Goal: Information Seeking & Learning: Learn about a topic

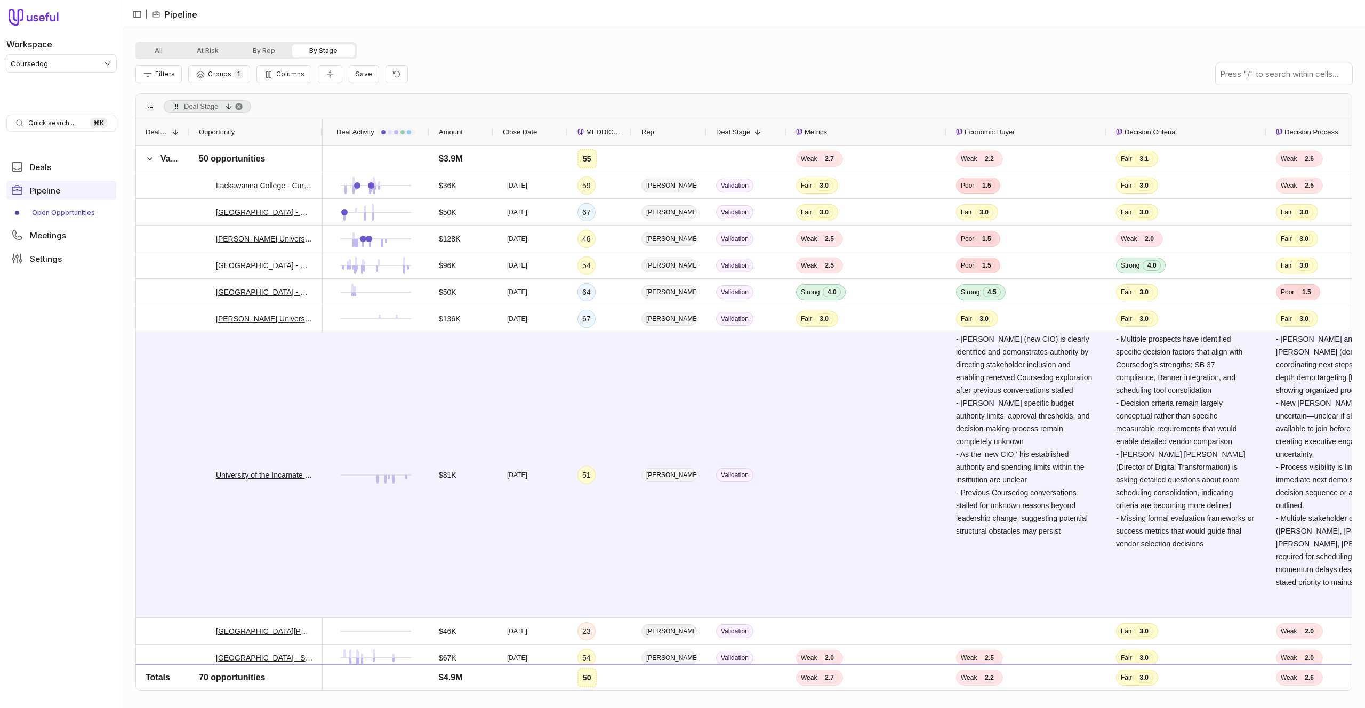
drag, startPoint x: 1088, startPoint y: 49, endPoint x: 926, endPoint y: 37, distance: 162.4
click at [1088, 49] on div "All At Risk By Rep By Stage" at bounding box center [743, 50] width 1216 height 17
click at [72, 68] on html "Workspace Coursedog Quick search... ⌘ K Deals Pipeline Open Opportunities Meeti…" at bounding box center [682, 354] width 1365 height 708
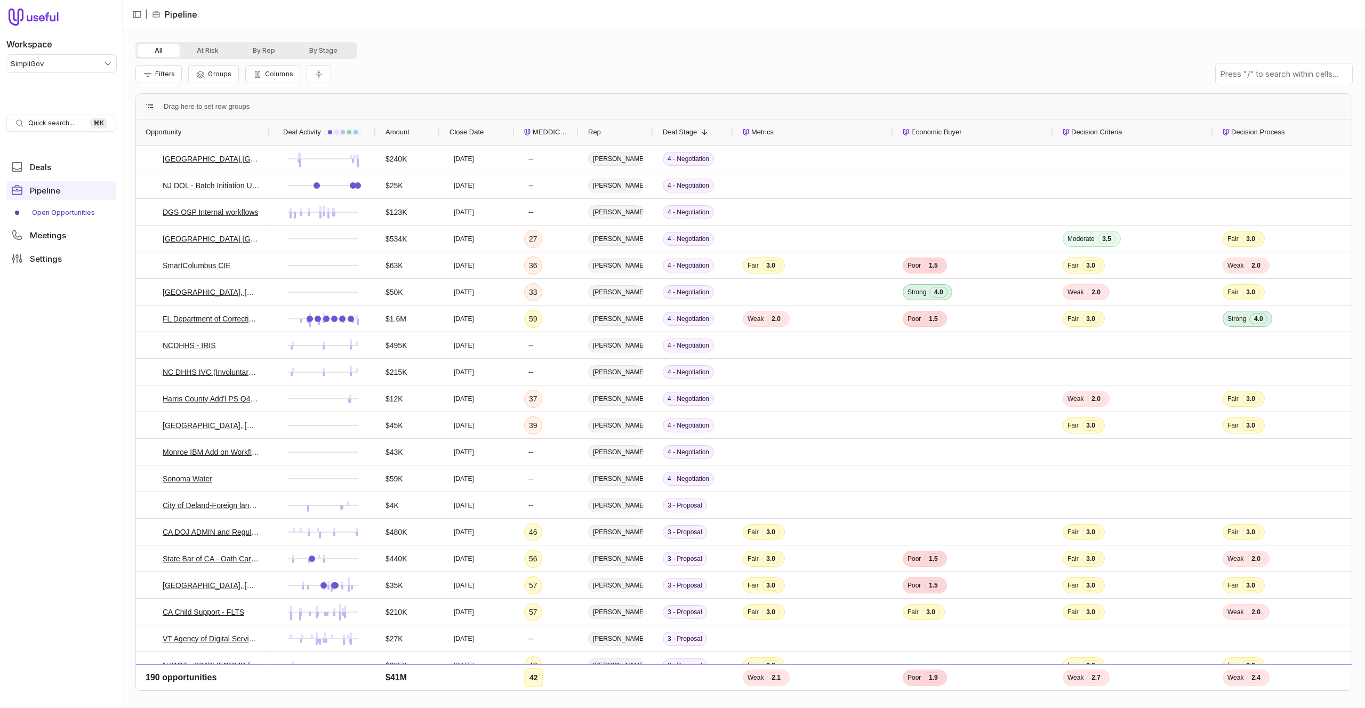
click at [616, 132] on div "Rep" at bounding box center [615, 132] width 55 height 20
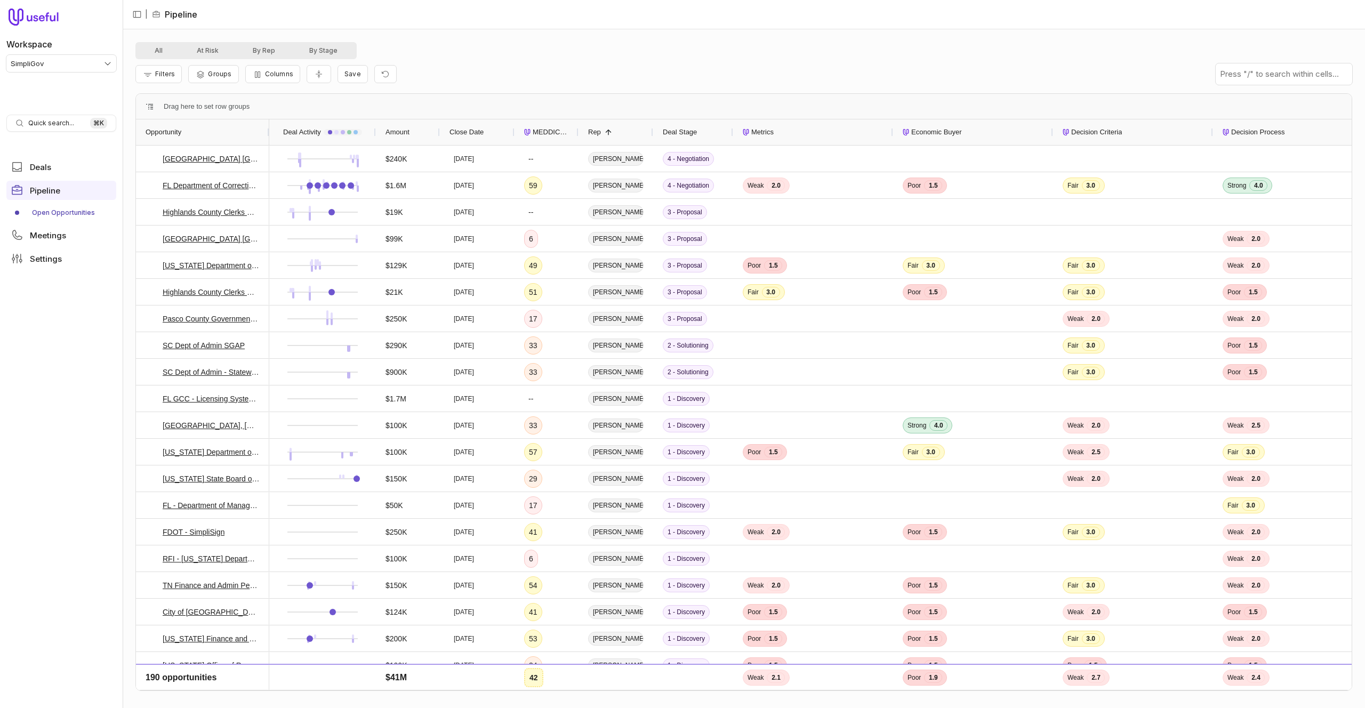
click at [610, 126] on div "Rep 1" at bounding box center [615, 132] width 55 height 20
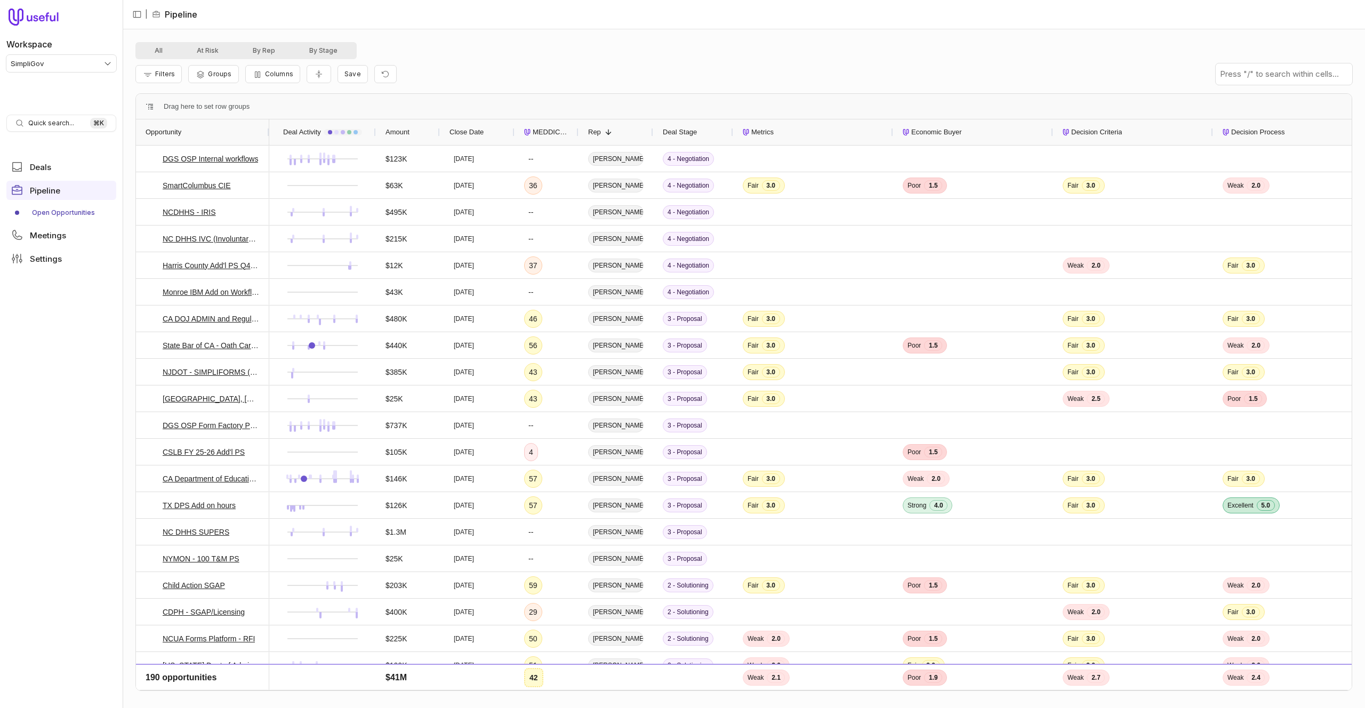
click at [609, 131] on span at bounding box center [608, 132] width 9 height 9
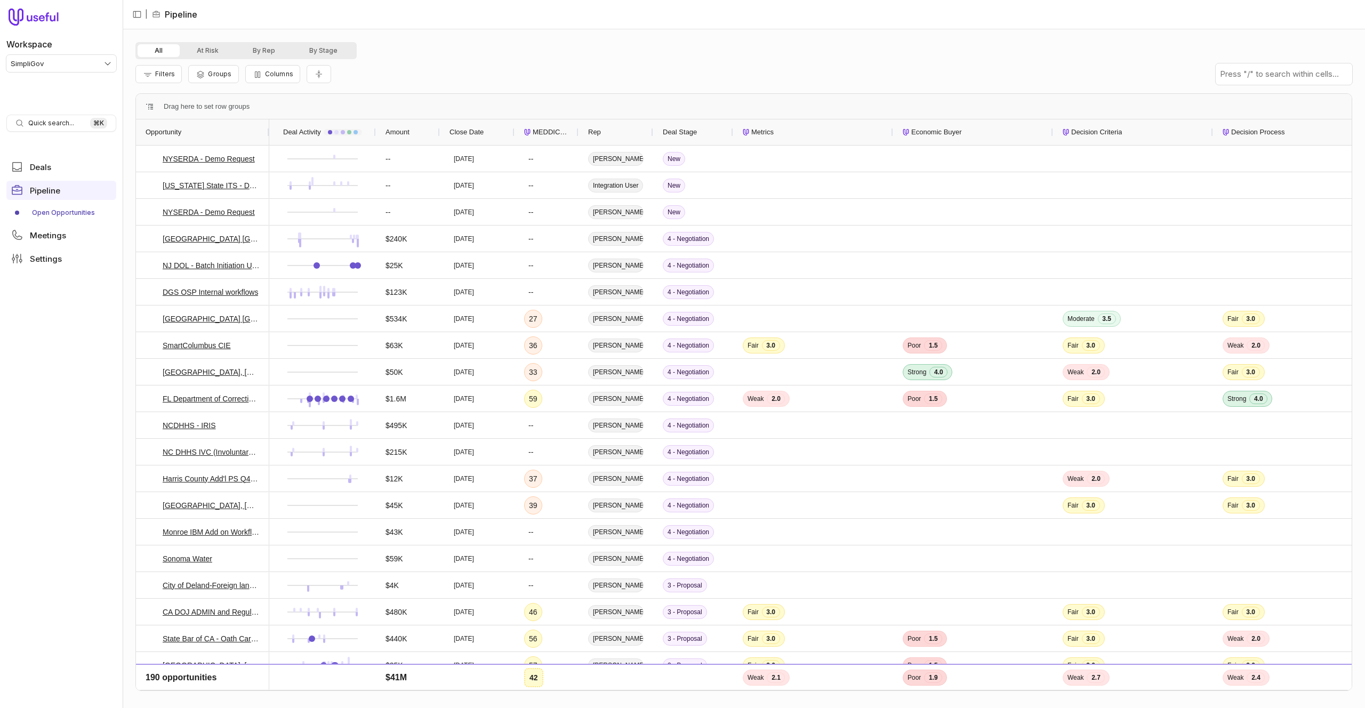
click at [567, 129] on span "MEDDICC Score" at bounding box center [551, 132] width 36 height 13
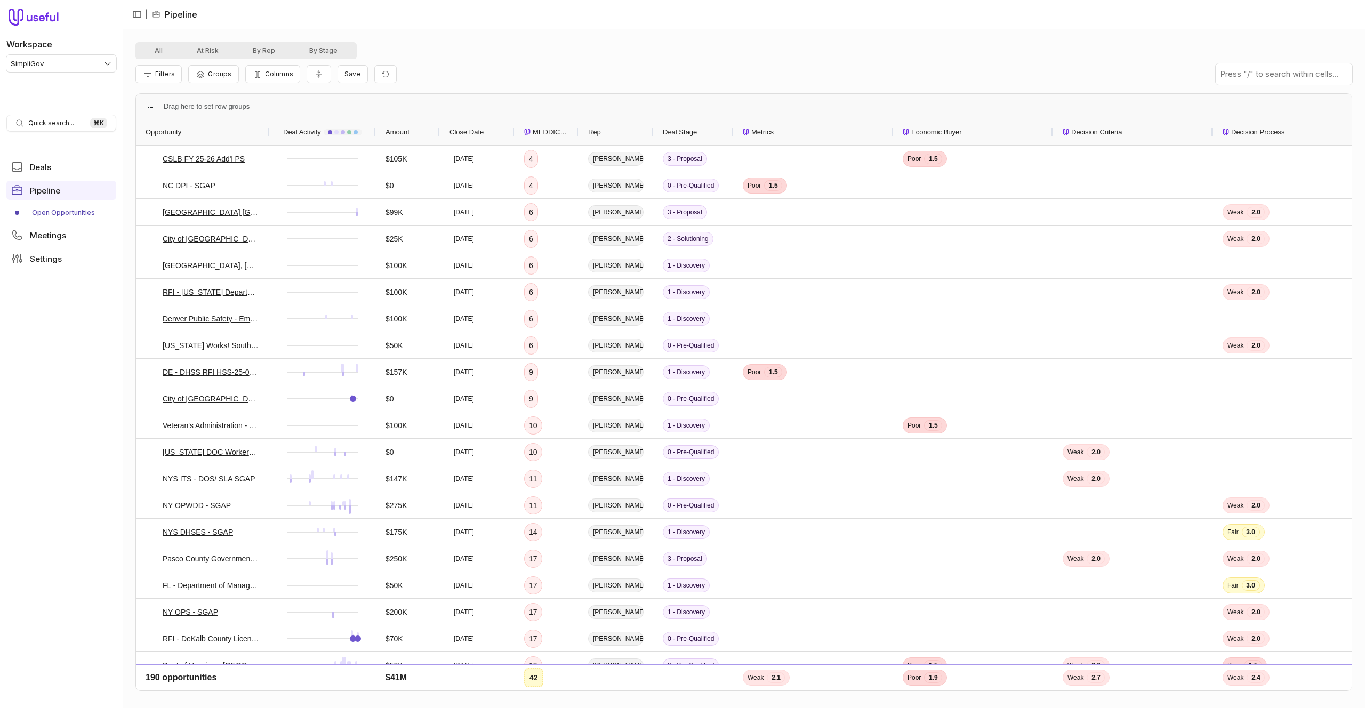
click at [567, 129] on span "MEDDICC Score" at bounding box center [551, 132] width 36 height 13
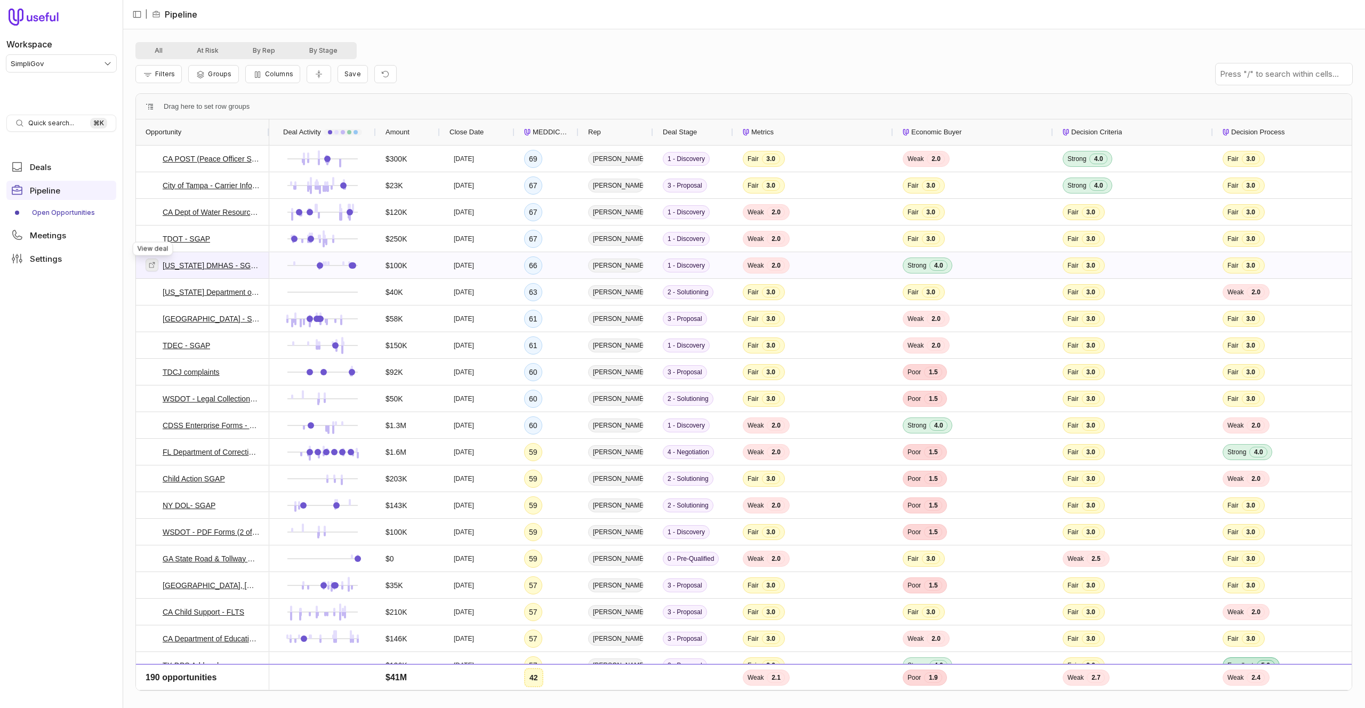
click at [155, 265] on icon at bounding box center [151, 264] width 7 height 7
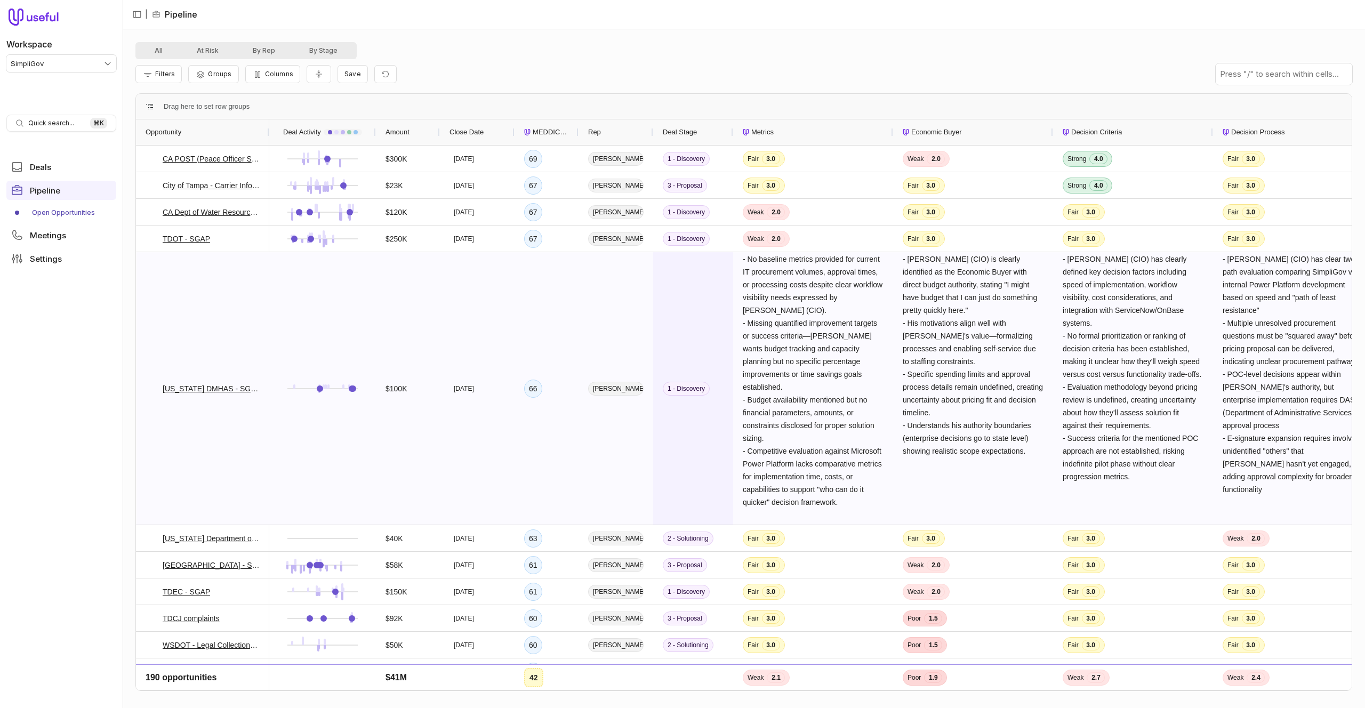
click at [697, 336] on div "1 - Discovery" at bounding box center [693, 388] width 80 height 272
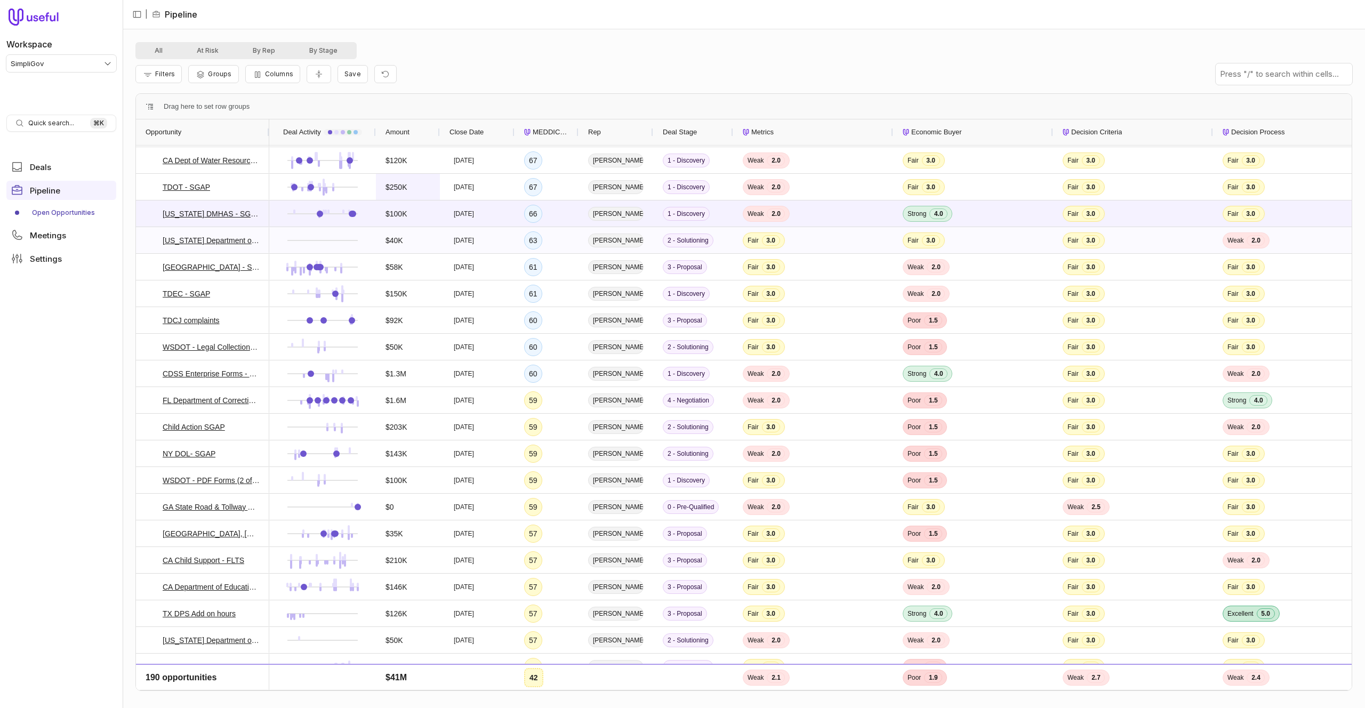
scroll to position [53, 0]
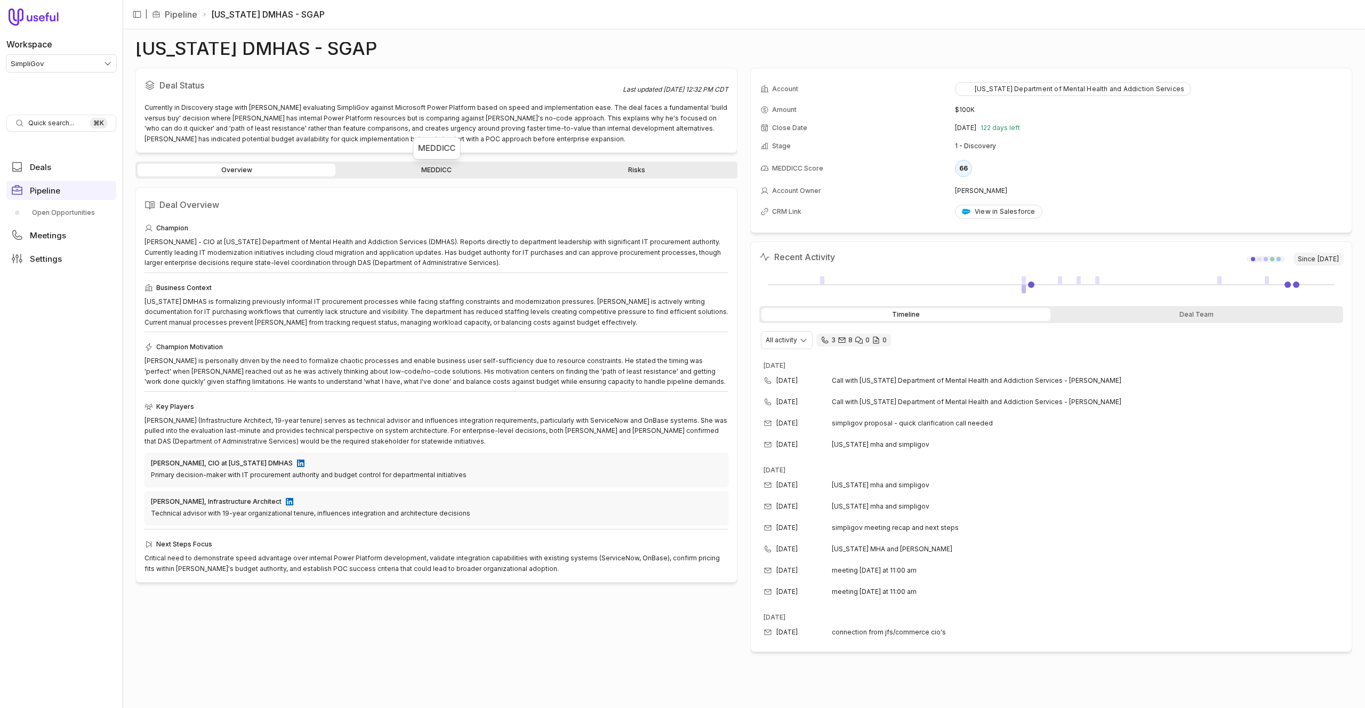
click at [390, 167] on link "MEDDICC" at bounding box center [436, 170] width 198 height 13
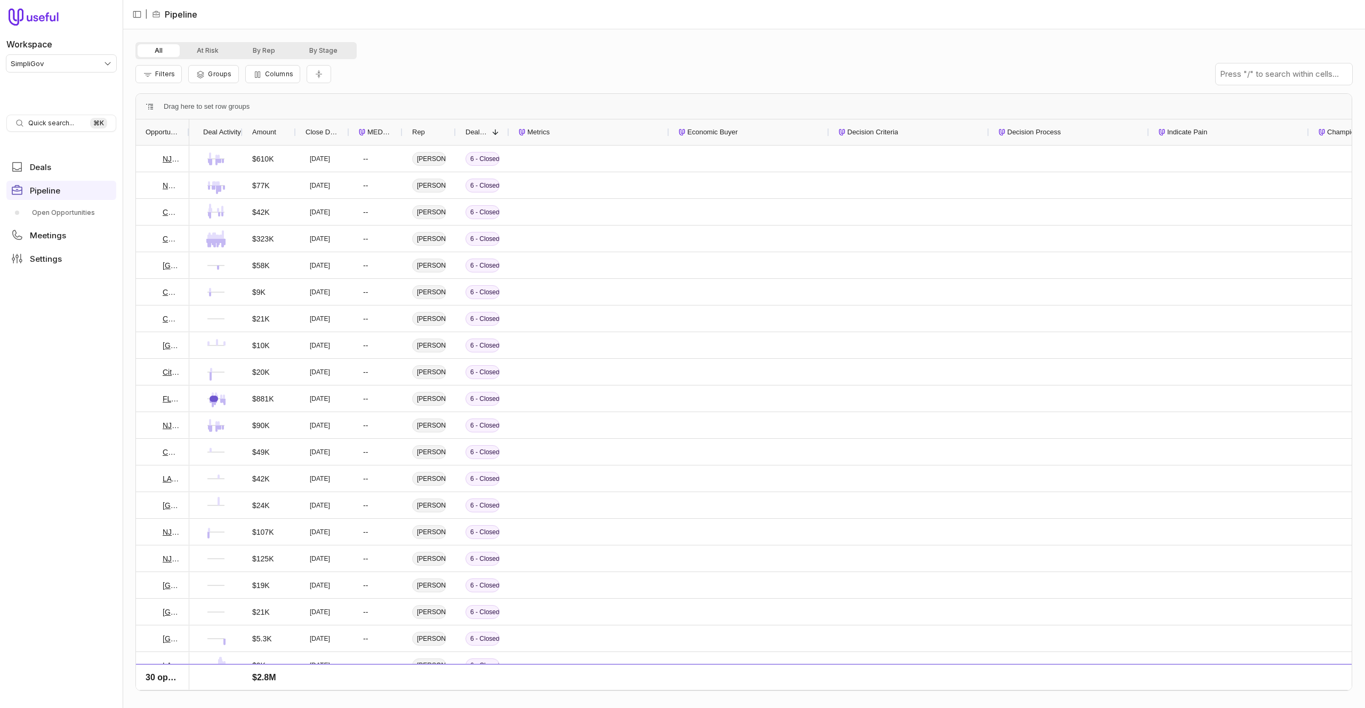
click at [188, 130] on div at bounding box center [189, 132] width 4 height 26
click at [188, 131] on div at bounding box center [189, 132] width 4 height 26
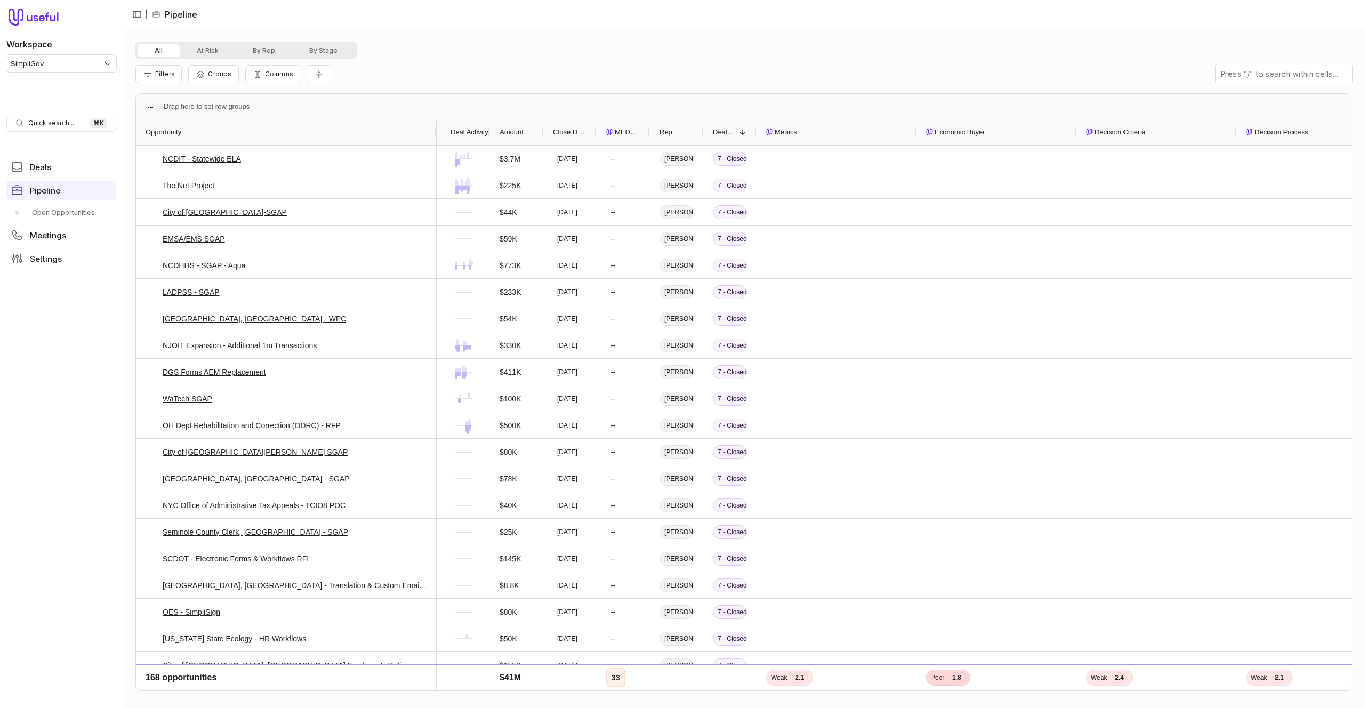
click at [487, 129] on div at bounding box center [489, 132] width 4 height 26
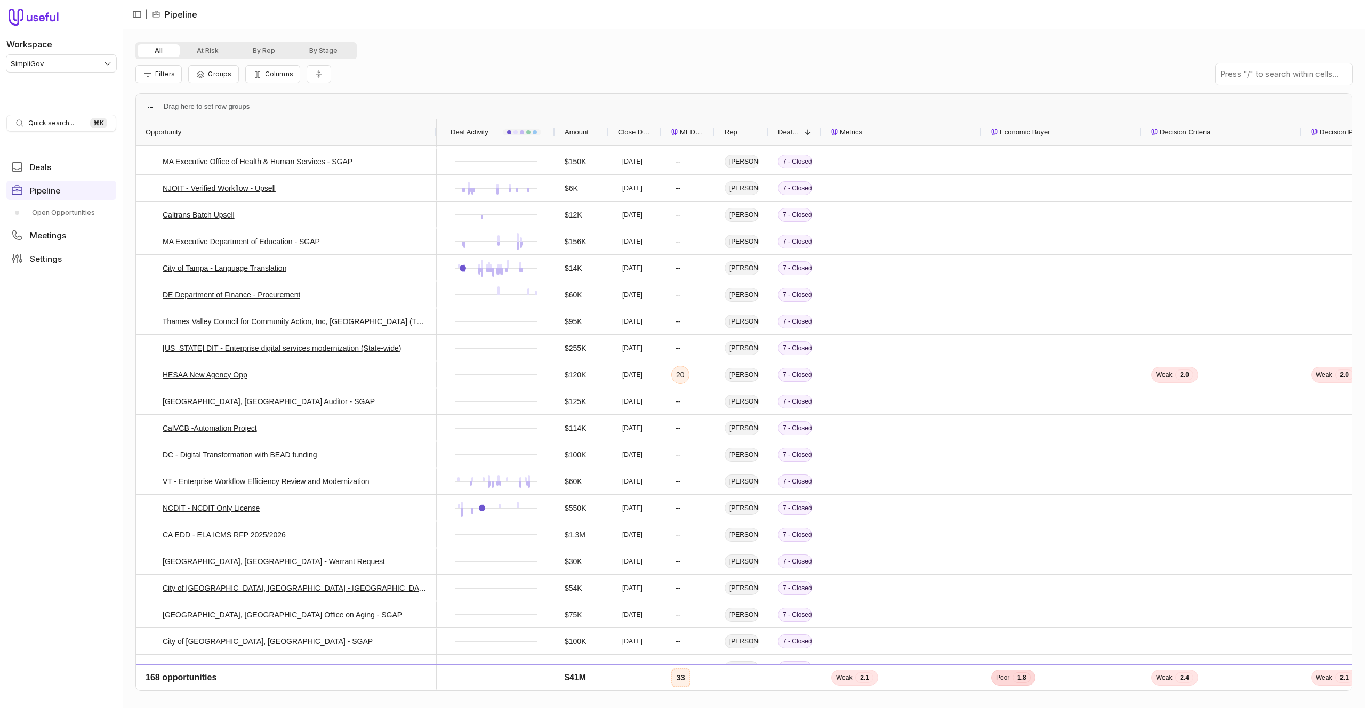
scroll to position [807, 0]
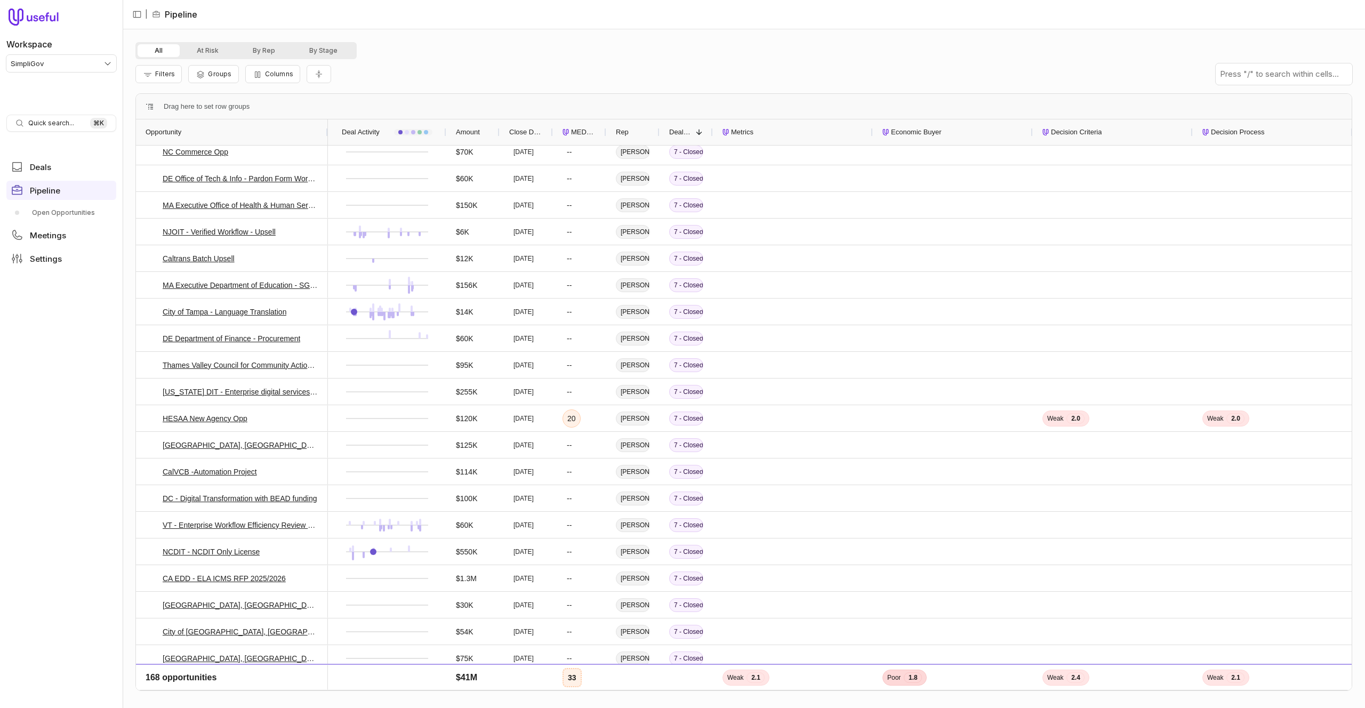
drag, startPoint x: 434, startPoint y: 133, endPoint x: 324, endPoint y: 141, distance: 111.2
click at [325, 144] on div at bounding box center [327, 132] width 4 height 26
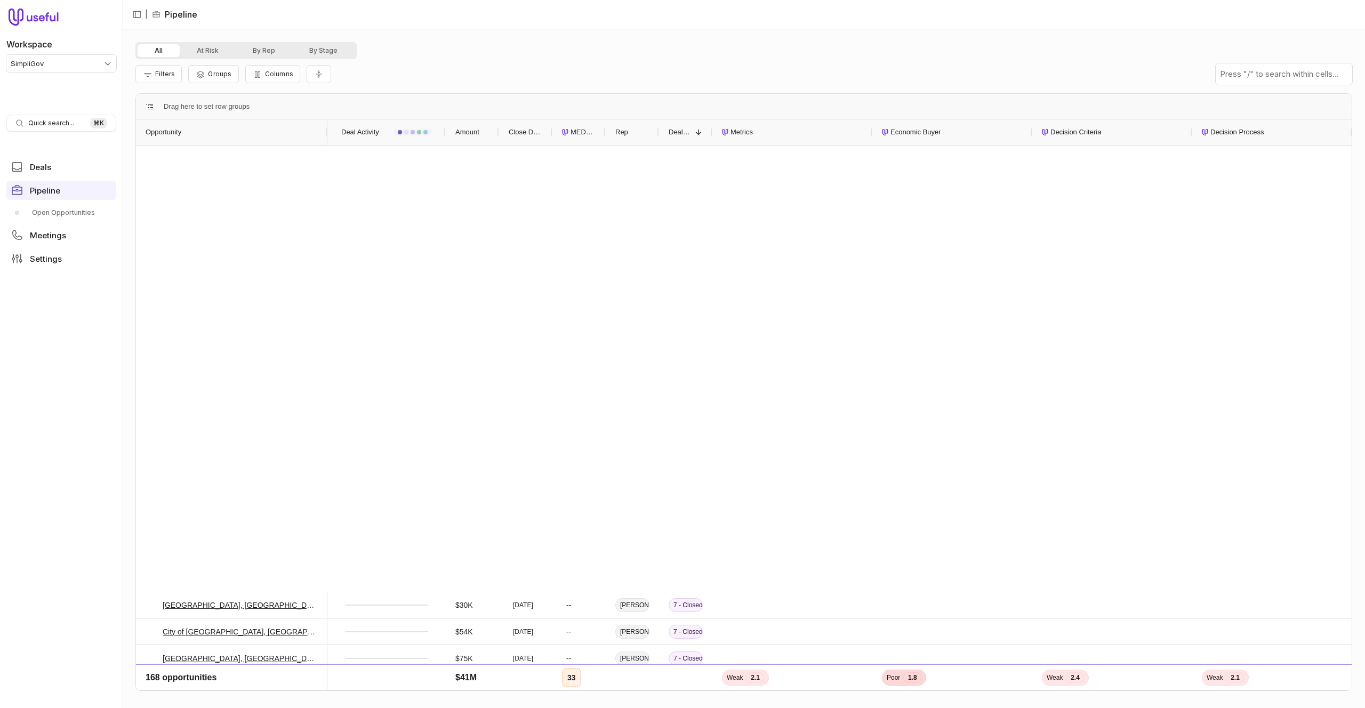
scroll to position [2094, 0]
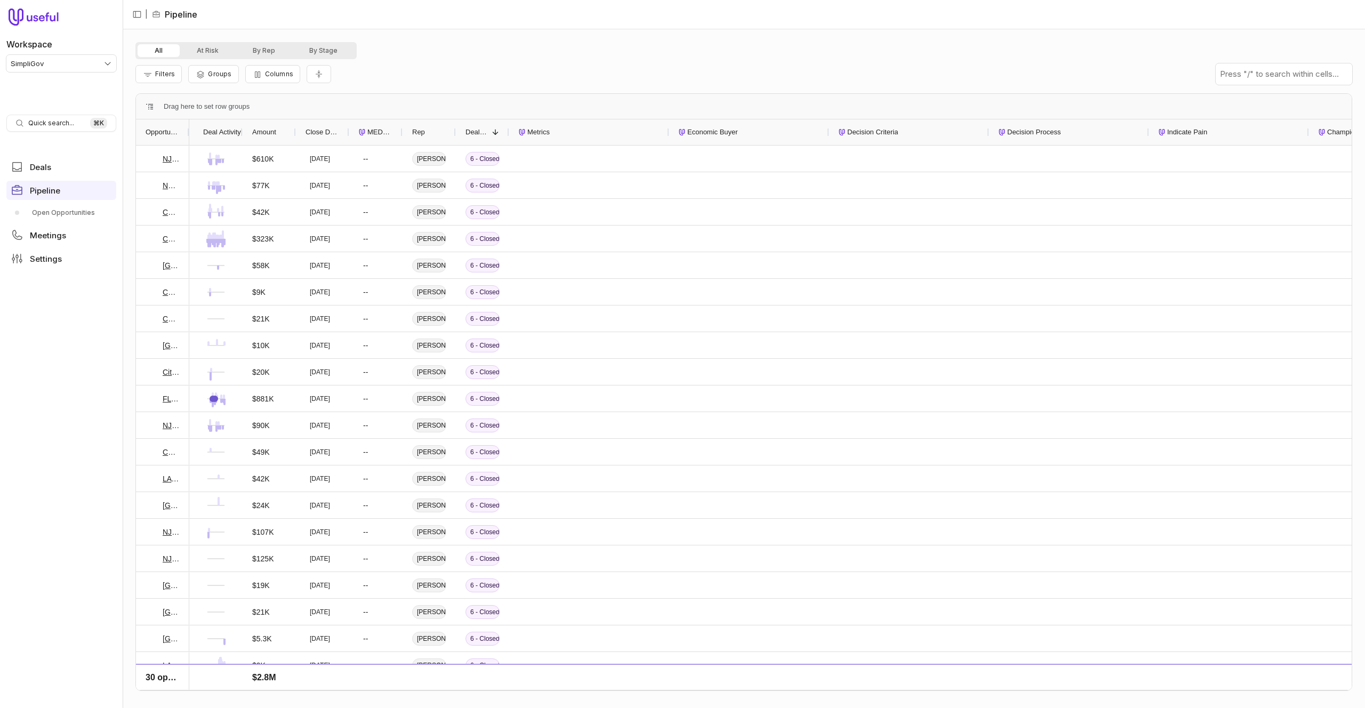
click at [374, 133] on span "MEDDICC Score" at bounding box center [380, 132] width 26 height 13
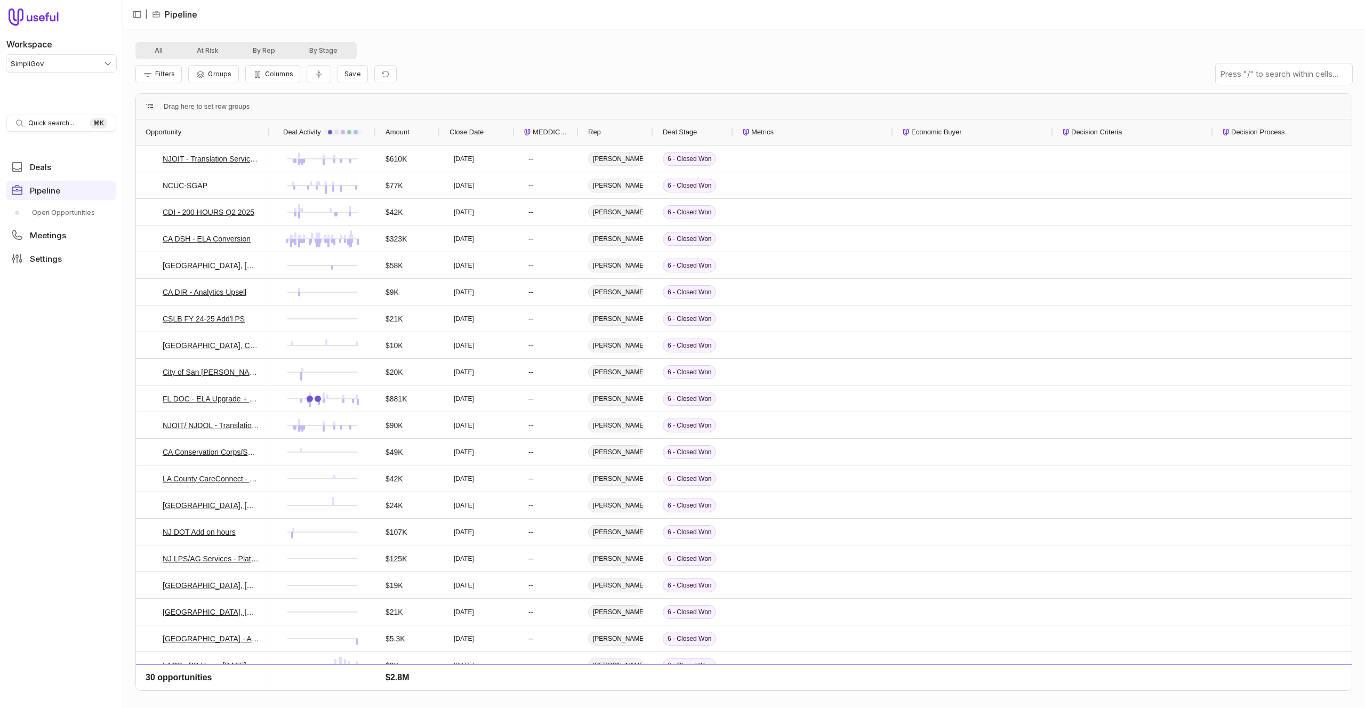
click at [535, 137] on span "MEDDICC Score" at bounding box center [551, 132] width 36 height 13
click at [73, 213] on link "Open Opportunities" at bounding box center [61, 212] width 110 height 17
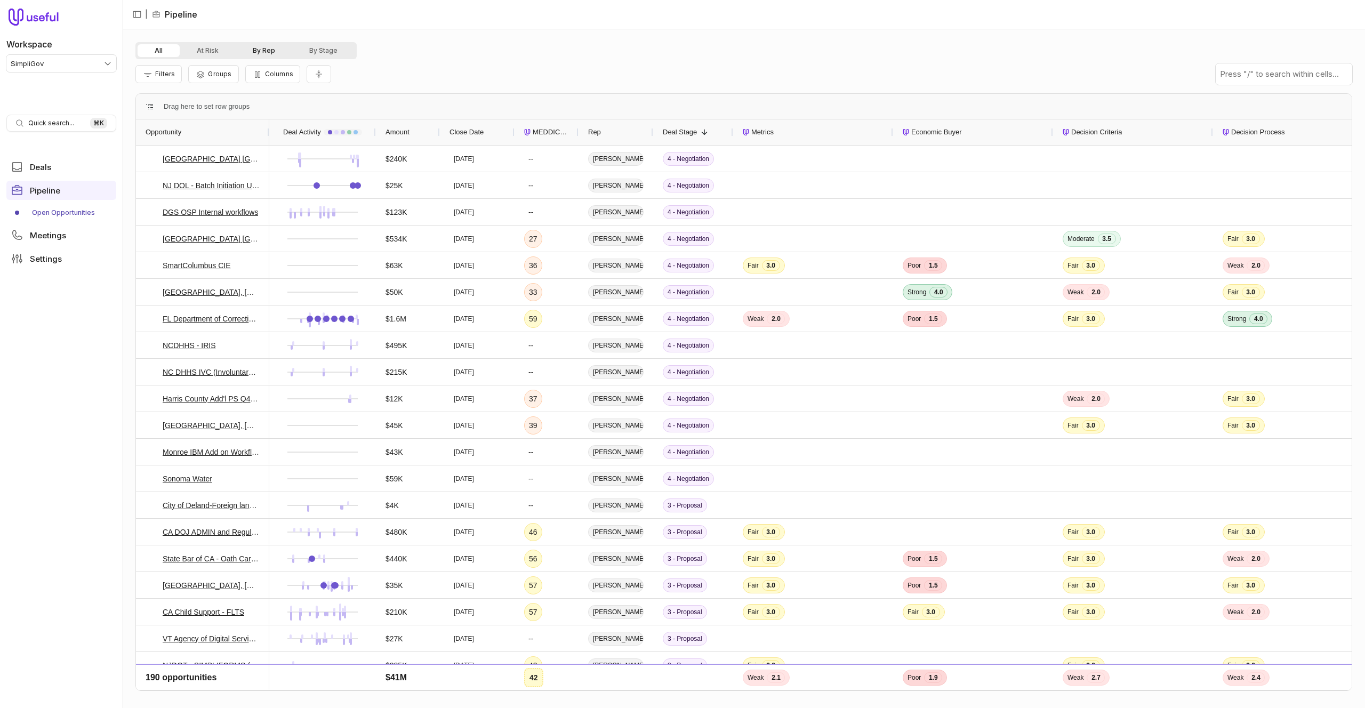
click at [262, 54] on button "By Rep" at bounding box center [264, 50] width 57 height 13
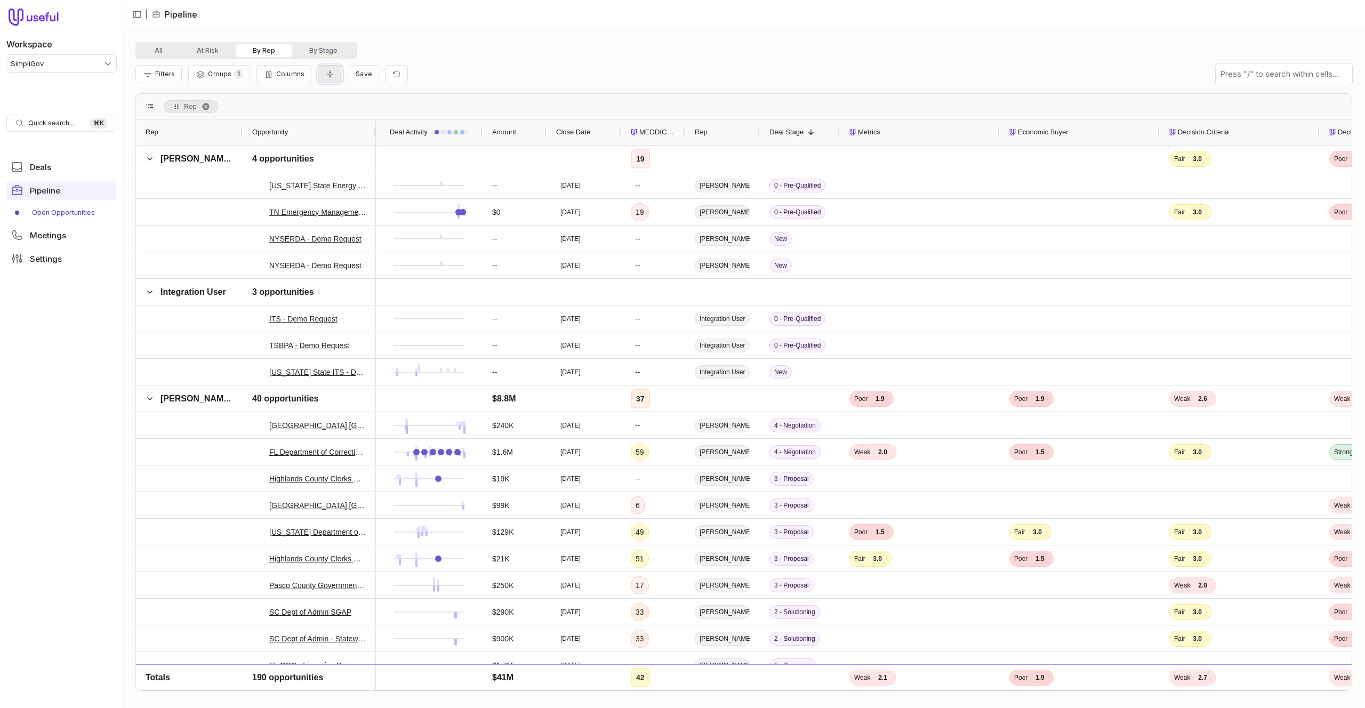
click at [333, 73] on button "Collapse all rows" at bounding box center [330, 74] width 25 height 19
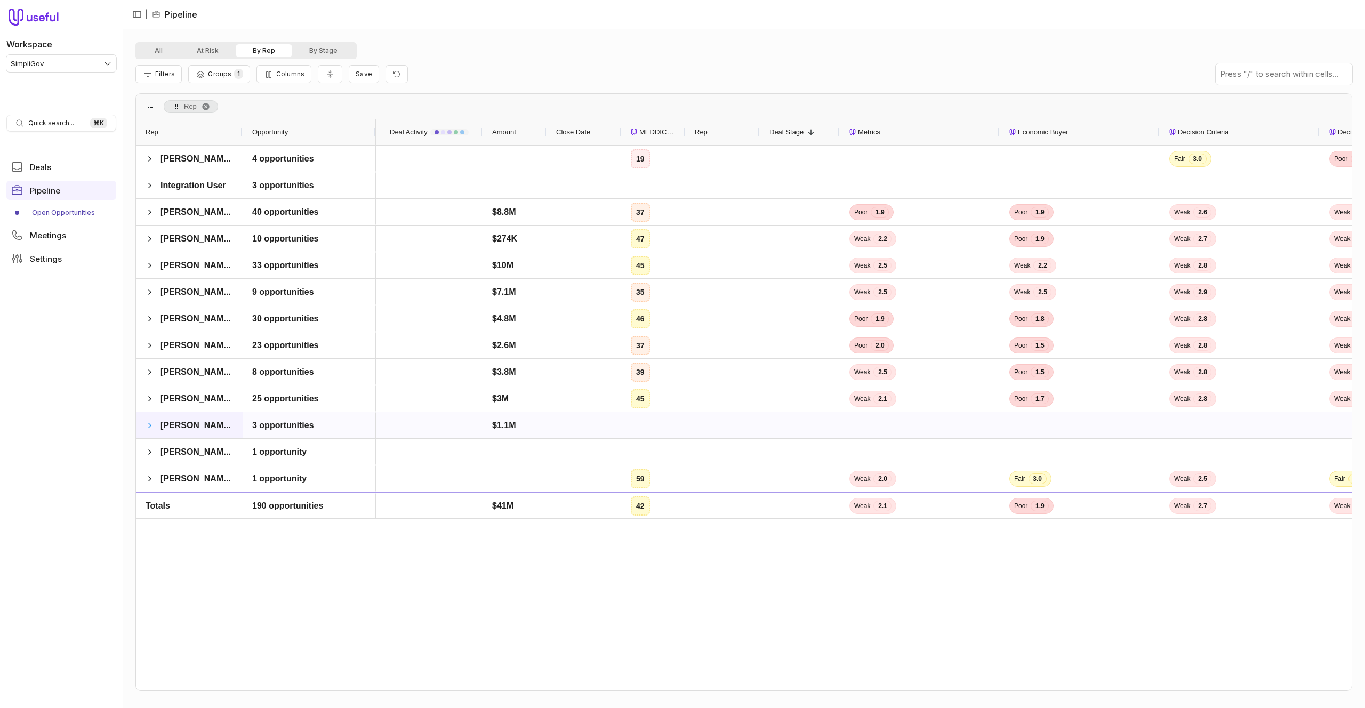
click at [148, 421] on span at bounding box center [150, 425] width 9 height 9
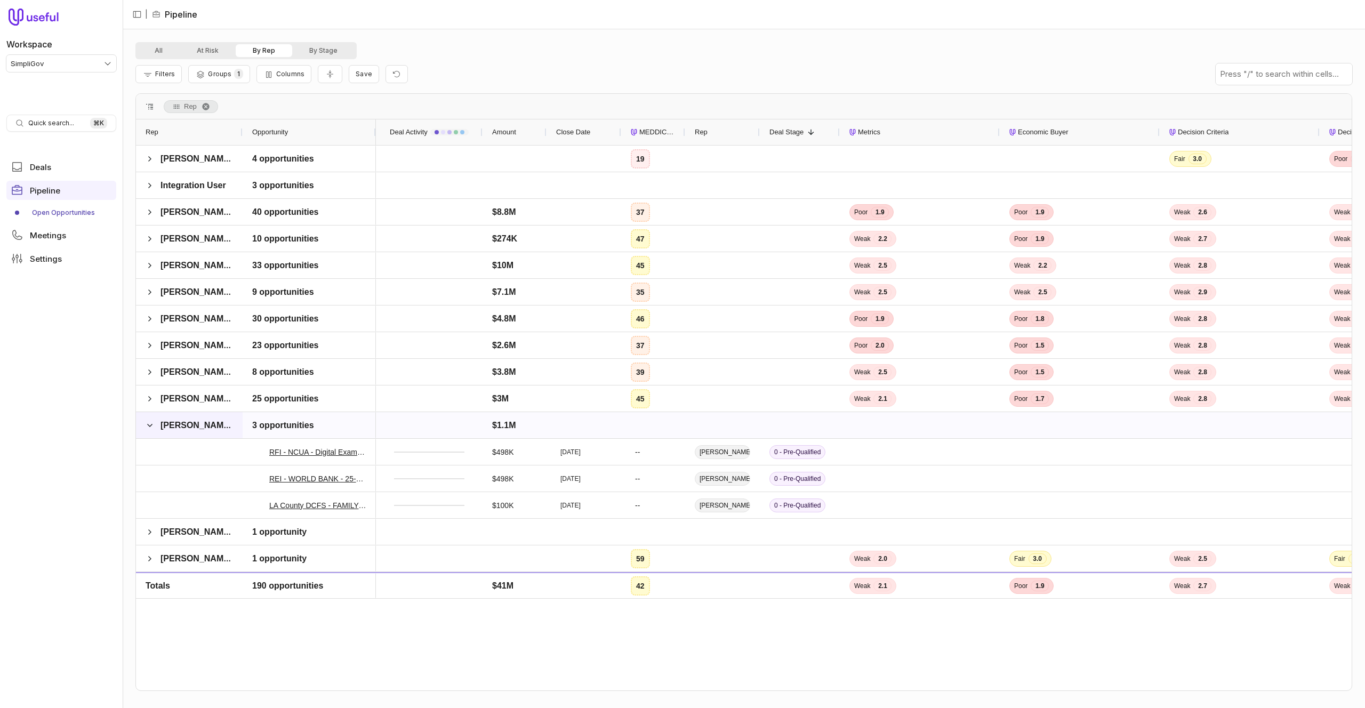
click at [148, 421] on span at bounding box center [150, 425] width 9 height 9
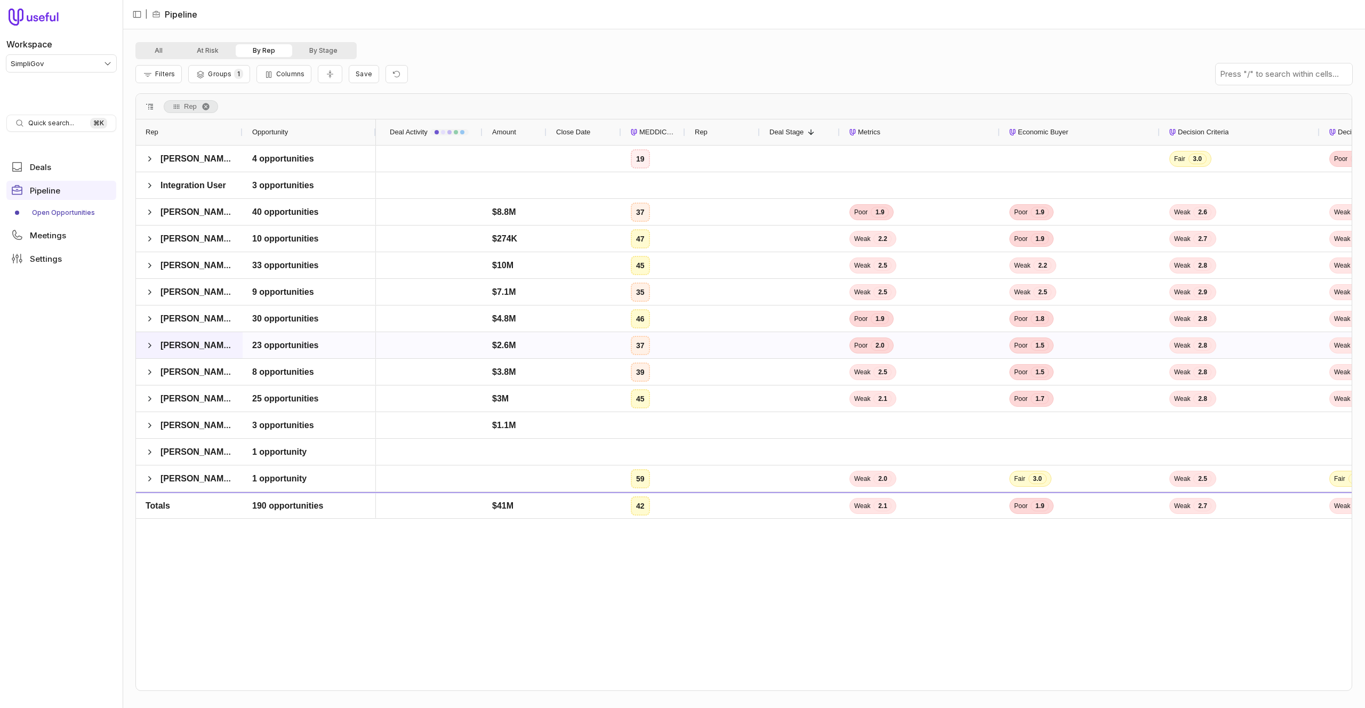
click at [155, 346] on span "Tom Grimes" at bounding box center [189, 345] width 87 height 21
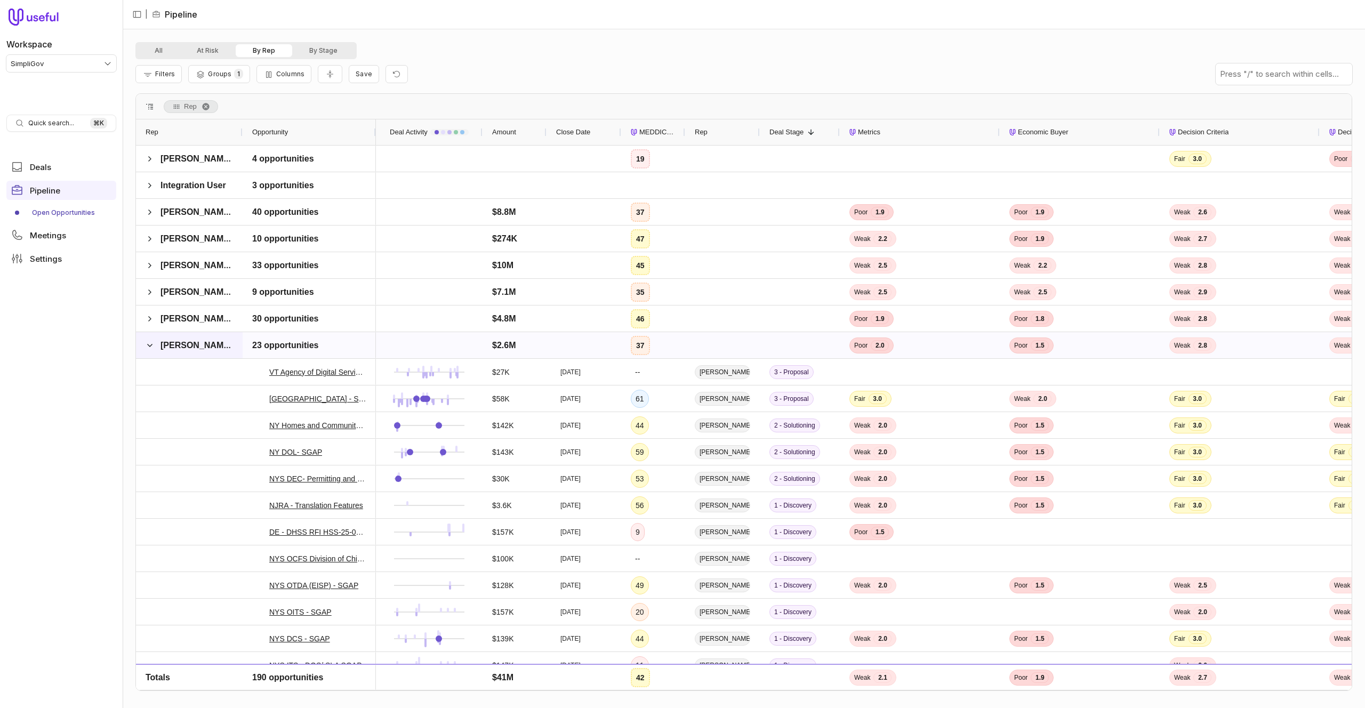
click at [155, 346] on span "Tom Grimes" at bounding box center [189, 345] width 87 height 21
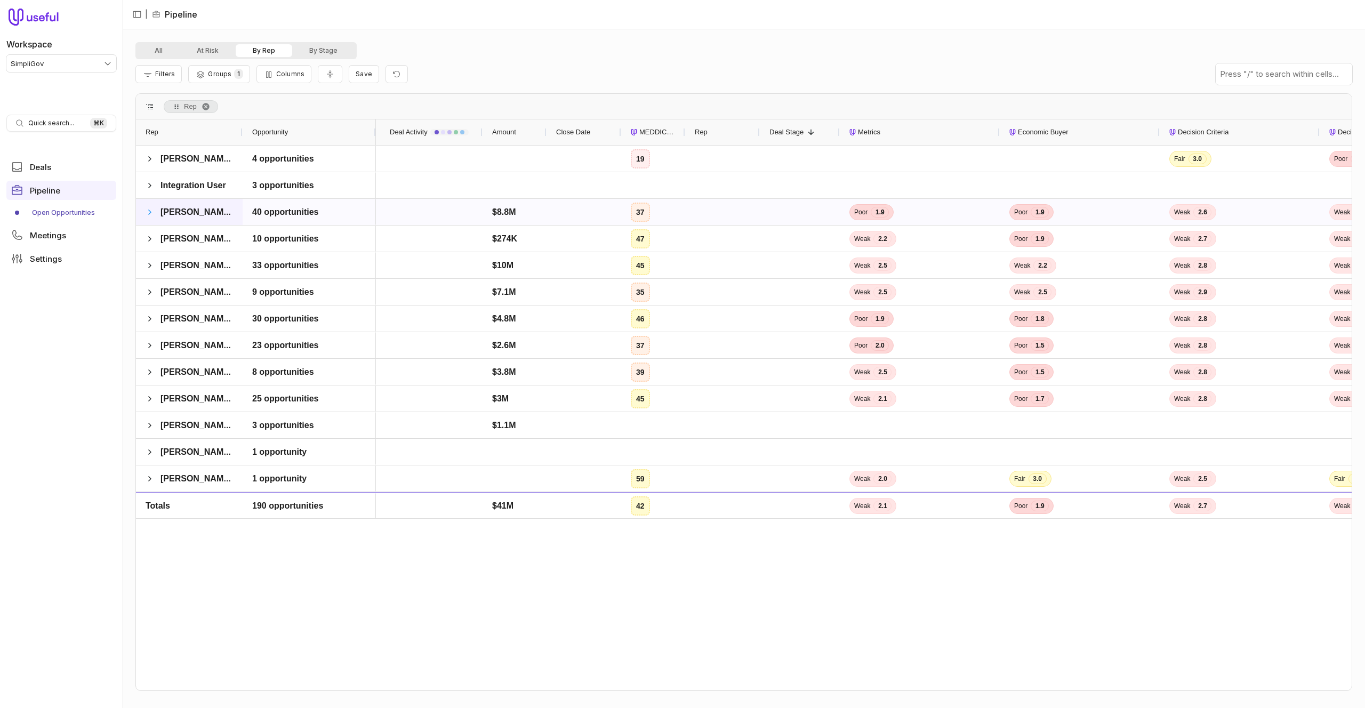
click at [153, 213] on span at bounding box center [150, 212] width 9 height 9
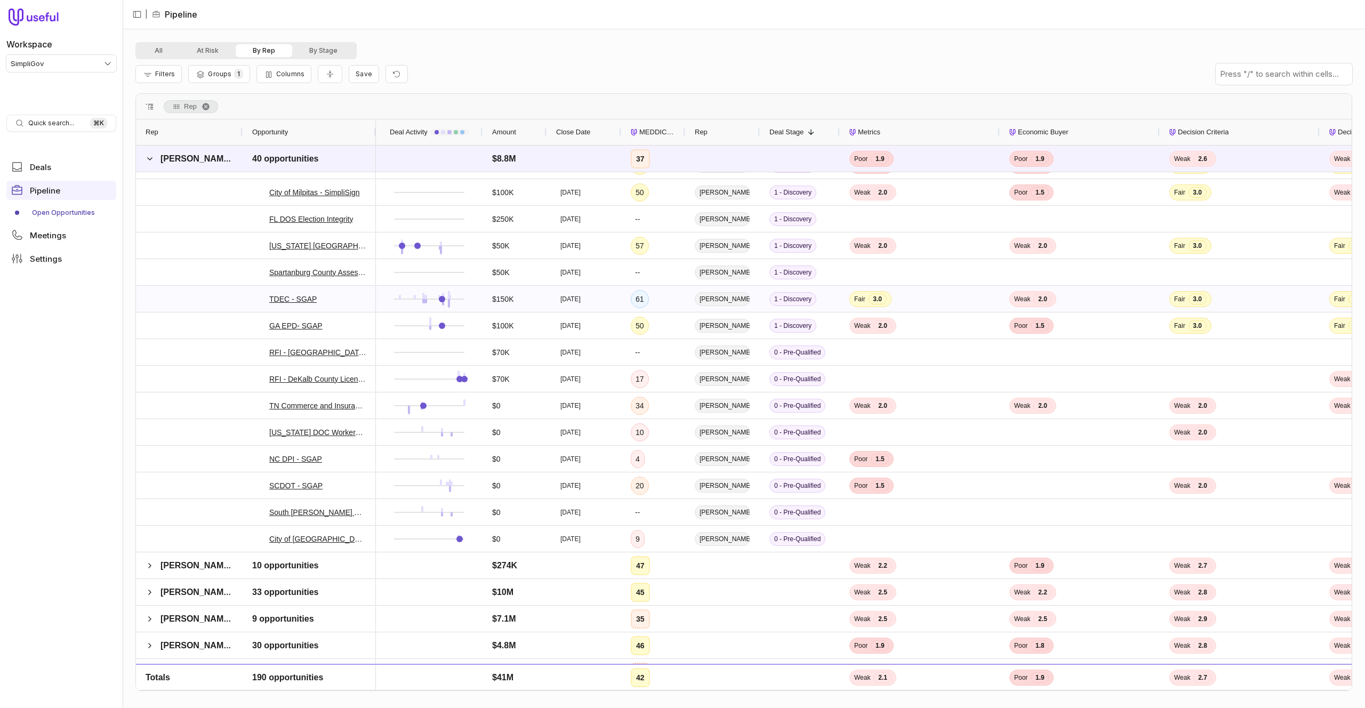
scroll to position [747, 0]
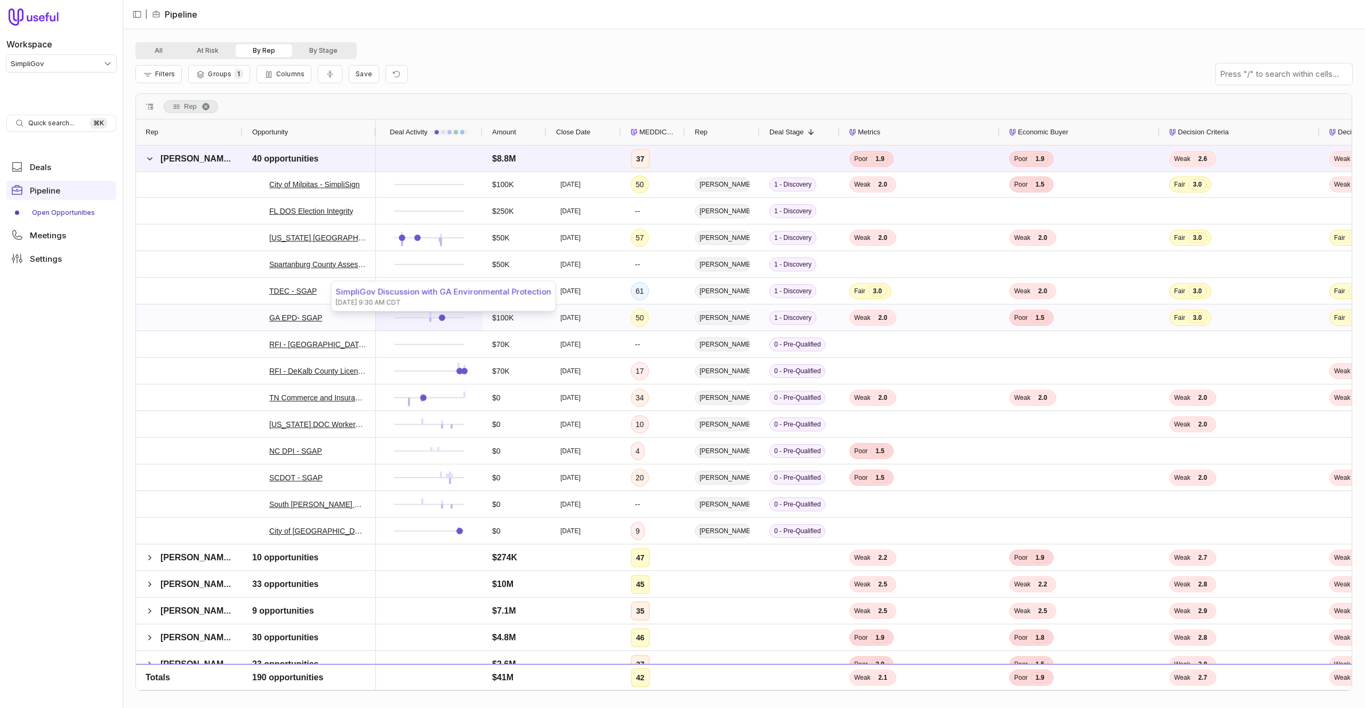
click at [442, 317] on link at bounding box center [442, 318] width 6 height 6
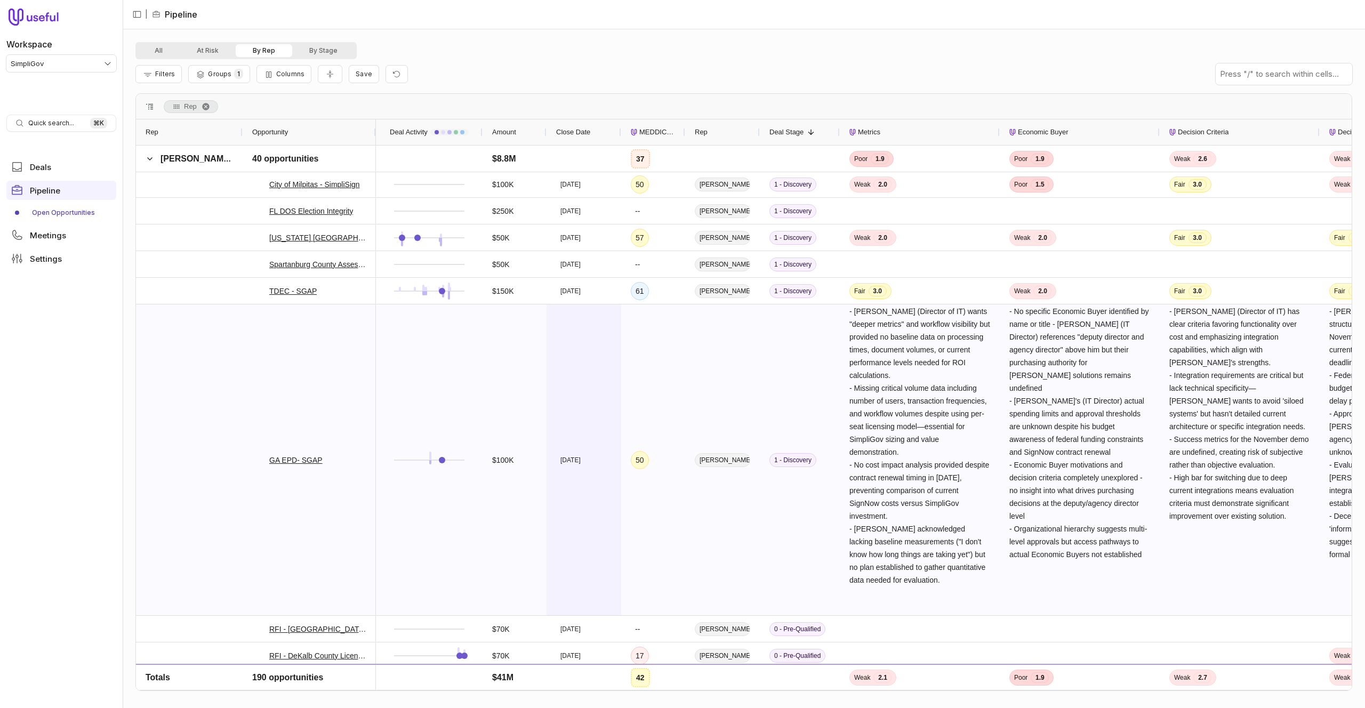
click at [575, 376] on div "Jun 24, 2026" at bounding box center [583, 459] width 75 height 311
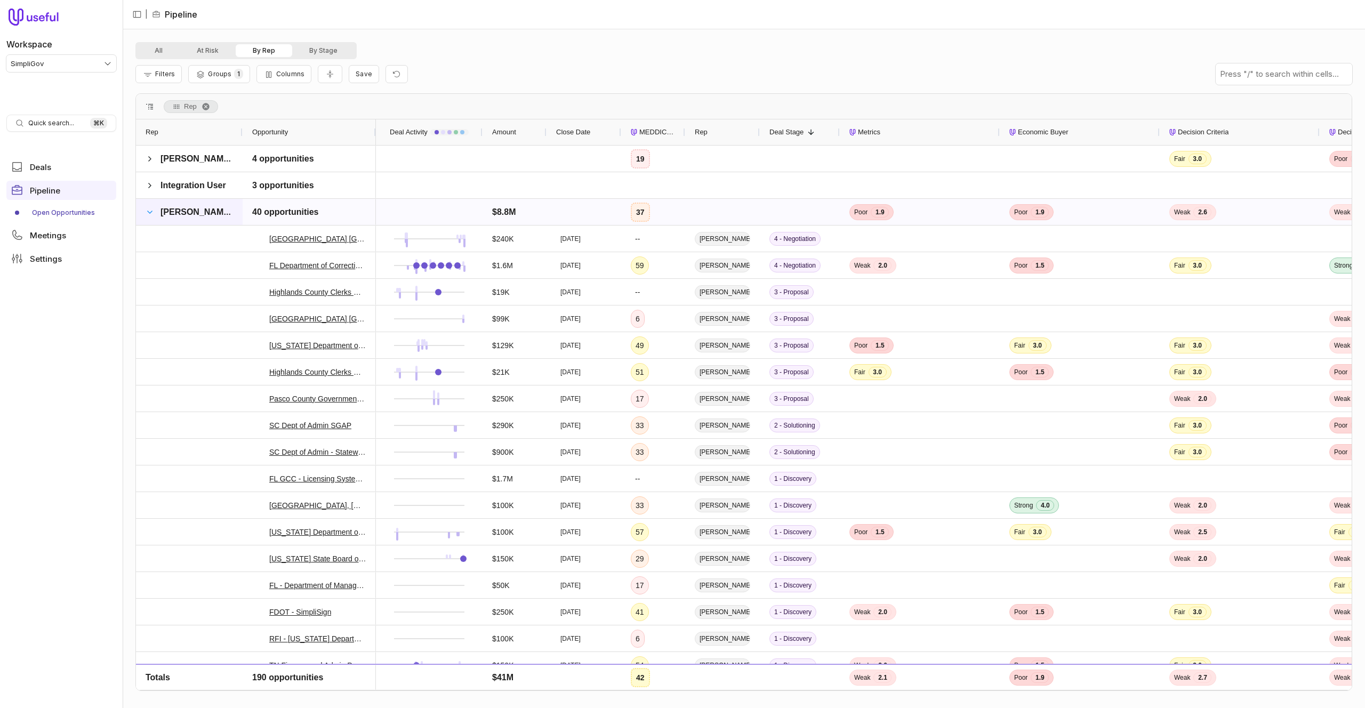
click at [147, 212] on span at bounding box center [150, 212] width 9 height 9
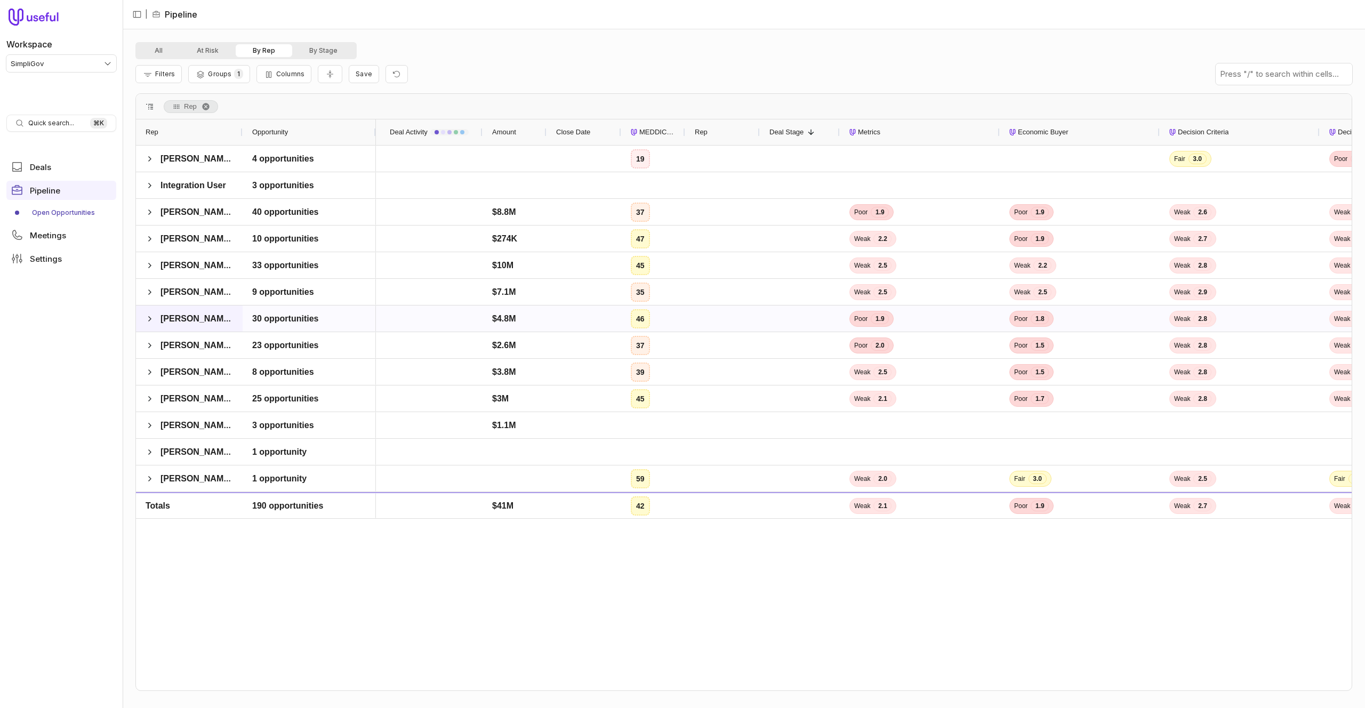
click at [152, 324] on span at bounding box center [150, 318] width 9 height 21
click at [207, 132] on div "Rep" at bounding box center [189, 132] width 87 height 20
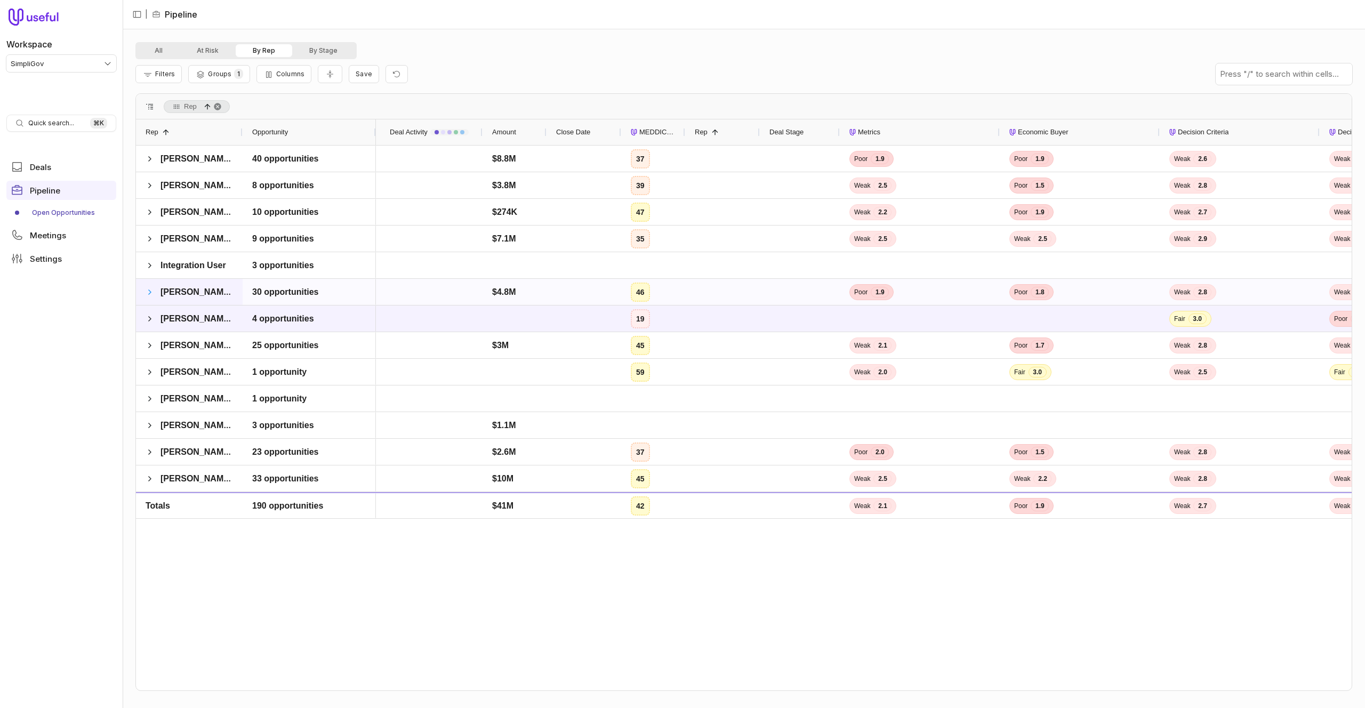
click at [147, 291] on span at bounding box center [150, 292] width 9 height 9
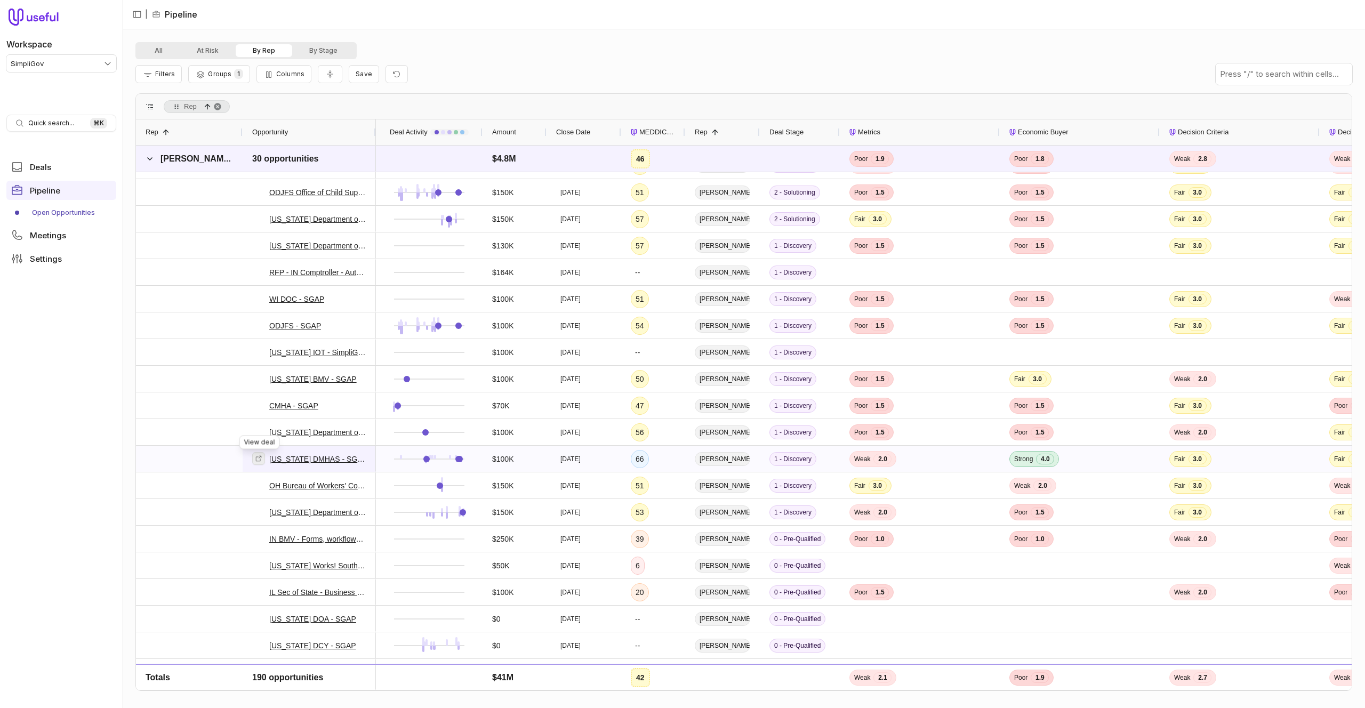
click at [257, 462] on icon at bounding box center [258, 458] width 7 height 7
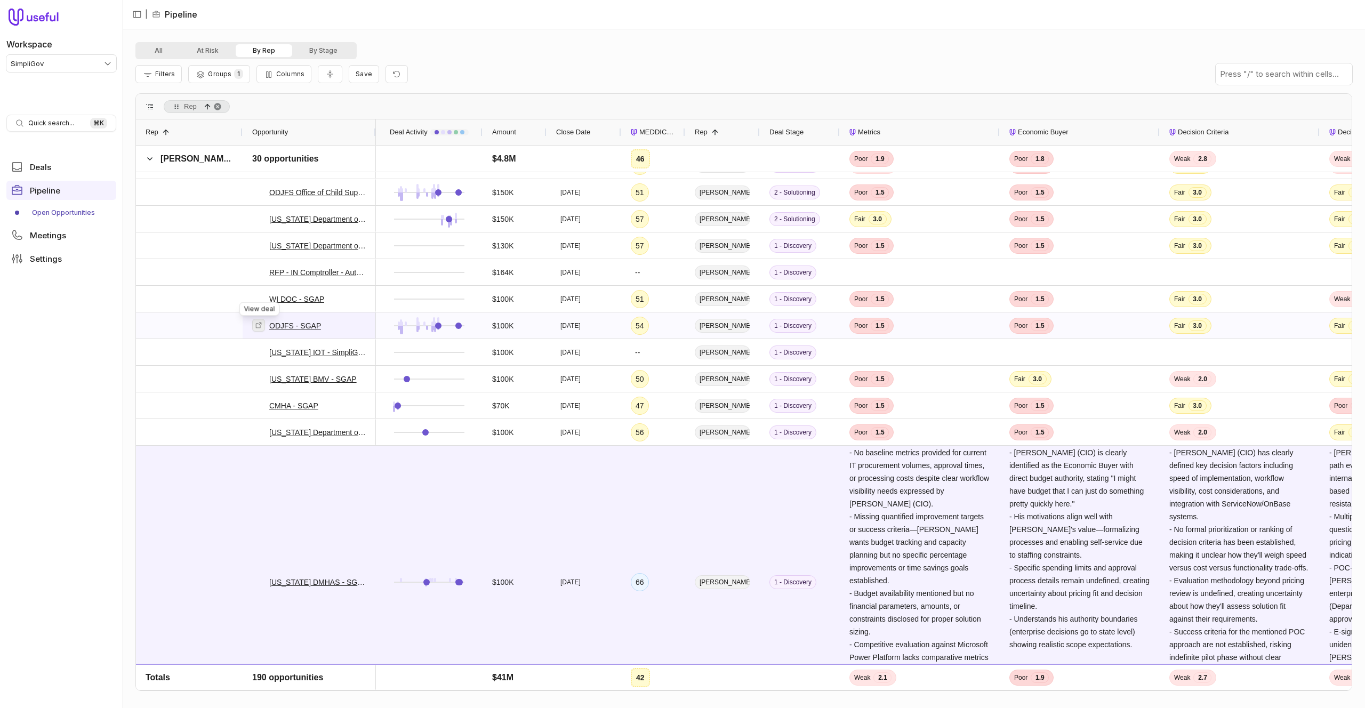
click at [257, 327] on icon at bounding box center [259, 325] width 6 height 6
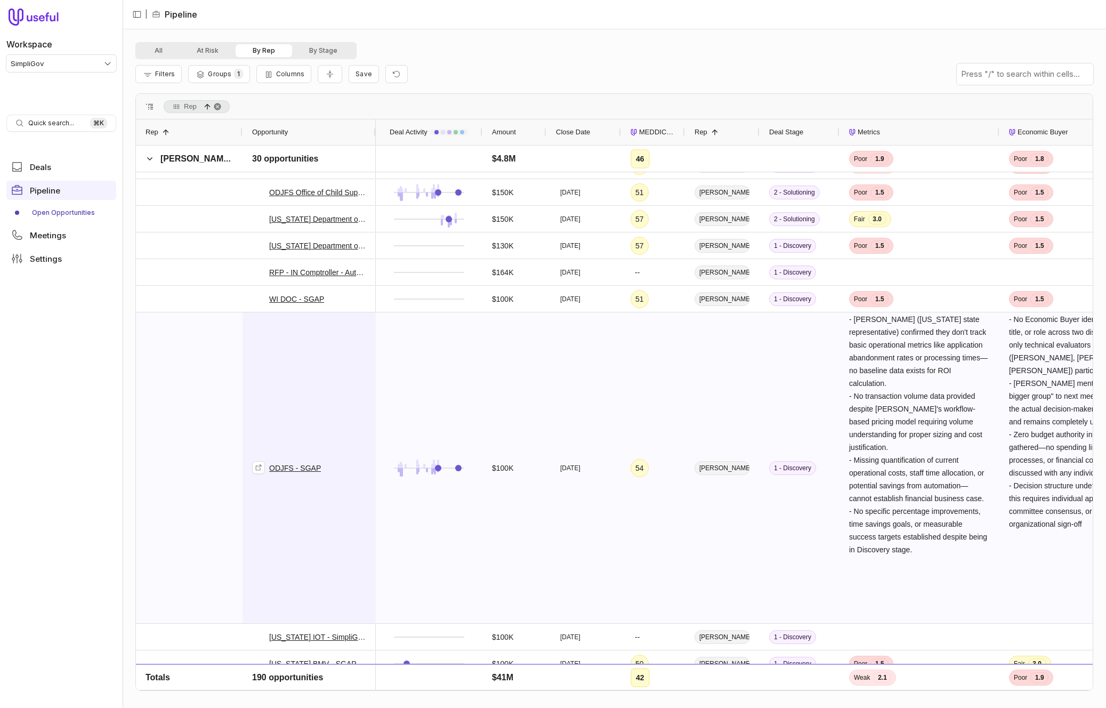
click at [344, 337] on div "ODJFS - SGAP" at bounding box center [309, 468] width 114 height 310
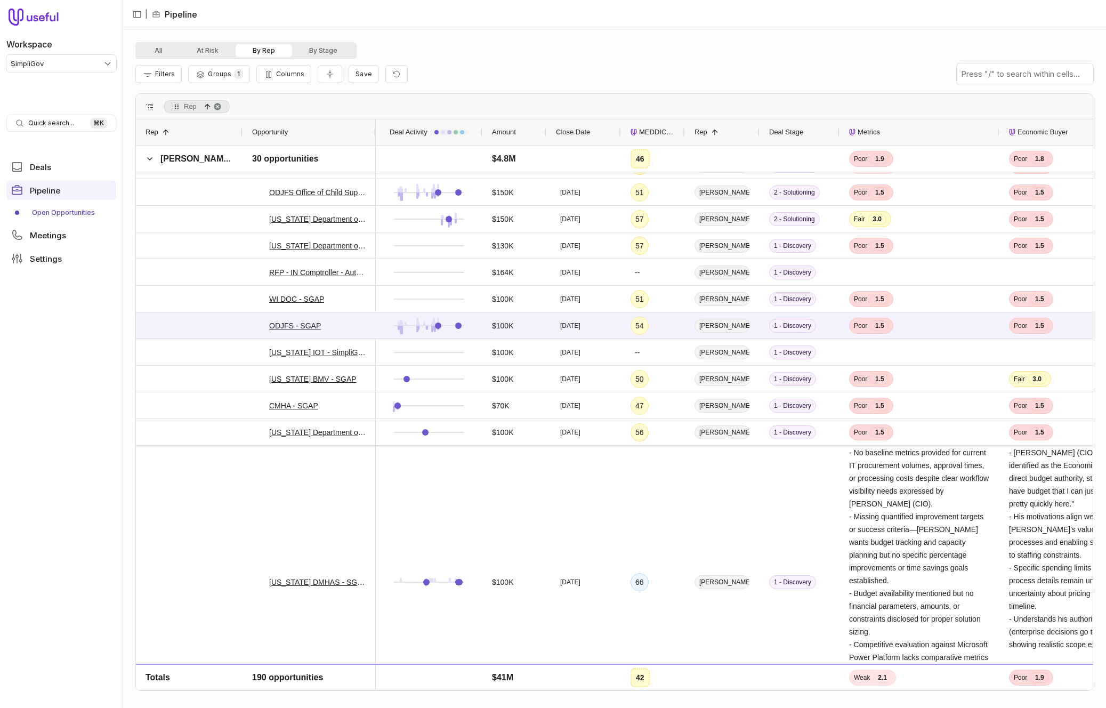
click at [183, 78] on div "Filters Groups 1 Columns Save" at bounding box center [271, 74] width 272 height 19
click at [154, 79] on button "Filters" at bounding box center [158, 74] width 46 height 18
click at [198, 132] on button "Add filter" at bounding box center [172, 131] width 57 height 14
click at [203, 125] on span "Opportunity Name" at bounding box center [184, 130] width 59 height 13
type input "*****"
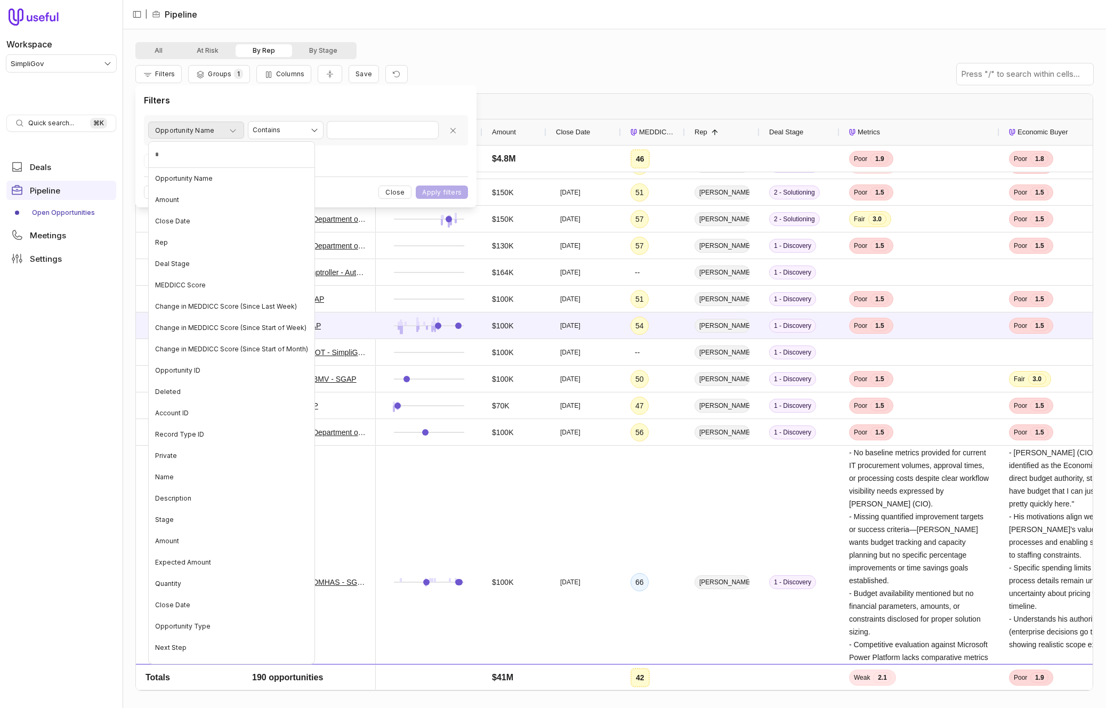
type input "**"
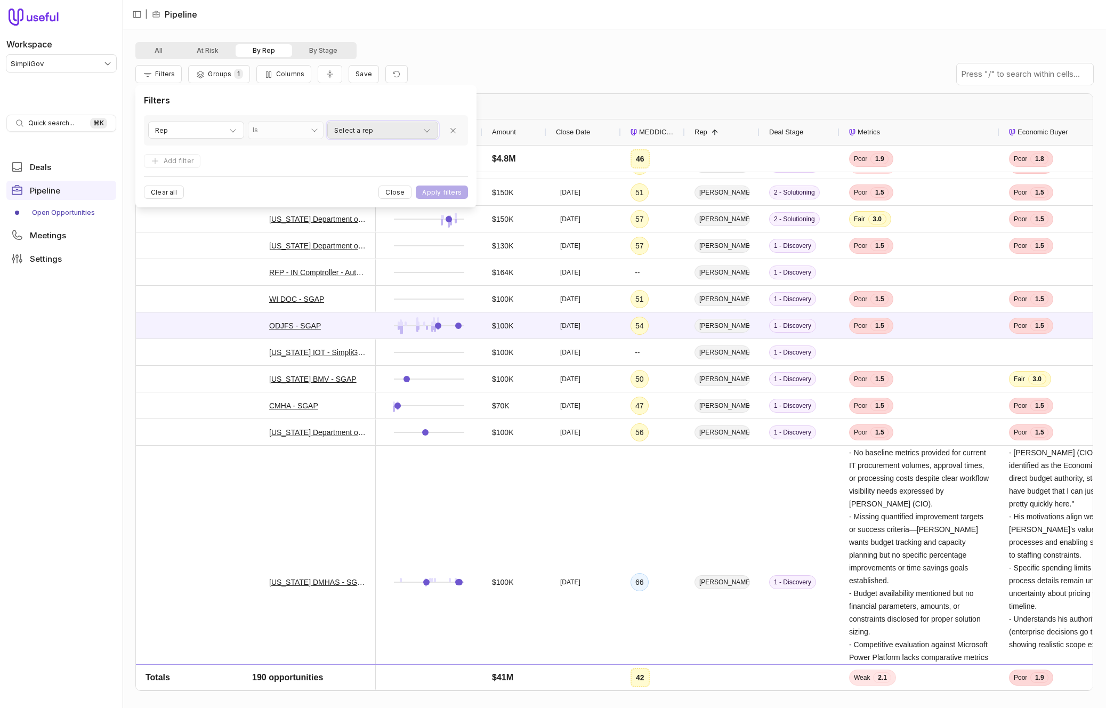
click at [359, 128] on span "Select a rep" at bounding box center [353, 130] width 39 height 13
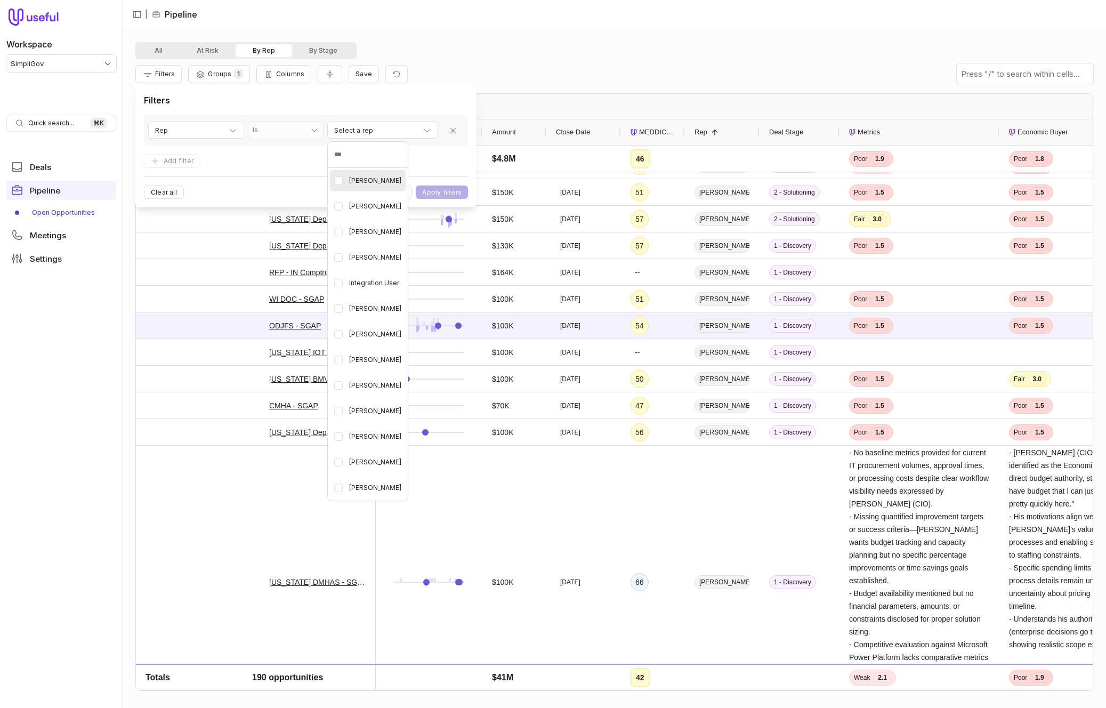
click at [371, 176] on span "[PERSON_NAME]" at bounding box center [375, 180] width 52 height 13
click at [367, 309] on span "[PERSON_NAME]" at bounding box center [375, 308] width 52 height 13
click at [372, 460] on span "[PERSON_NAME]" at bounding box center [375, 462] width 52 height 13
click at [455, 193] on html "Workspace SimpliGov Quick search... ⌘ K Deals Pipeline Open Opportunities Meeti…" at bounding box center [553, 354] width 1106 height 708
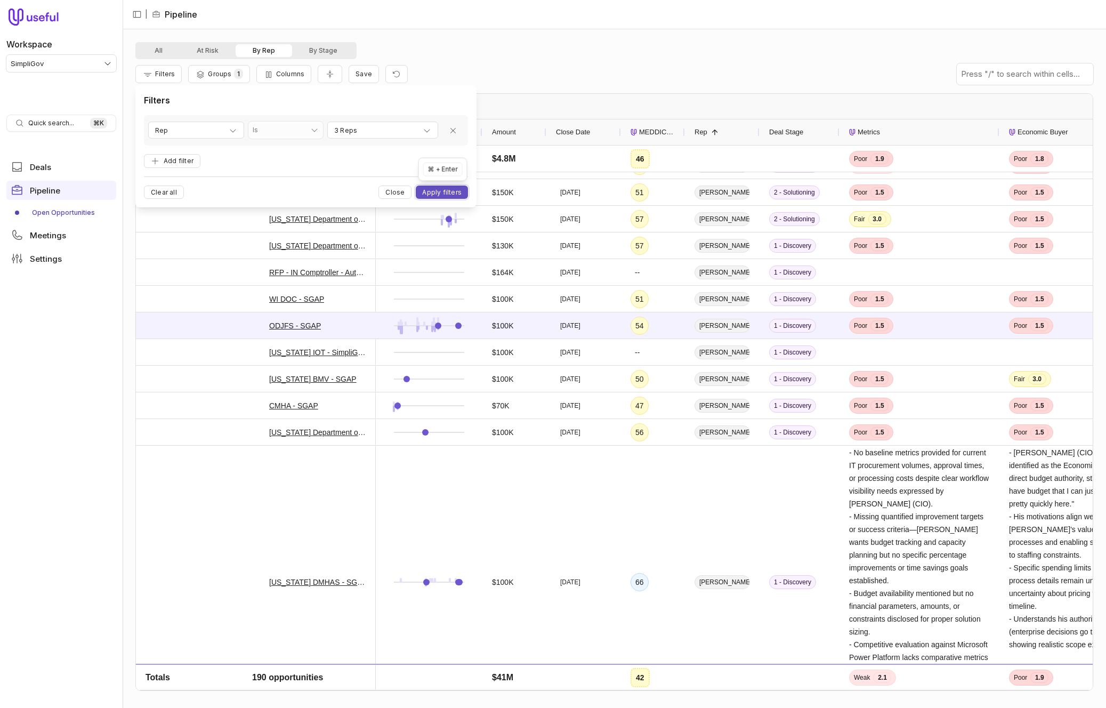
click at [455, 191] on button "Apply filters" at bounding box center [442, 192] width 52 height 13
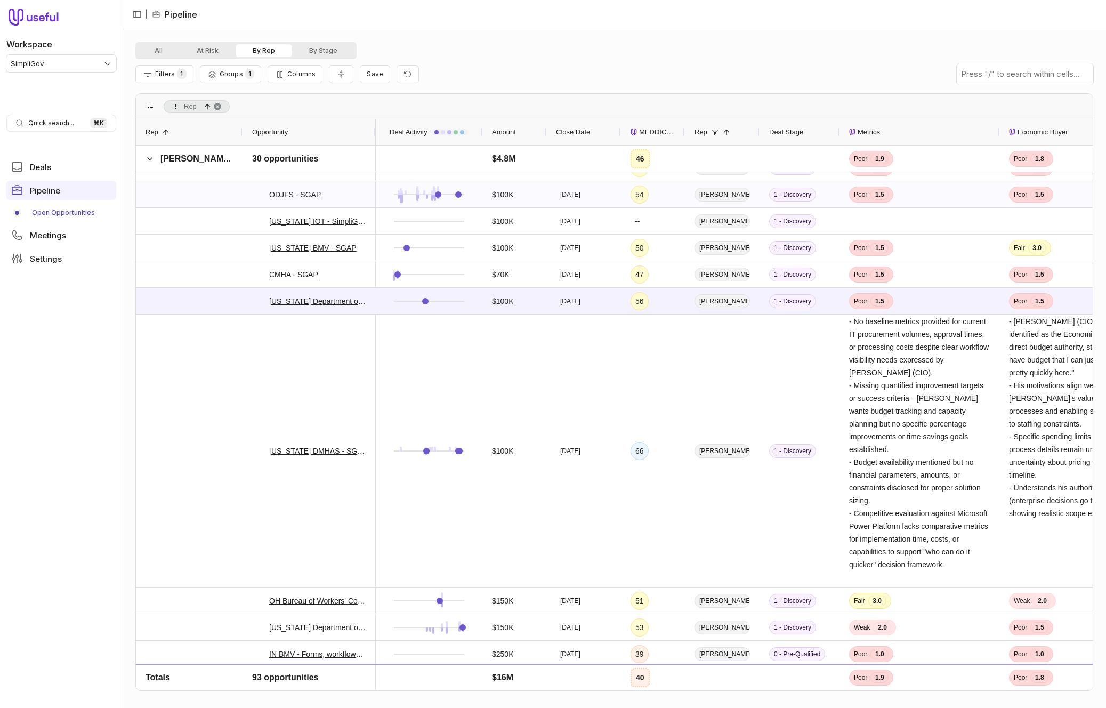
scroll to position [444, 0]
click at [336, 82] on button "Collapse all rows" at bounding box center [341, 74] width 25 height 19
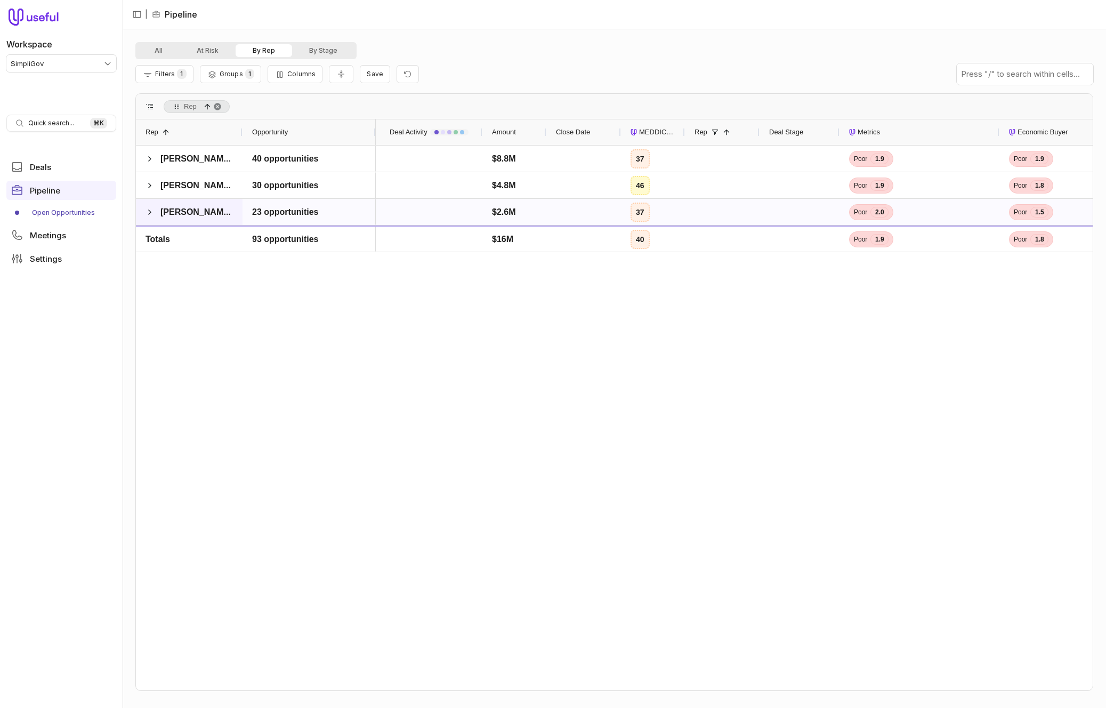
click at [157, 214] on span "[PERSON_NAME]" at bounding box center [189, 212] width 87 height 21
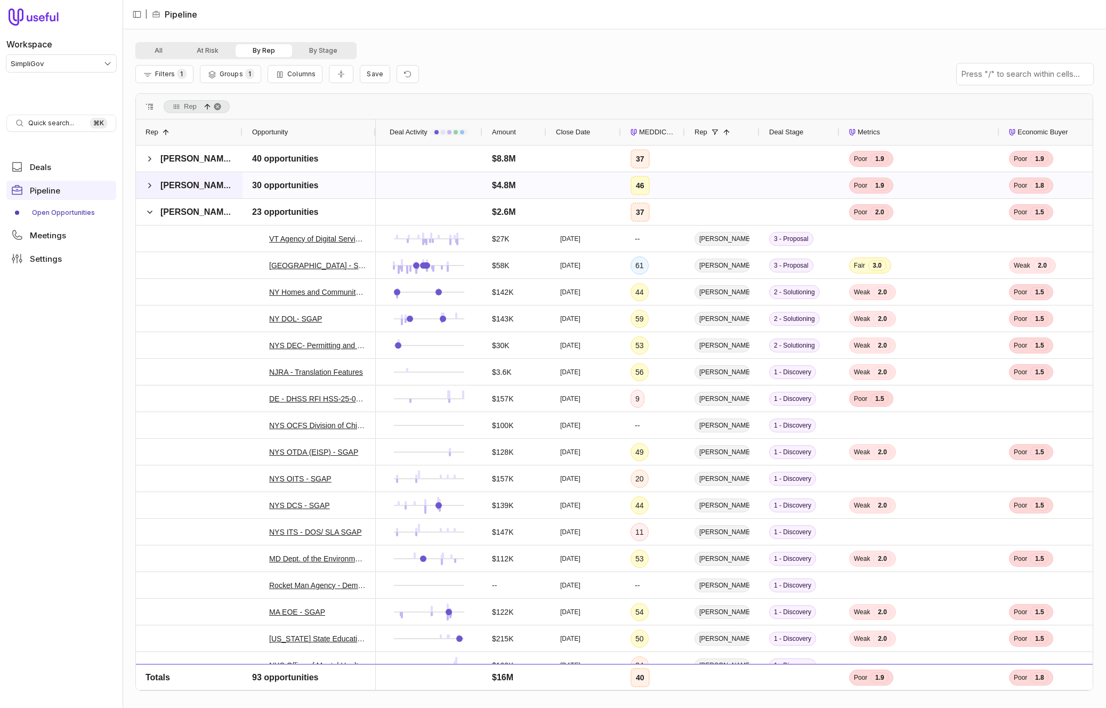
click at [154, 183] on span "[PERSON_NAME]" at bounding box center [189, 185] width 87 height 21
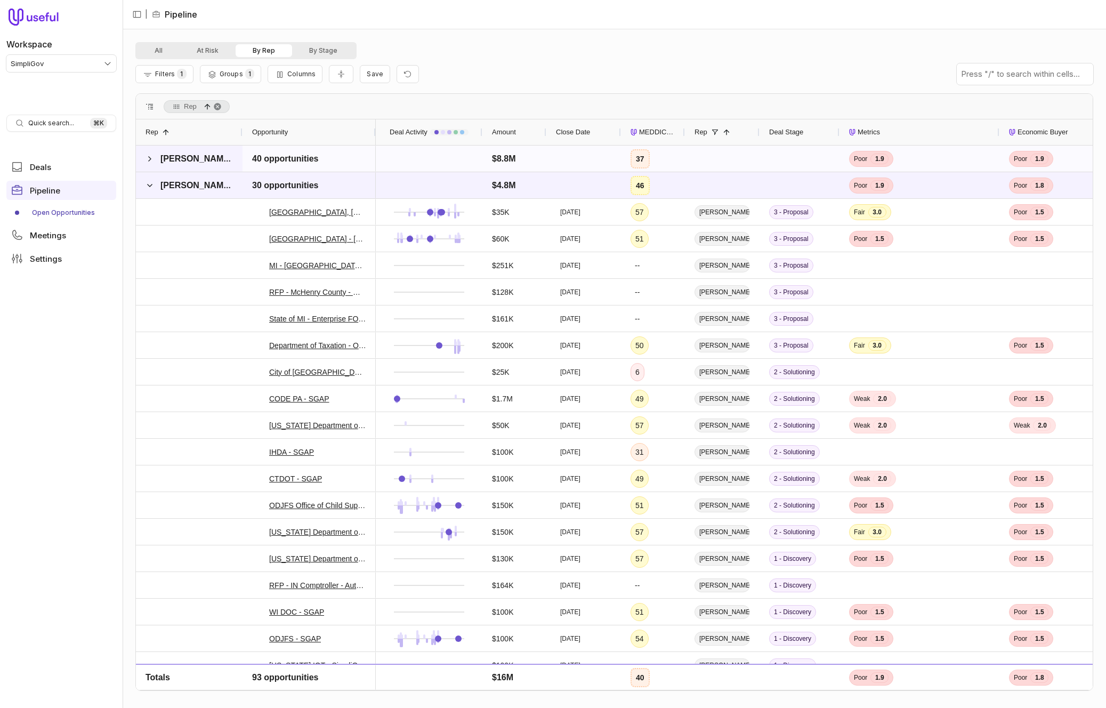
click at [157, 158] on span "[PERSON_NAME]" at bounding box center [189, 158] width 87 height 21
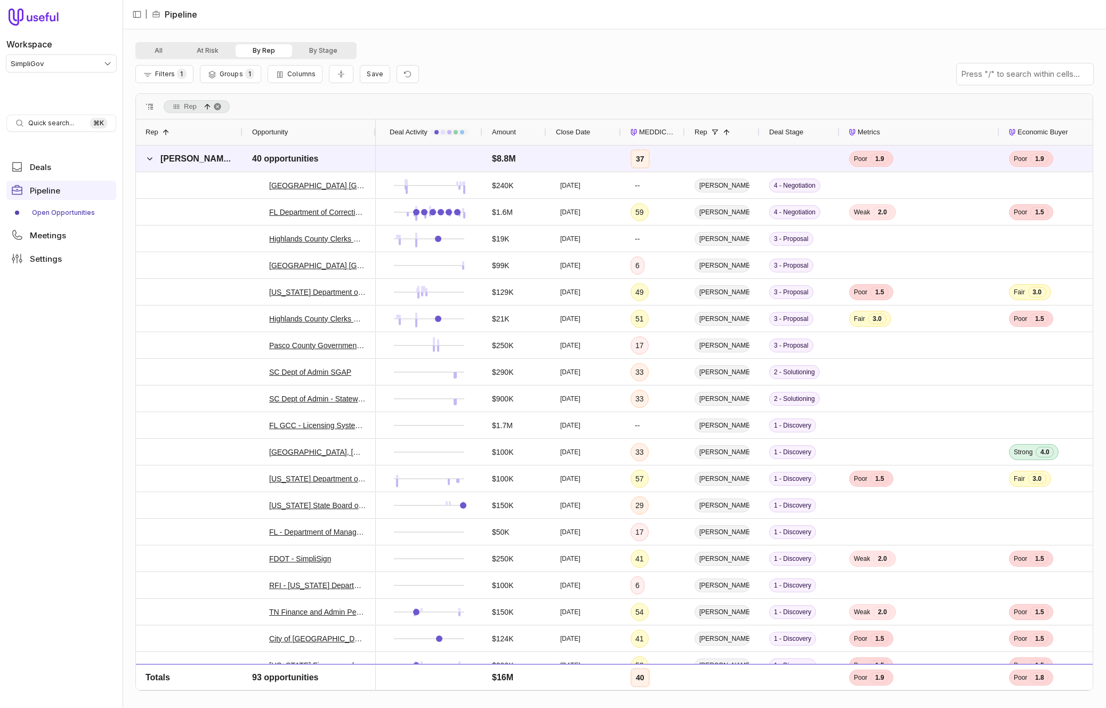
click at [630, 132] on div "MEDDICC Score" at bounding box center [653, 132] width 64 height 26
click at [653, 130] on span "MEDDICC Score" at bounding box center [657, 132] width 36 height 13
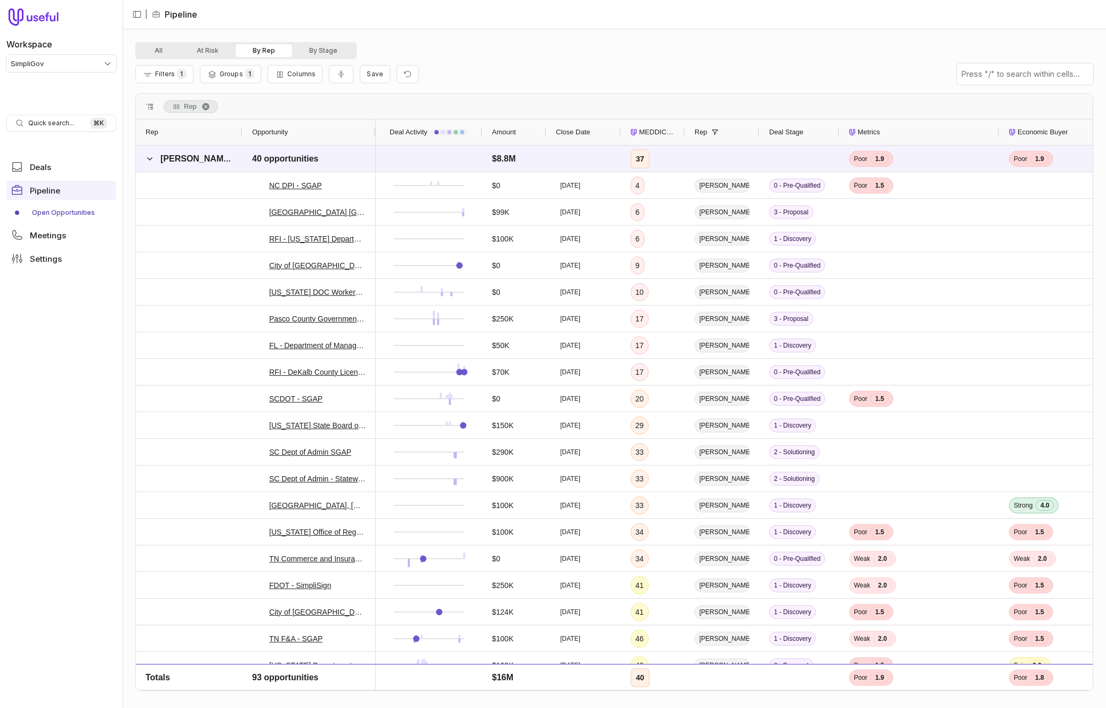
click at [657, 131] on span "MEDDICC Score" at bounding box center [657, 132] width 36 height 13
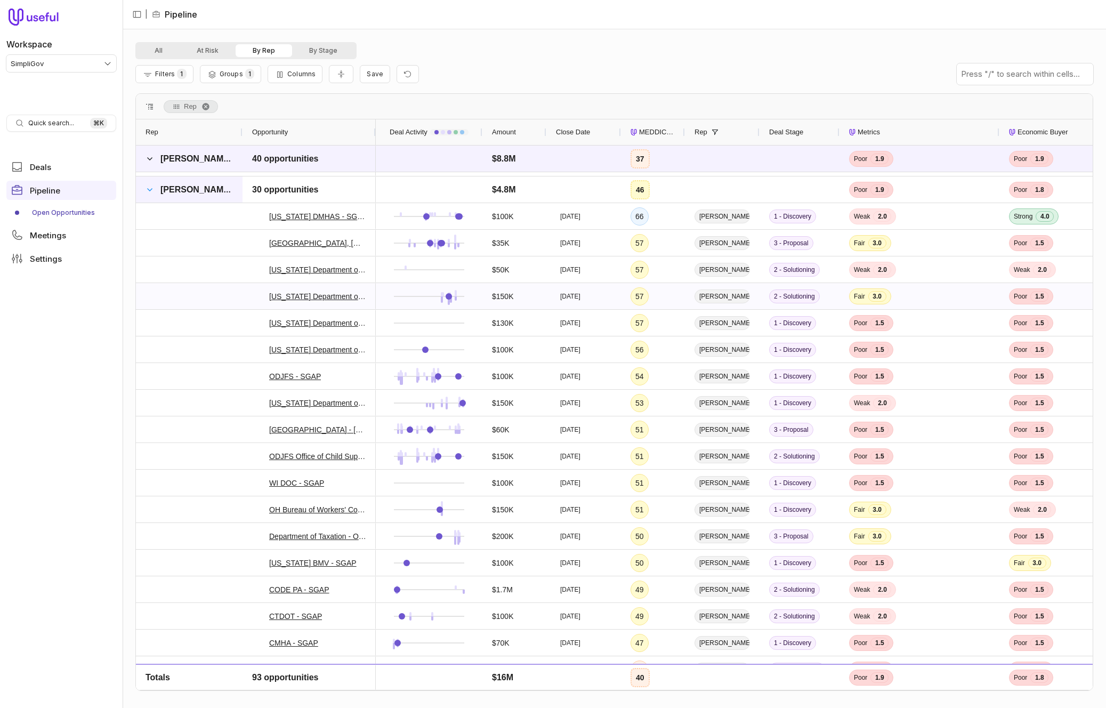
scroll to position [1062, 0]
click at [258, 406] on icon at bounding box center [258, 403] width 7 height 7
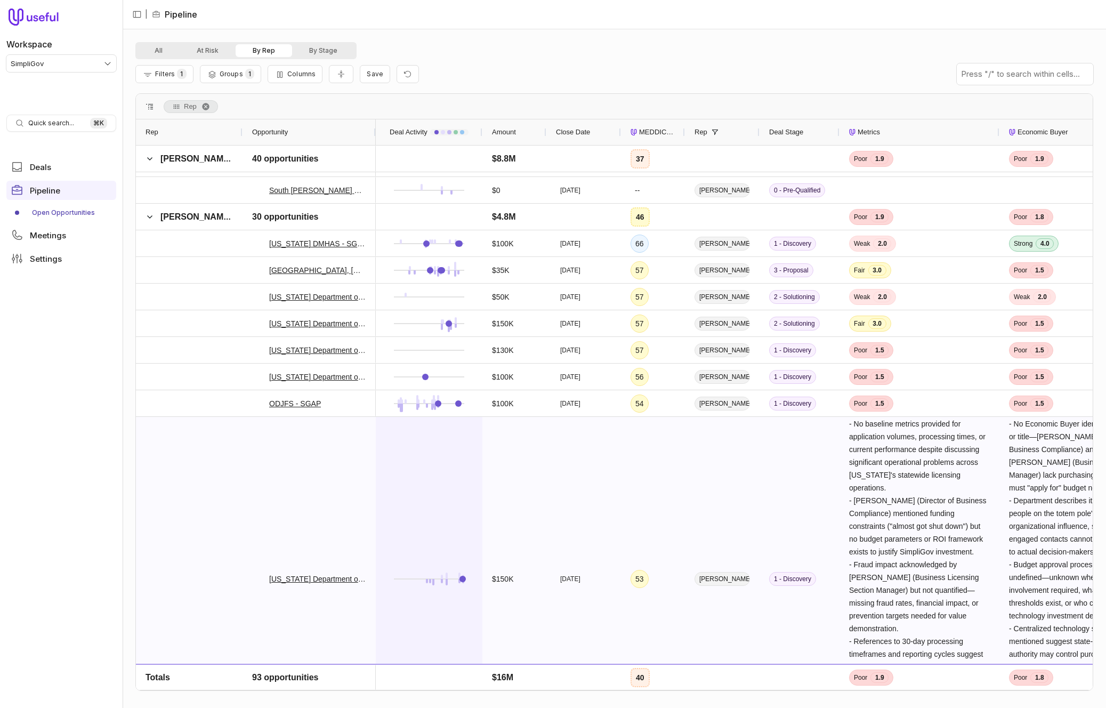
scroll to position [1293, 0]
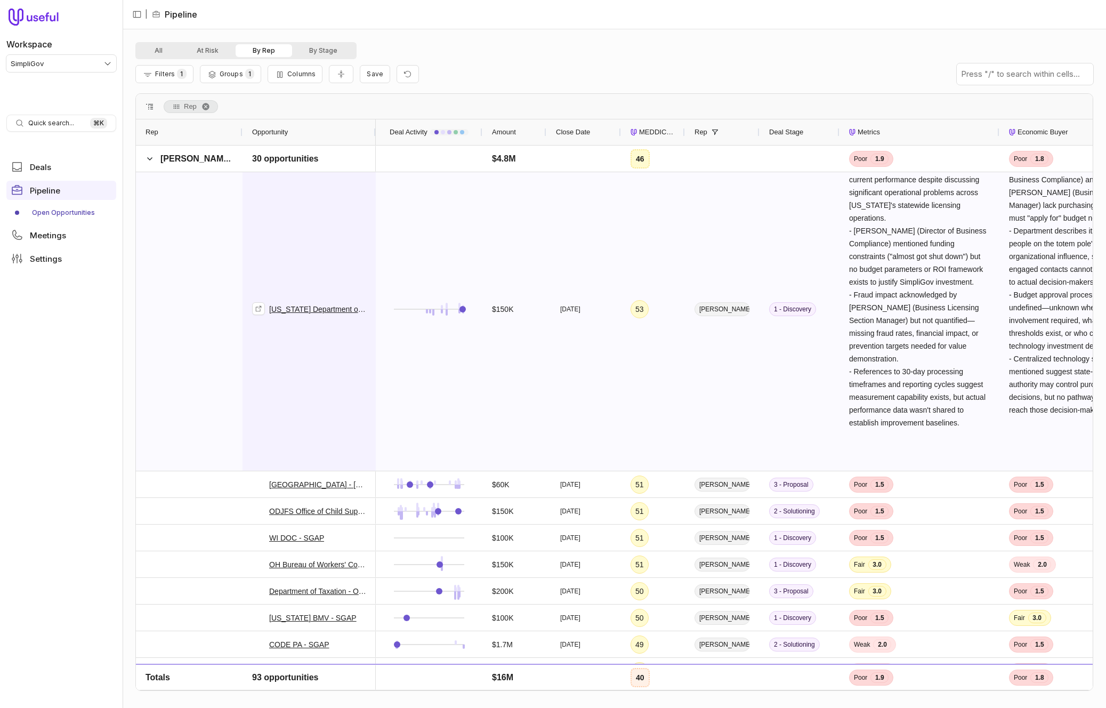
click at [320, 401] on div "Michigan Department of State - SGAP" at bounding box center [309, 309] width 114 height 323
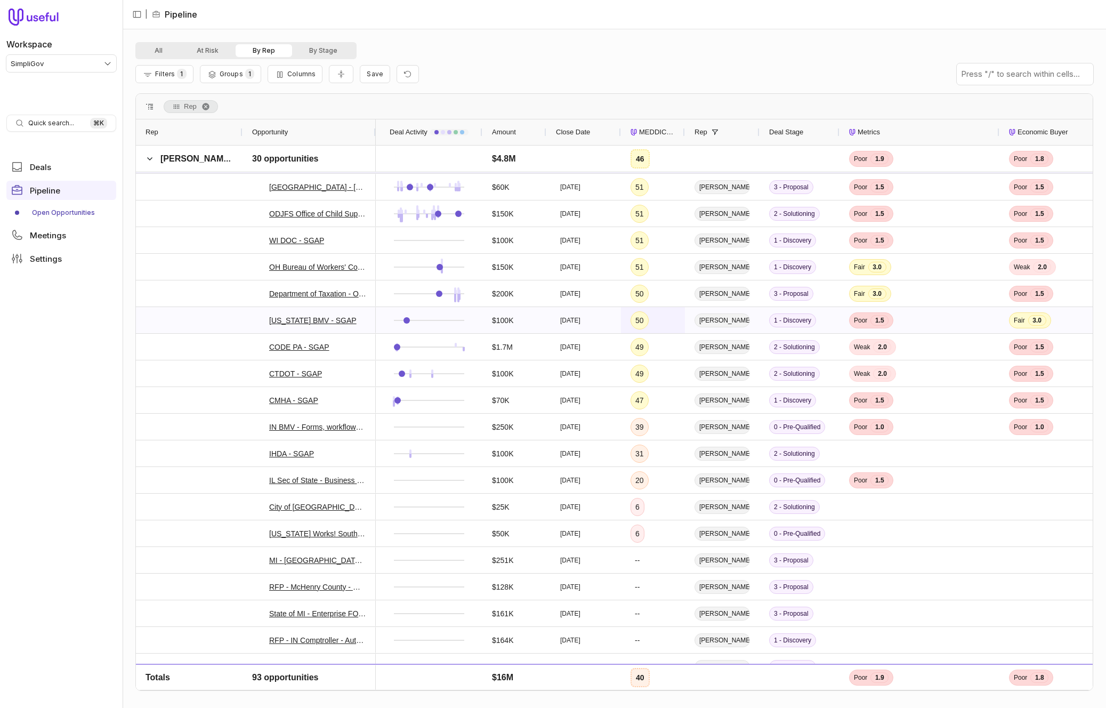
scroll to position [1266, 0]
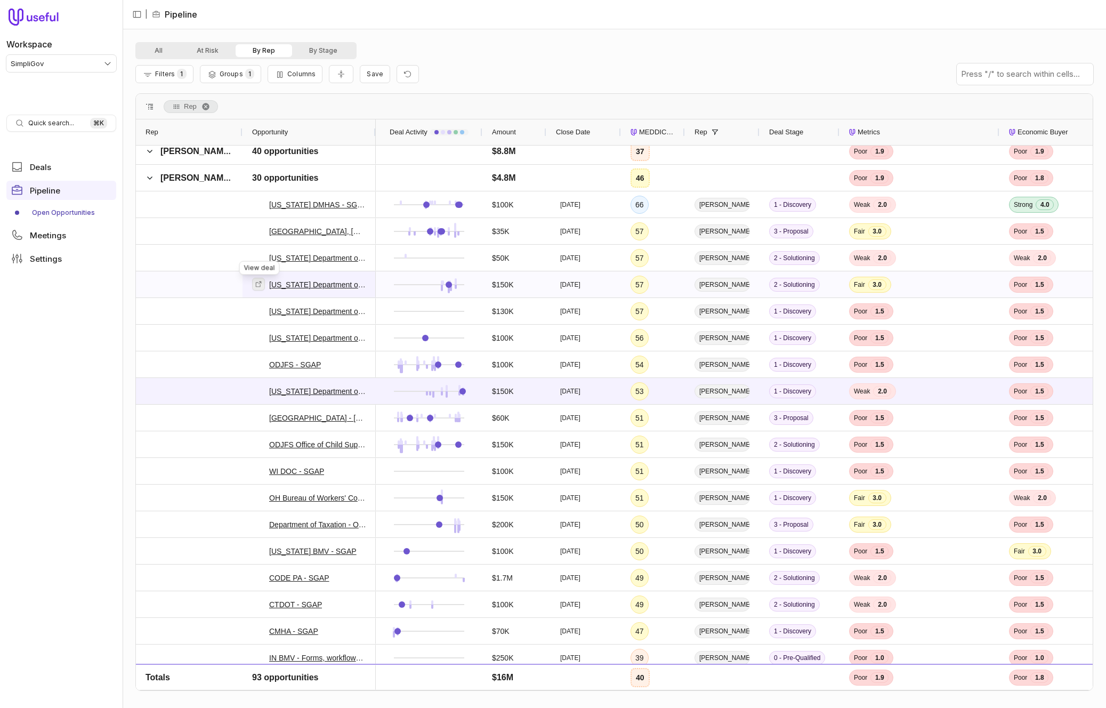
click at [260, 286] on icon at bounding box center [258, 283] width 7 height 7
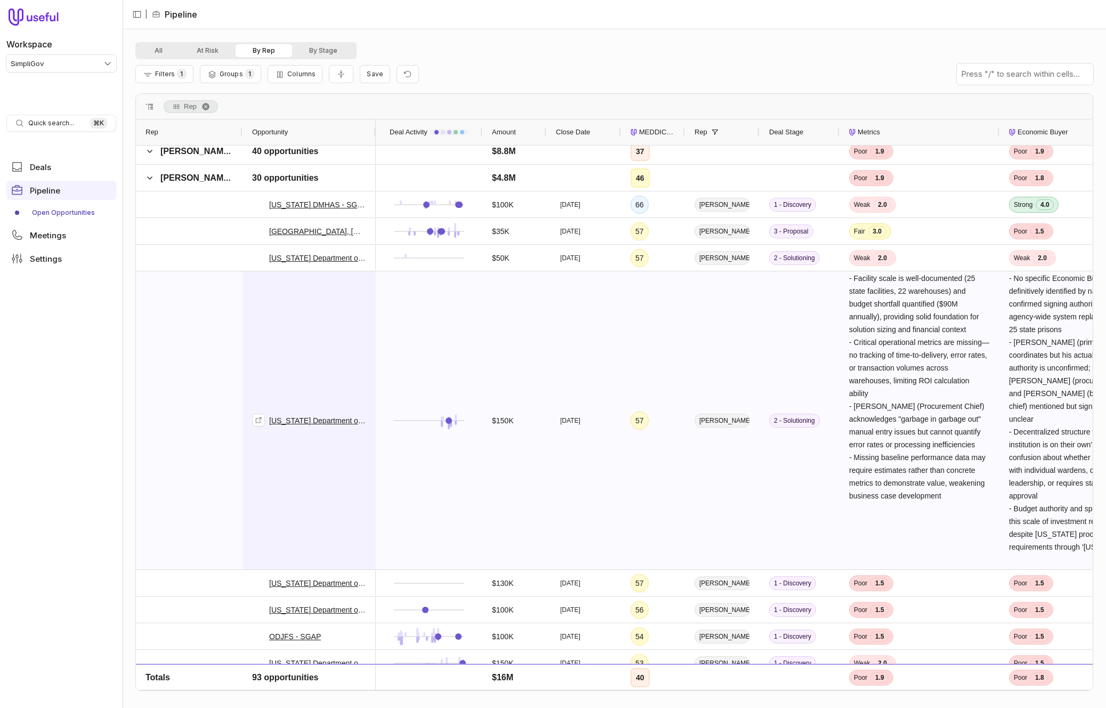
click at [332, 331] on div "Ohio Department of Rehabilitation and Corrections - XL SimpliGov Platform" at bounding box center [309, 420] width 114 height 297
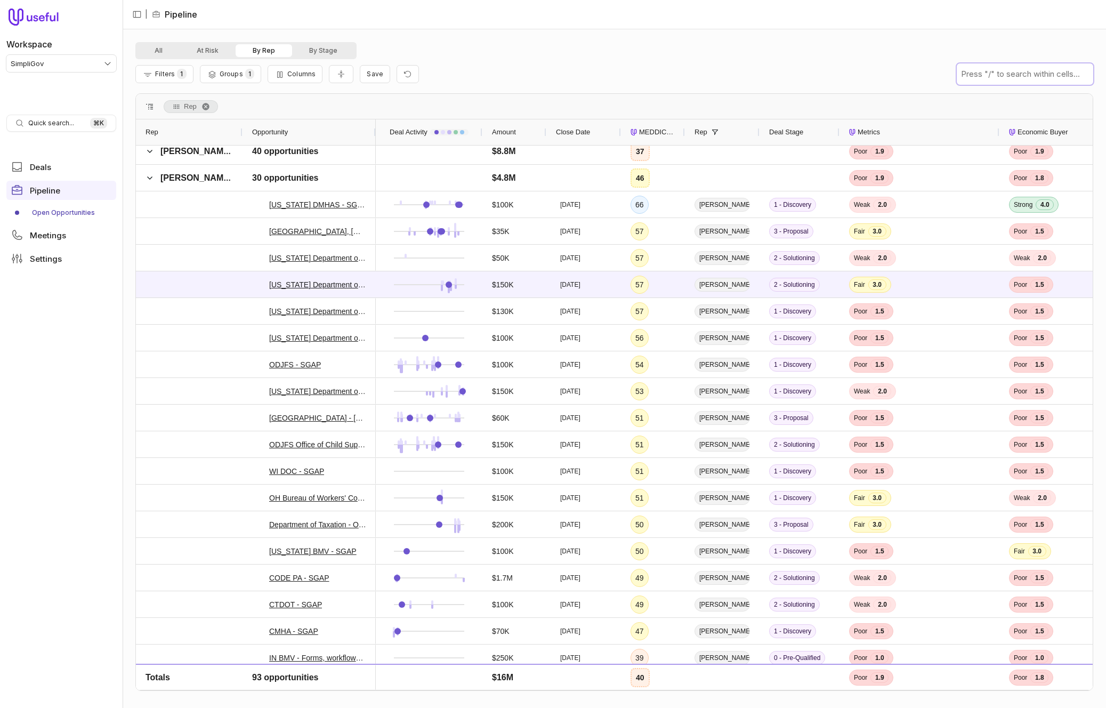
click at [1041, 77] on input "text" at bounding box center [1025, 73] width 136 height 21
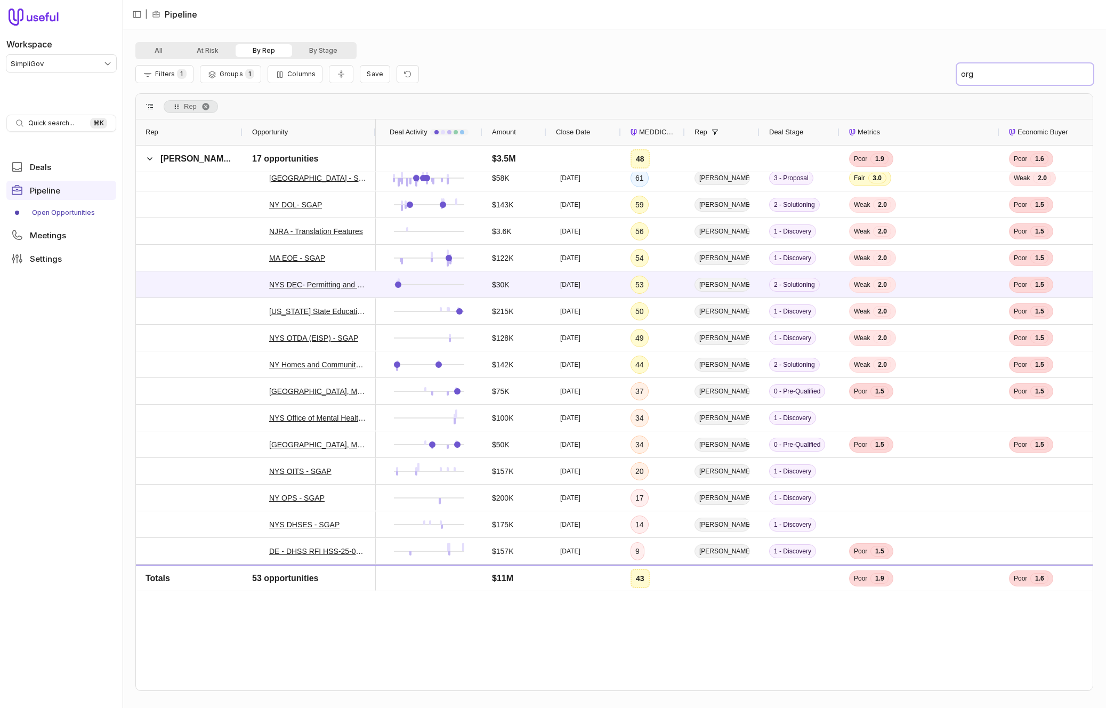
scroll to position [974, 0]
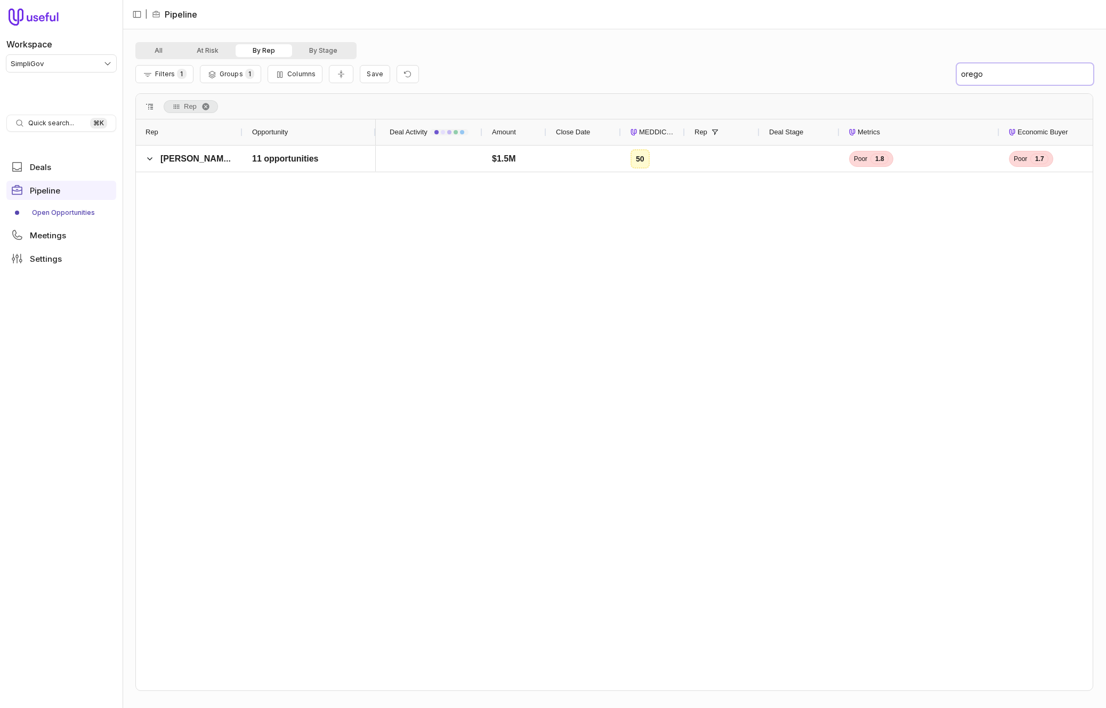
type input "oregon"
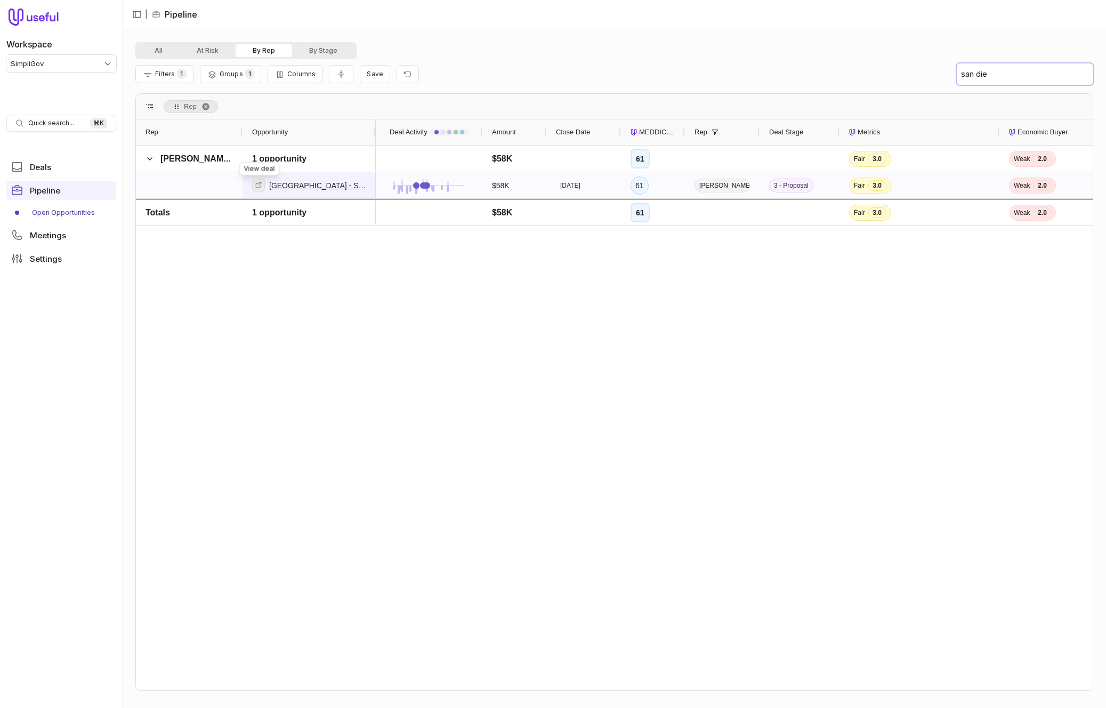
type input "san die"
click at [261, 184] on icon at bounding box center [258, 184] width 7 height 7
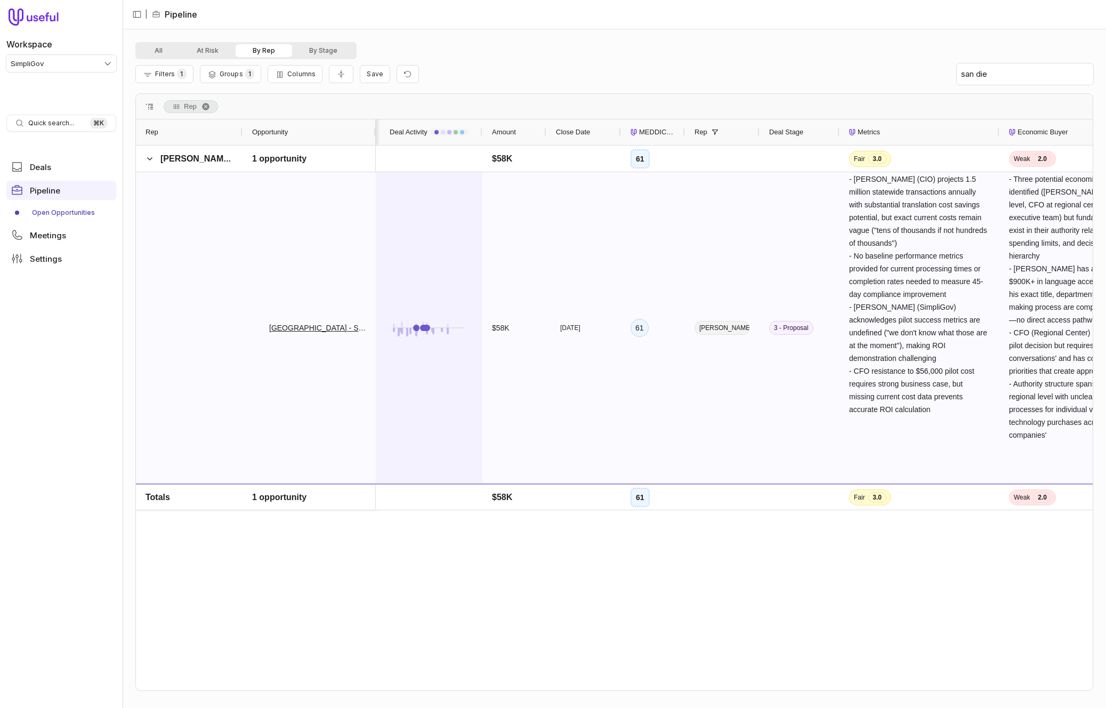
scroll to position [0, 3]
click at [394, 266] on div at bounding box center [425, 328] width 87 height 310
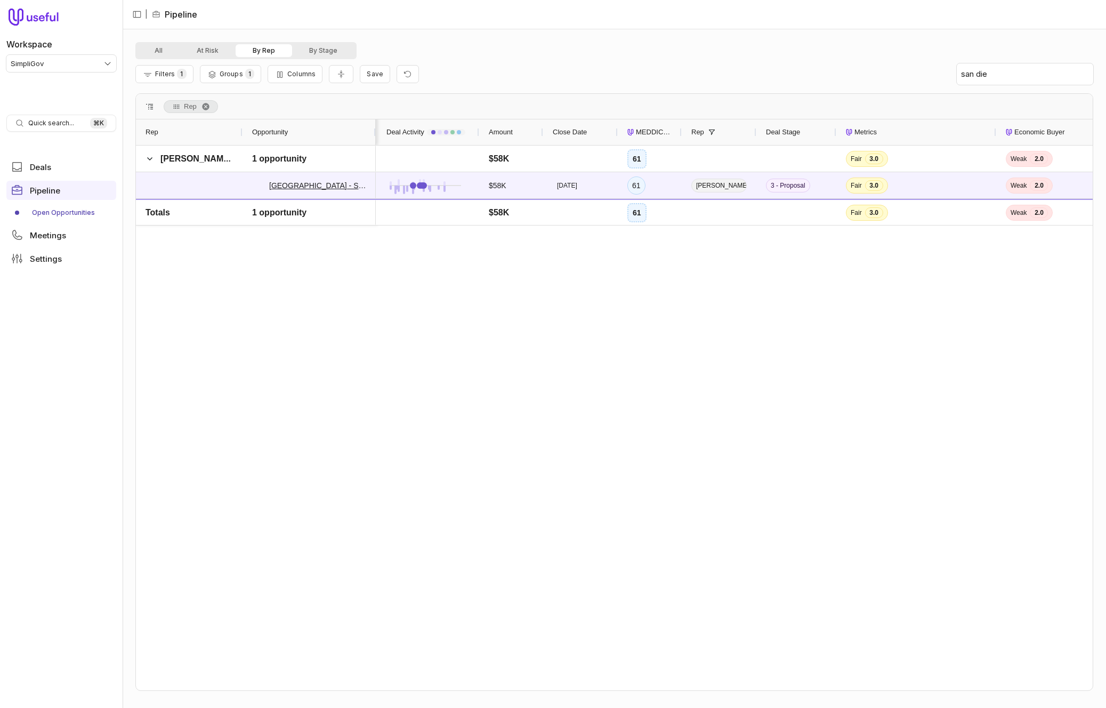
scroll to position [0, 1]
click at [1087, 68] on input "san die" at bounding box center [1025, 73] width 136 height 21
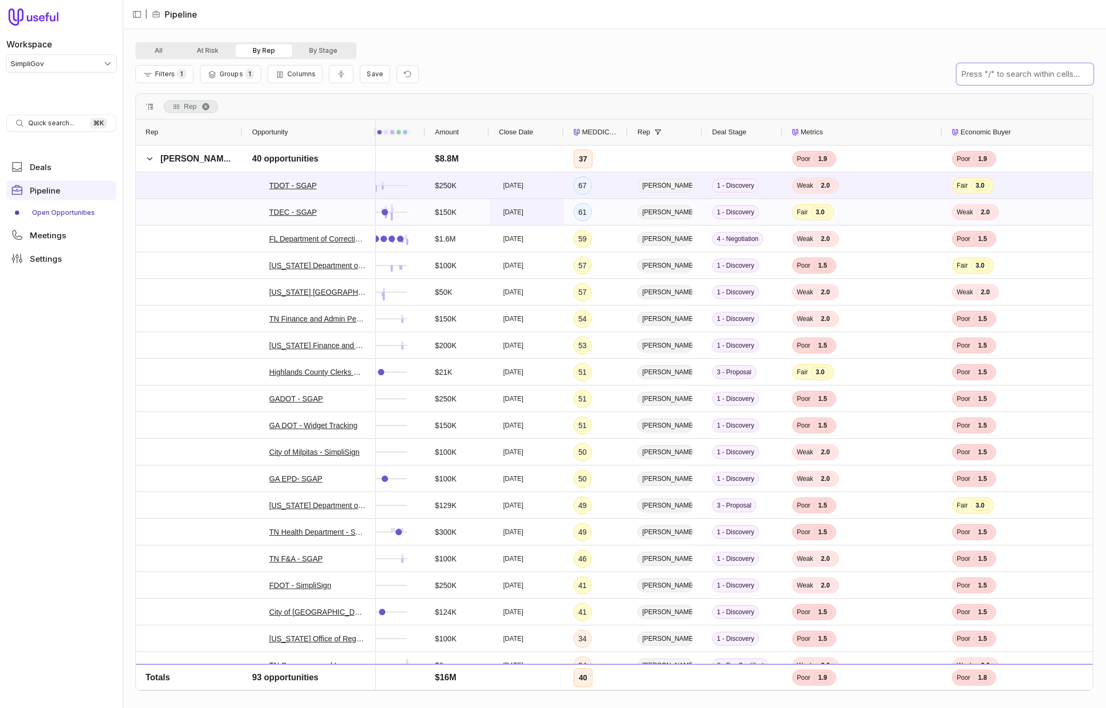
scroll to position [0, 0]
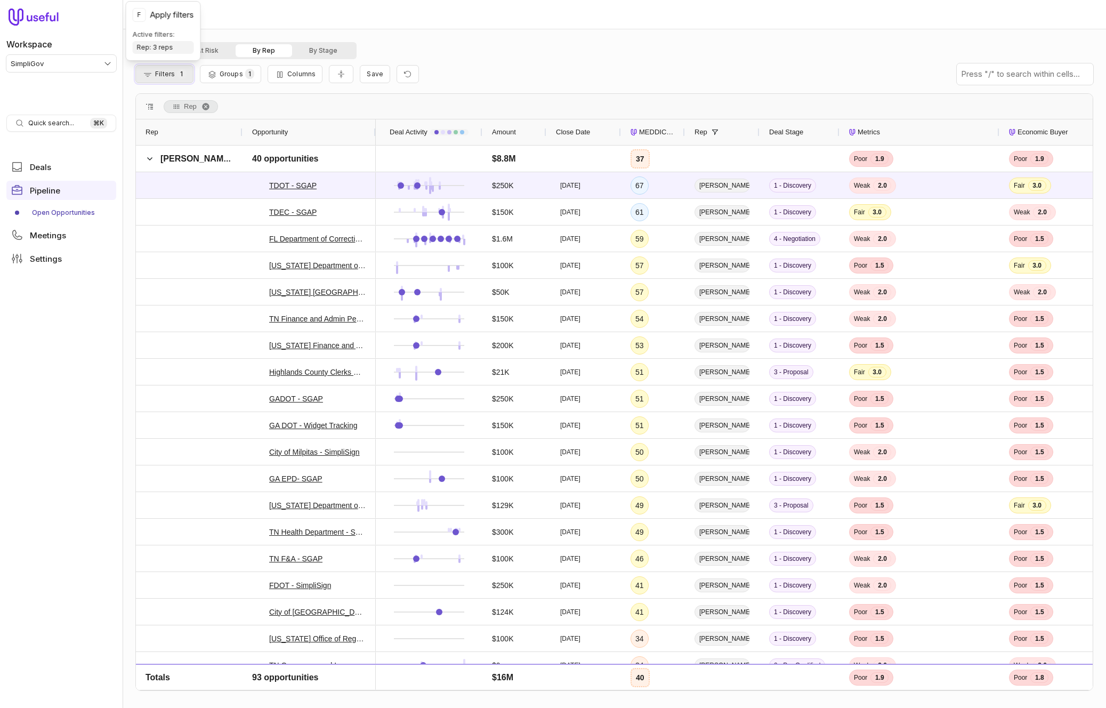
click at [178, 79] on button "Filters 1" at bounding box center [164, 74] width 58 height 18
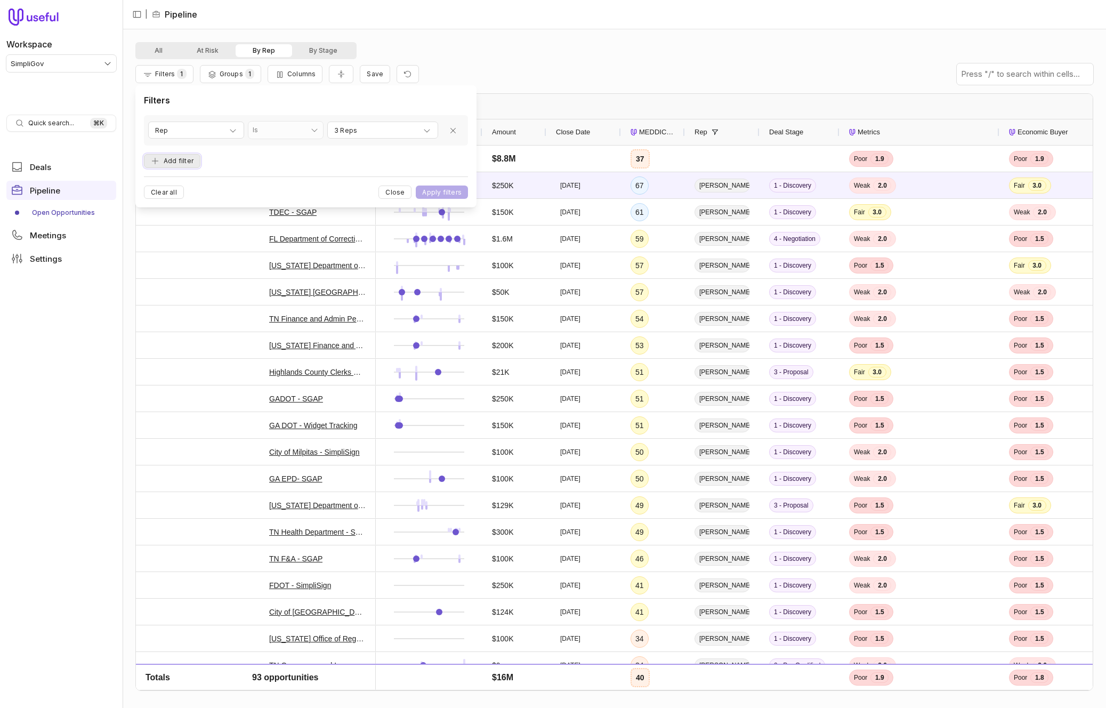
click at [186, 157] on button "Add filter" at bounding box center [172, 161] width 57 height 14
click at [198, 156] on span "Opportunity Name" at bounding box center [184, 152] width 59 height 13
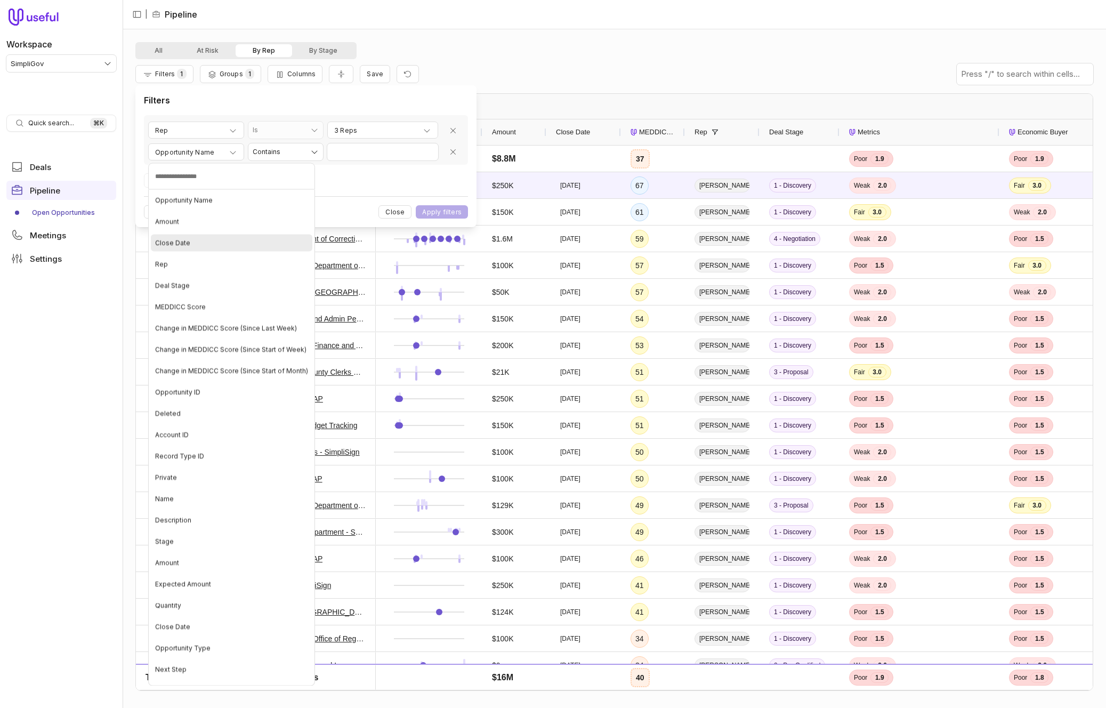
click at [225, 235] on div "Close Date" at bounding box center [232, 243] width 162 height 17
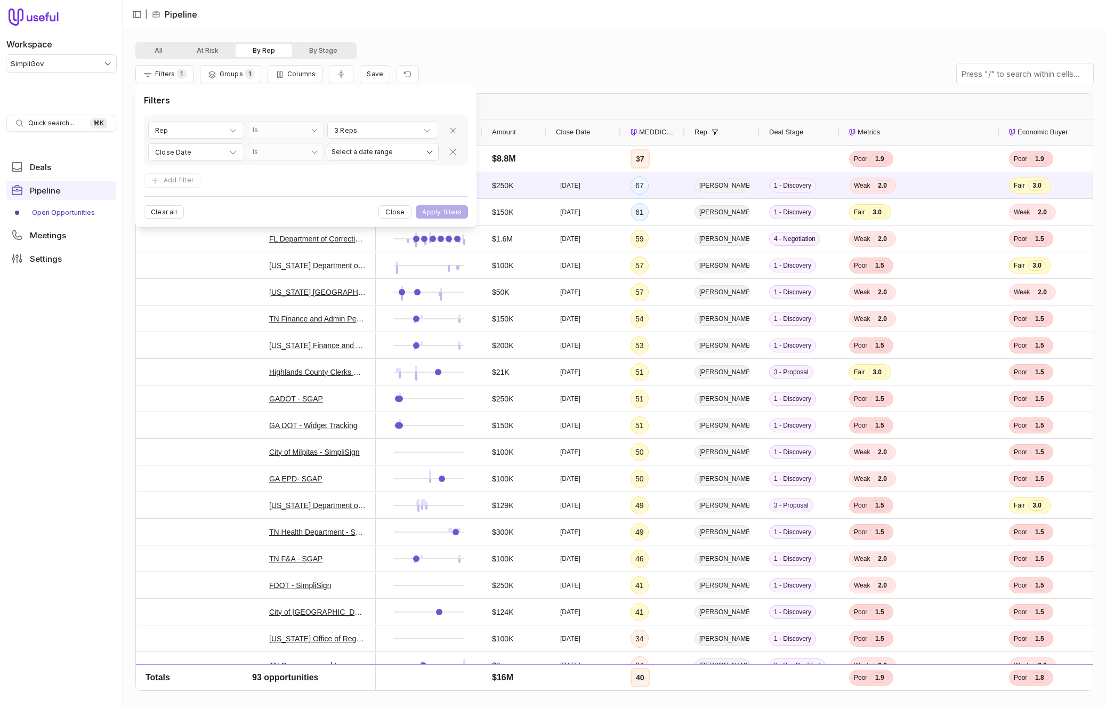
click at [421, 141] on div "**********" at bounding box center [306, 140] width 324 height 50
click at [416, 151] on html "Workspace SimpliGov Quick search... ⌘ K Deals Pipeline Open Opportunities Meeti…" at bounding box center [553, 354] width 1106 height 708
select select "**********"
click at [450, 211] on button "Apply filters" at bounding box center [442, 211] width 52 height 13
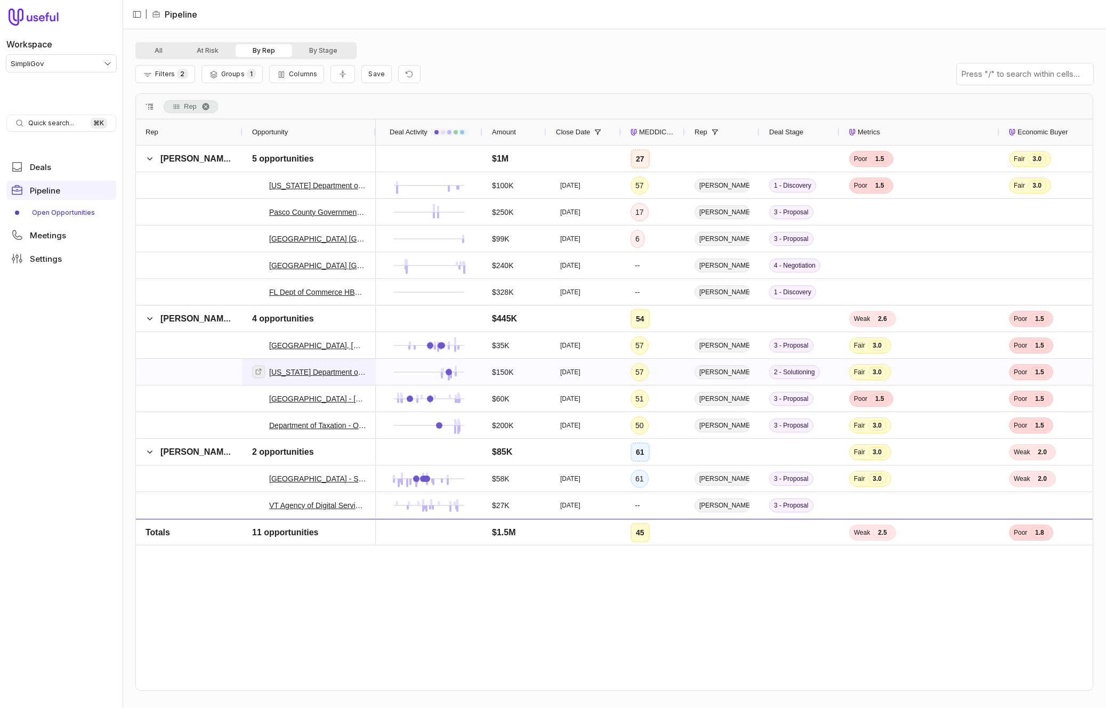
click at [261, 373] on icon at bounding box center [258, 371] width 7 height 7
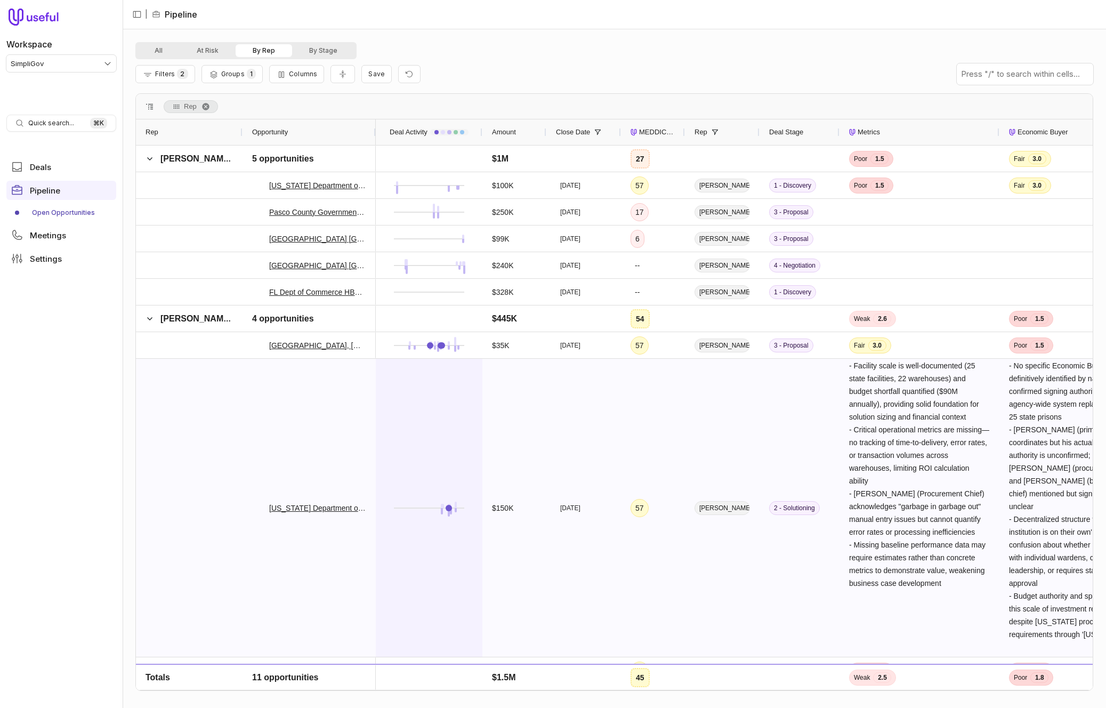
click at [391, 394] on div at bounding box center [428, 507] width 87 height 297
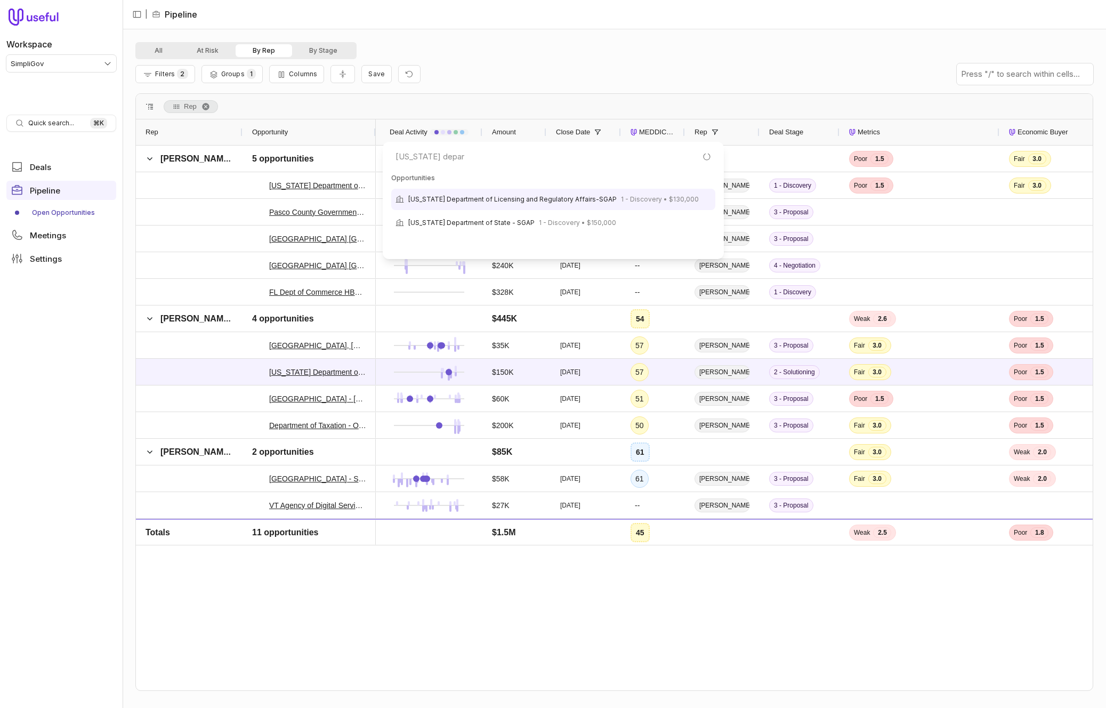
type input "michigan depart"
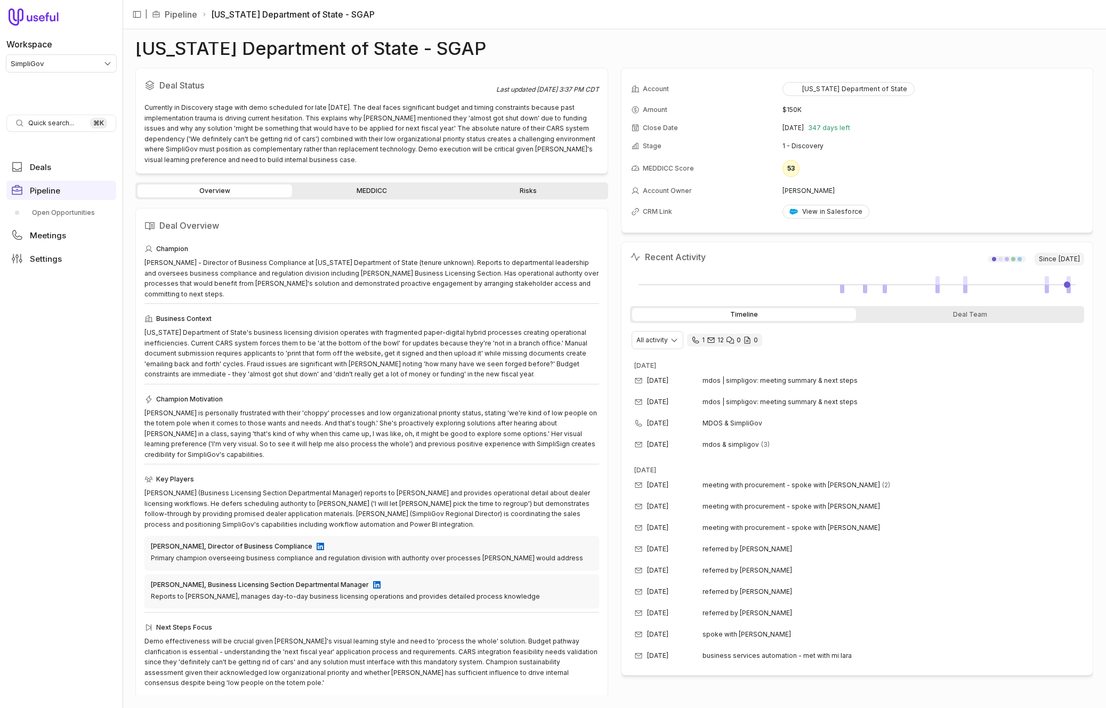
click at [380, 194] on link "MEDDICC" at bounding box center [371, 190] width 155 height 13
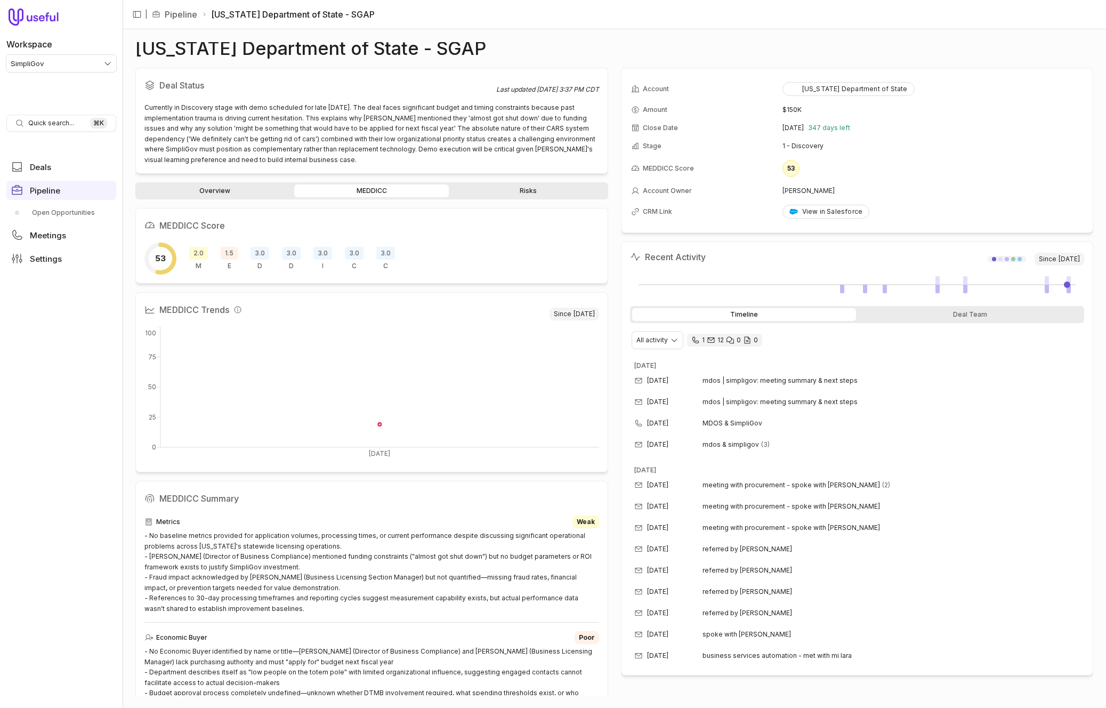
click at [229, 190] on link "Overview" at bounding box center [215, 190] width 155 height 13
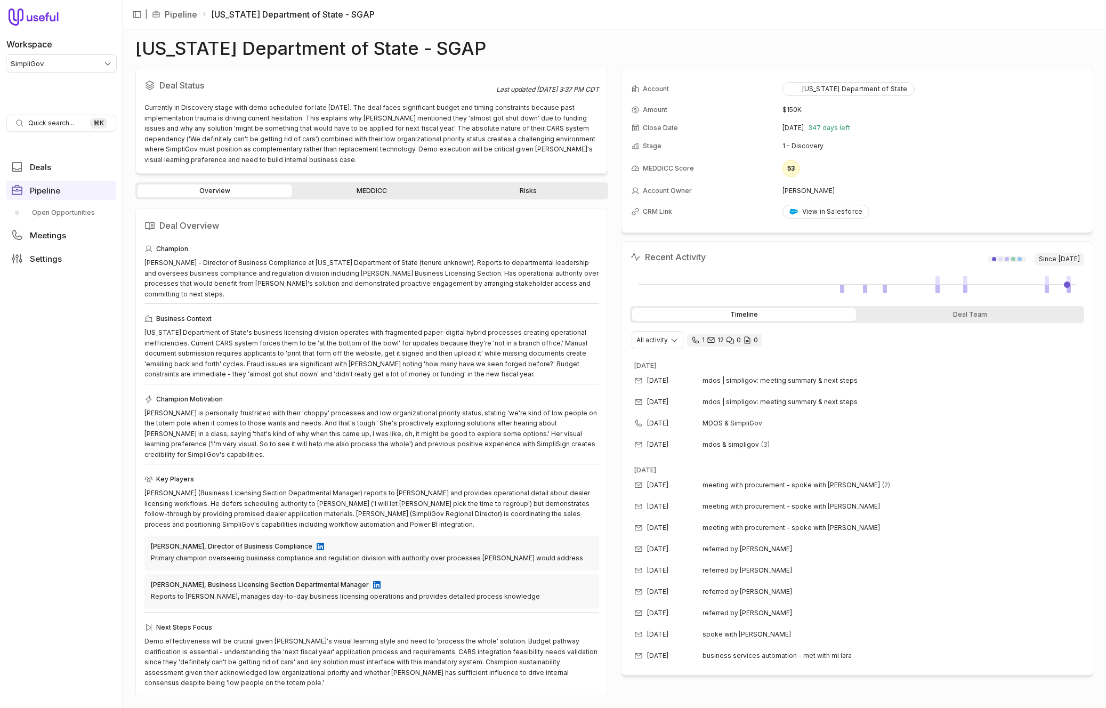
click at [354, 195] on link "MEDDICC" at bounding box center [371, 190] width 155 height 13
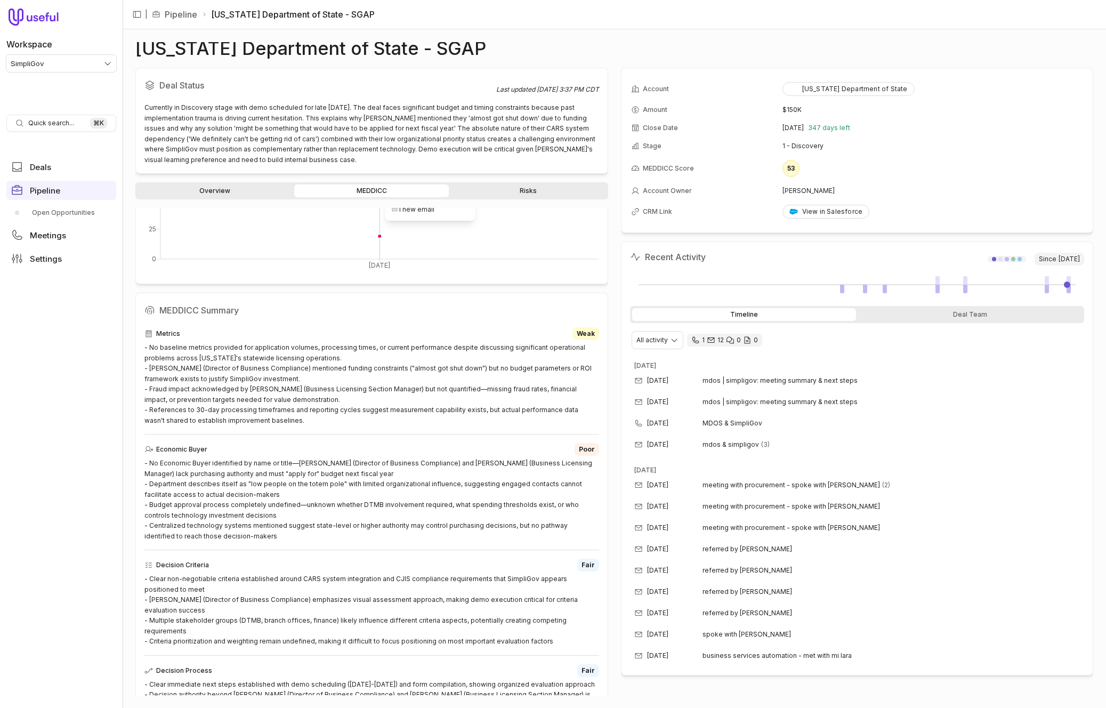
scroll to position [196, 0]
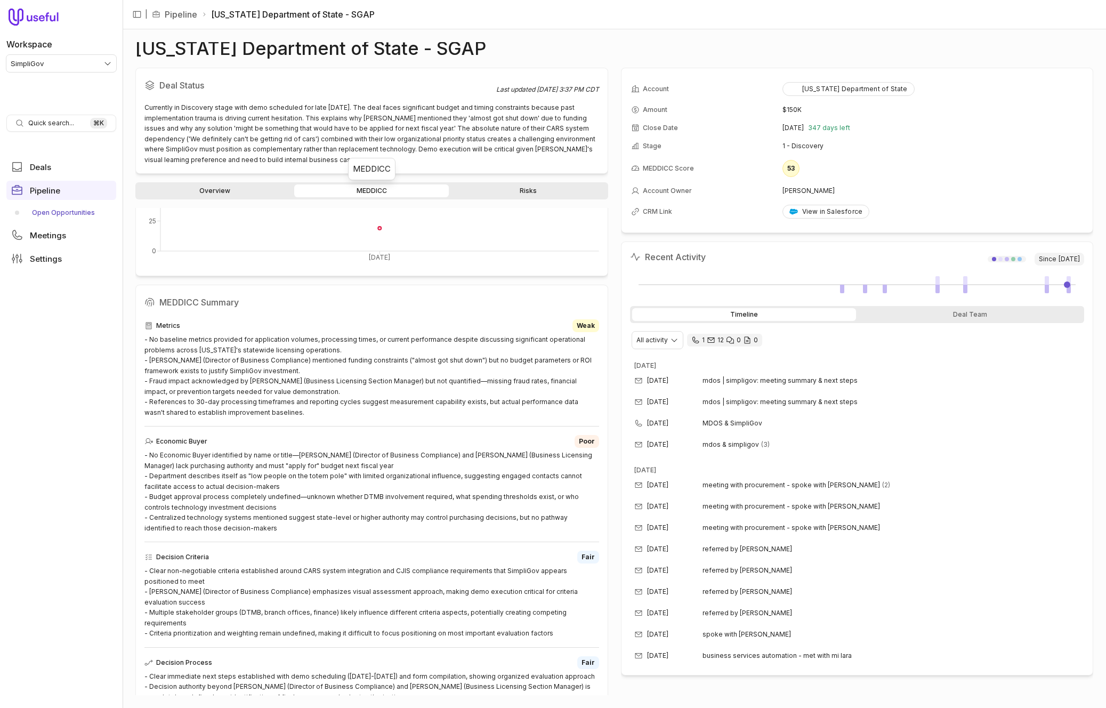
click at [68, 212] on link "Open Opportunities" at bounding box center [61, 212] width 110 height 17
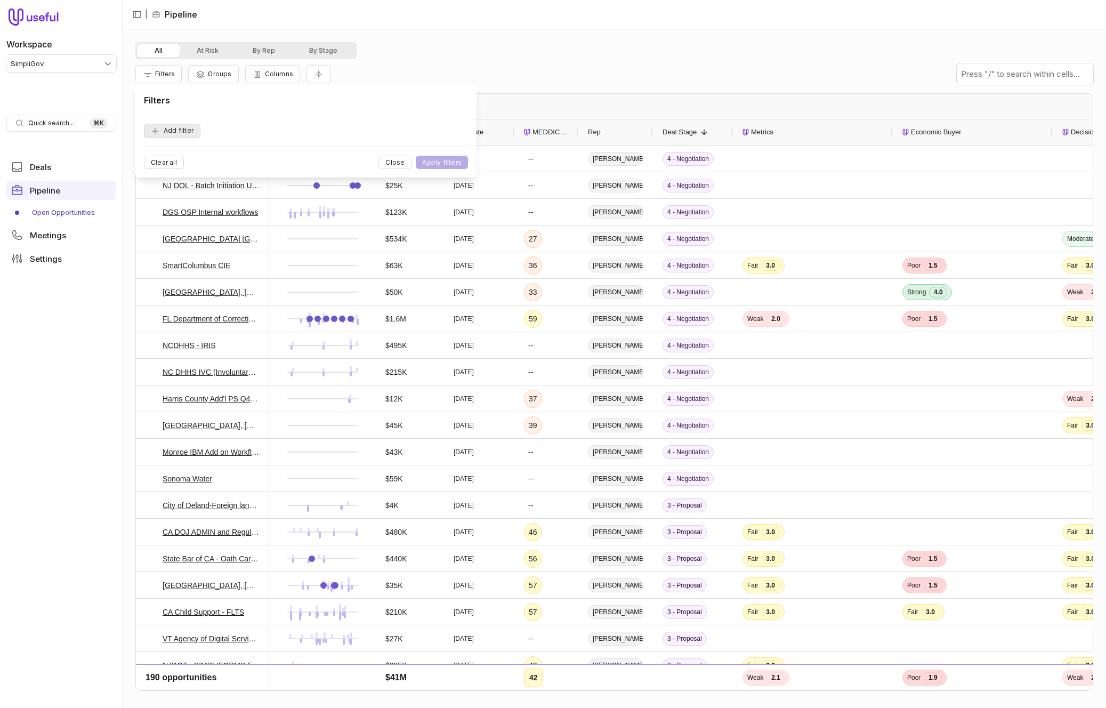
click at [175, 134] on button "Add filter" at bounding box center [172, 131] width 57 height 14
click at [180, 124] on button "Opportunity Name" at bounding box center [196, 130] width 96 height 17
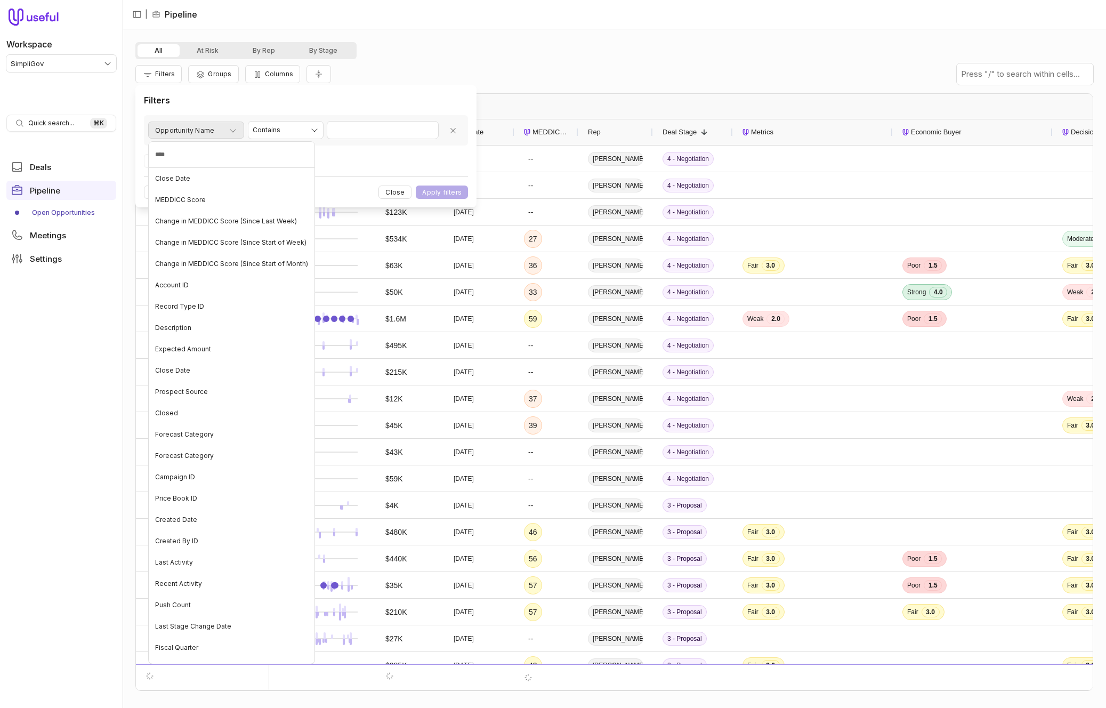
type input "*****"
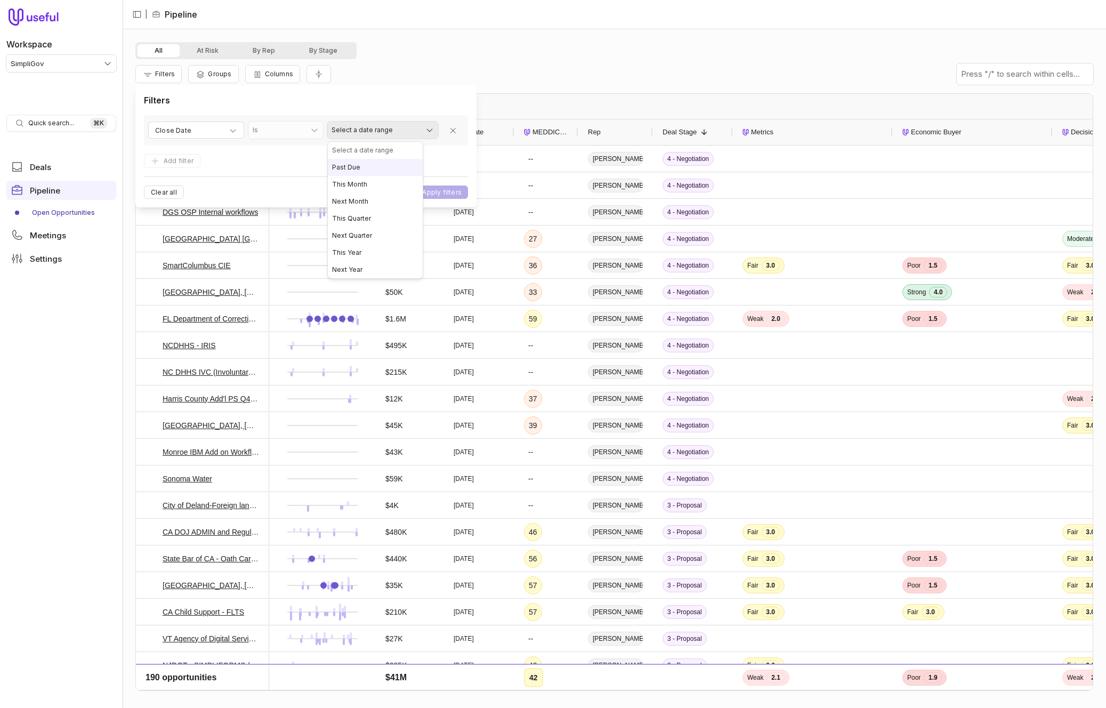
click at [363, 124] on html "Workspace SimpliGov Quick search... ⌘ K Deals Pipeline Open Opportunities Meeti…" at bounding box center [553, 354] width 1106 height 708
select select "**********"
drag, startPoint x: 356, startPoint y: 186, endPoint x: 352, endPoint y: 218, distance: 32.2
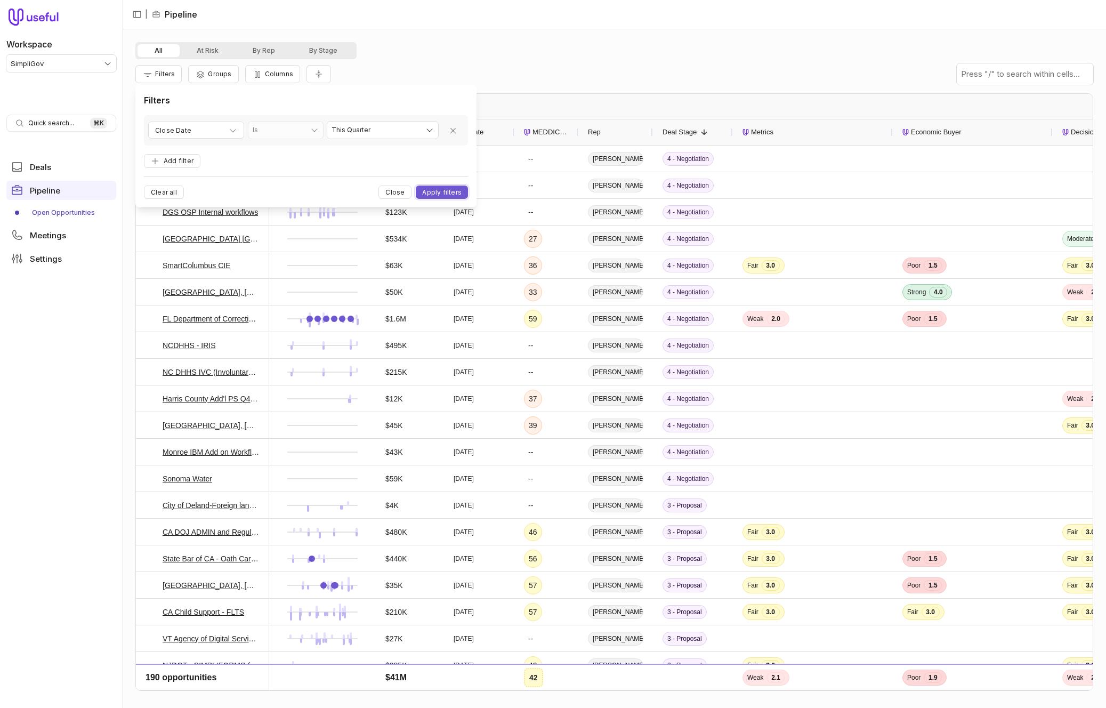
drag, startPoint x: 450, startPoint y: 190, endPoint x: 279, endPoint y: 163, distance: 173.3
click at [450, 190] on button "Apply filters" at bounding box center [442, 192] width 52 height 13
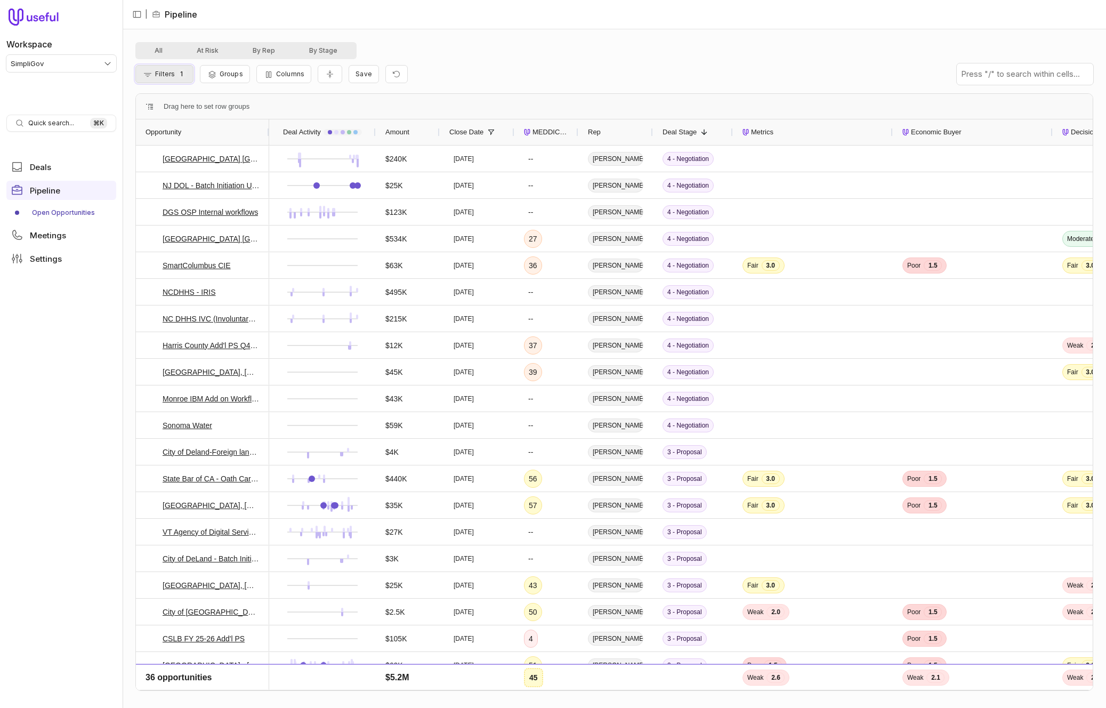
click at [174, 74] on span "Filters" at bounding box center [165, 74] width 20 height 8
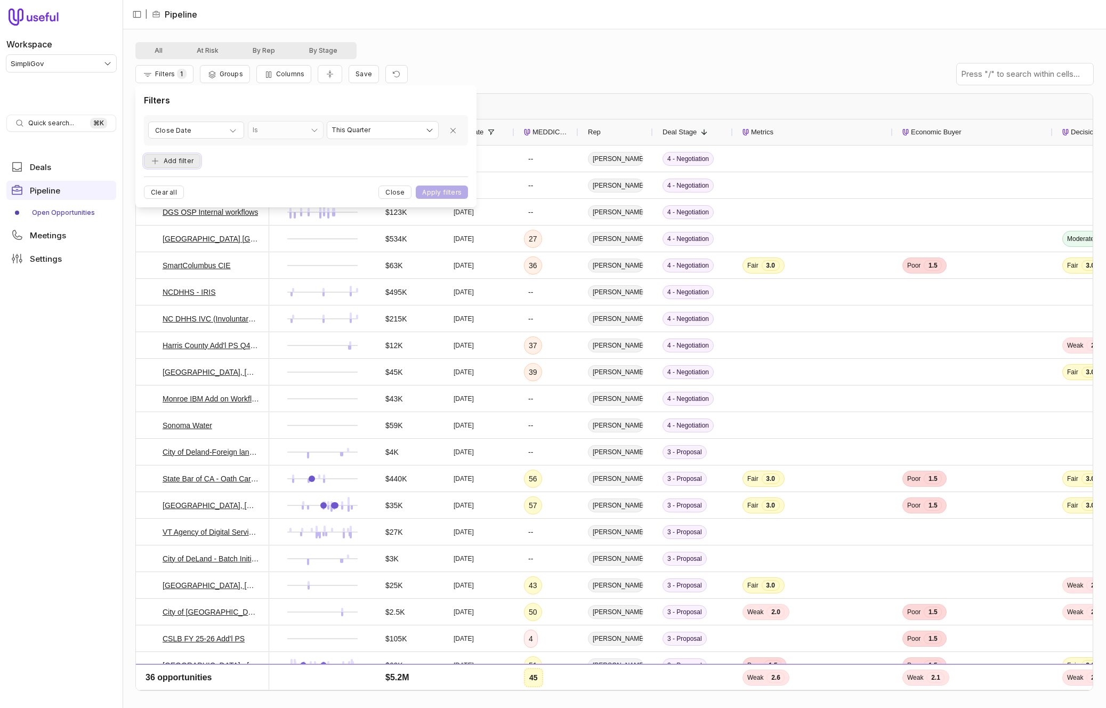
click at [170, 162] on button "Add filter" at bounding box center [172, 161] width 57 height 14
click at [190, 152] on span "Opportunity Name" at bounding box center [184, 152] width 59 height 13
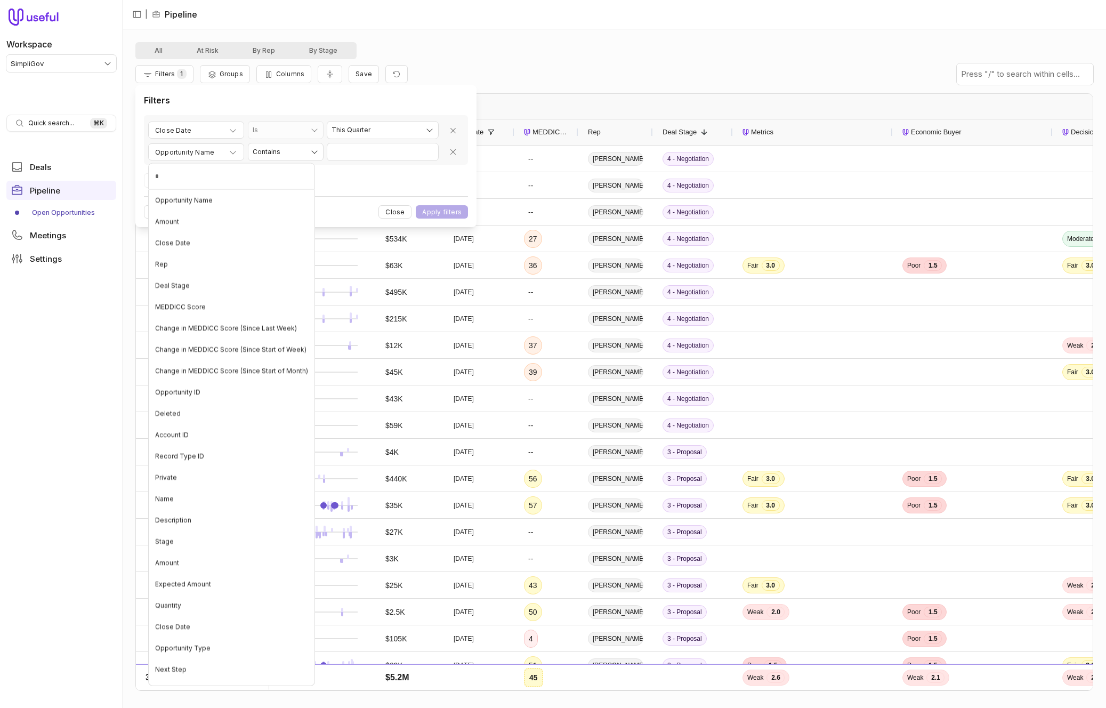
type input "**"
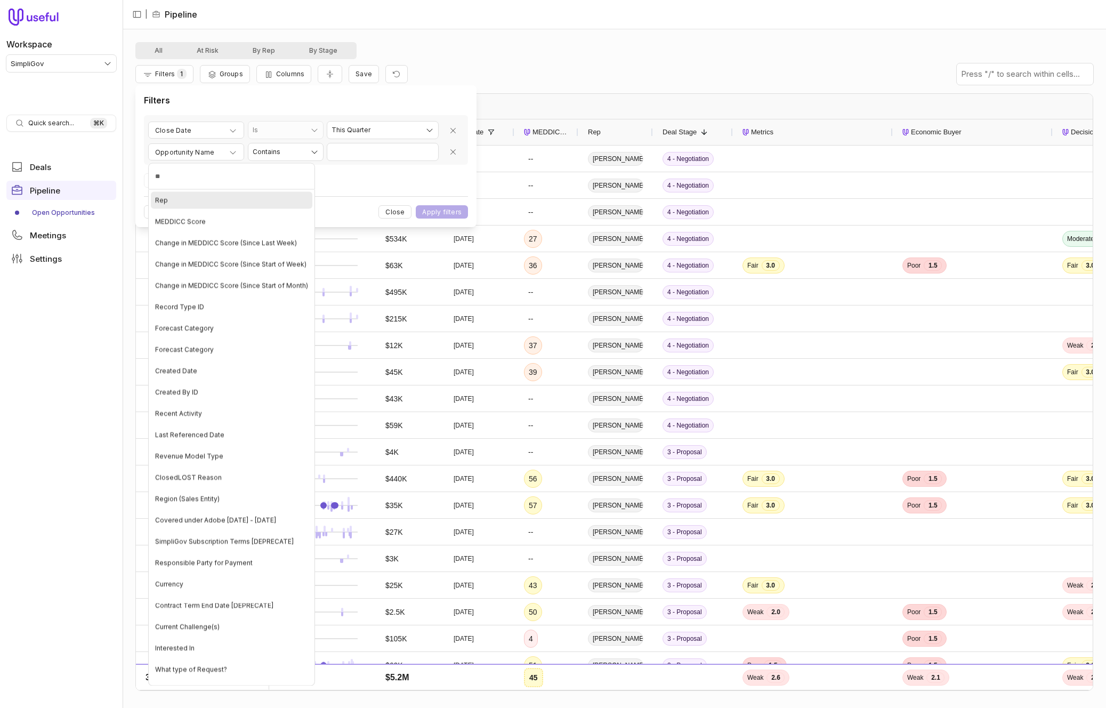
click at [205, 198] on div "Rep" at bounding box center [232, 200] width 162 height 17
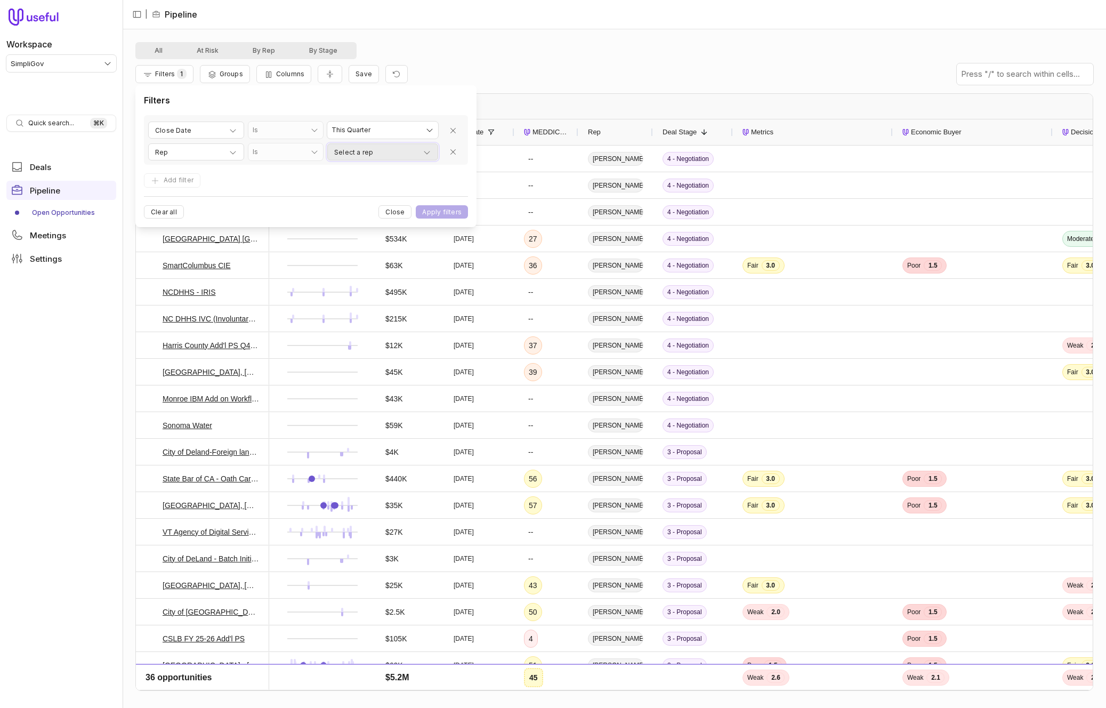
click at [350, 152] on span "Select a rep" at bounding box center [353, 152] width 39 height 13
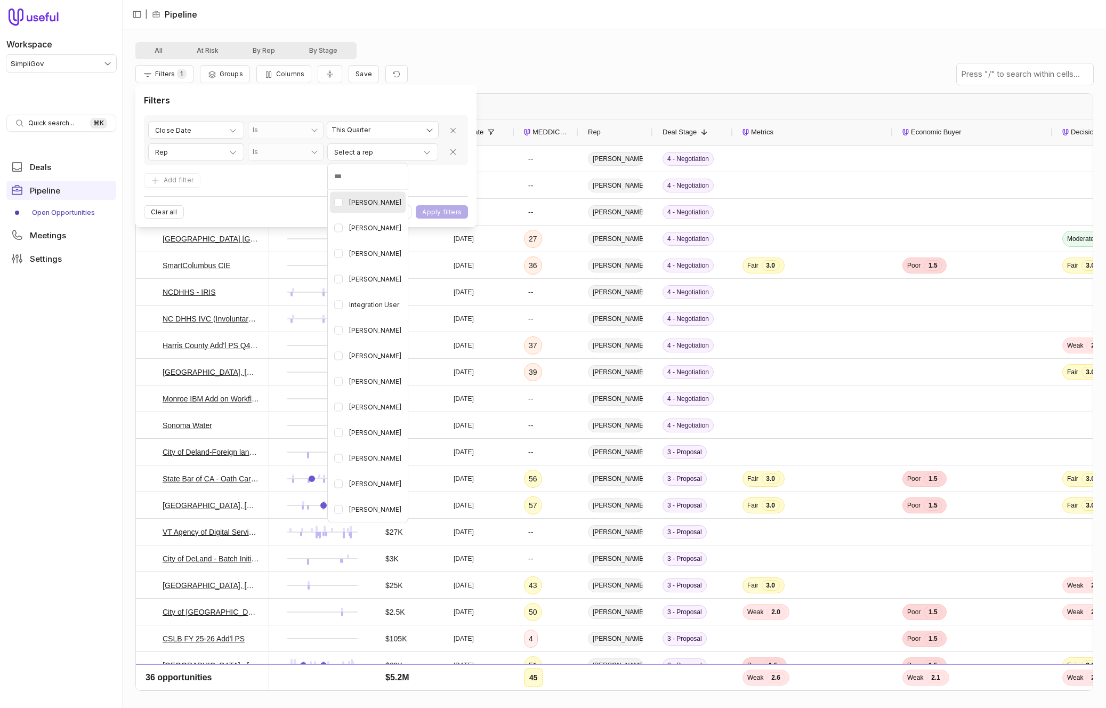
click at [363, 200] on span "[PERSON_NAME]" at bounding box center [375, 202] width 52 height 13
click at [374, 331] on span "[PERSON_NAME]" at bounding box center [375, 330] width 52 height 13
drag, startPoint x: 375, startPoint y: 484, endPoint x: 402, endPoint y: 416, distance: 72.3
click at [376, 480] on span "[PERSON_NAME]" at bounding box center [375, 484] width 52 height 13
click at [454, 206] on html "Workspace SimpliGov Quick search... ⌘ K Deals Pipeline Open Opportunities Meeti…" at bounding box center [553, 354] width 1106 height 708
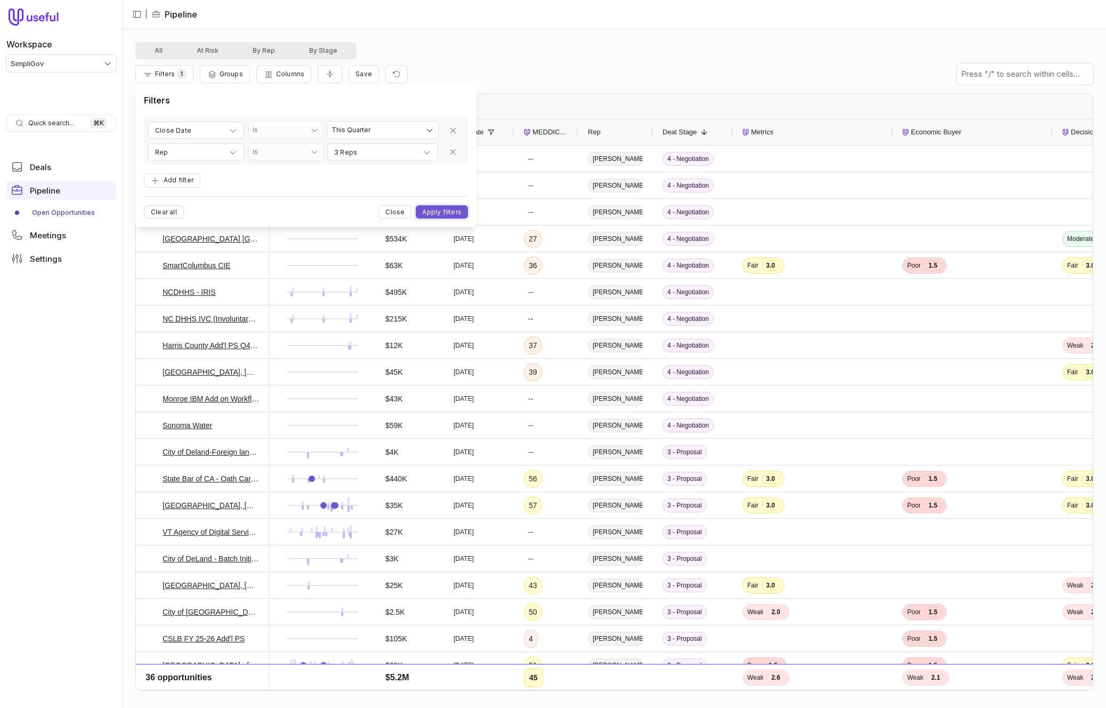
click at [454, 206] on button "Apply filters" at bounding box center [442, 211] width 52 height 13
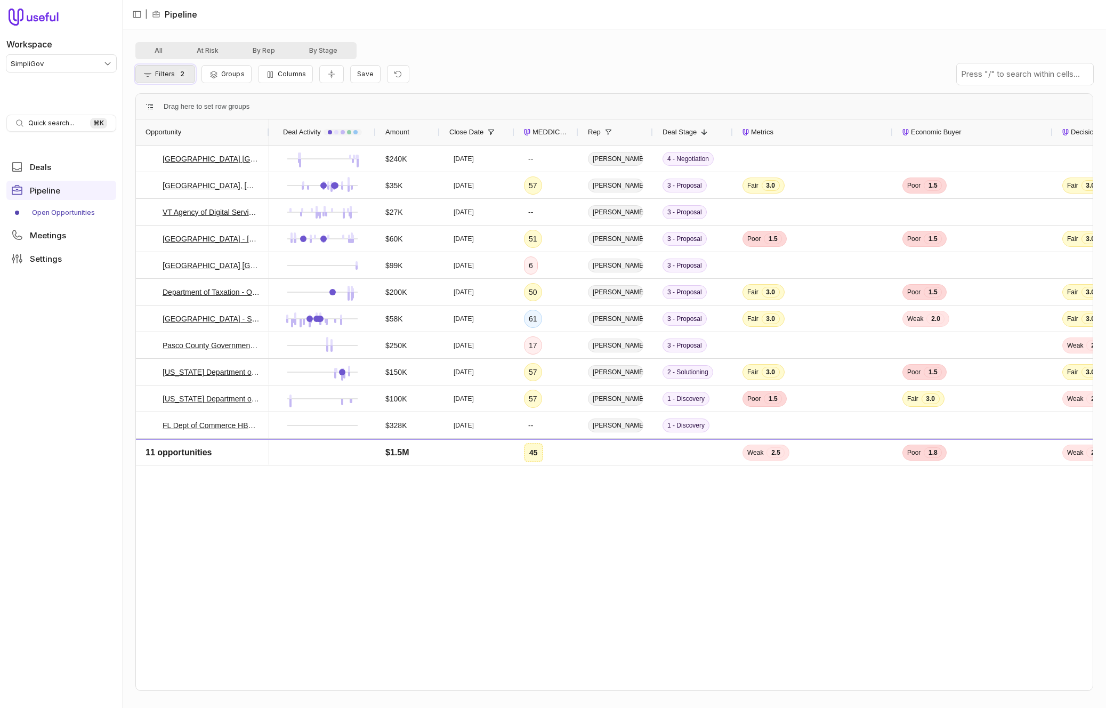
click at [181, 65] on button "Filters 2" at bounding box center [165, 74] width 60 height 18
click at [495, 36] on div "All At Risk By Rep By Stage Filters 2 Groups Columns Save Drag here to set row …" at bounding box center [615, 368] width 984 height 679
click at [152, 319] on icon at bounding box center [151, 318] width 7 height 7
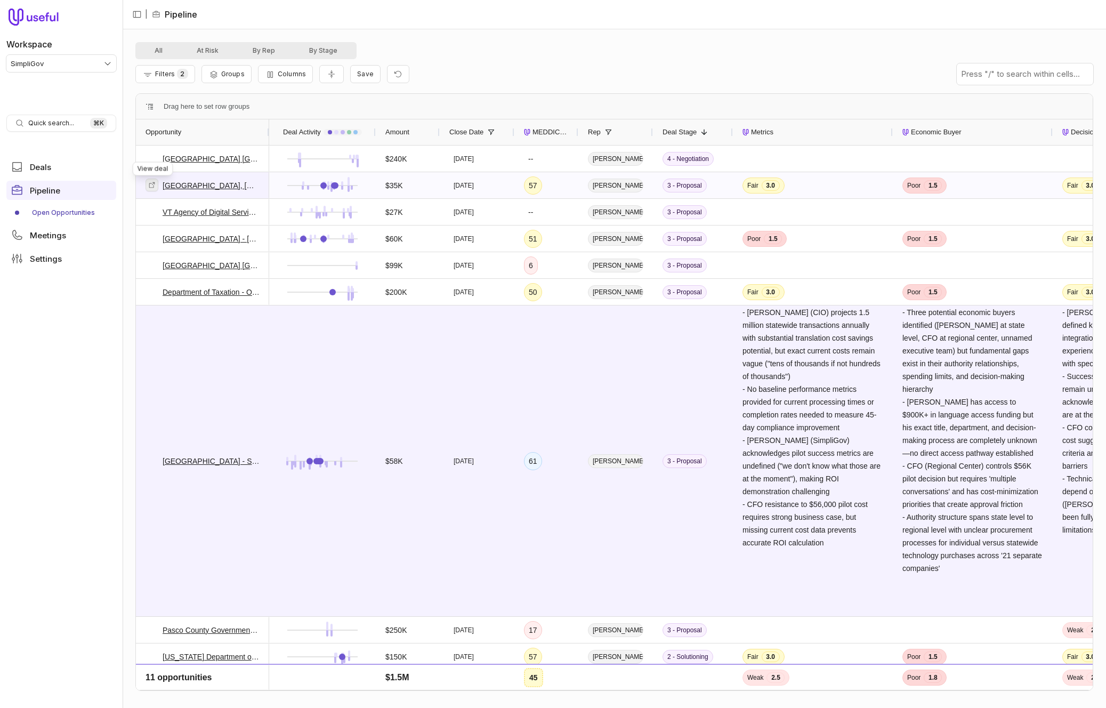
click at [148, 183] on link at bounding box center [152, 185] width 13 height 13
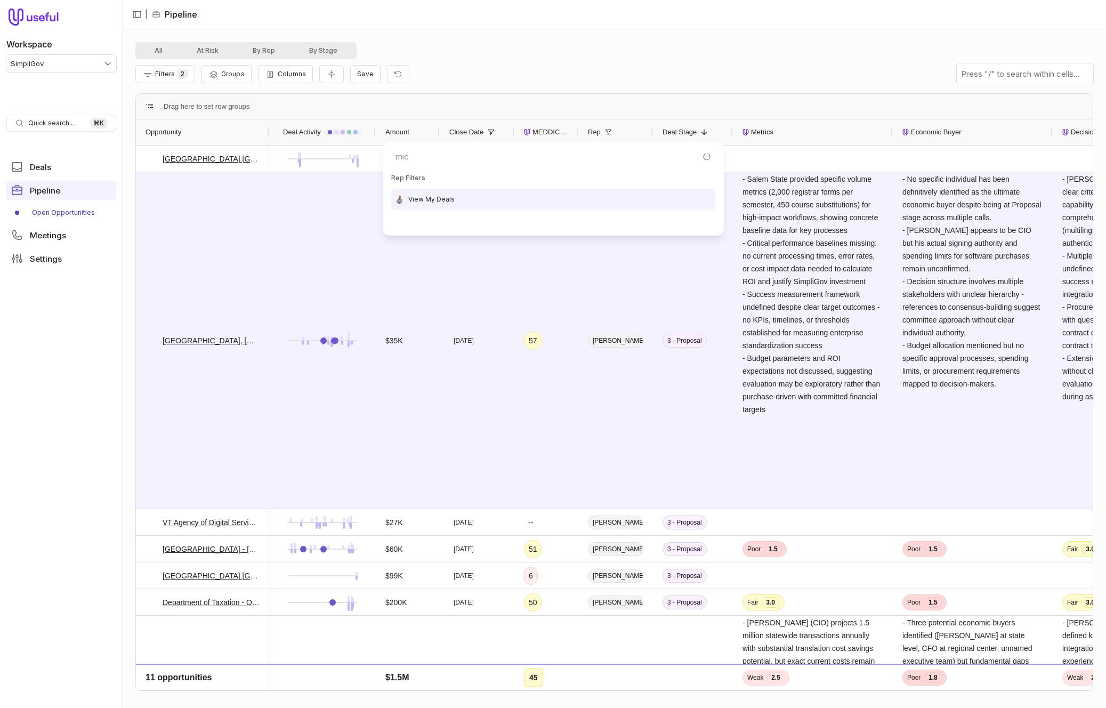
type input "mich"
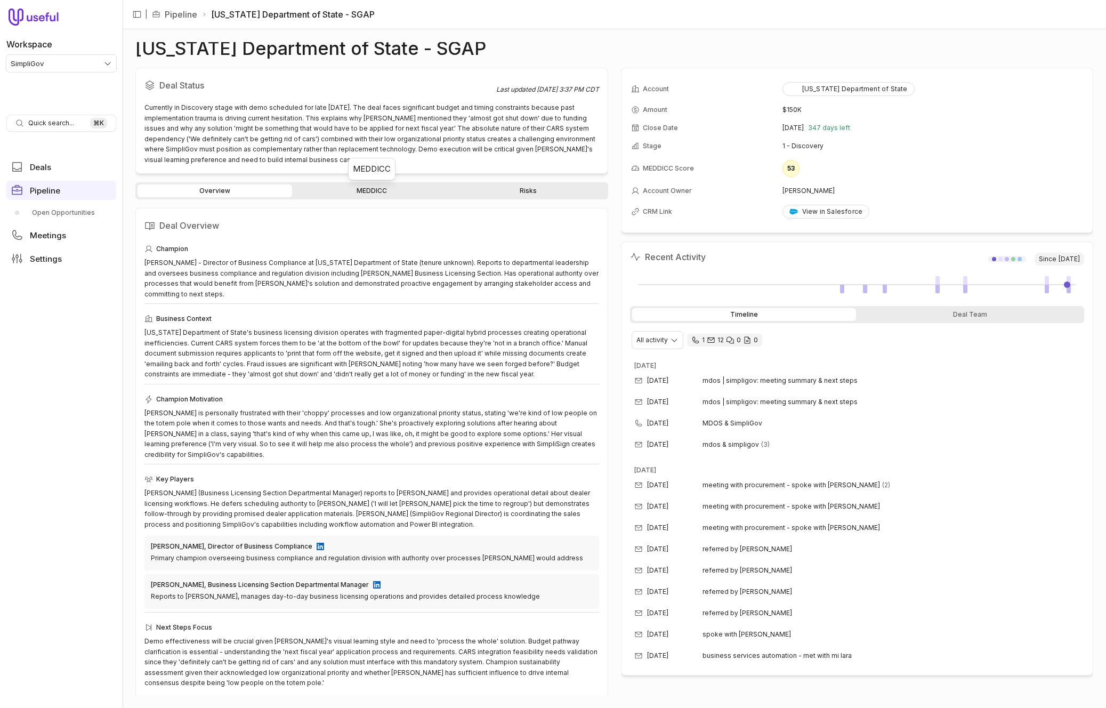
click at [402, 189] on link "MEDDICC" at bounding box center [371, 190] width 155 height 13
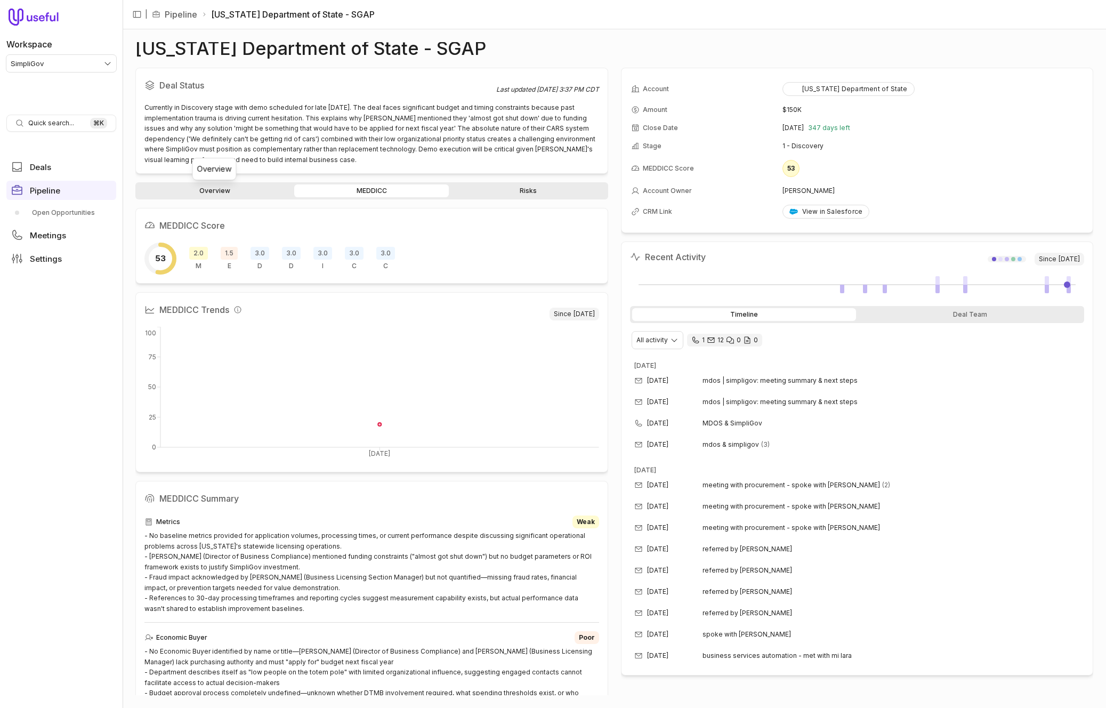
click at [232, 186] on link "Overview" at bounding box center [215, 190] width 155 height 13
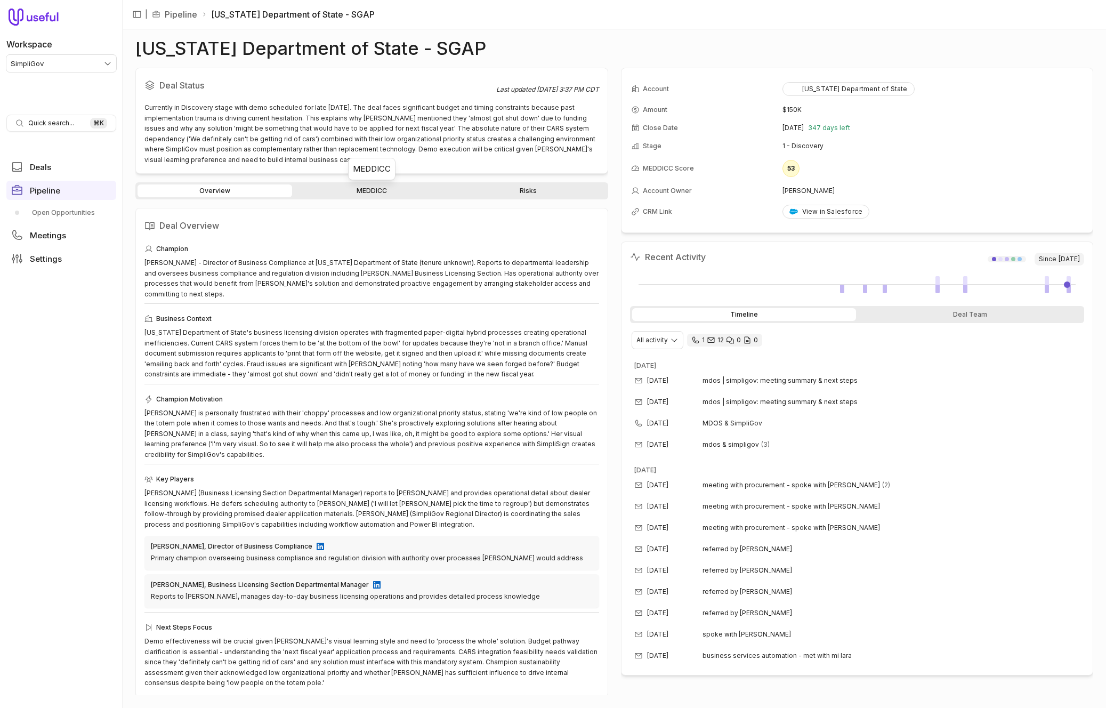
click at [349, 194] on link "MEDDICC" at bounding box center [371, 190] width 155 height 13
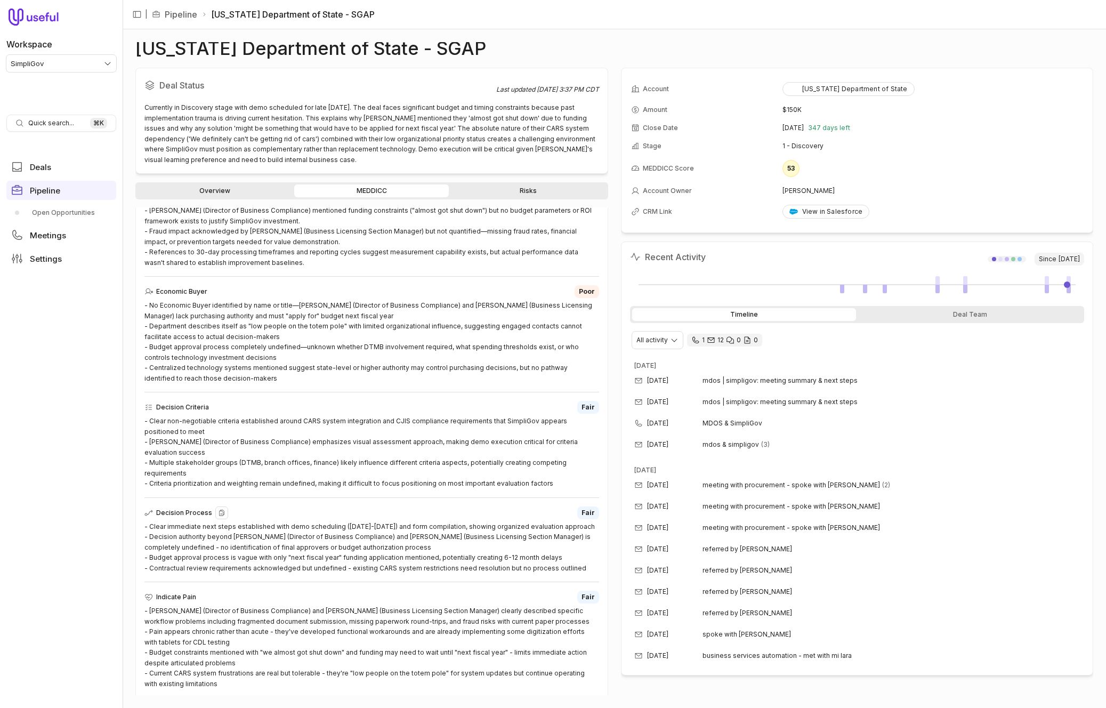
scroll to position [347, 0]
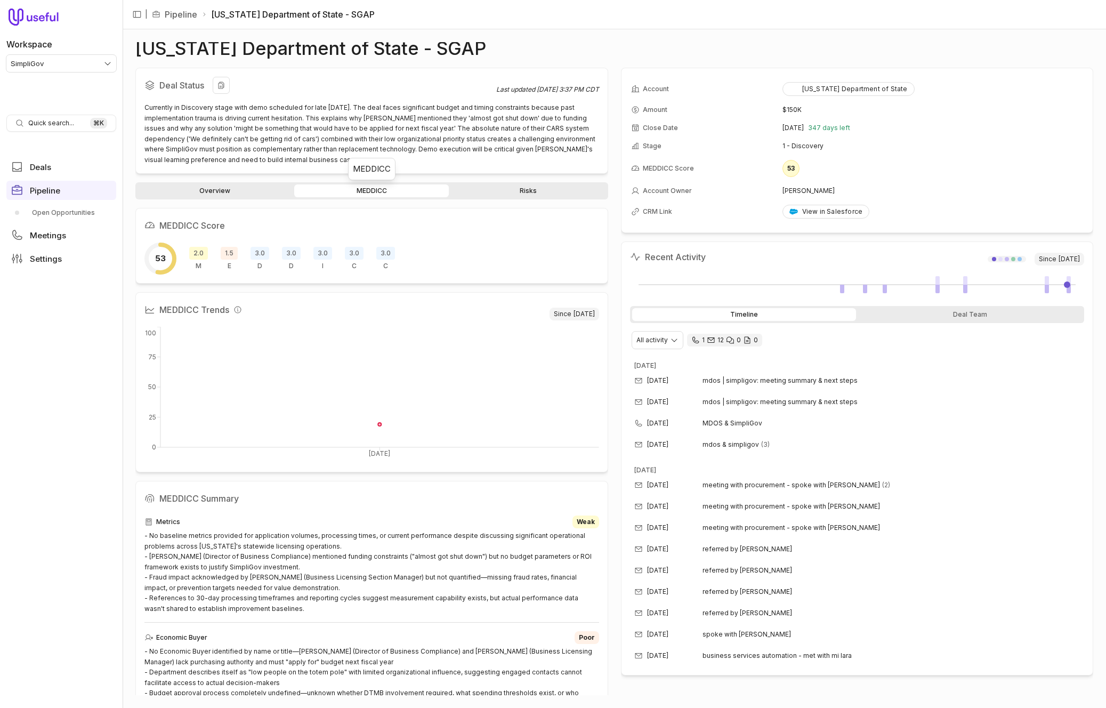
click at [409, 91] on h2 "Deal Status" at bounding box center [320, 85] width 352 height 17
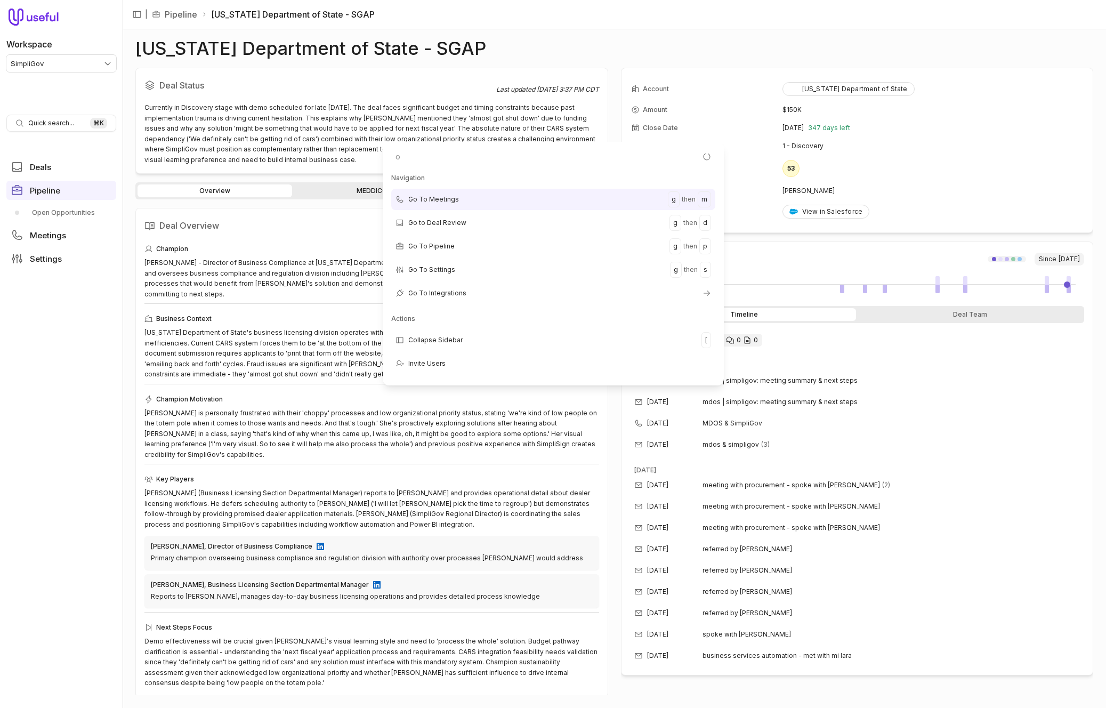
type input "od"
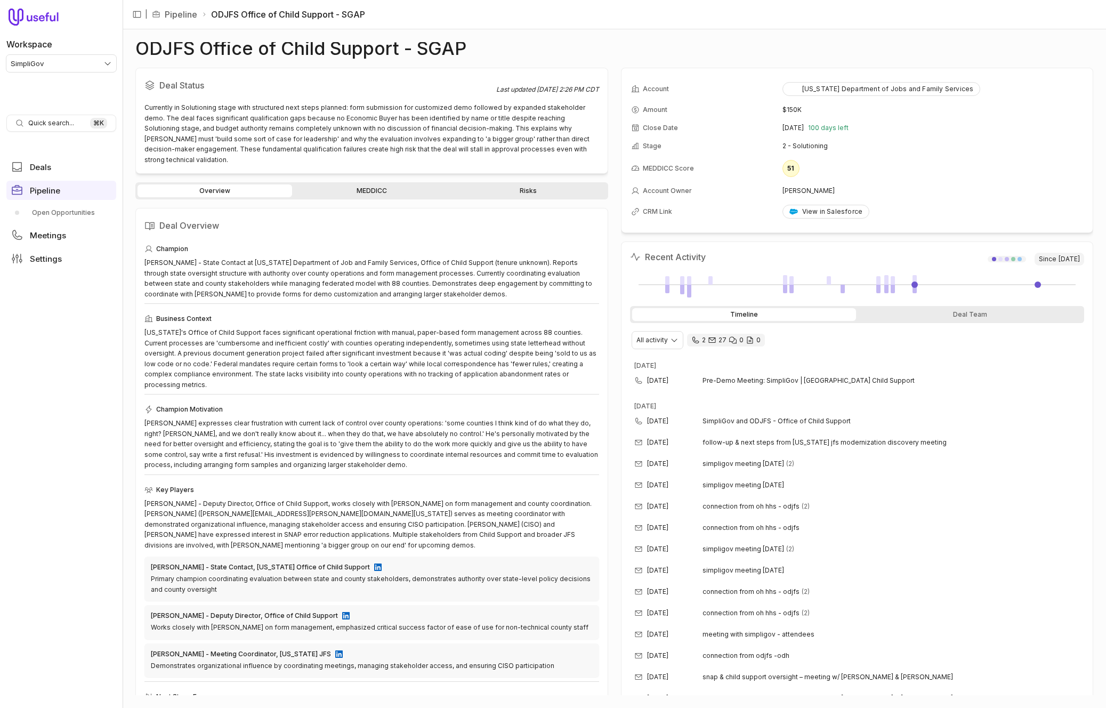
click at [334, 184] on link "MEDDICC" at bounding box center [371, 190] width 155 height 13
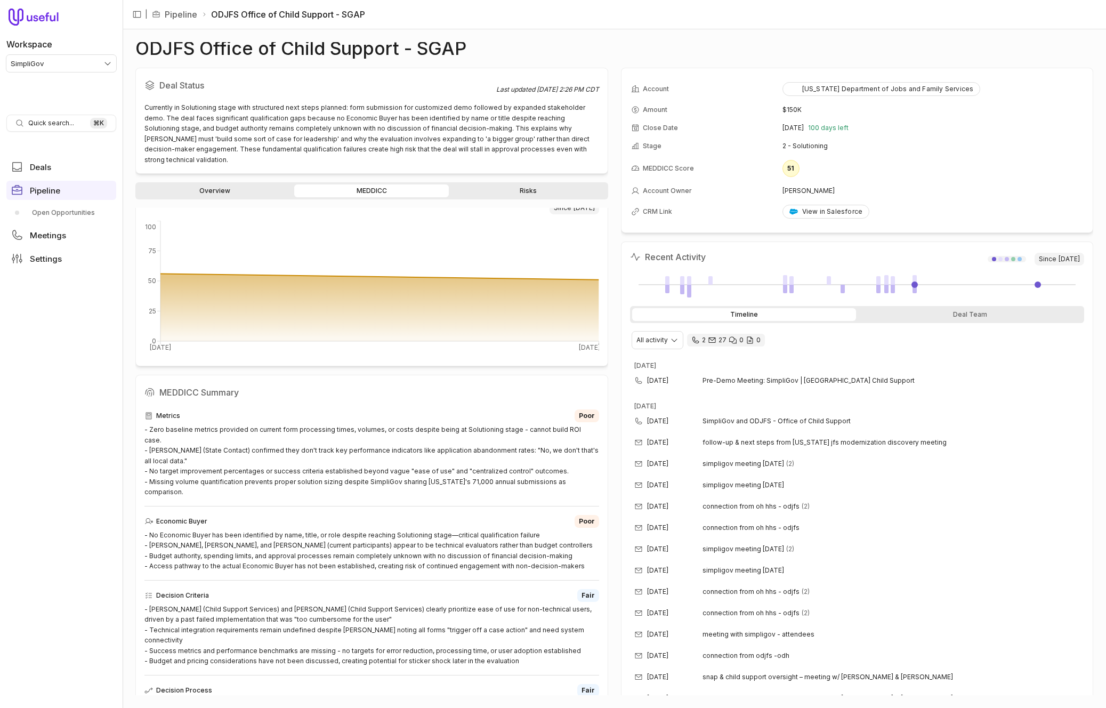
scroll to position [108, 0]
click at [236, 133] on div "Currently in Solutioning stage with structured next steps planned: form submiss…" at bounding box center [371, 133] width 455 height 62
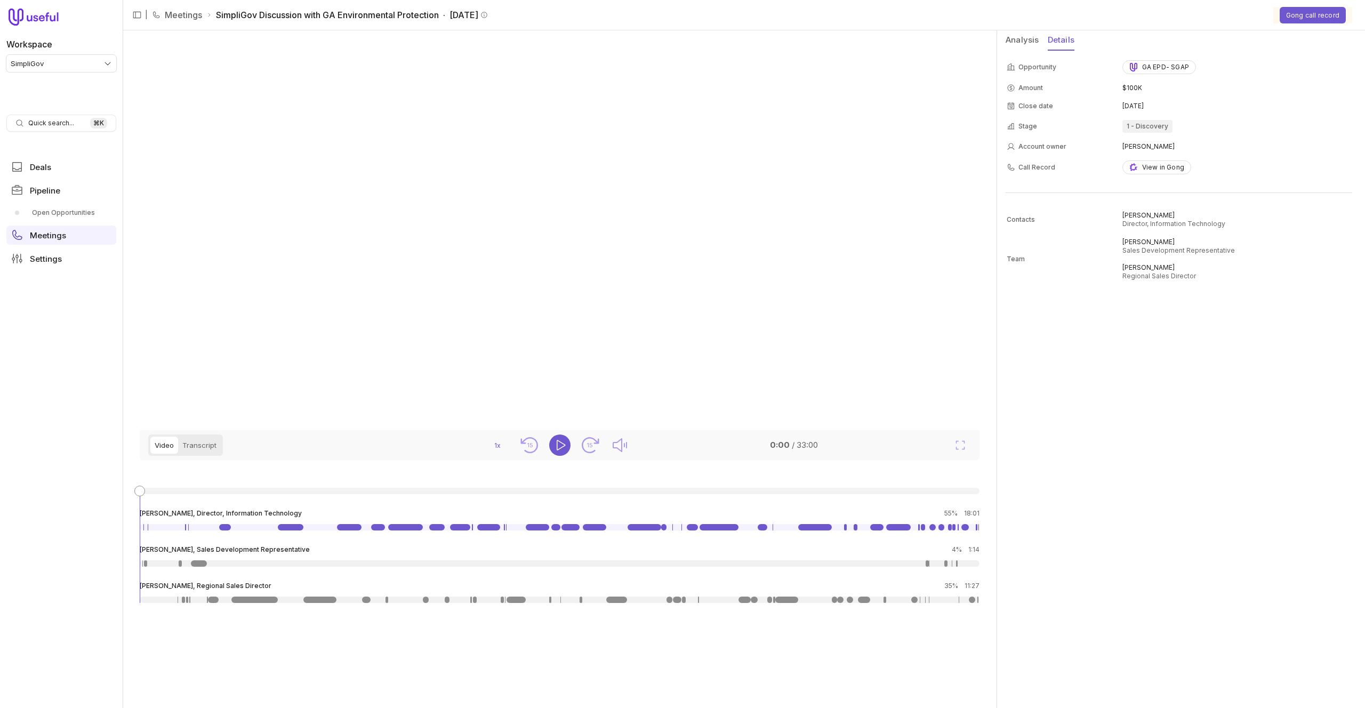
click at [1059, 39] on button "Details" at bounding box center [1061, 40] width 27 height 20
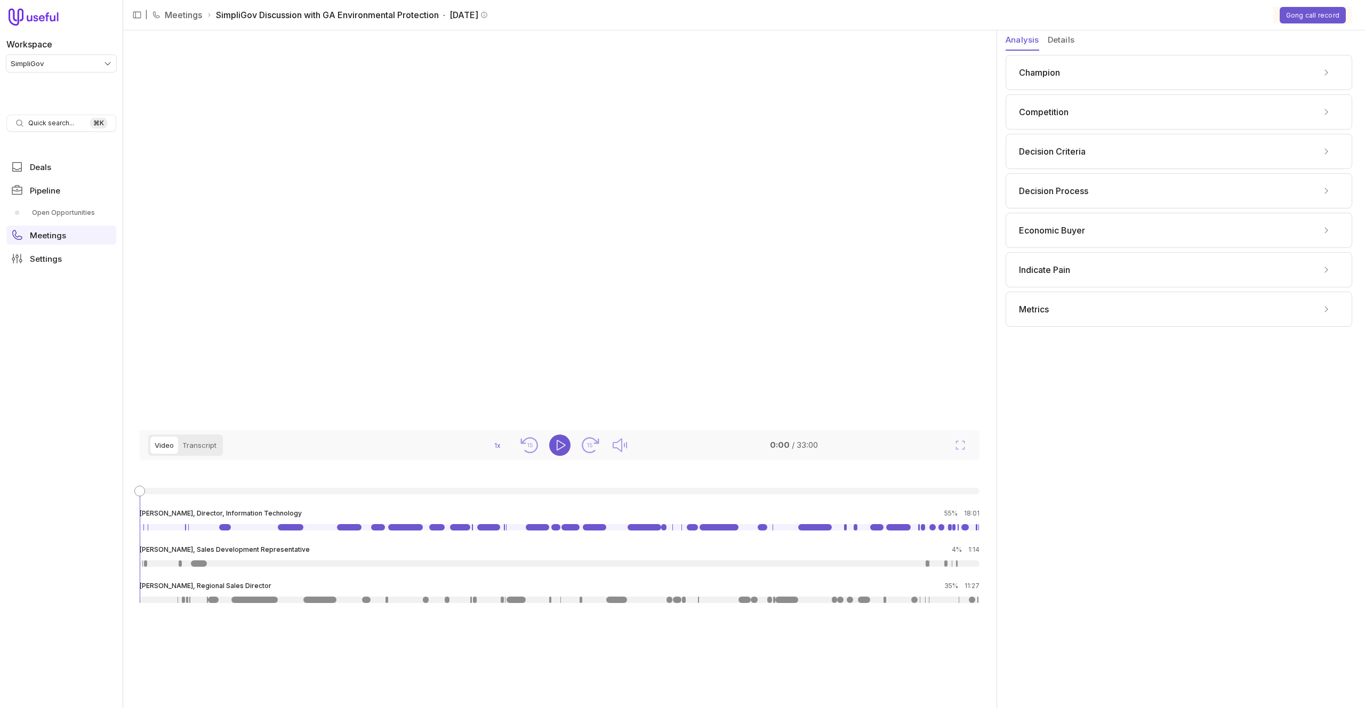
click at [1016, 39] on button "Analysis" at bounding box center [1022, 40] width 34 height 20
click at [347, 530] on link at bounding box center [349, 527] width 25 height 6
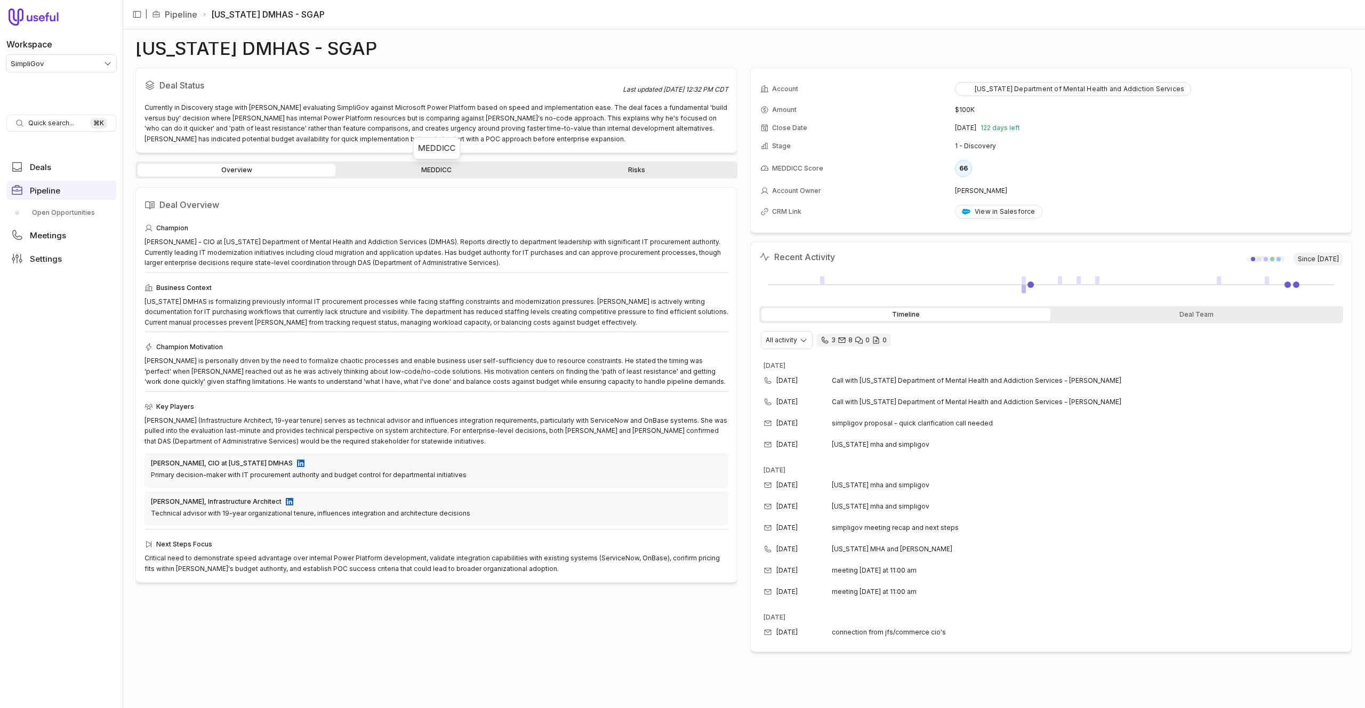
click at [369, 170] on link "MEDDICC" at bounding box center [436, 170] width 198 height 13
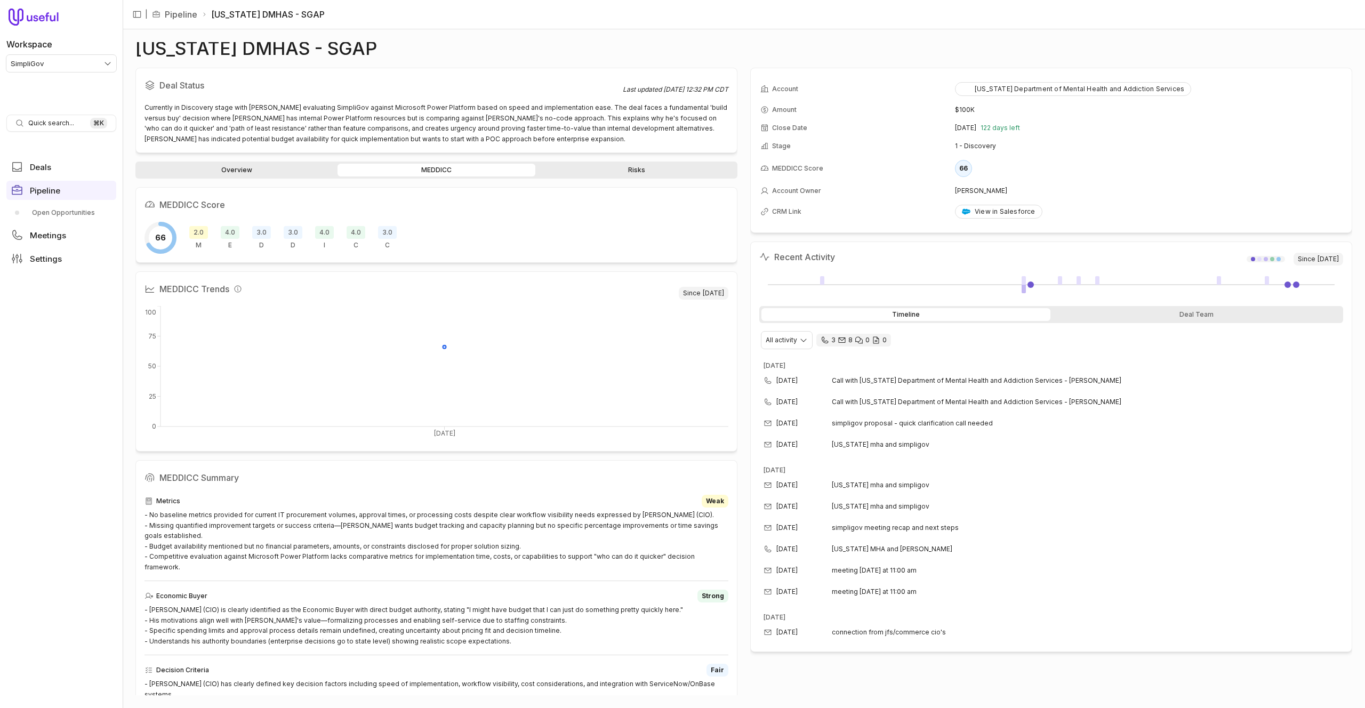
click at [299, 172] on link "Overview" at bounding box center [237, 170] width 198 height 13
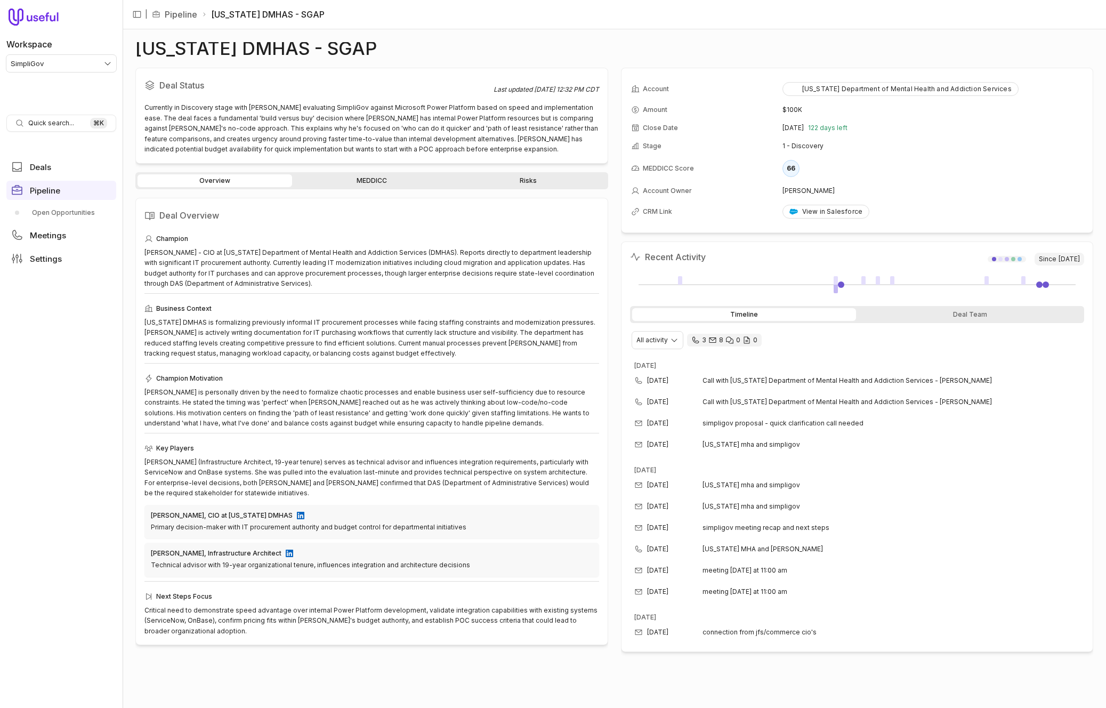
drag, startPoint x: 367, startPoint y: 178, endPoint x: 356, endPoint y: 178, distance: 11.2
click at [367, 178] on link "MEDDICC" at bounding box center [371, 180] width 155 height 13
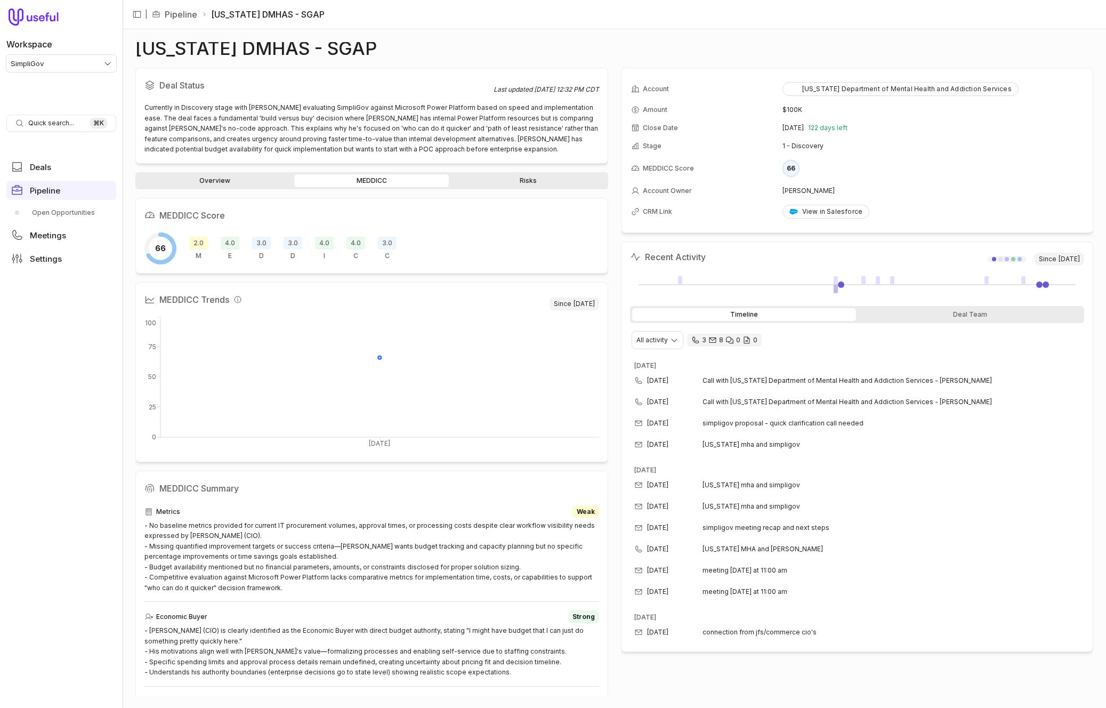
click at [215, 43] on h1 "[US_STATE] DMHAS - SGAP" at bounding box center [255, 48] width 241 height 13
click at [213, 182] on link "Overview" at bounding box center [215, 180] width 155 height 13
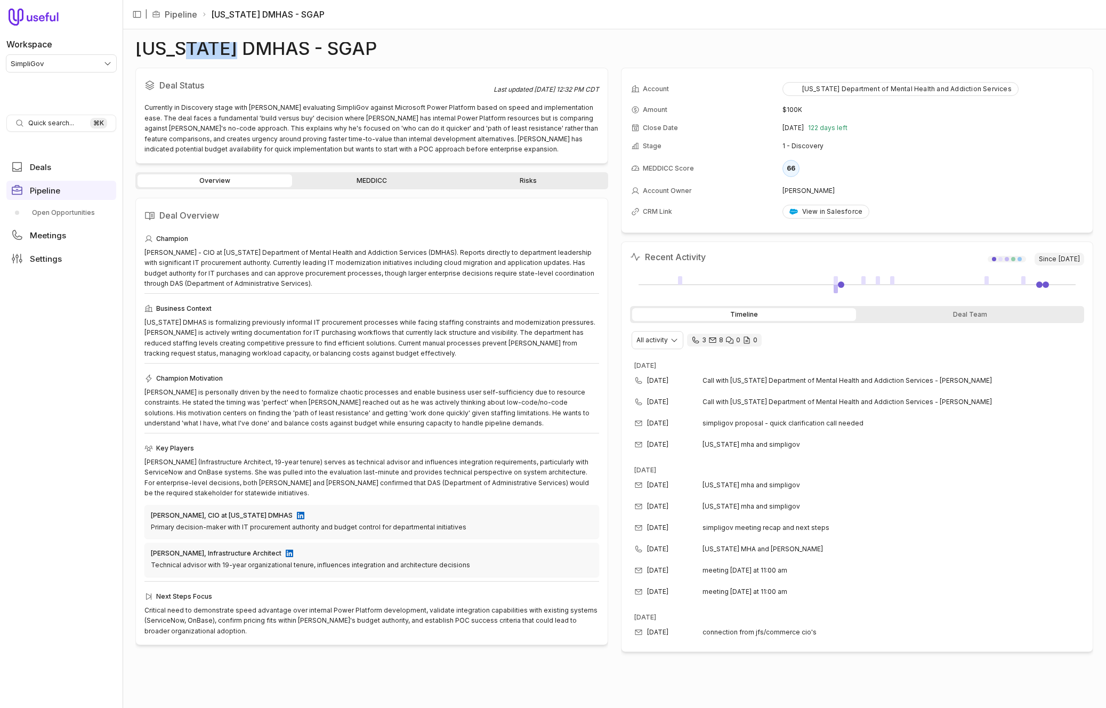
click at [395, 174] on link "MEDDICC" at bounding box center [371, 180] width 155 height 13
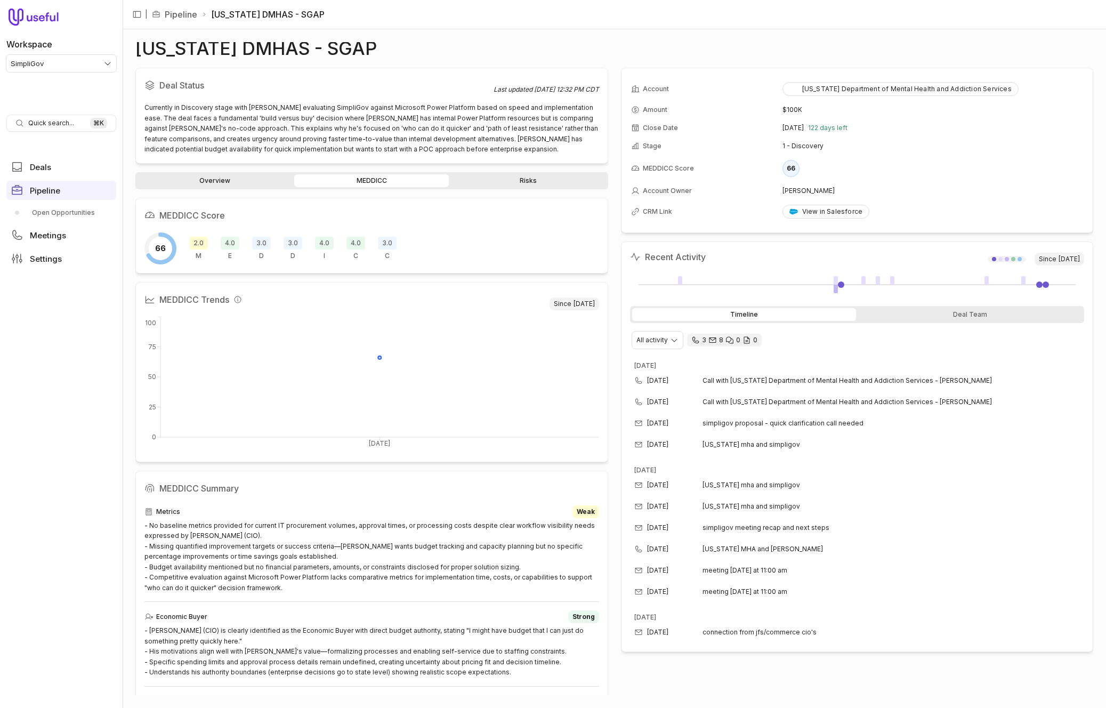
click at [256, 187] on div "Overview MEDDICC Risks" at bounding box center [371, 180] width 473 height 17
click at [256, 185] on link "Overview" at bounding box center [215, 180] width 155 height 13
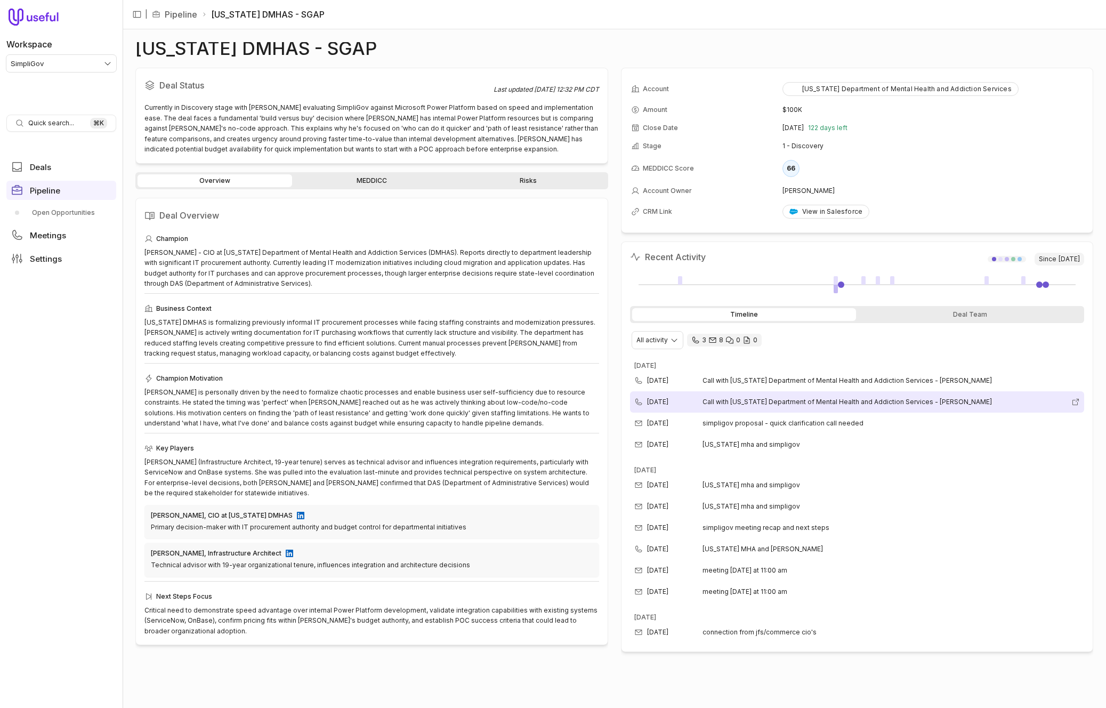
click at [845, 400] on span "Call with [US_STATE] Department of Mental Health and Addiction Services - [PERS…" at bounding box center [885, 402] width 365 height 9
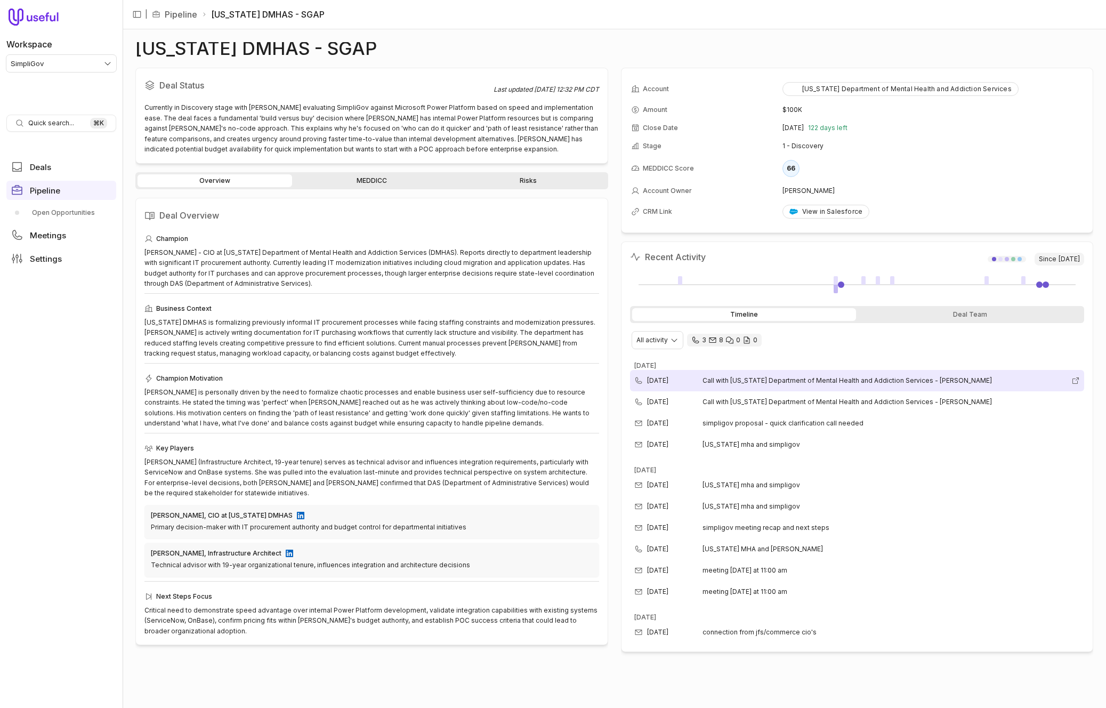
click at [797, 389] on div "[DATE] Call with [US_STATE] Department of Mental Health and Addiction Services …" at bounding box center [857, 380] width 455 height 21
click at [365, 75] on div "Deal Status Last updated [DATE] 12:32 PM CDT Currently in Discovery stage with …" at bounding box center [371, 116] width 473 height 96
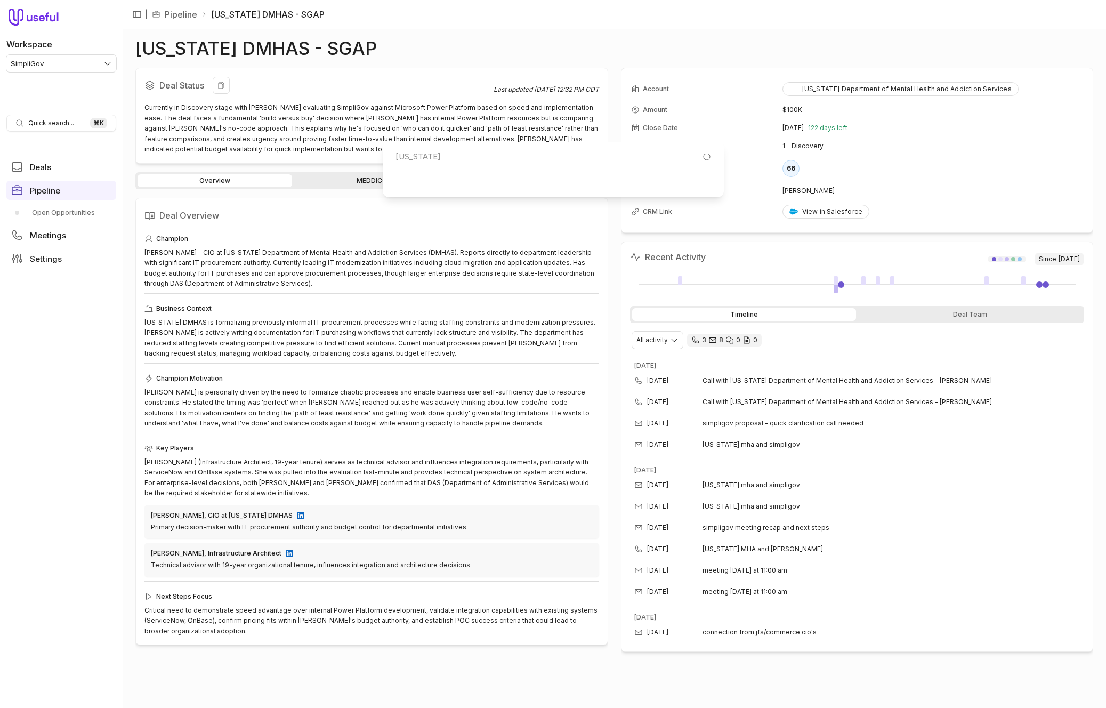
type input "[US_STATE]"
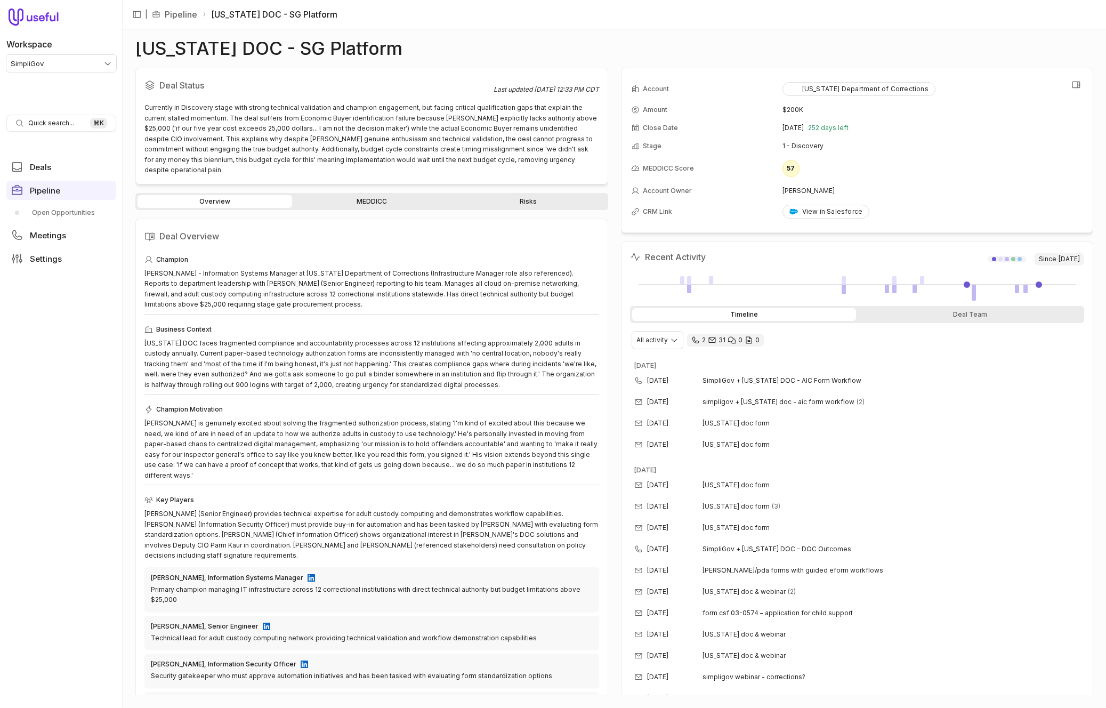
click at [789, 171] on div "57" at bounding box center [791, 168] width 17 height 17
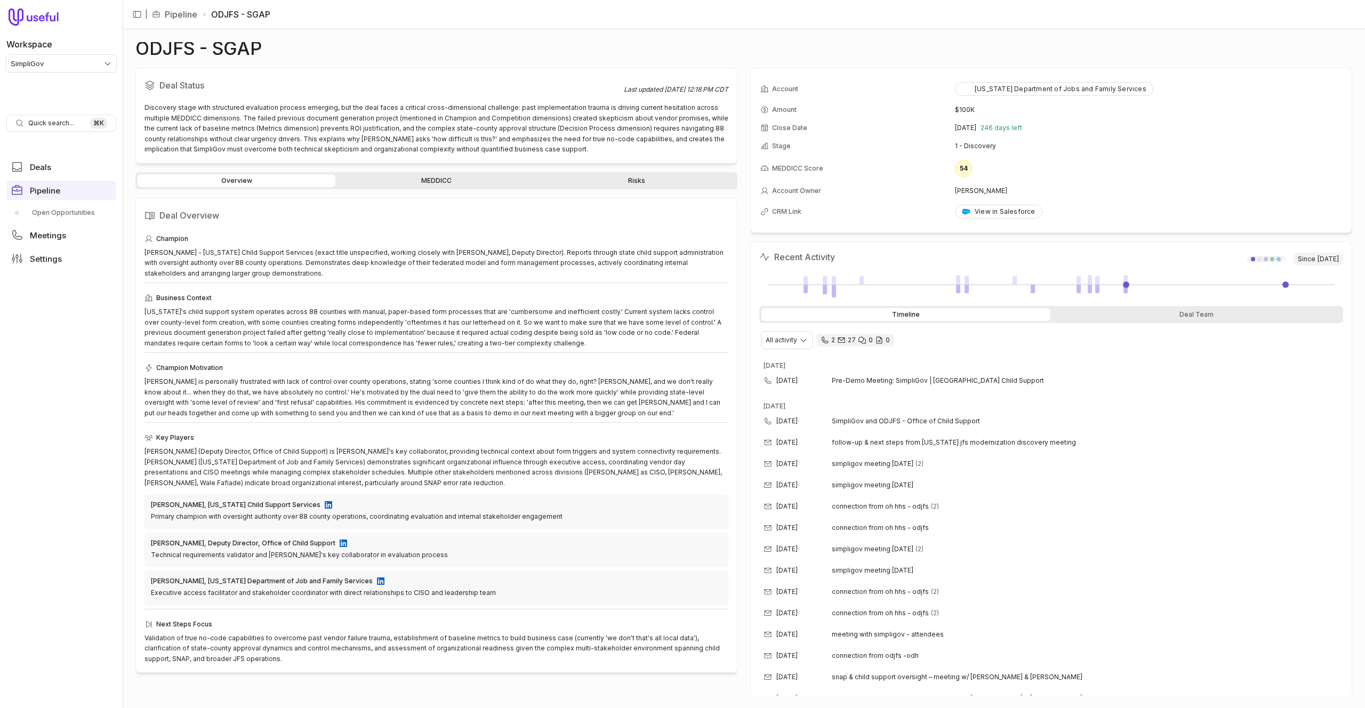
click at [413, 181] on link "MEDDICC" at bounding box center [436, 180] width 198 height 13
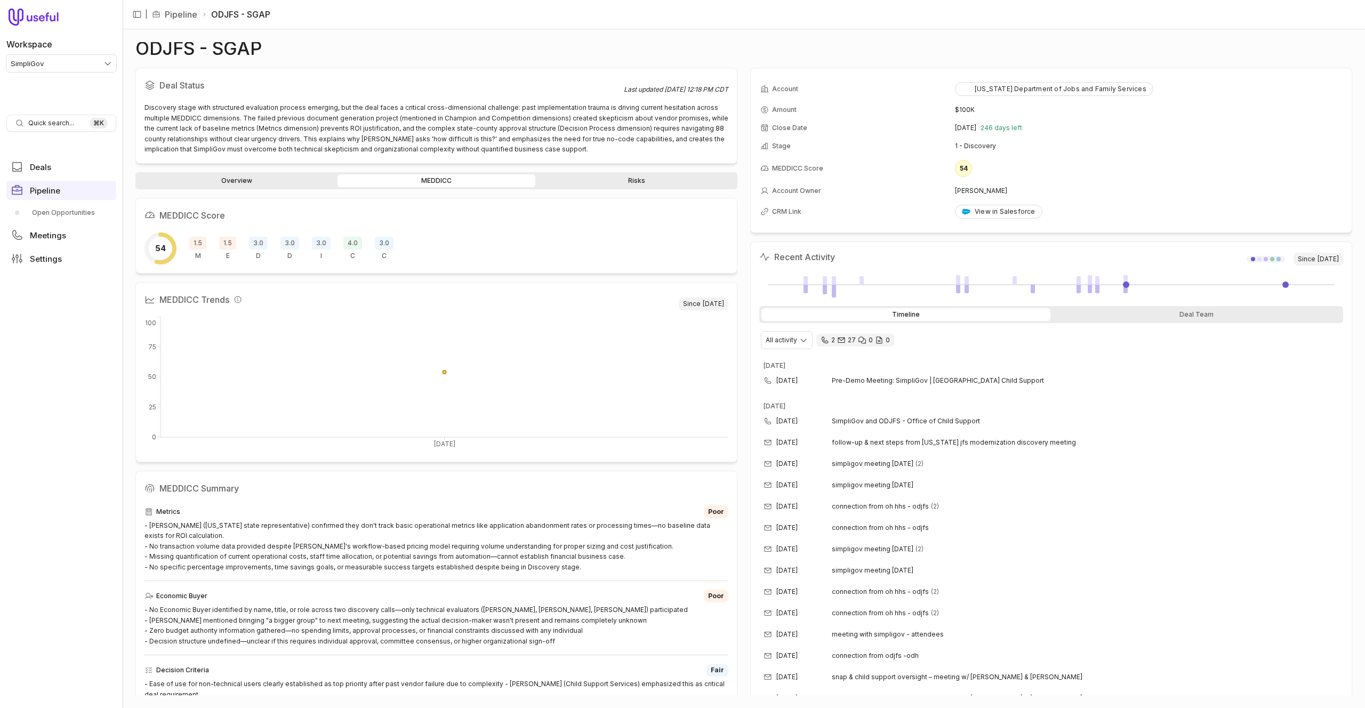
click at [254, 175] on link "Overview" at bounding box center [237, 180] width 198 height 13
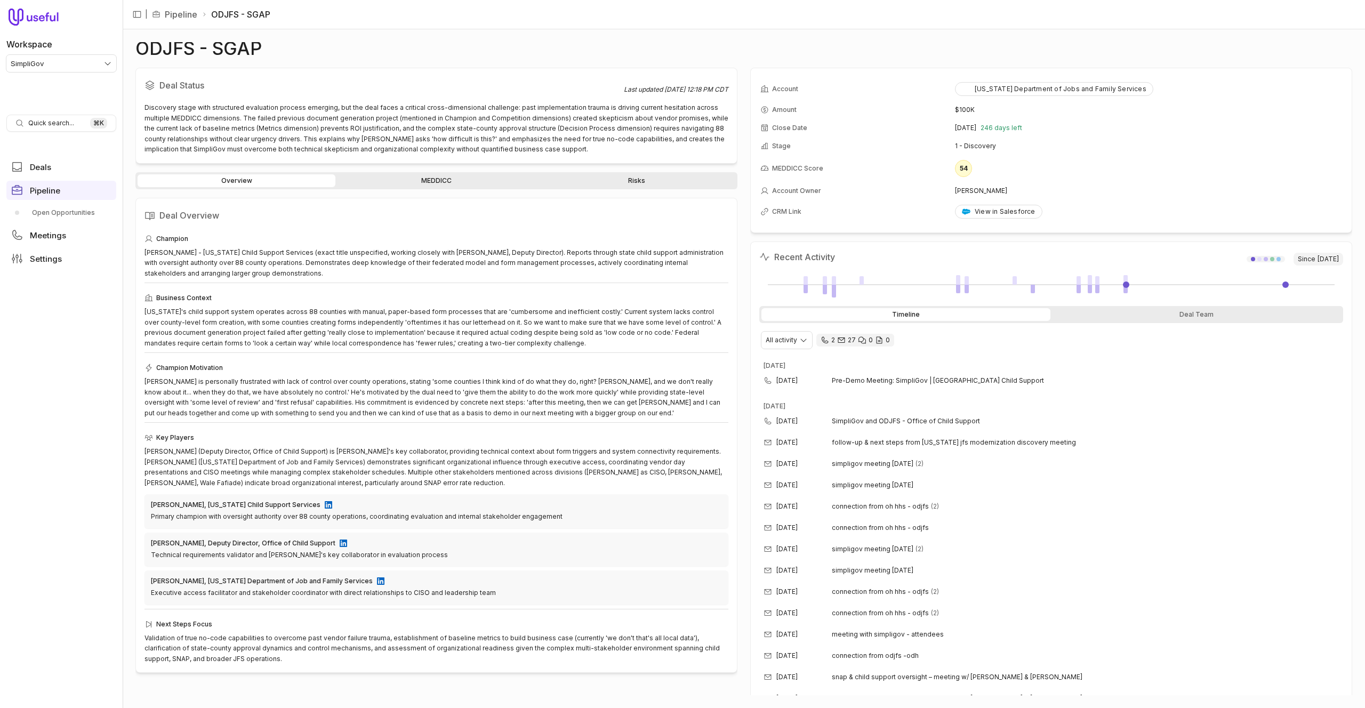
click at [417, 176] on link "MEDDICC" at bounding box center [436, 180] width 198 height 13
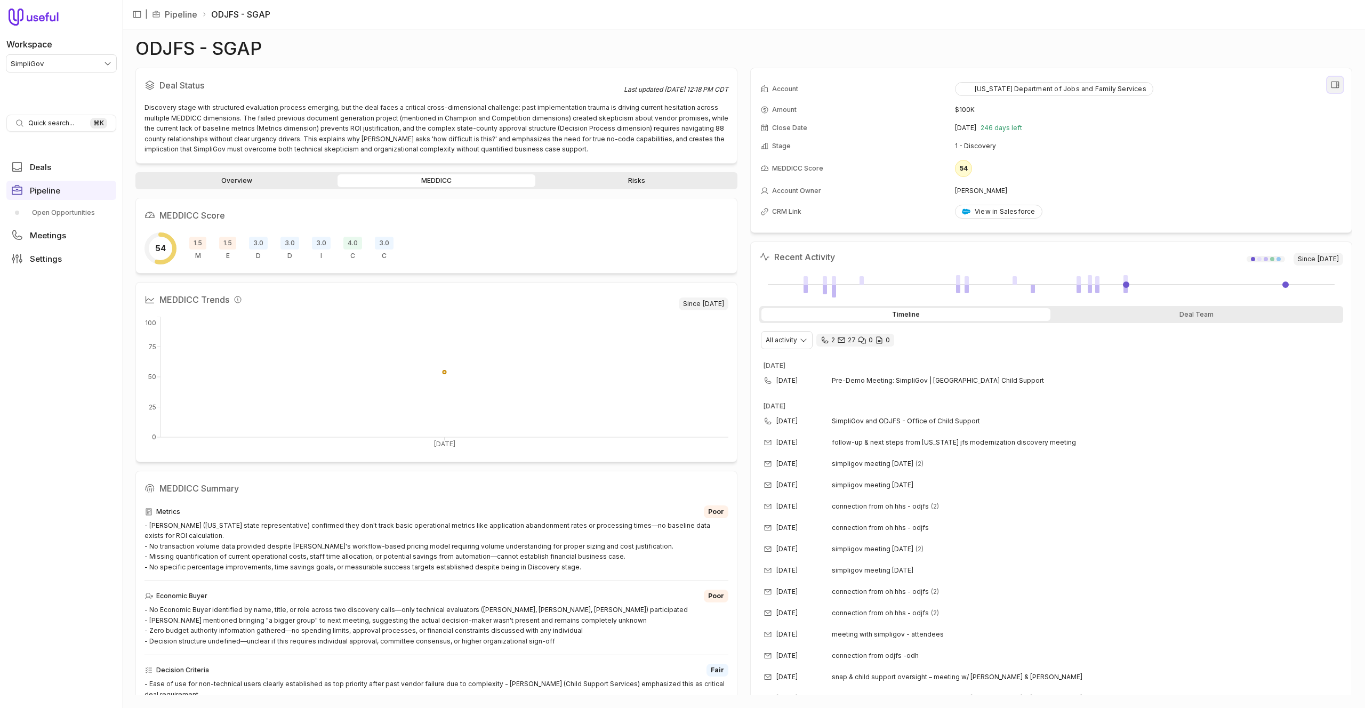
click at [1332, 82] on icon "View all fields" at bounding box center [1335, 85] width 8 height 6
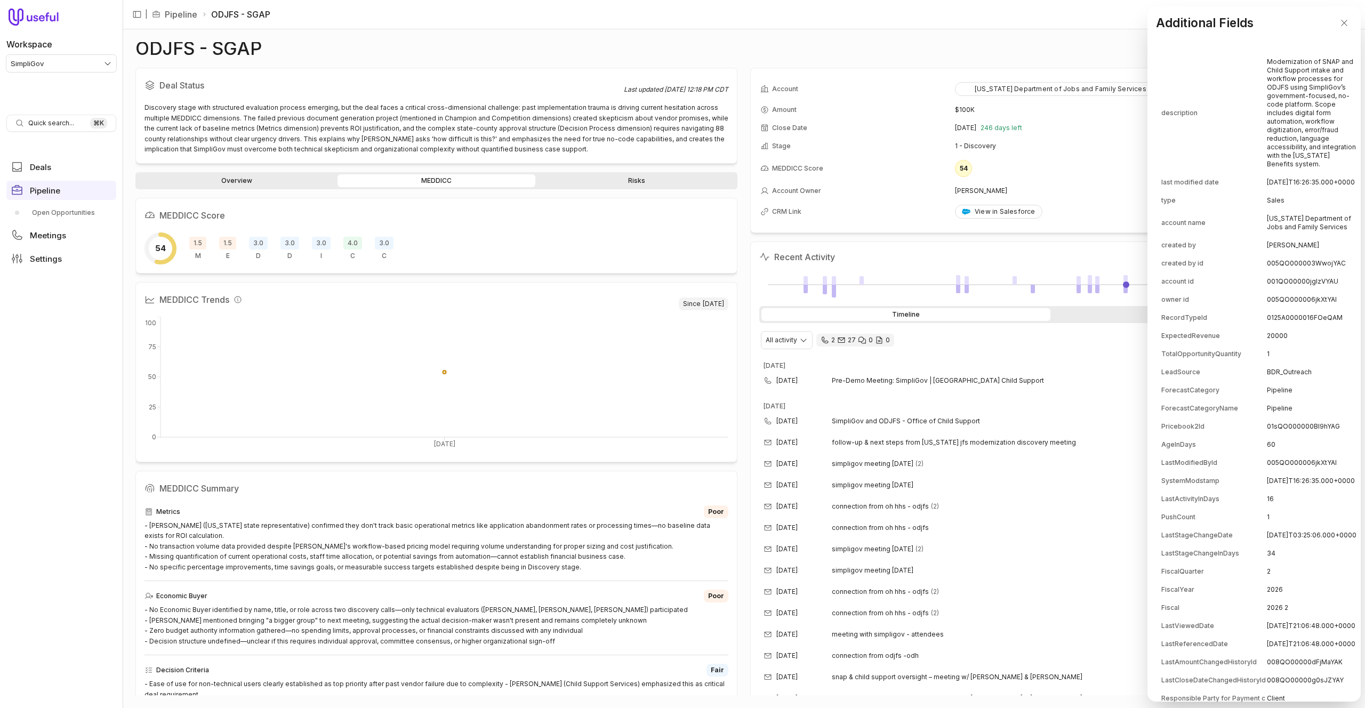
scroll to position [1, 0]
click at [1287, 289] on td "001QO00000jgIzVYAU" at bounding box center [1312, 280] width 90 height 17
copy td "001QO00000jgIzVYAU"
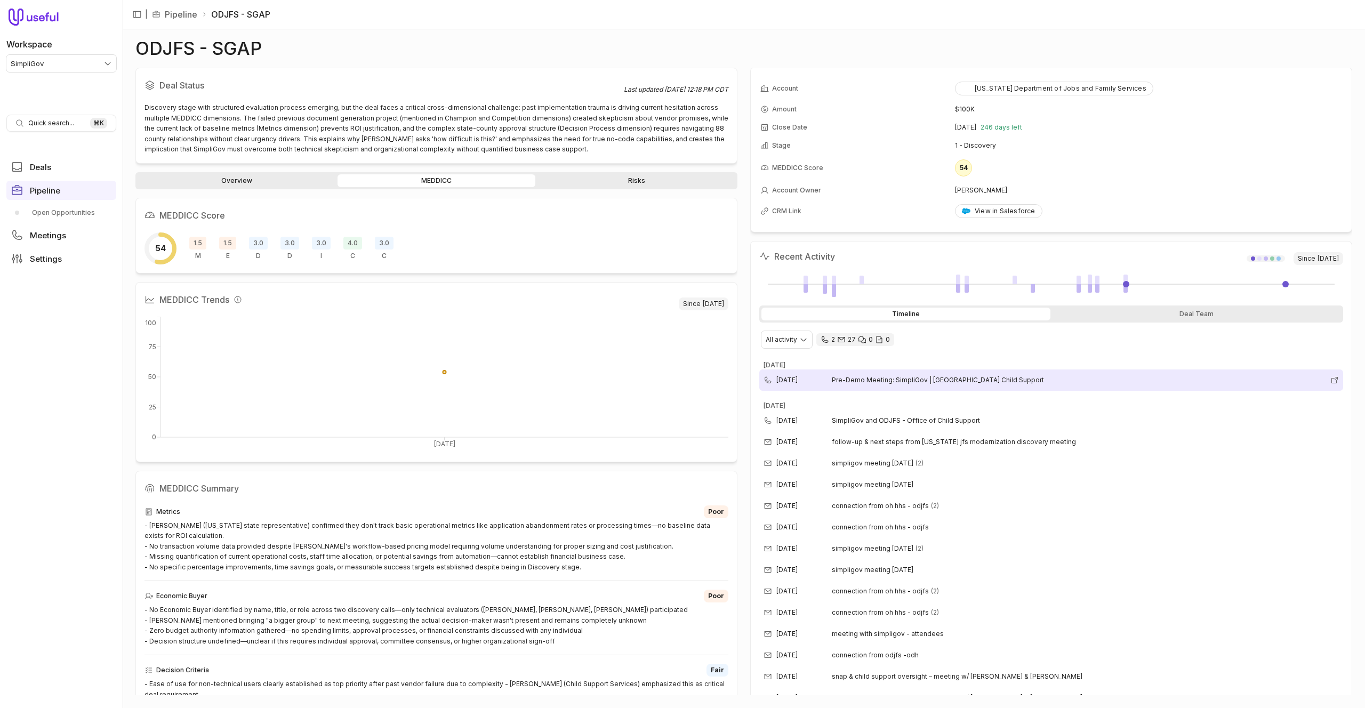
click at [871, 383] on span "Pre-Demo Meeting: SimpliGov | [GEOGRAPHIC_DATA] Child Support" at bounding box center [1079, 380] width 494 height 9
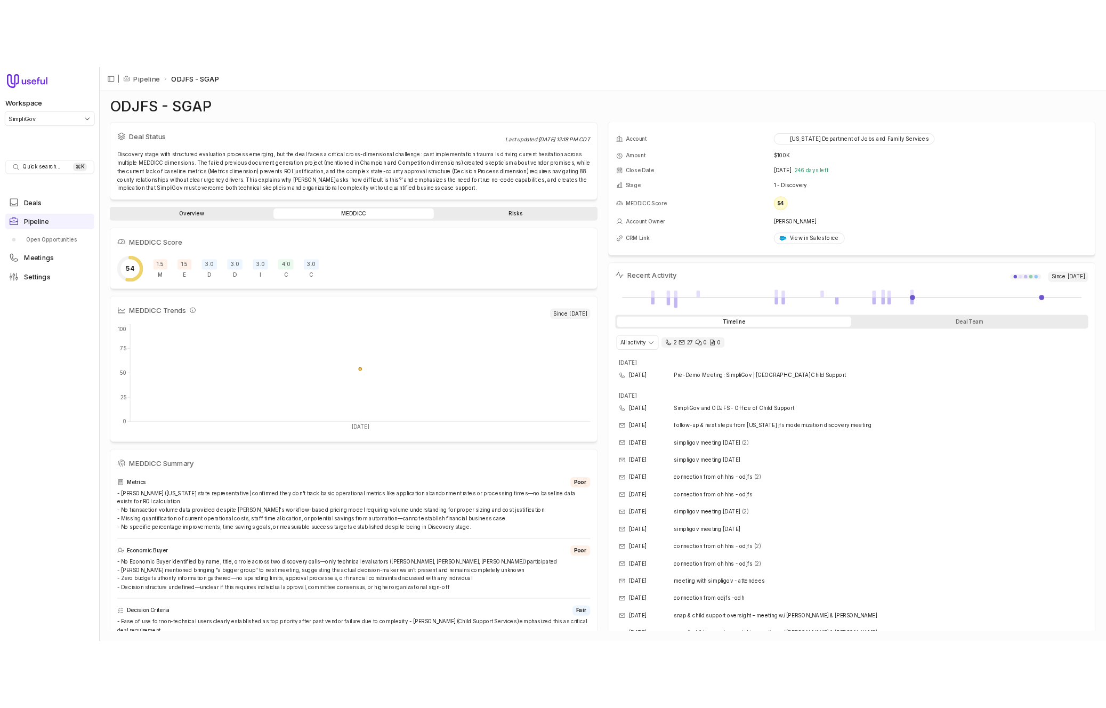
scroll to position [0, 0]
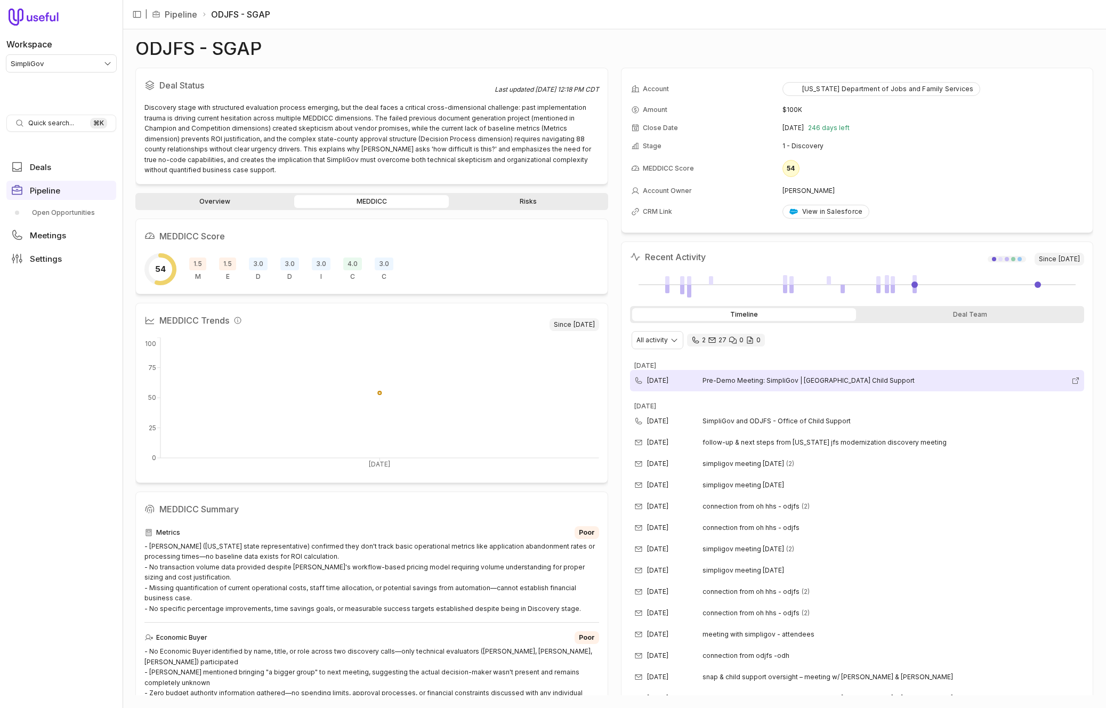
click at [753, 384] on span "Pre-Demo Meeting: SimpliGov | [GEOGRAPHIC_DATA] Child Support" at bounding box center [885, 380] width 365 height 9
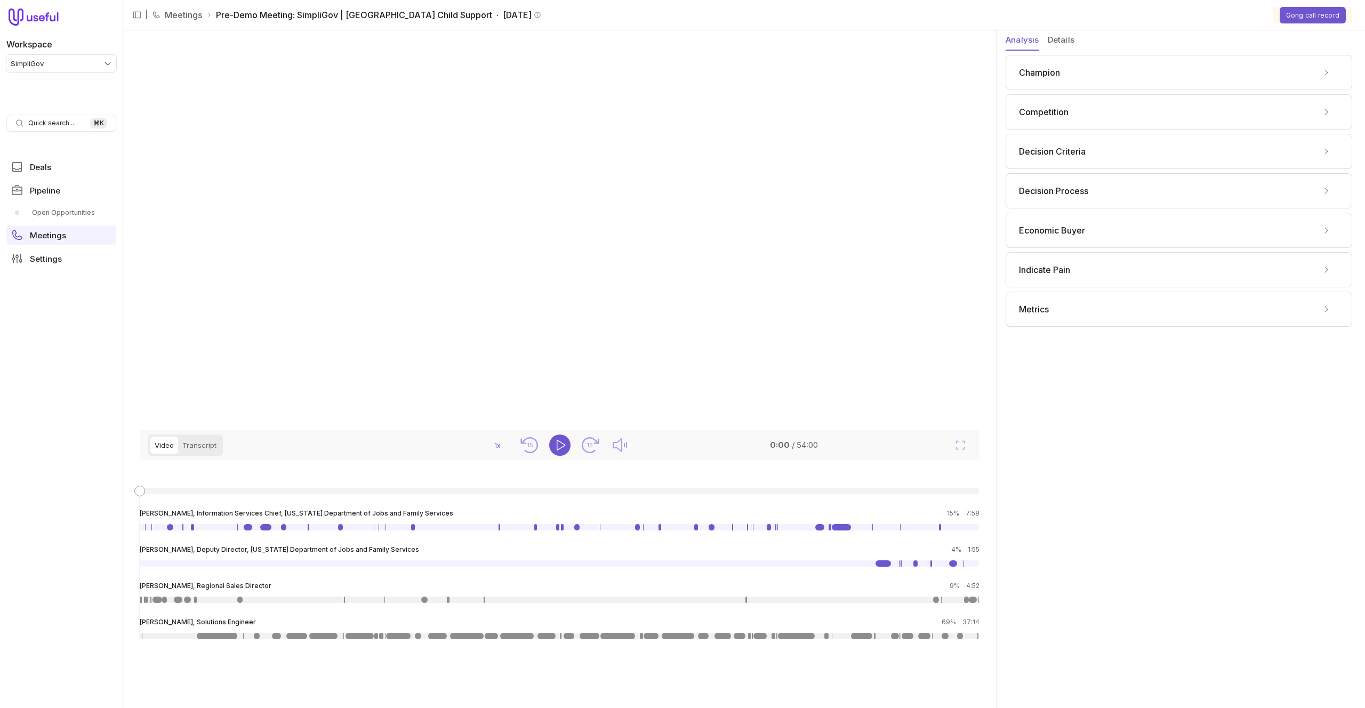
drag, startPoint x: 1061, startPoint y: 38, endPoint x: 1021, endPoint y: 42, distance: 40.6
click at [1061, 38] on button "Details" at bounding box center [1061, 40] width 27 height 20
click at [1018, 42] on button "Analysis" at bounding box center [1022, 40] width 34 height 20
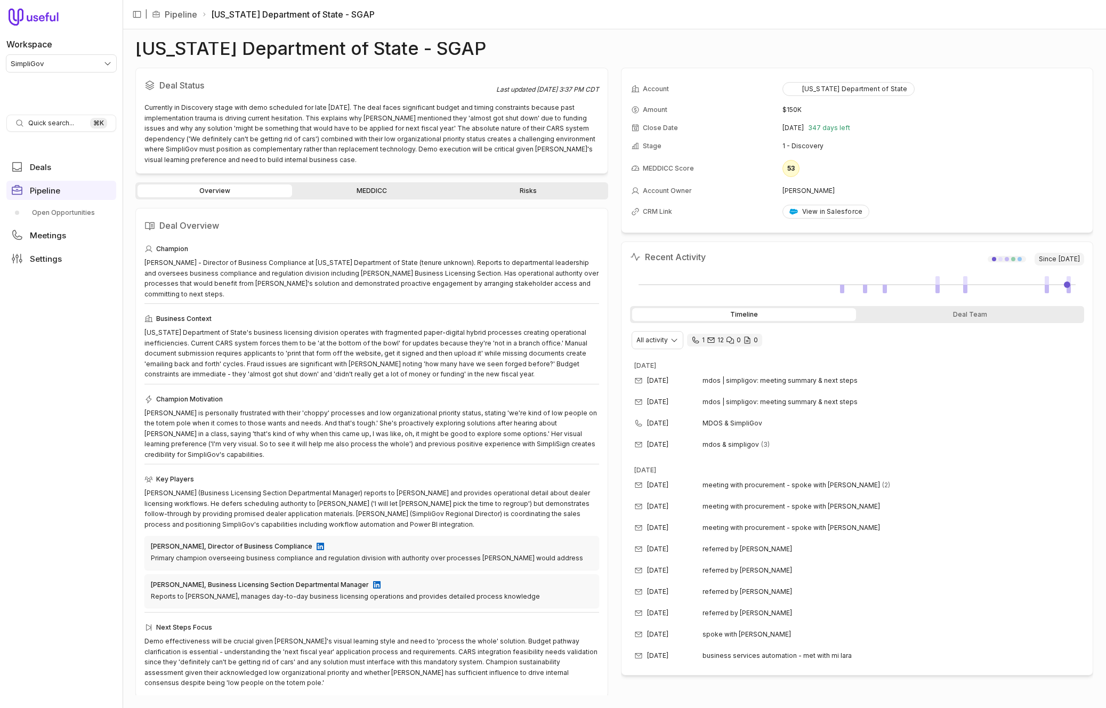
click at [339, 191] on link "MEDDICC" at bounding box center [371, 190] width 155 height 13
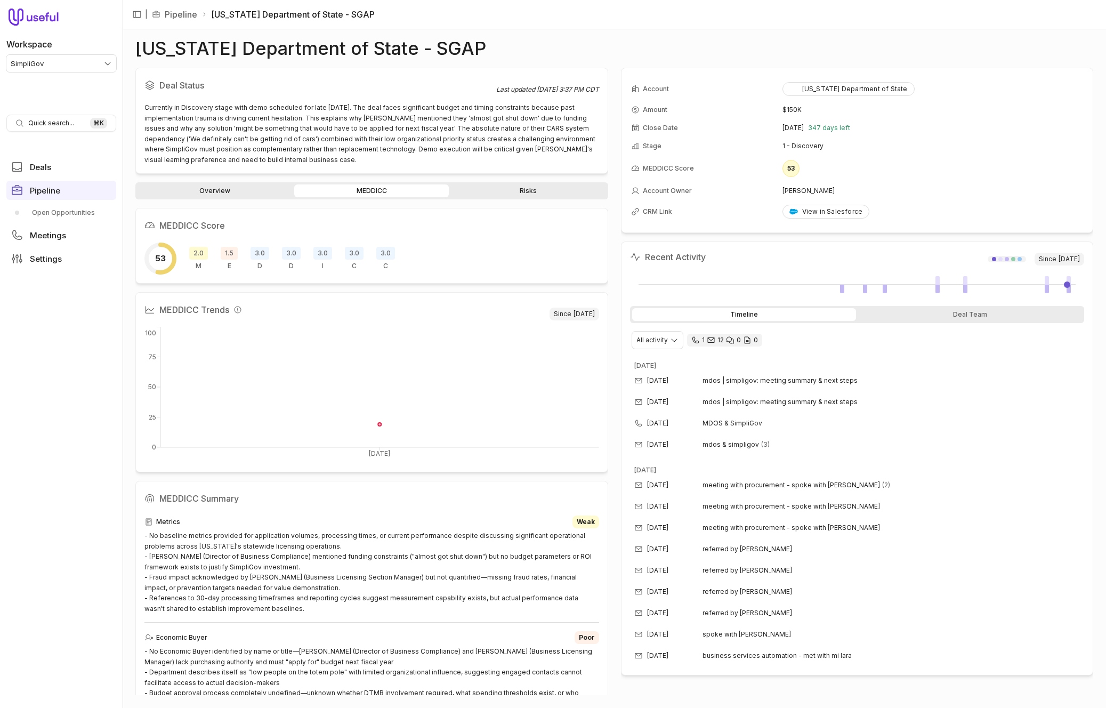
click at [229, 249] on span "1.5" at bounding box center [229, 253] width 17 height 13
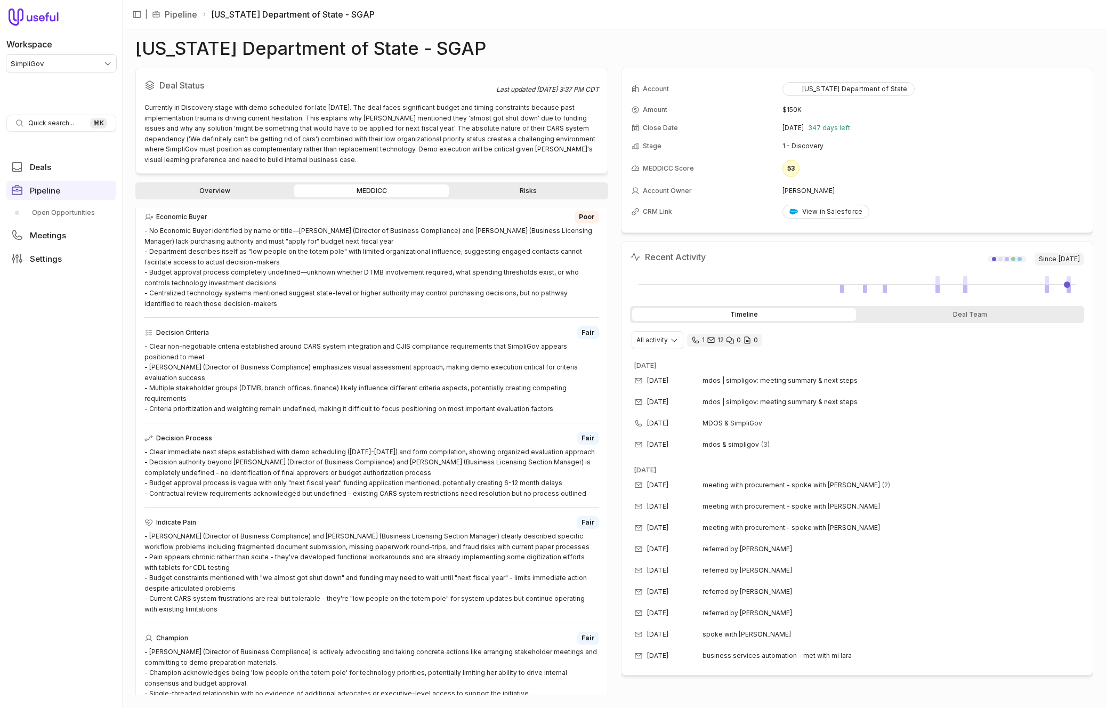
scroll to position [423, 0]
click at [239, 228] on div "- No Economic Buyer identified by name or title—[PERSON_NAME] (Director of Busi…" at bounding box center [371, 264] width 455 height 83
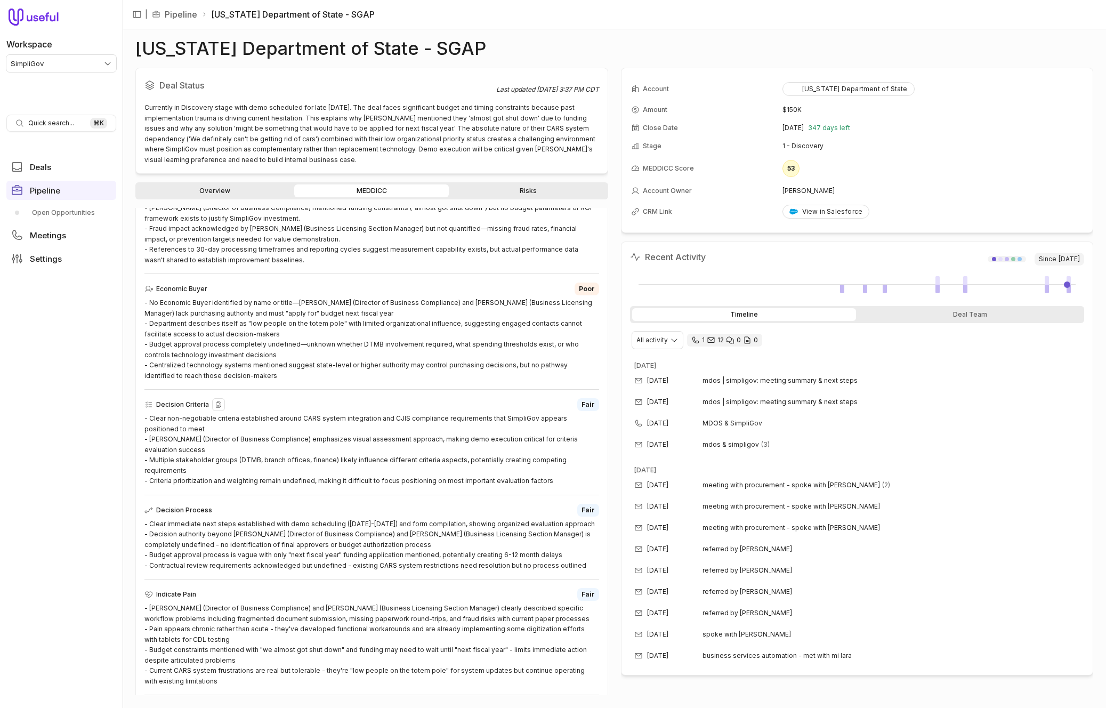
scroll to position [348, 0]
click at [774, 614] on div "Sep 18, 2025 referred by doug trutzl" at bounding box center [857, 612] width 455 height 21
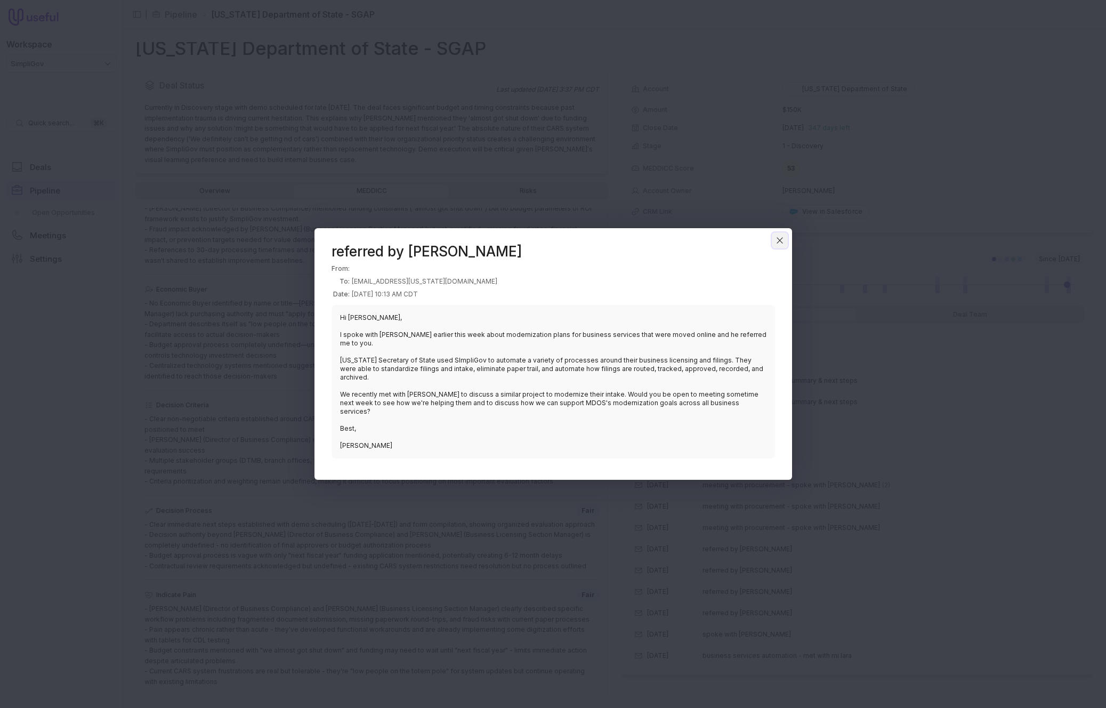
click at [777, 245] on icon "Close" at bounding box center [780, 241] width 10 height 10
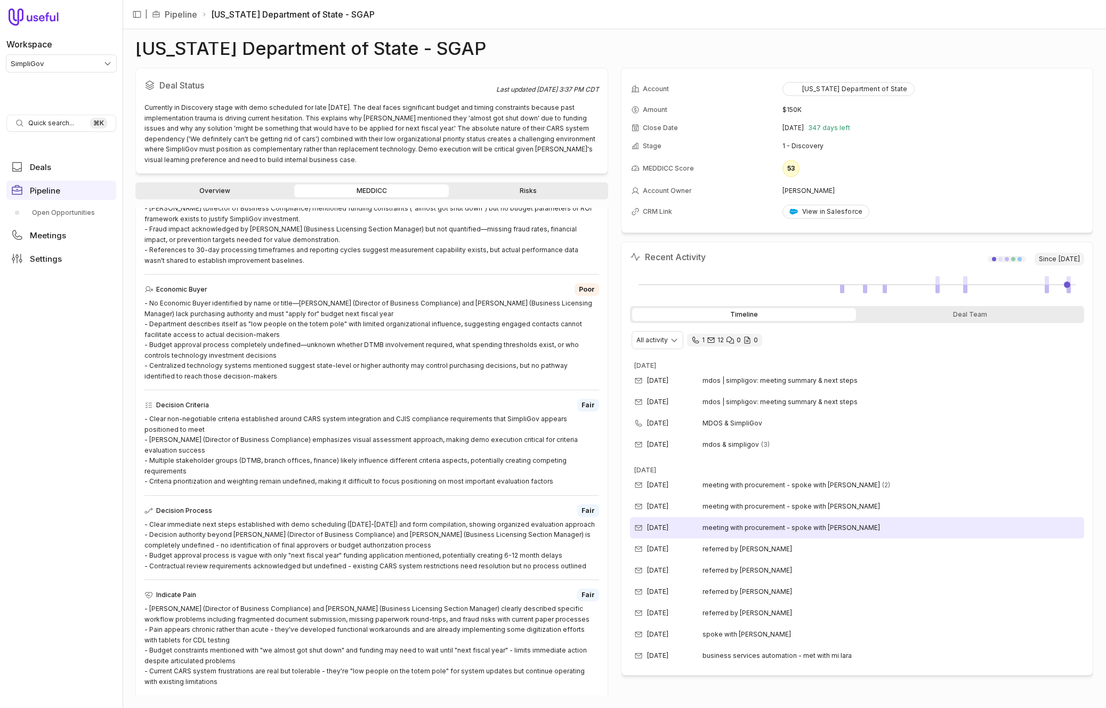
click at [785, 532] on div "Sep 29, 2025 meeting with procurement - spoke with david enslin" at bounding box center [857, 527] width 455 height 21
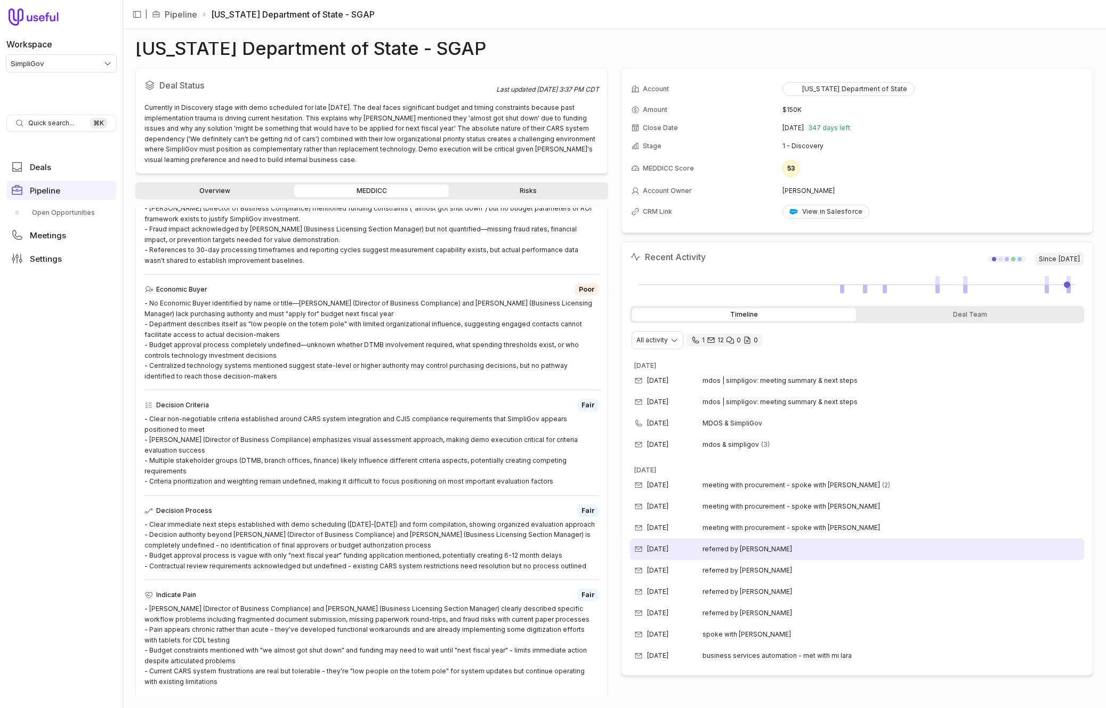
click at [770, 559] on div "Sep 25, 2025 referred by doug trutzl" at bounding box center [857, 548] width 455 height 21
click at [772, 551] on div "Sep 25, 2025 referred by doug trutzl" at bounding box center [857, 548] width 455 height 21
click at [763, 569] on span "referred by doug trutzl" at bounding box center [748, 570] width 90 height 9
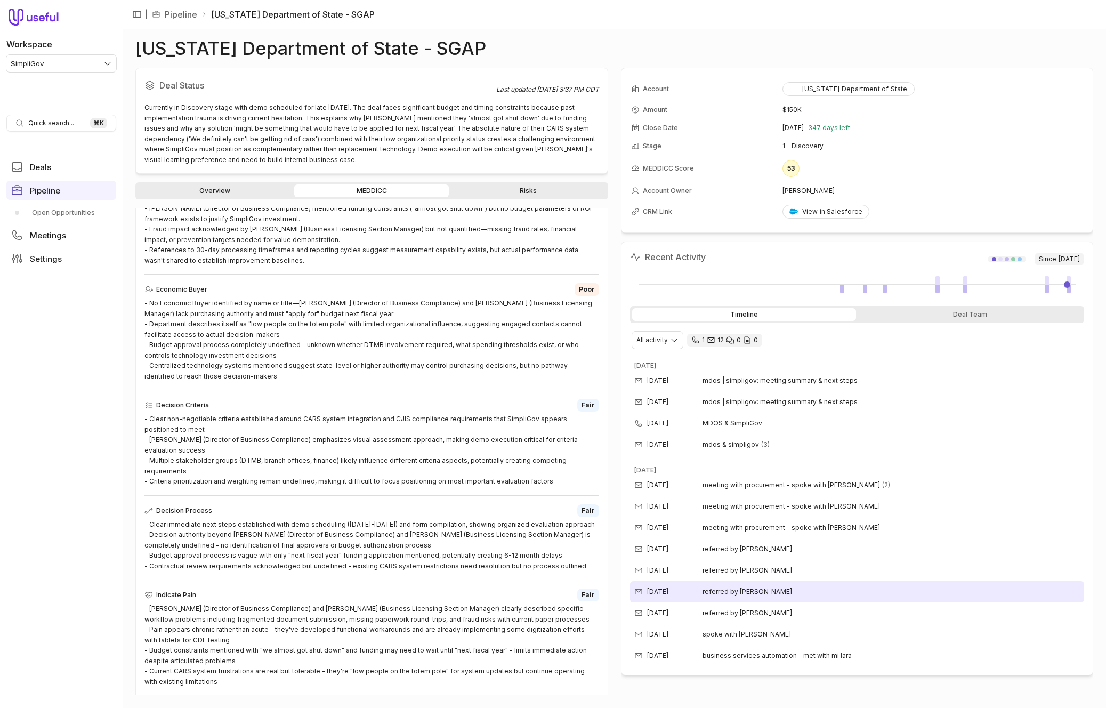
click at [761, 588] on span "referred by doug trutzl" at bounding box center [748, 591] width 90 height 9
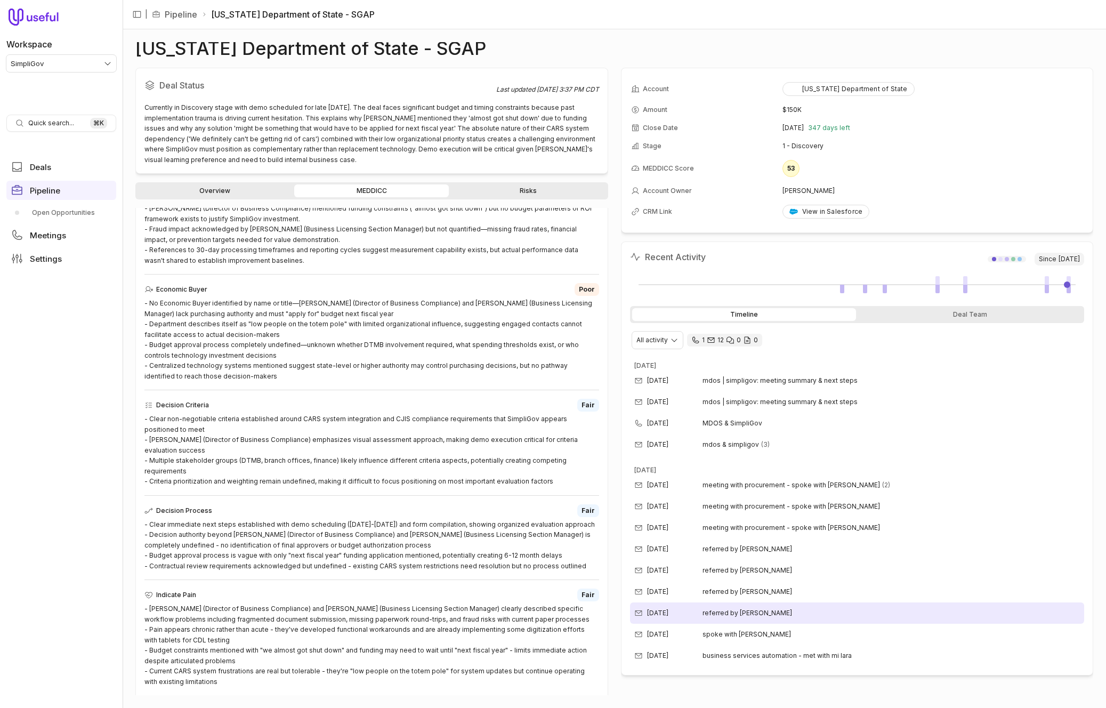
click at [755, 609] on span "referred by doug trutzl" at bounding box center [748, 613] width 90 height 9
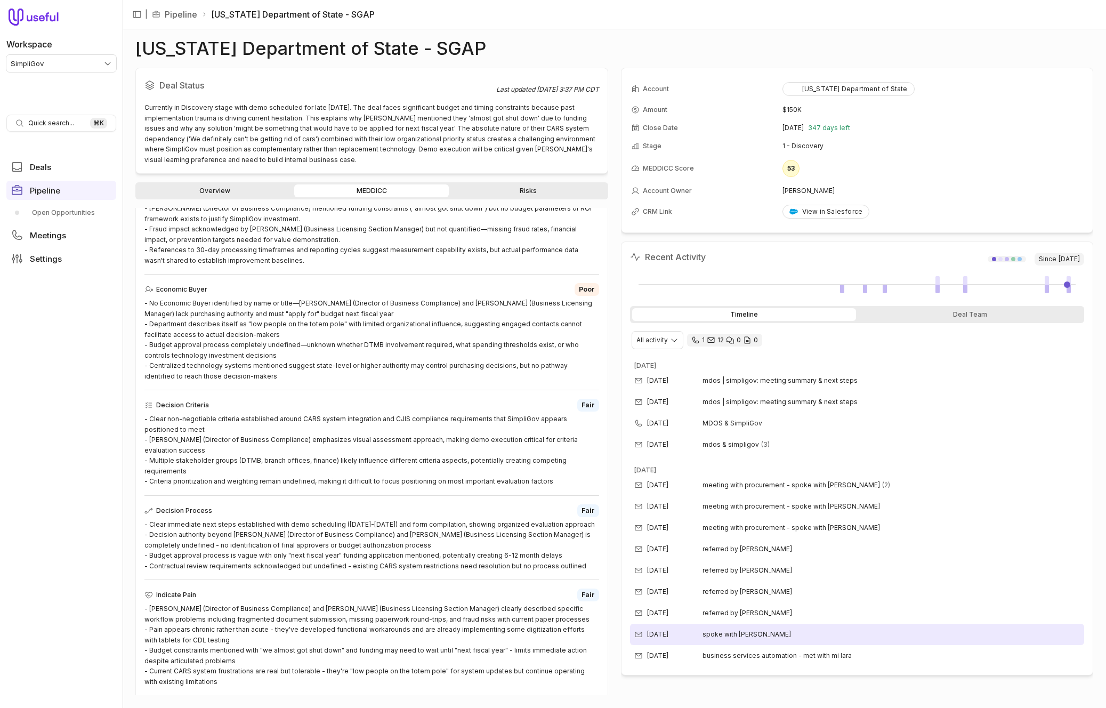
click at [754, 627] on div "Sep 15, 2025 spoke with doug trutzl" at bounding box center [857, 634] width 455 height 21
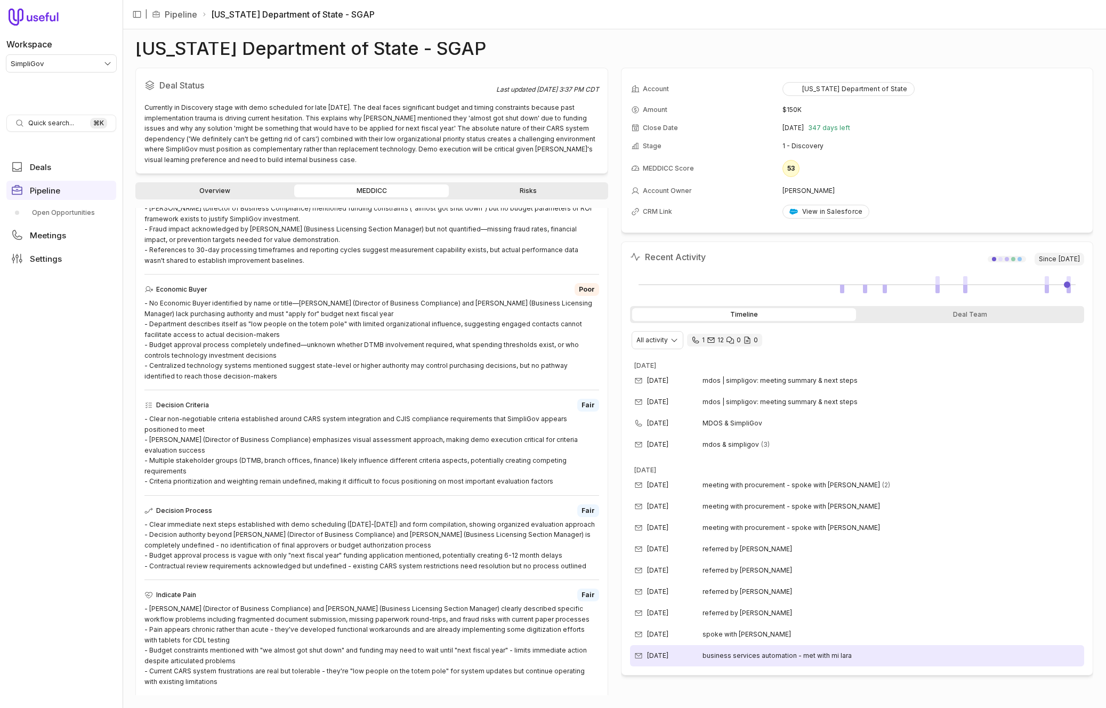
click at [753, 655] on span "business services automation - met with mi lara" at bounding box center [777, 655] width 149 height 9
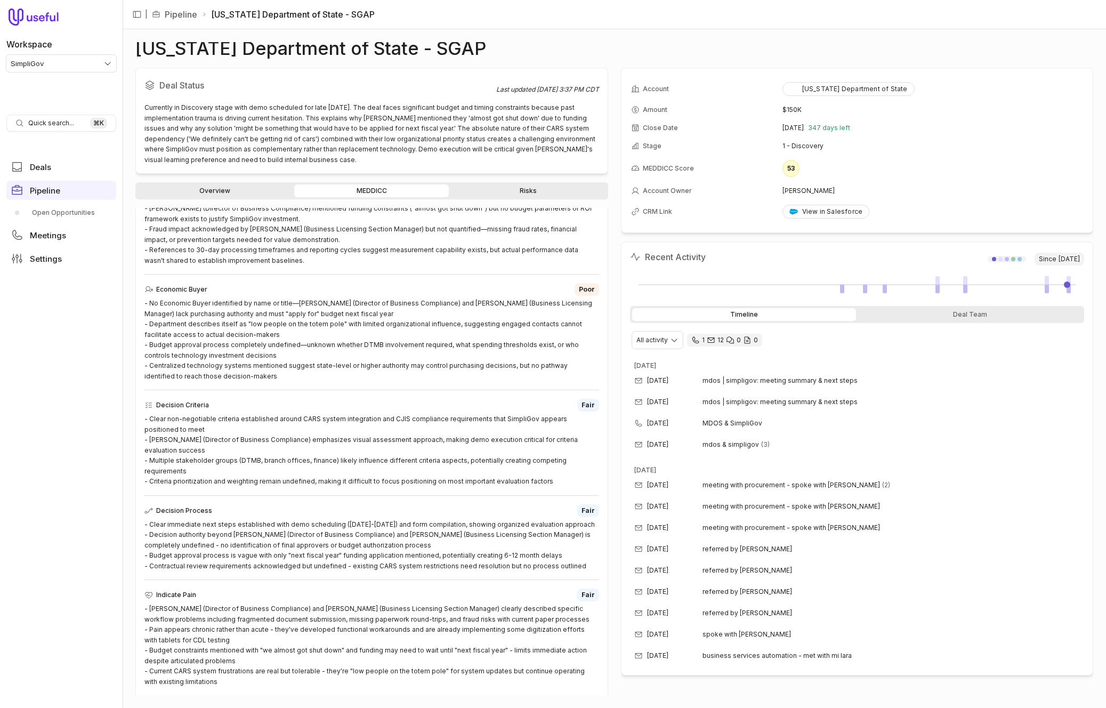
drag, startPoint x: 964, startPoint y: 283, endPoint x: 979, endPoint y: 281, distance: 15.0
click at [964, 283] on div at bounding box center [965, 280] width 4 height 9
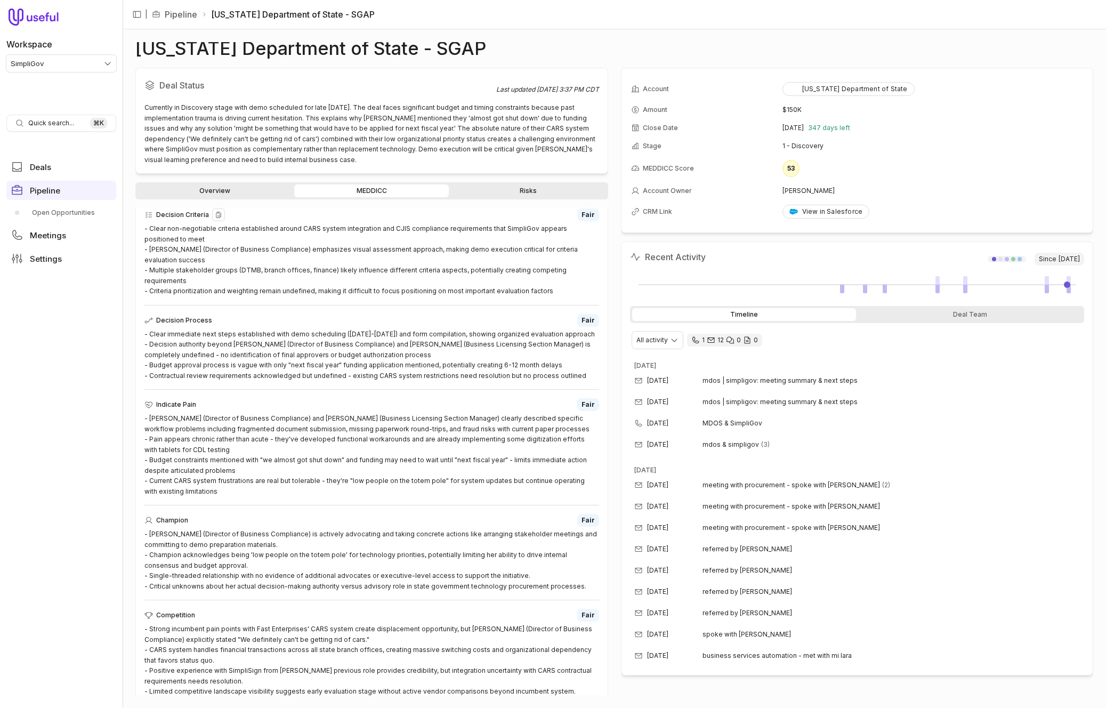
scroll to position [0, 0]
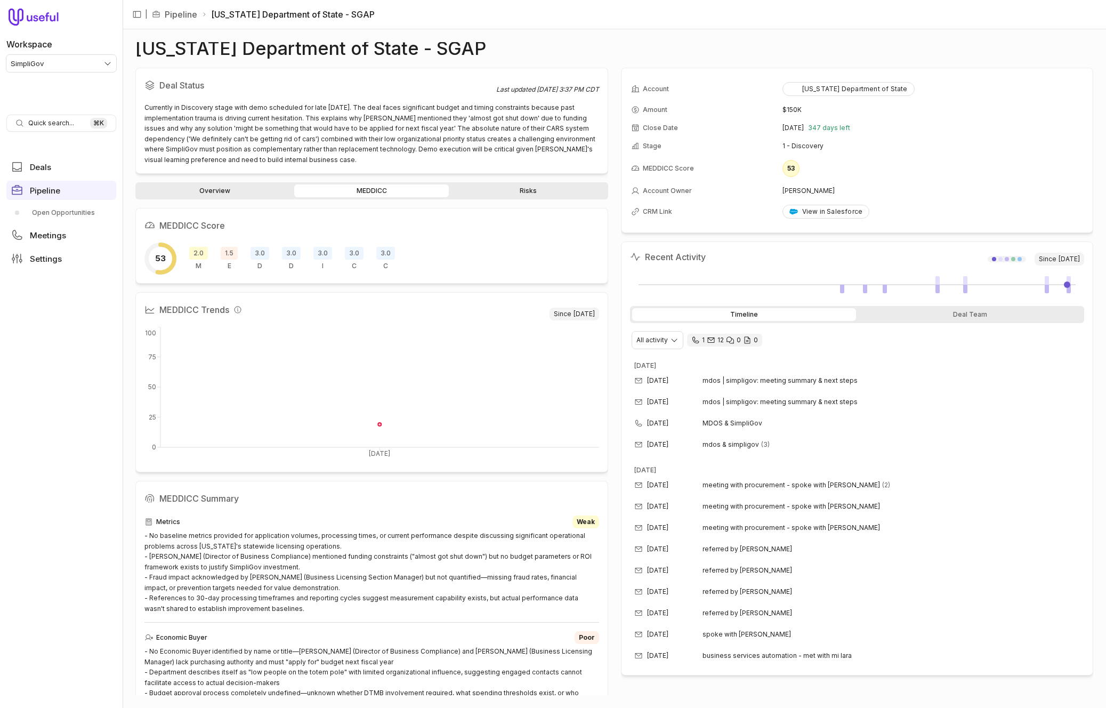
click at [219, 253] on div "53 2.0 M 1.5 E 3.0 D 3.0 D 3.0 I 3.0 C 3.0 C" at bounding box center [371, 259] width 455 height 32
click at [227, 251] on span "1.5" at bounding box center [229, 253] width 17 height 13
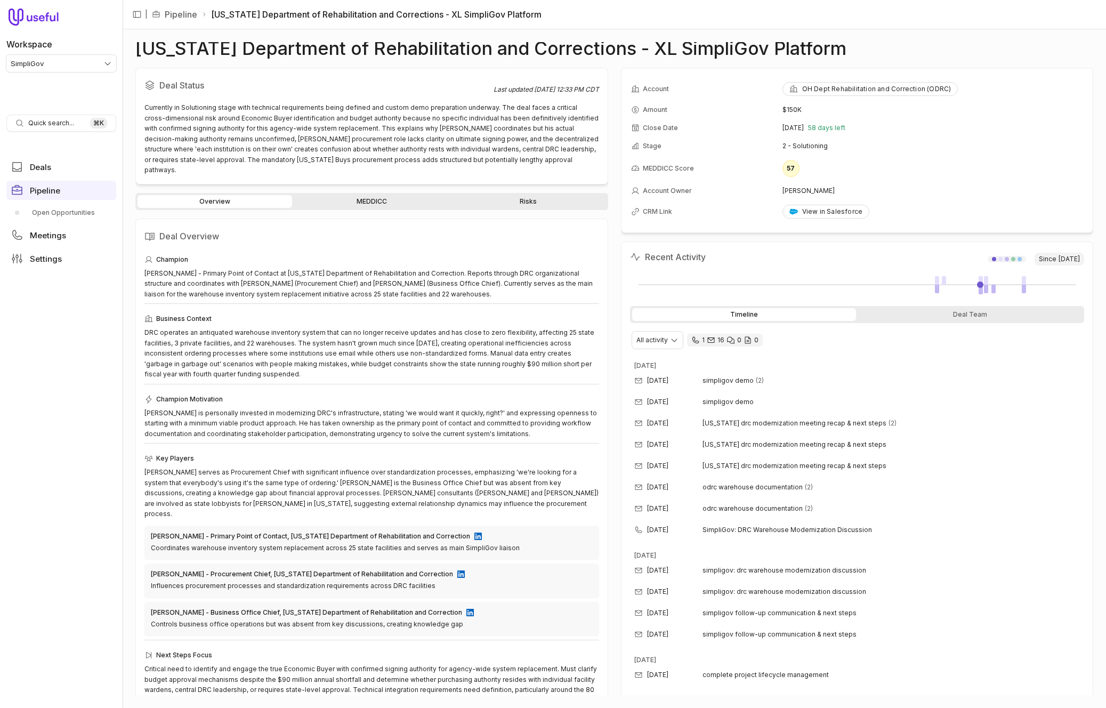
click at [337, 195] on link "MEDDICC" at bounding box center [371, 201] width 155 height 13
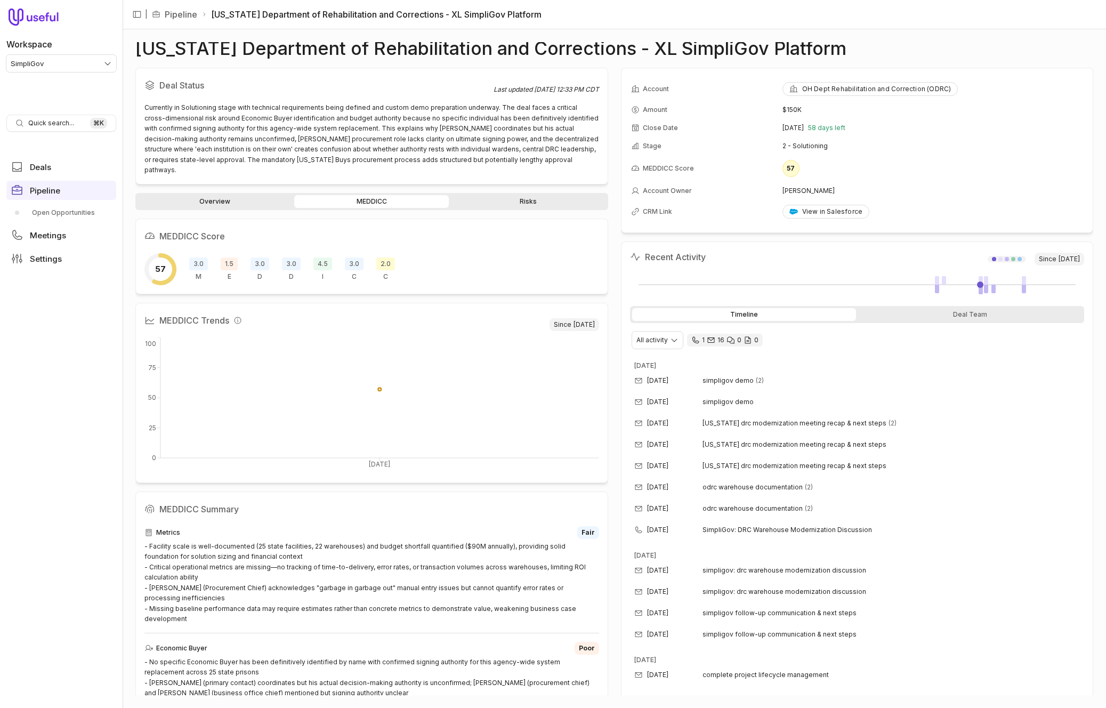
click at [225, 257] on span "1.5" at bounding box center [229, 263] width 17 height 13
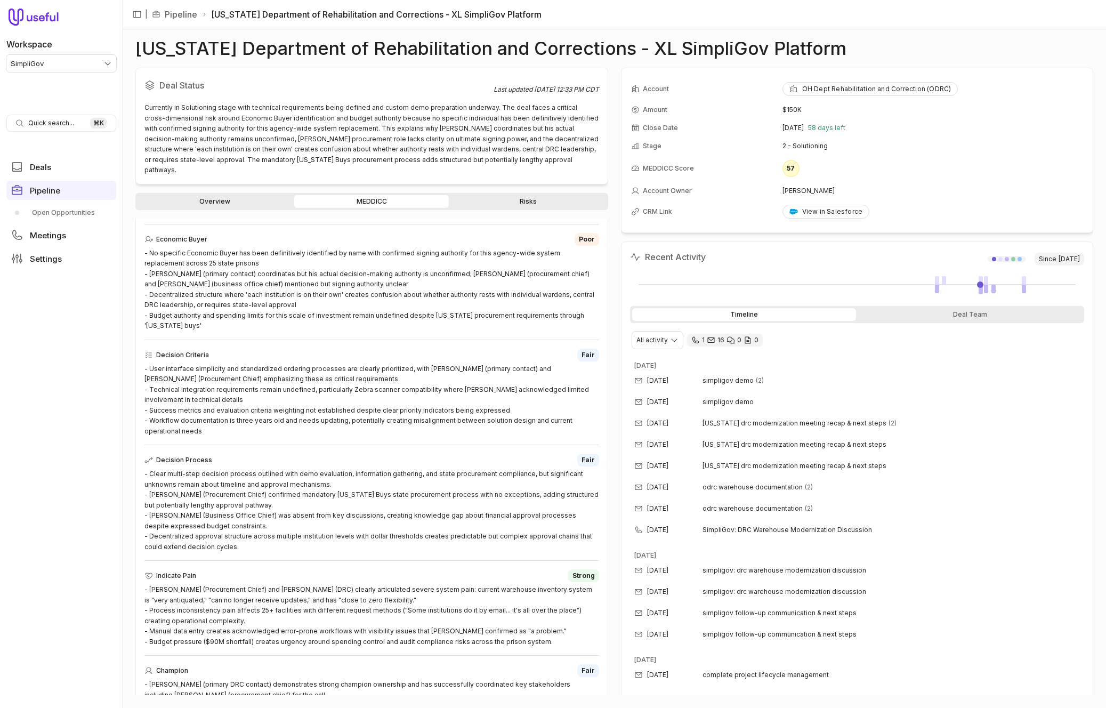
scroll to position [413, 0]
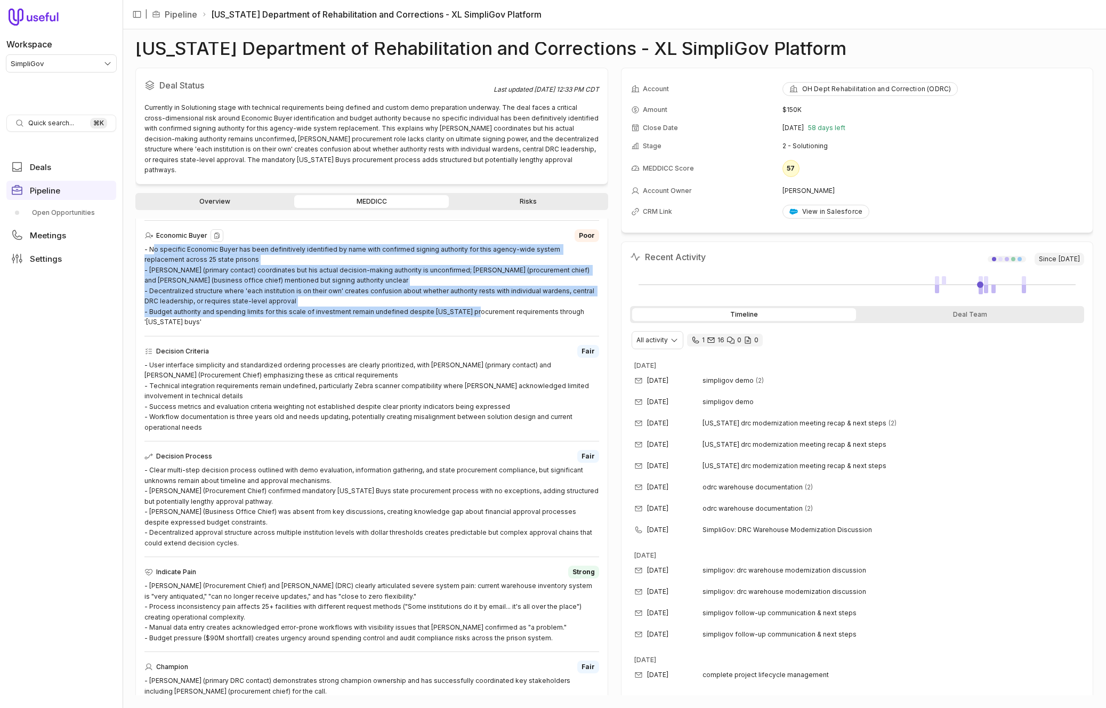
drag, startPoint x: 153, startPoint y: 229, endPoint x: 468, endPoint y: 292, distance: 321.3
click at [468, 292] on div "- No specific Economic Buyer has been definitively identified by name with conf…" at bounding box center [371, 285] width 455 height 83
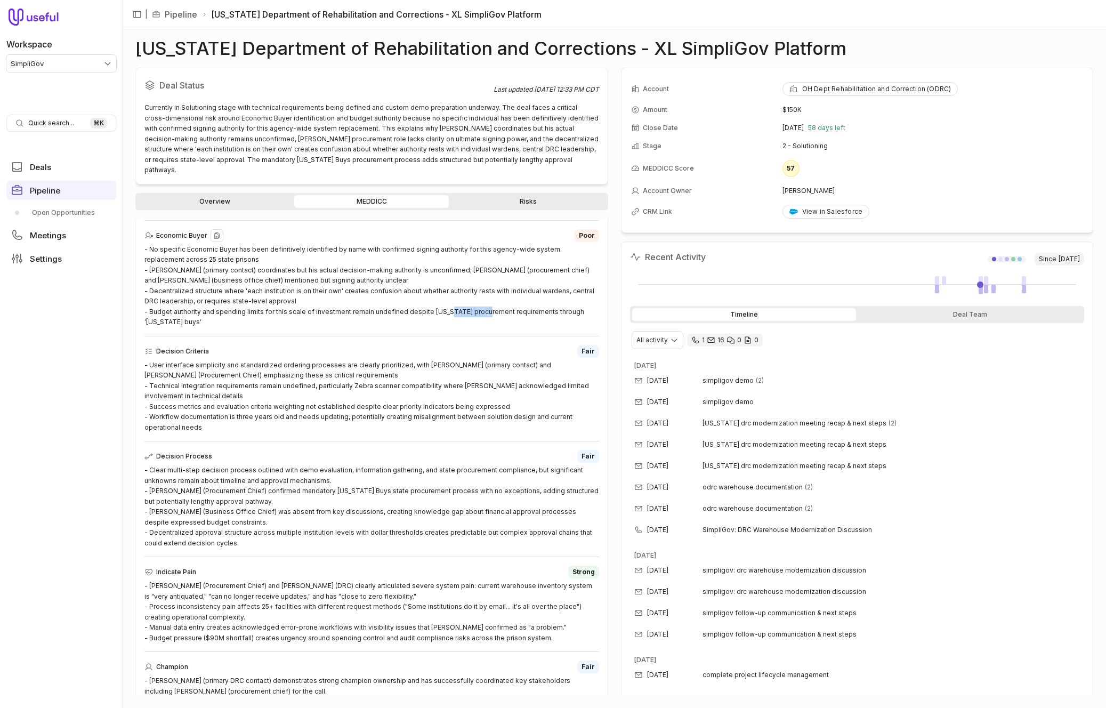
click at [468, 292] on div "- No specific Economic Buyer has been definitively identified by name with conf…" at bounding box center [371, 285] width 455 height 83
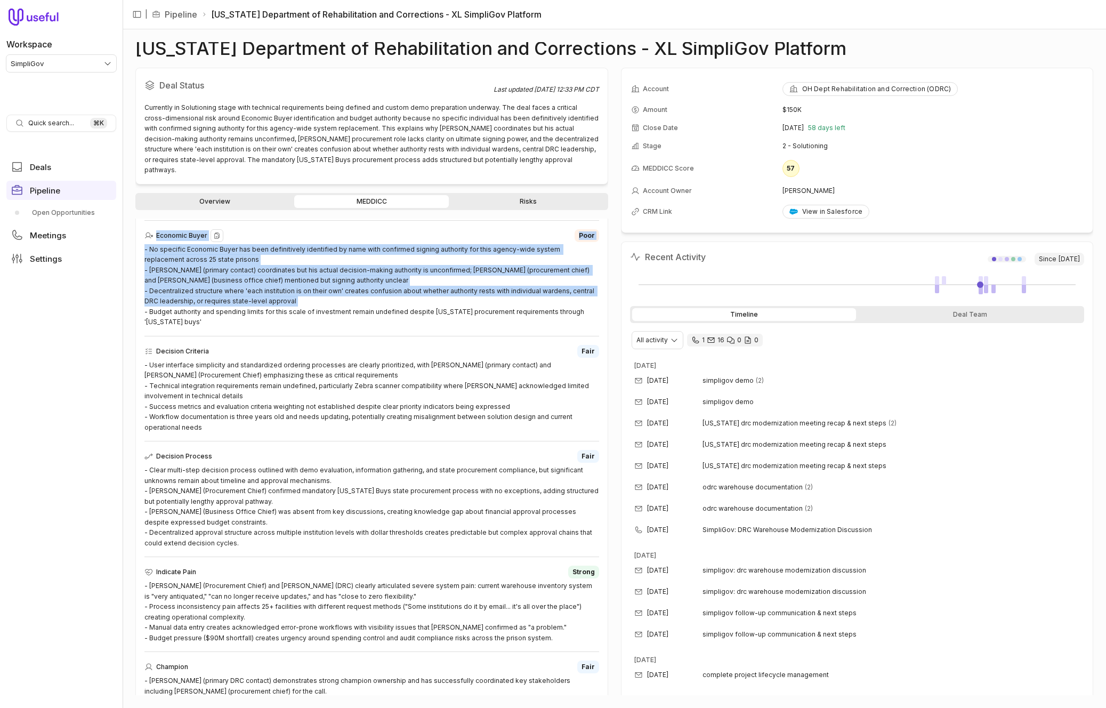
click at [468, 292] on div "- No specific Economic Buyer has been definitively identified by name with conf…" at bounding box center [371, 285] width 455 height 83
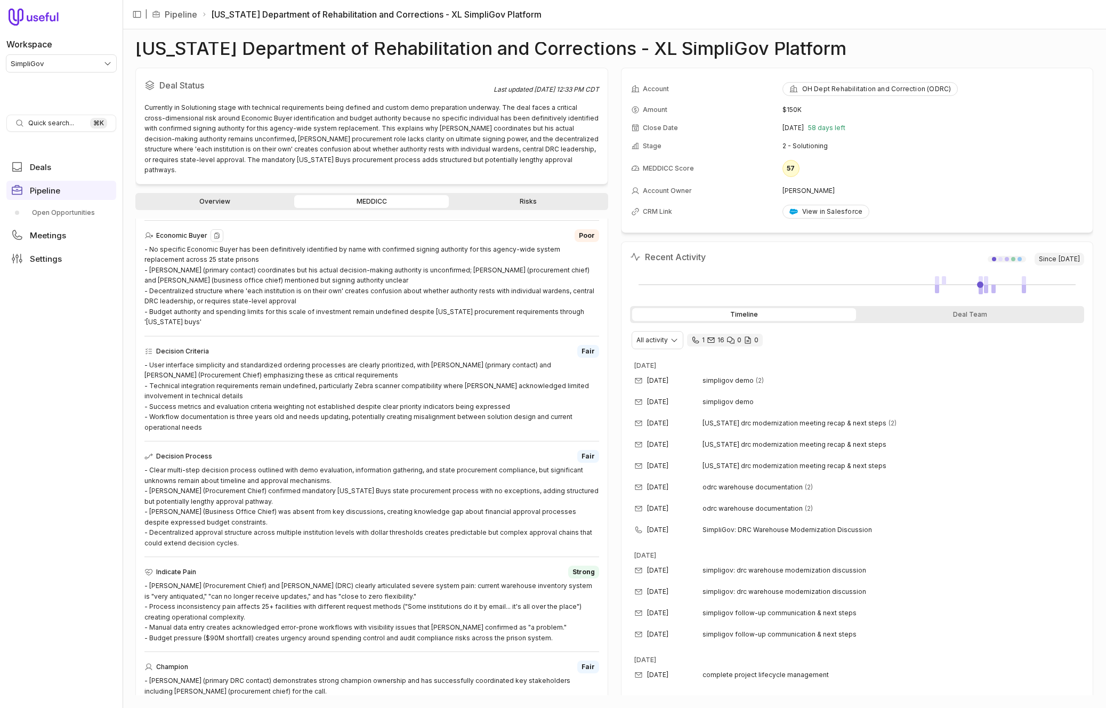
click at [191, 244] on div "- No specific Economic Buyer has been definitively identified by name with conf…" at bounding box center [371, 285] width 455 height 83
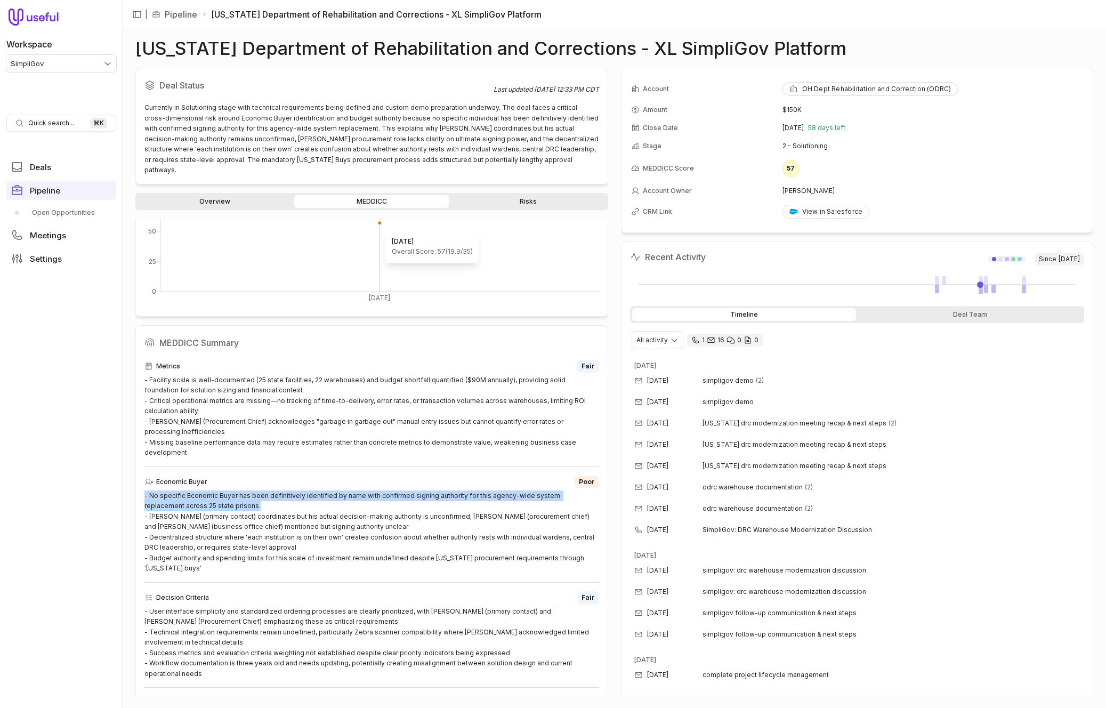
scroll to position [167, 0]
click at [1070, 80] on button "View all fields" at bounding box center [1076, 85] width 16 height 16
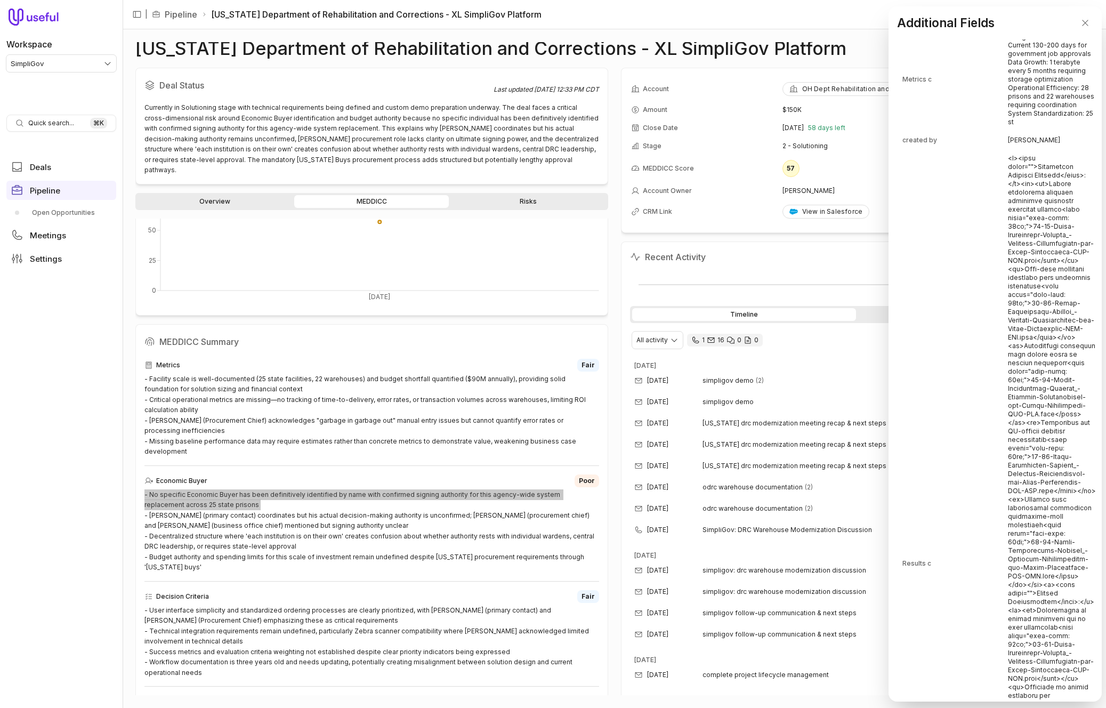
scroll to position [0, 0]
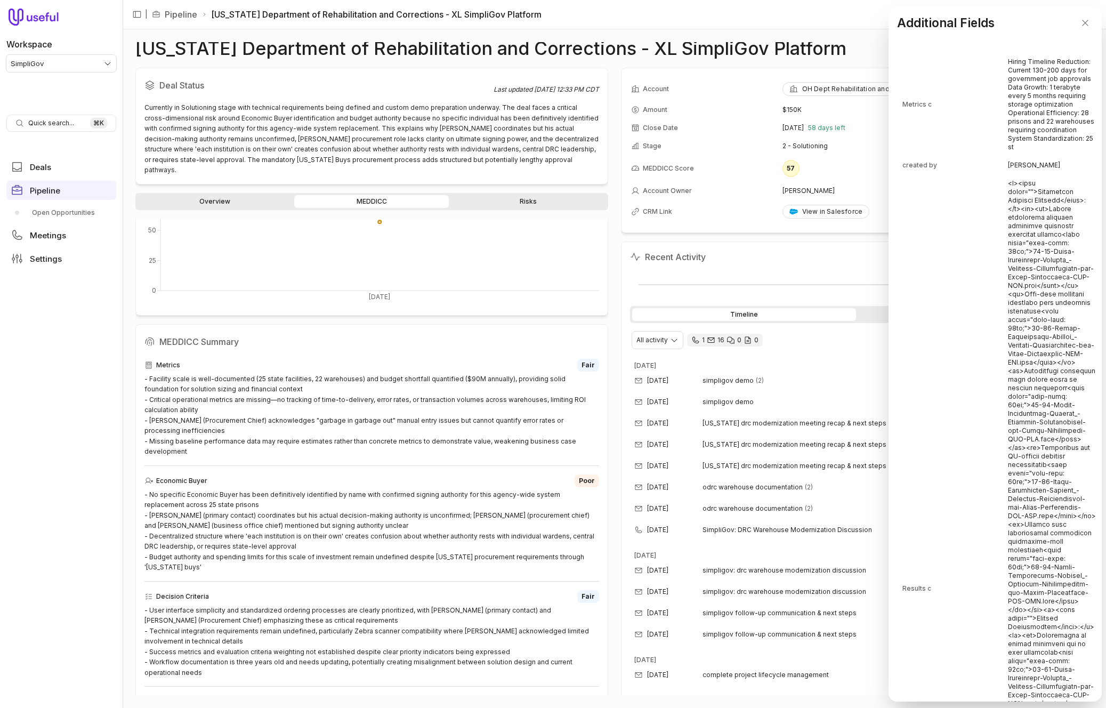
click at [1028, 114] on td "Hiring Timeline Reduction: Current 130-200 days for government job approvals Da…" at bounding box center [1052, 104] width 89 height 102
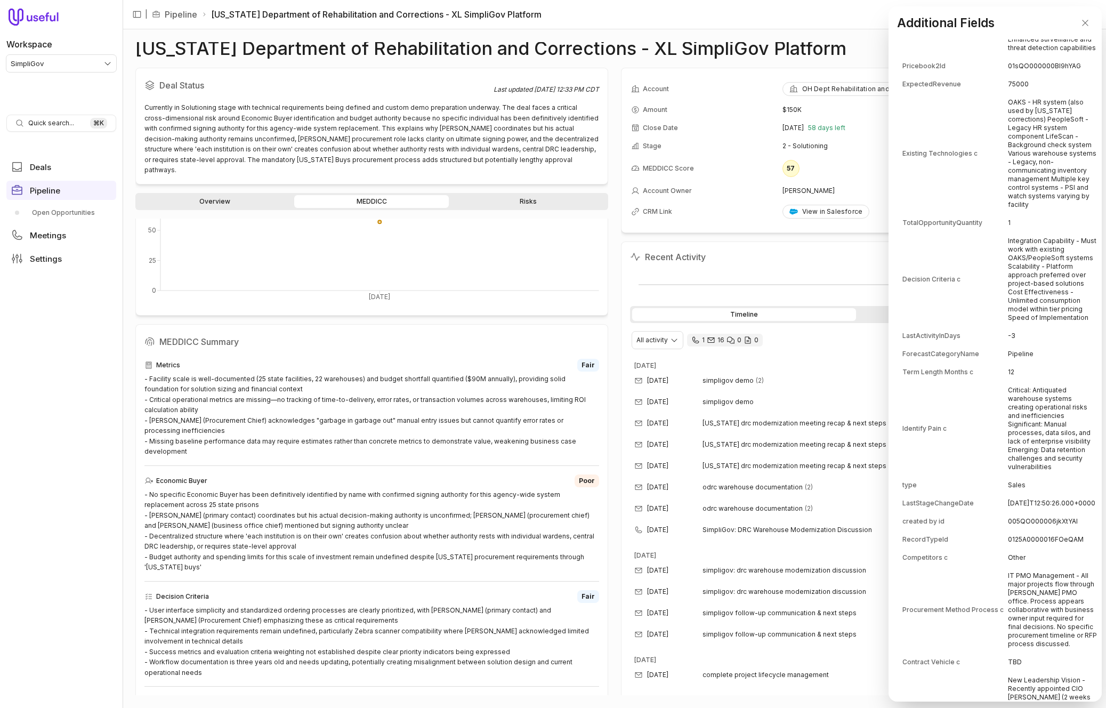
scroll to position [1373, 0]
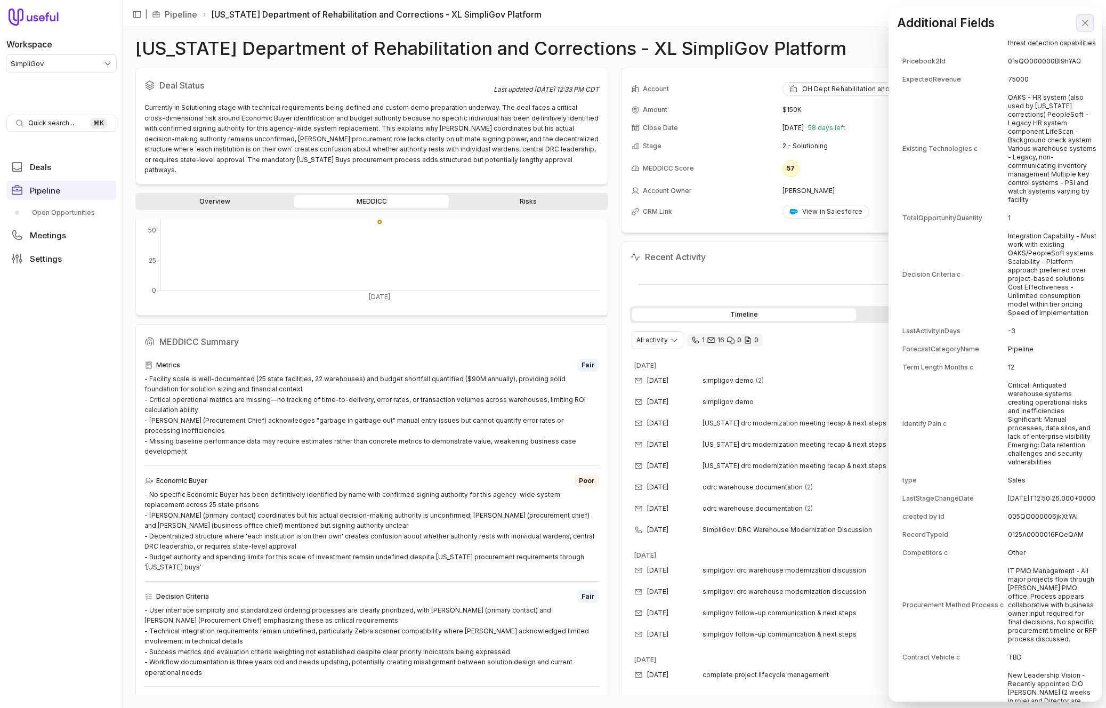
click at [1089, 27] on icon "Close" at bounding box center [1086, 23] width 10 height 10
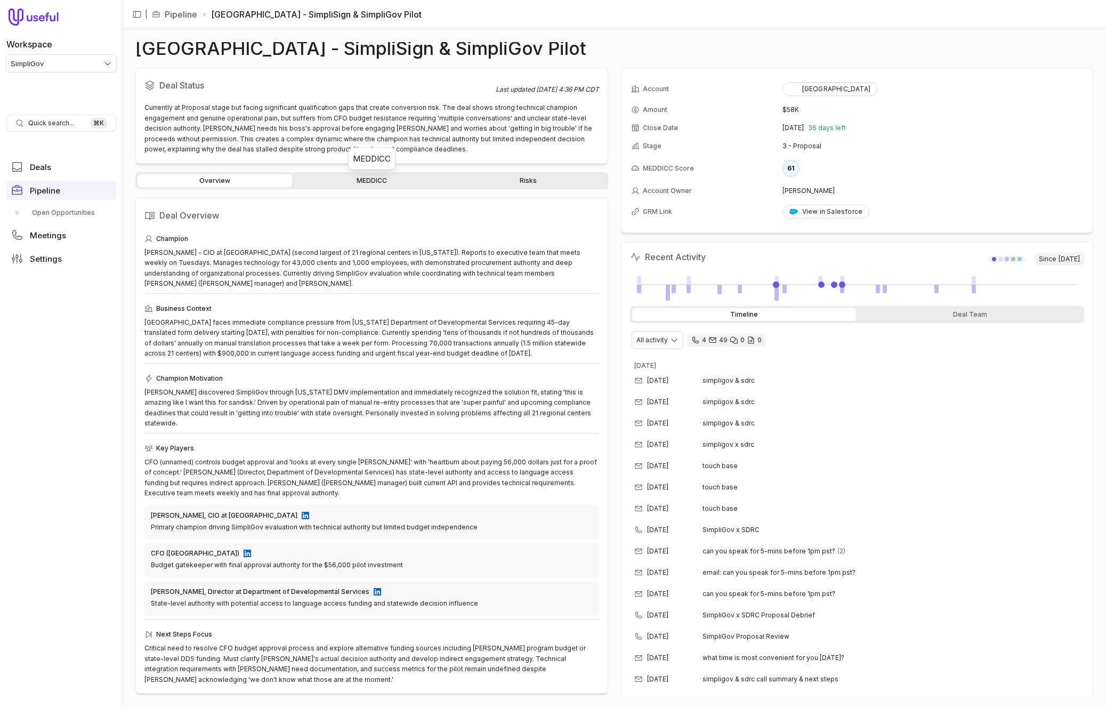
click at [359, 181] on link "MEDDICC" at bounding box center [371, 180] width 155 height 13
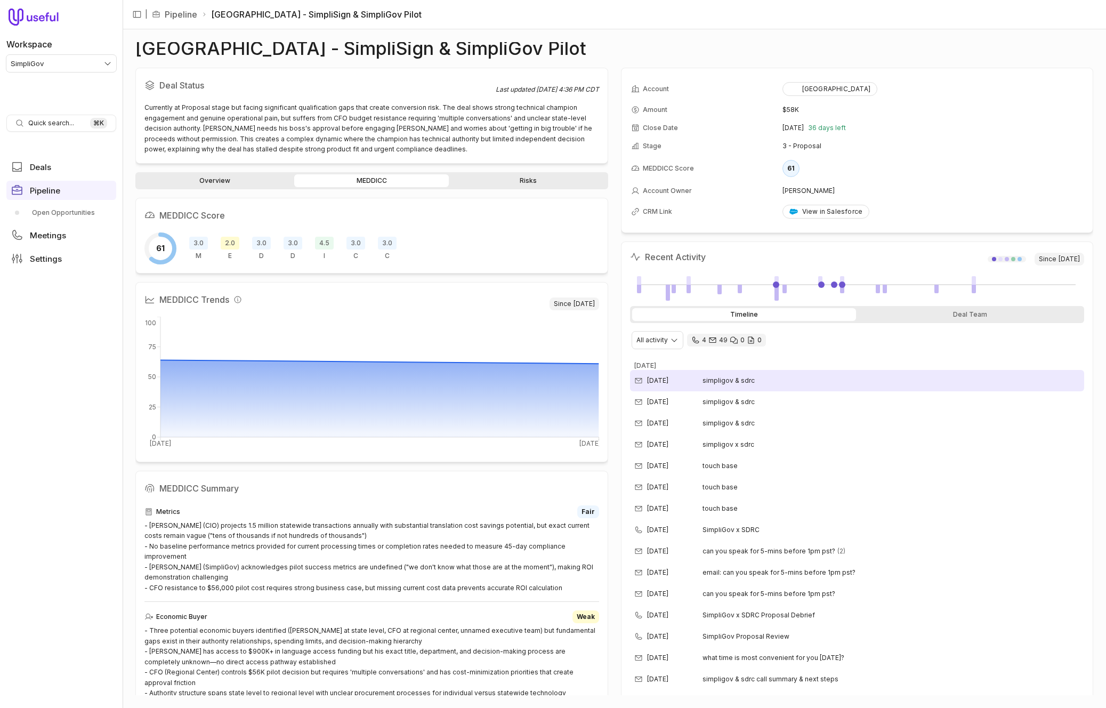
click at [732, 376] on span "simpligov & sdrc" at bounding box center [729, 380] width 52 height 9
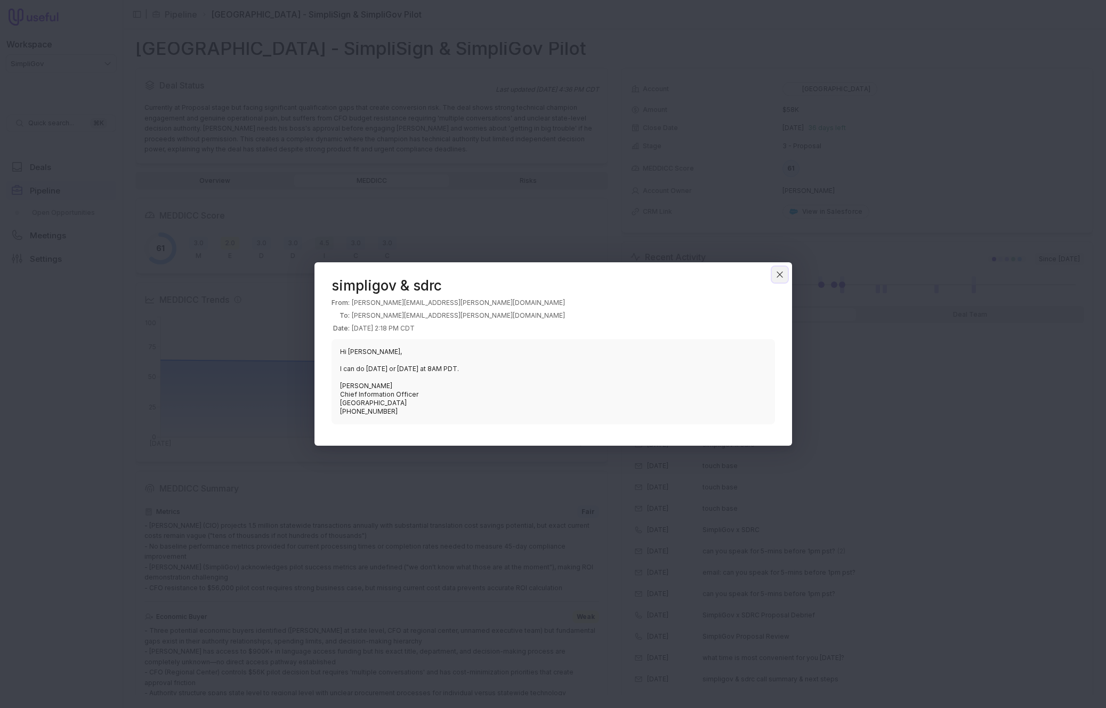
click at [781, 273] on icon "Close" at bounding box center [780, 275] width 10 height 10
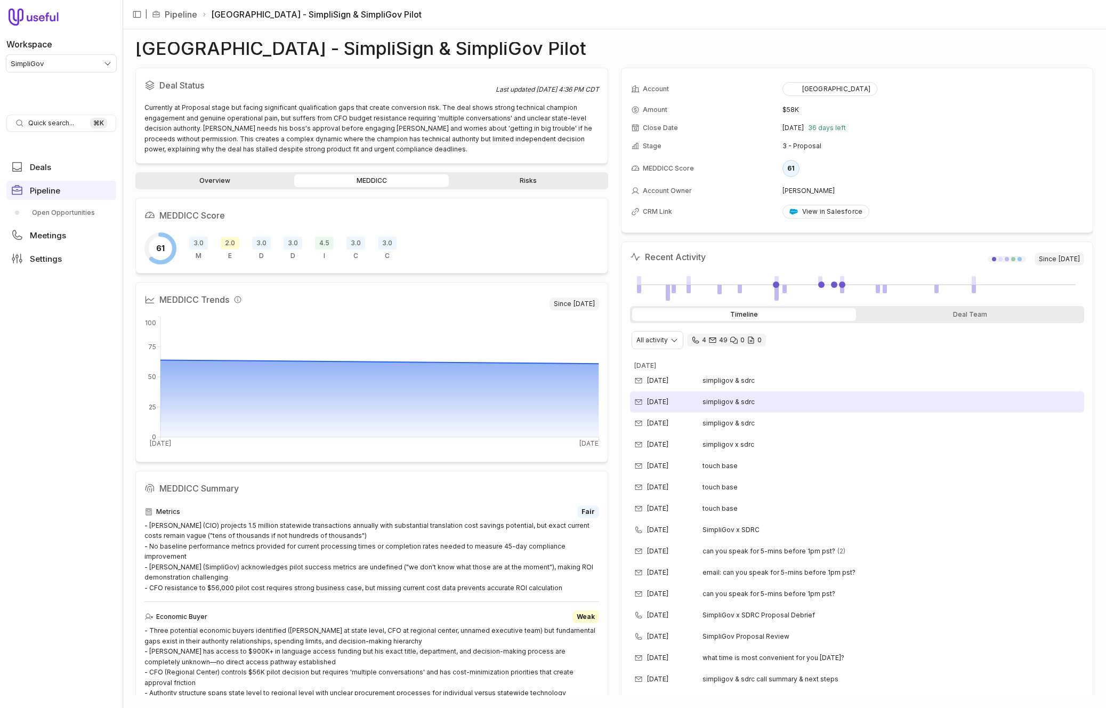
click at [750, 399] on span "simpligov & sdrc" at bounding box center [729, 402] width 52 height 9
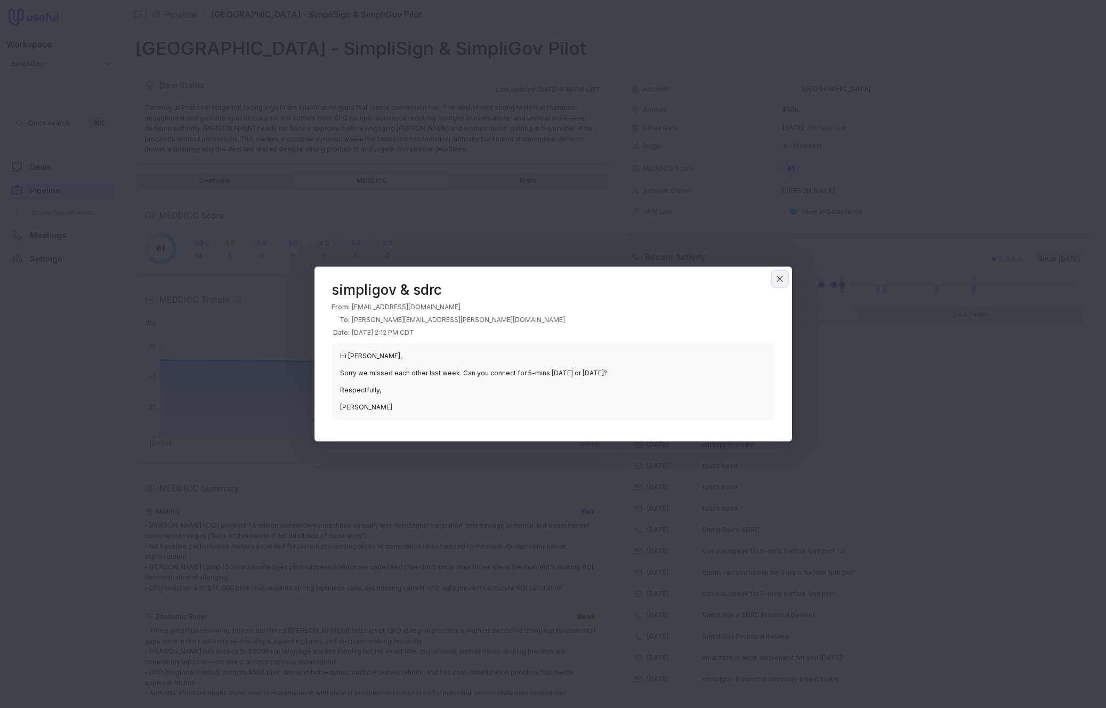
click at [777, 276] on icon "Close" at bounding box center [779, 278] width 5 height 5
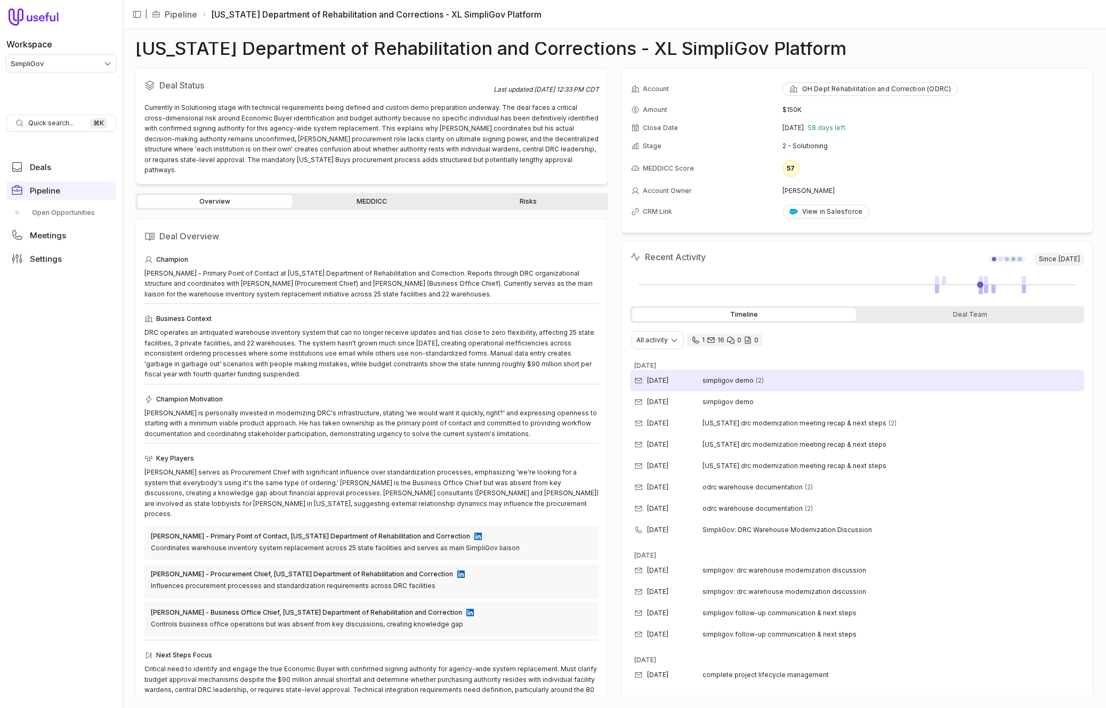
click at [764, 384] on div "[DATE] simpligov demo (2)" at bounding box center [857, 380] width 455 height 21
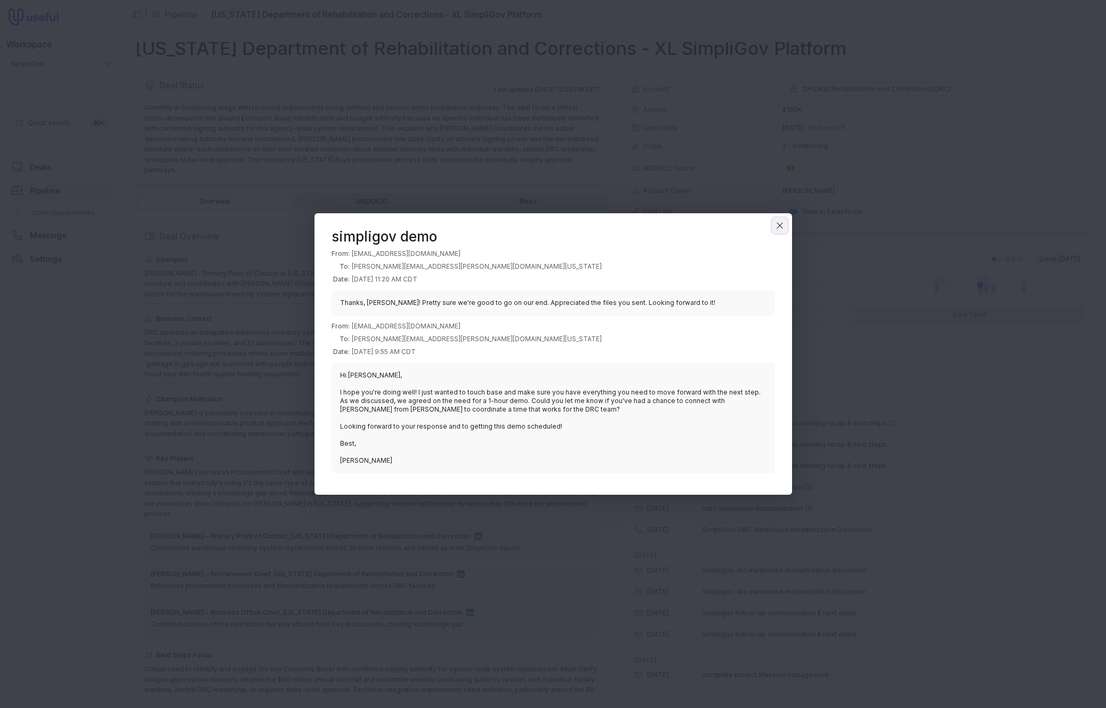
click at [781, 225] on icon "Close" at bounding box center [780, 226] width 10 height 10
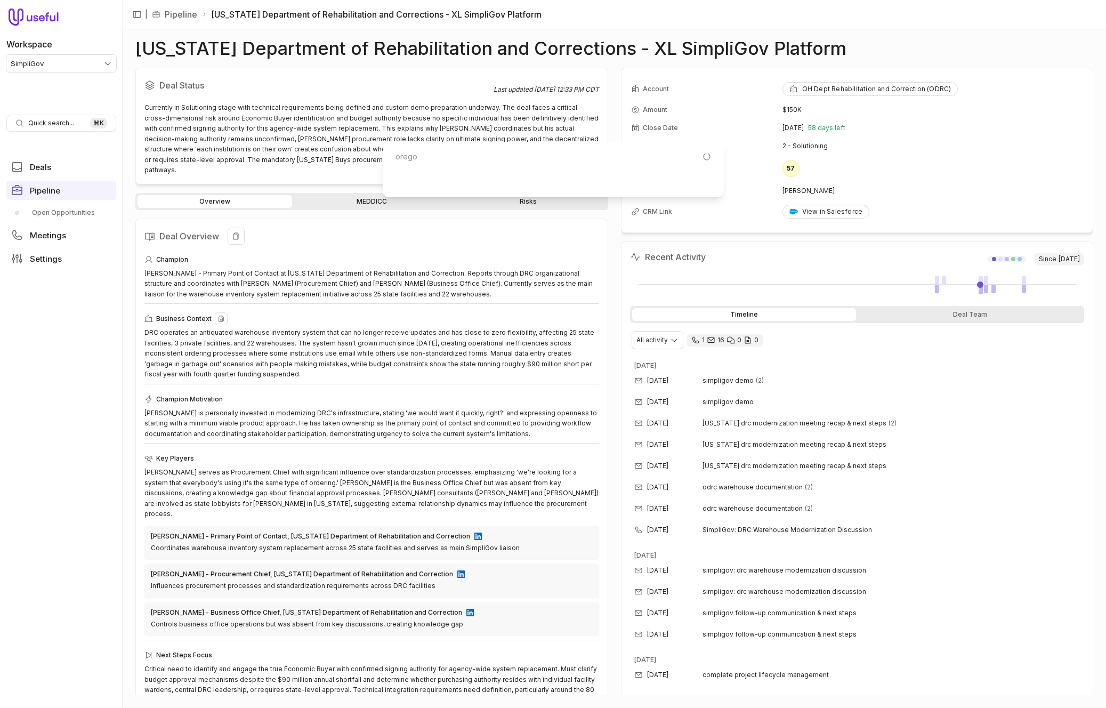
type input "[US_STATE]"
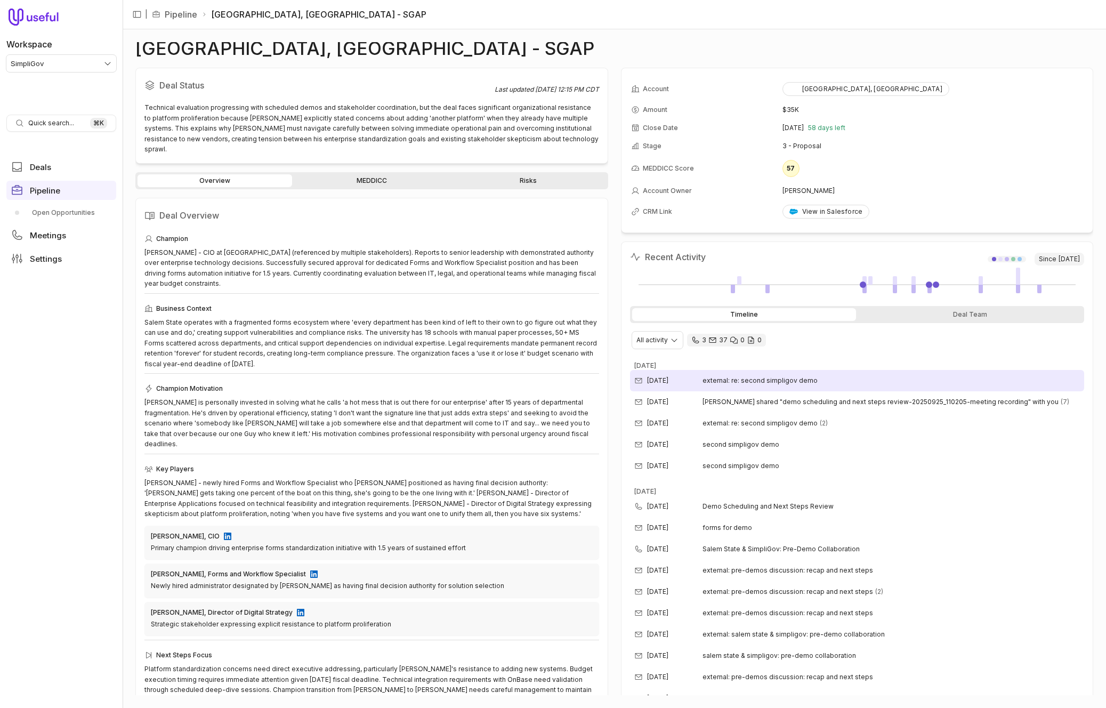
click at [743, 382] on span "external: re: second simpligov demo" at bounding box center [760, 380] width 115 height 9
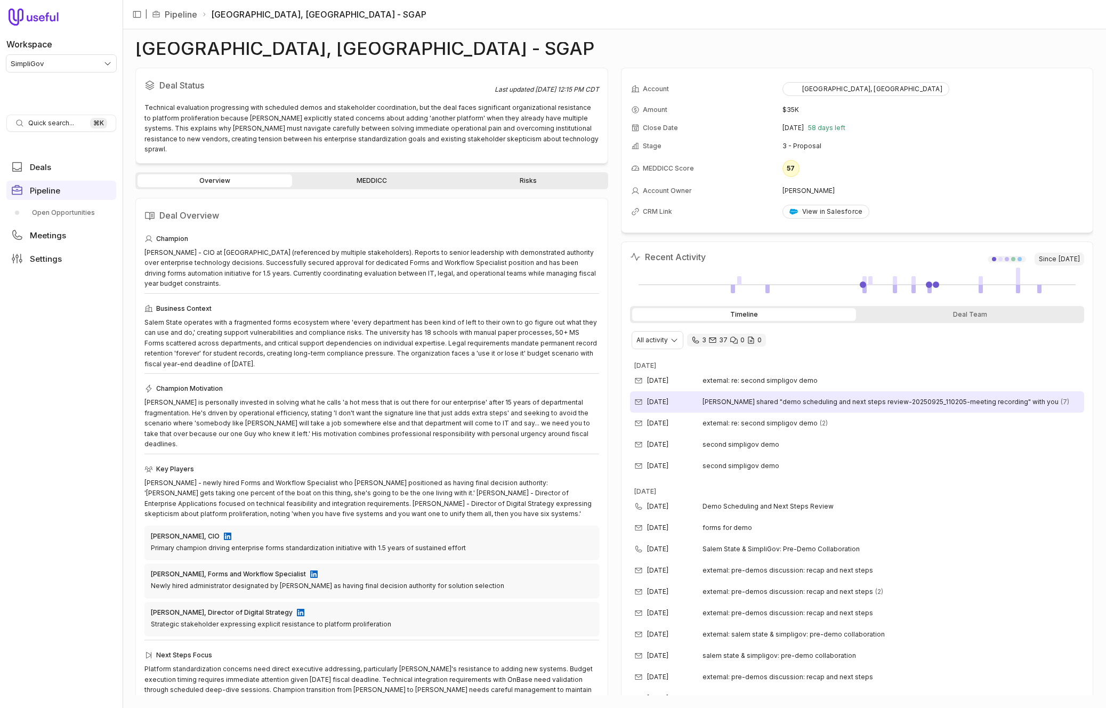
click at [765, 409] on div "Oct 6, 2025 jeremy rust shared "demo scheduling and next steps review-20250925_…" at bounding box center [857, 401] width 455 height 21
click at [360, 174] on link "MEDDICC" at bounding box center [371, 180] width 155 height 13
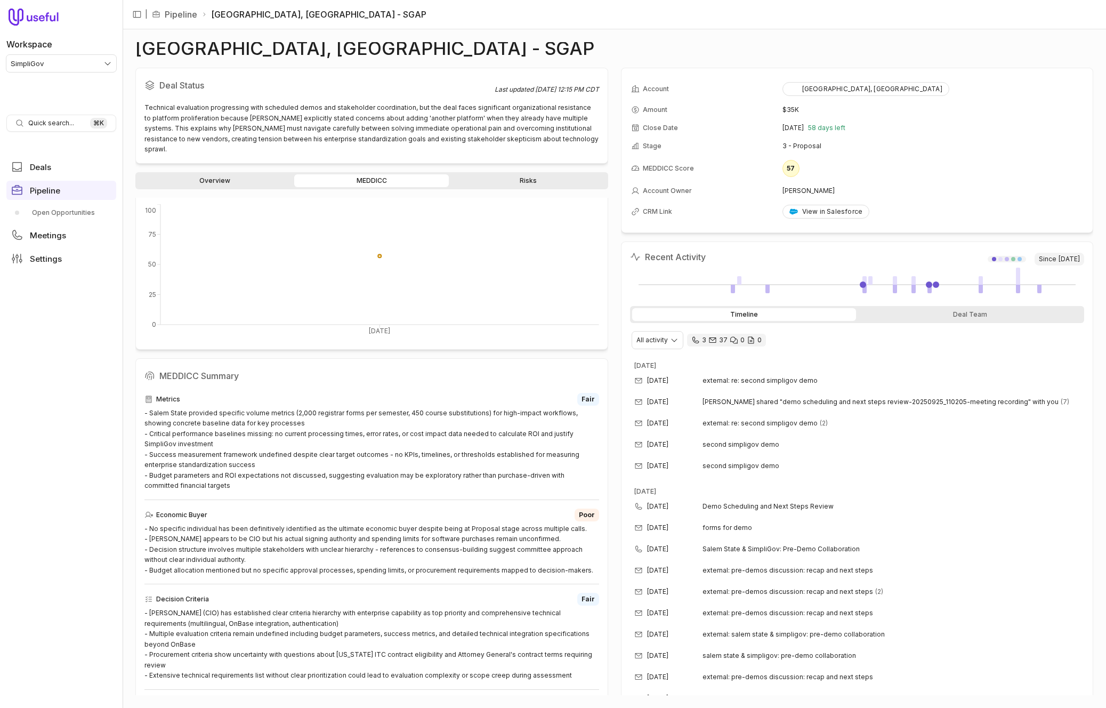
scroll to position [149, 0]
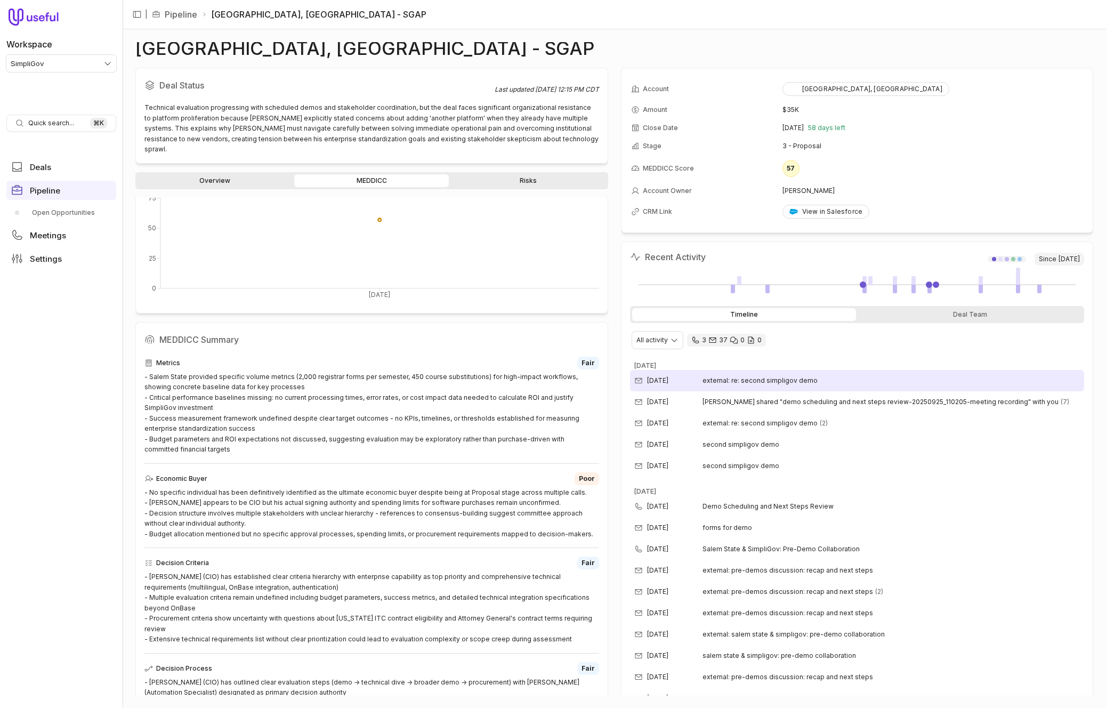
click at [771, 382] on span "external: re: second simpligov demo" at bounding box center [760, 380] width 115 height 9
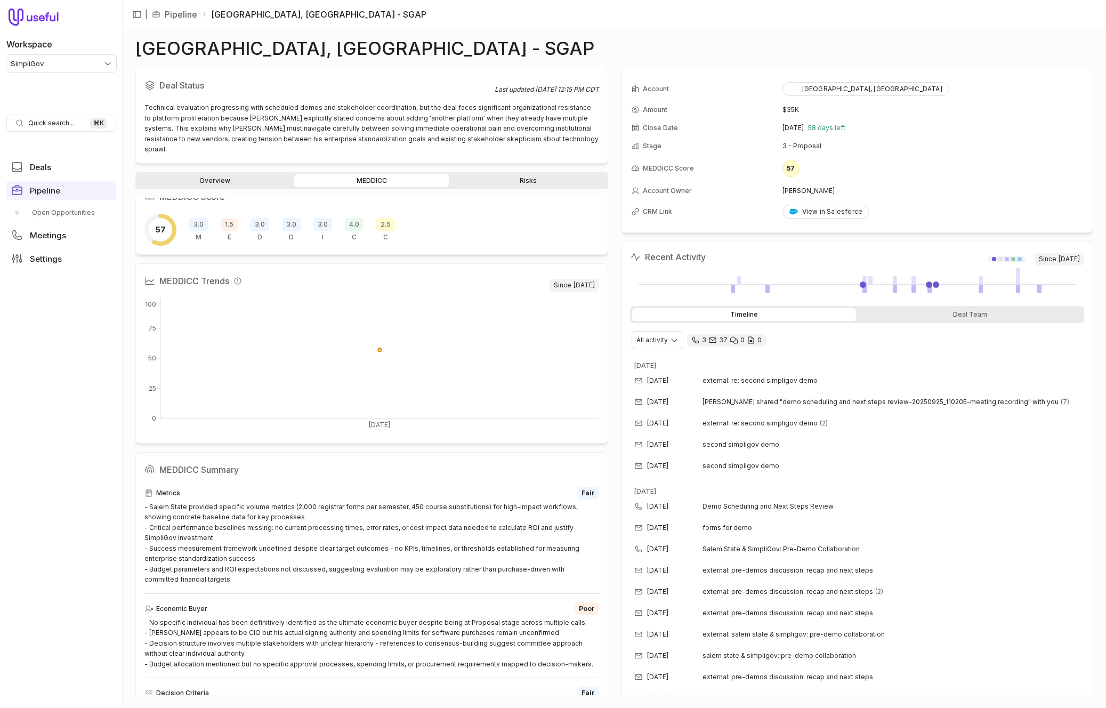
scroll to position [20, 0]
click at [1075, 86] on icon "View all fields" at bounding box center [1076, 85] width 10 height 10
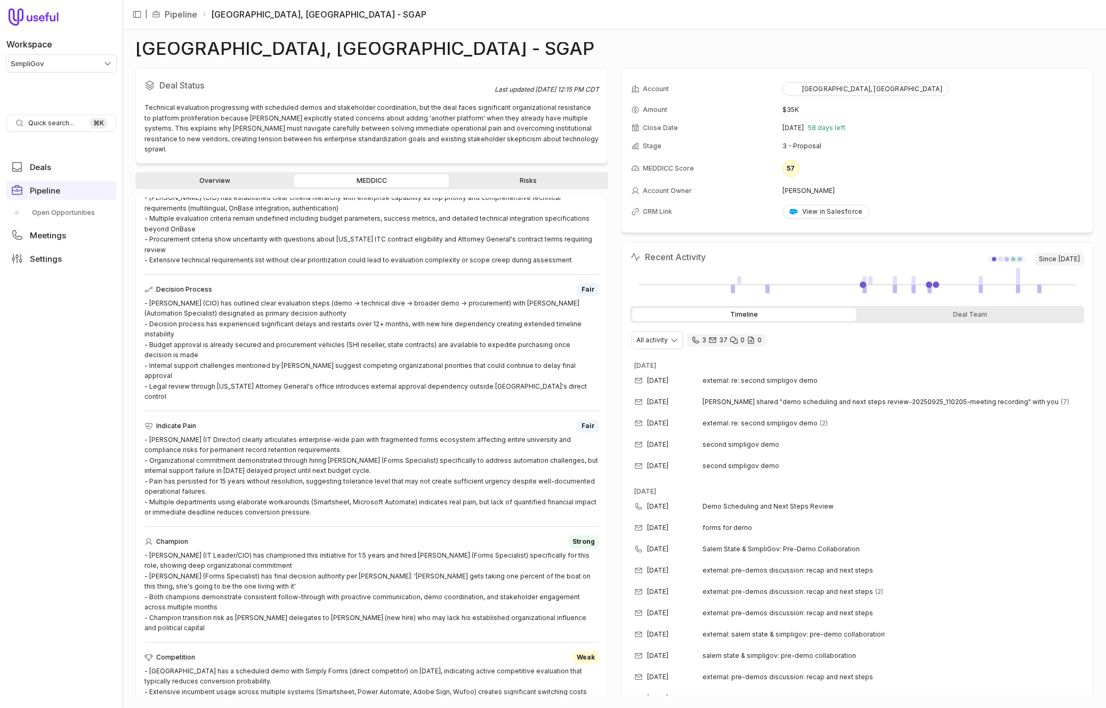
scroll to position [0, 0]
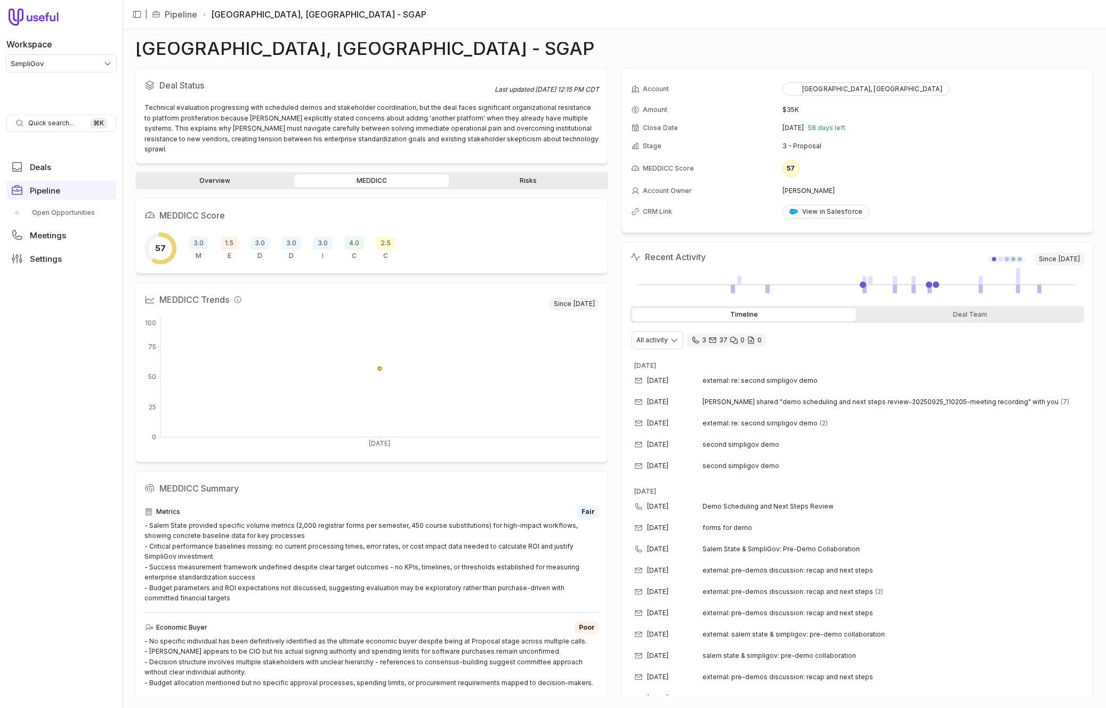
click at [226, 237] on span "1.5" at bounding box center [229, 243] width 17 height 13
click at [223, 237] on span "1.5" at bounding box center [229, 243] width 17 height 13
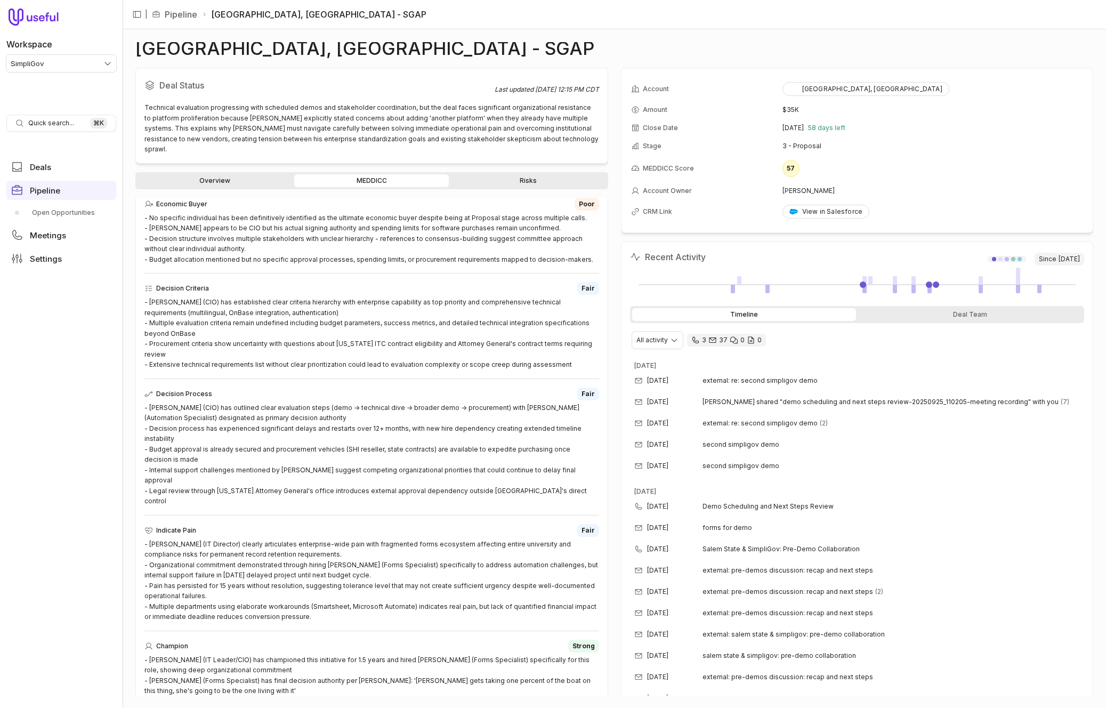
scroll to position [422, 0]
click at [1075, 82] on icon "View all fields" at bounding box center [1076, 85] width 10 height 10
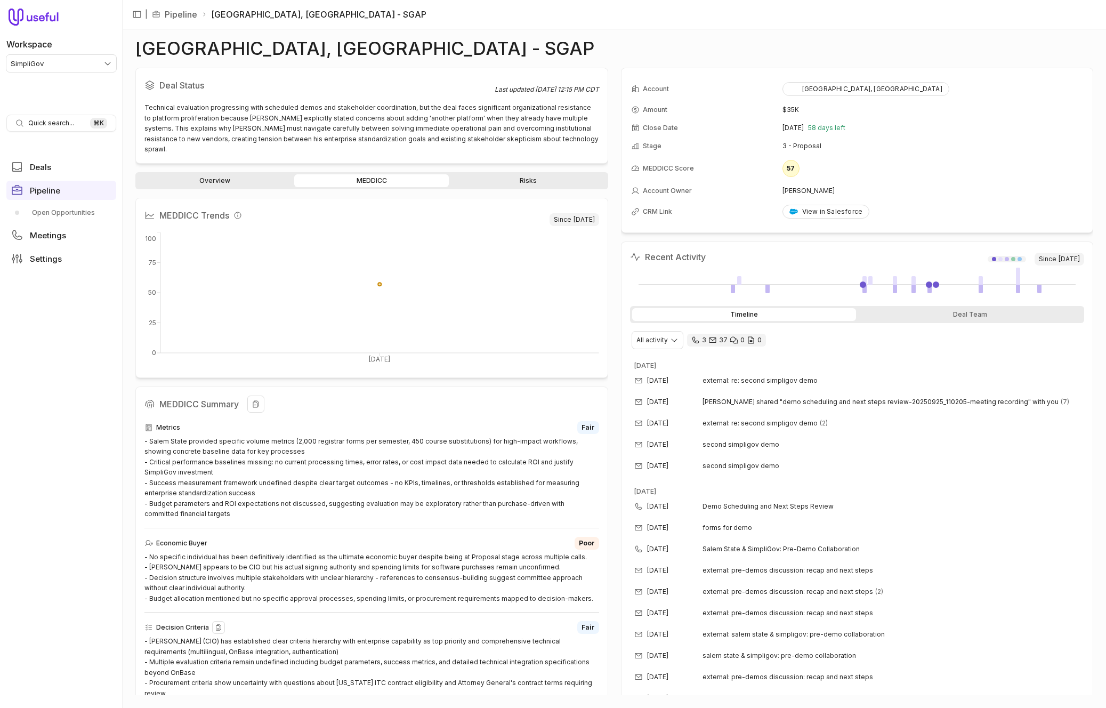
scroll to position [0, 0]
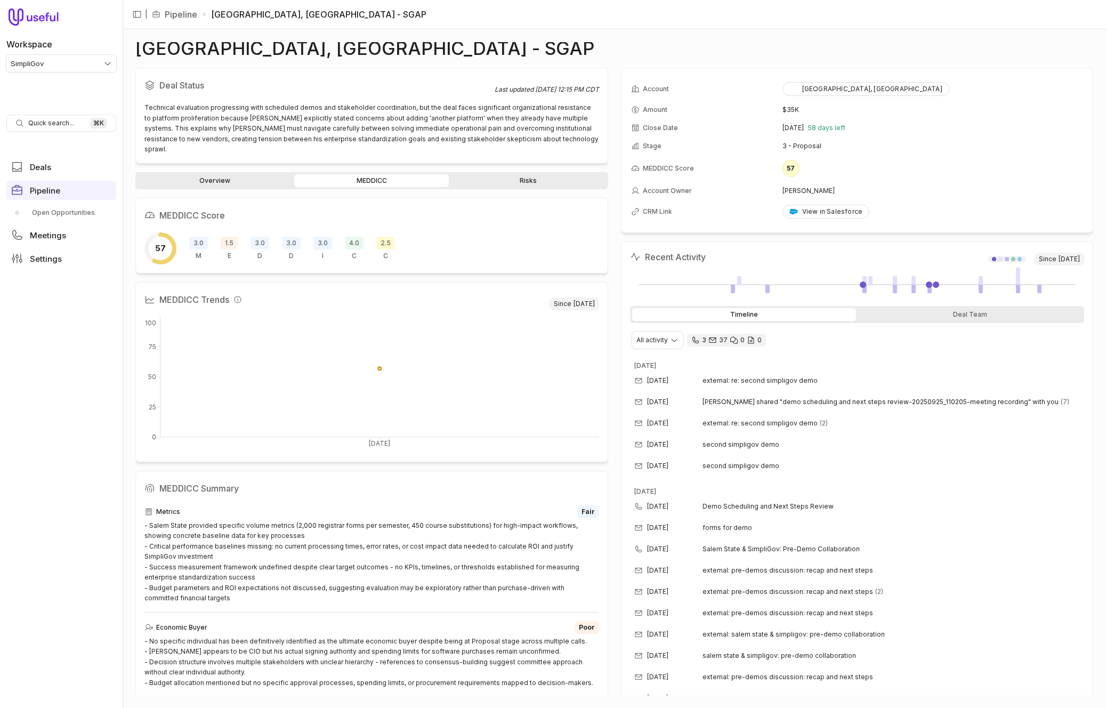
click at [386, 237] on span "2.5" at bounding box center [385, 243] width 19 height 13
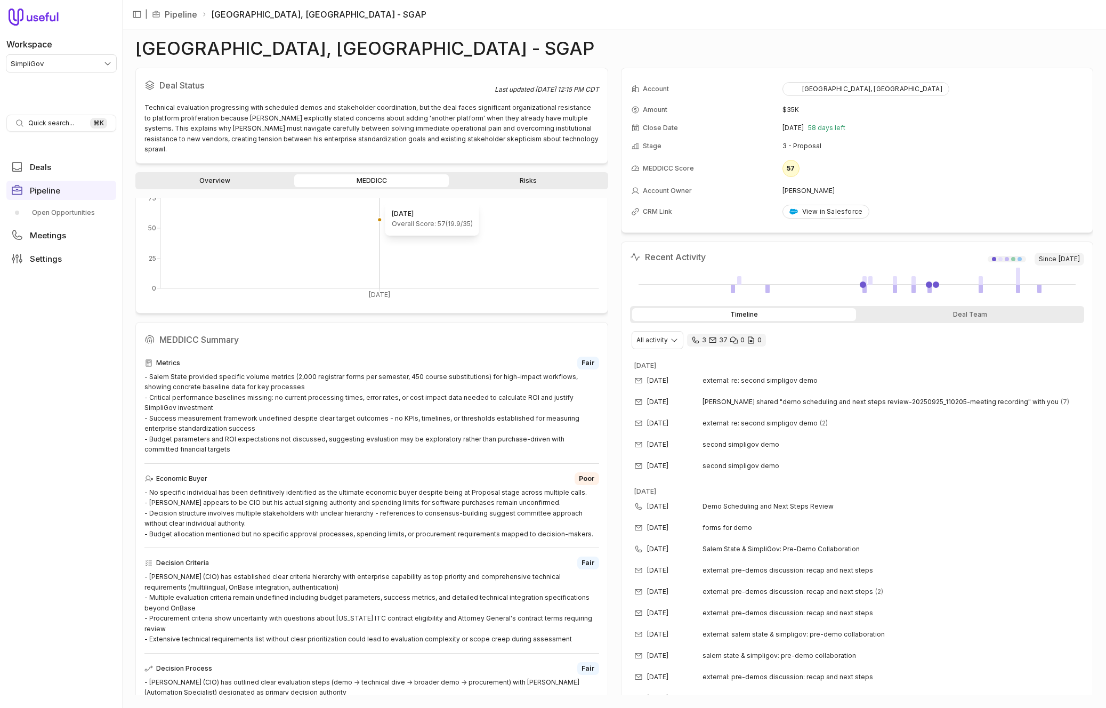
scroll to position [151, 0]
click at [240, 174] on link "Overview" at bounding box center [215, 180] width 155 height 13
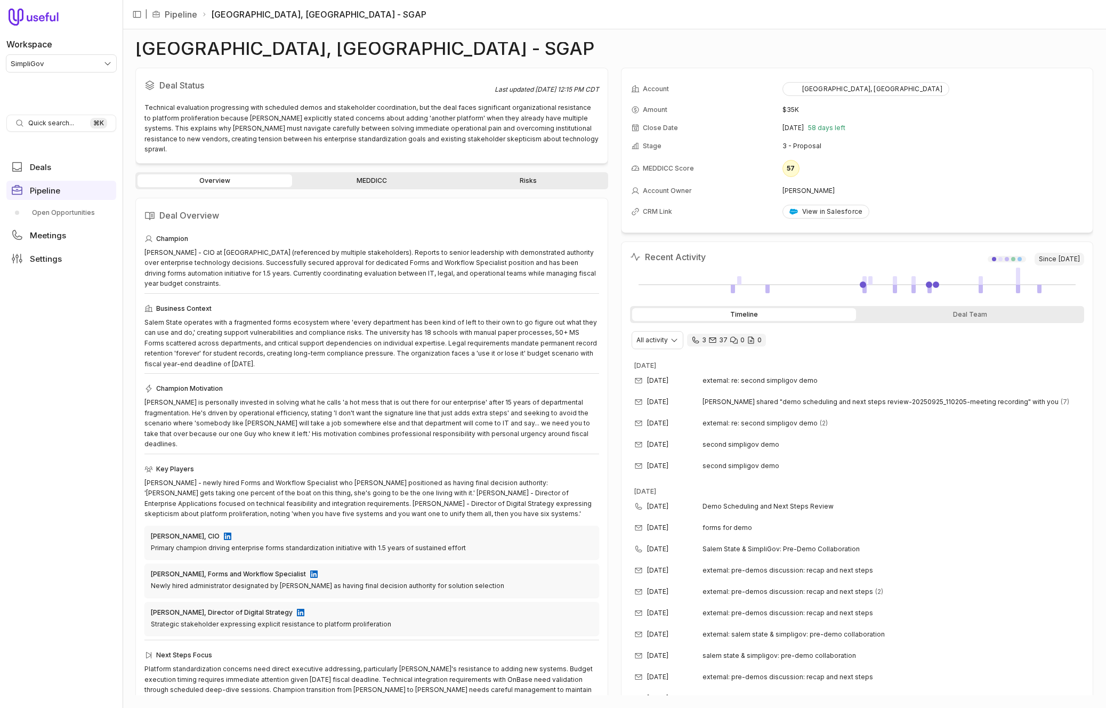
click at [358, 174] on link "MEDDICC" at bounding box center [371, 180] width 155 height 13
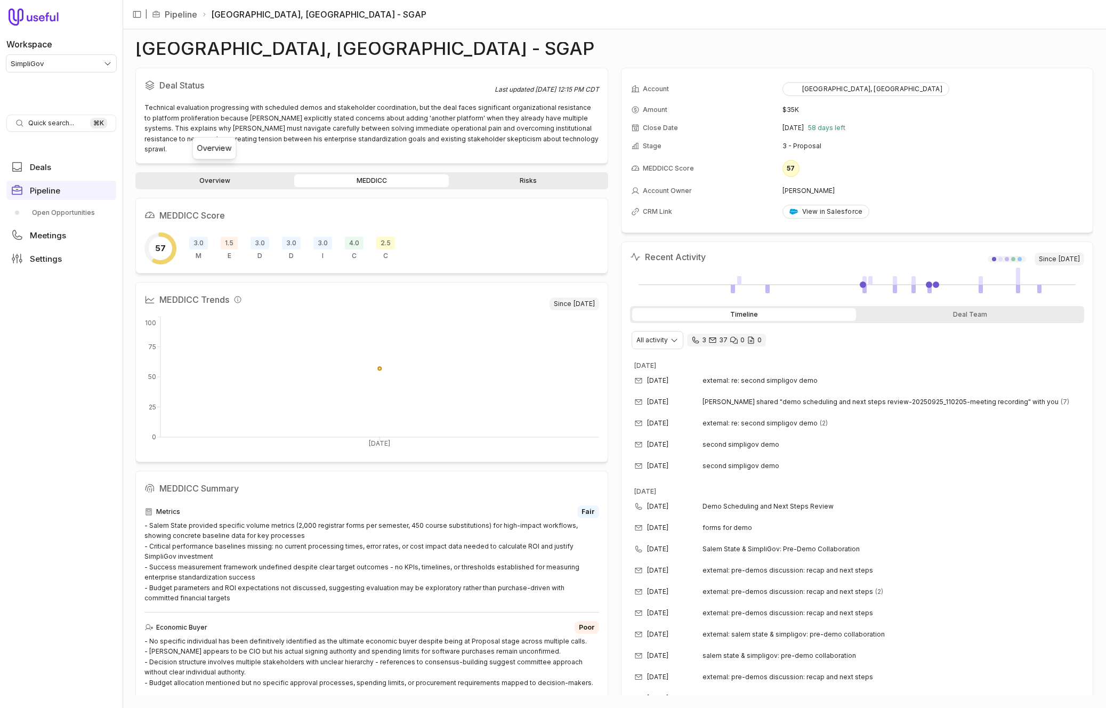
click at [213, 174] on link "Overview" at bounding box center [215, 180] width 155 height 13
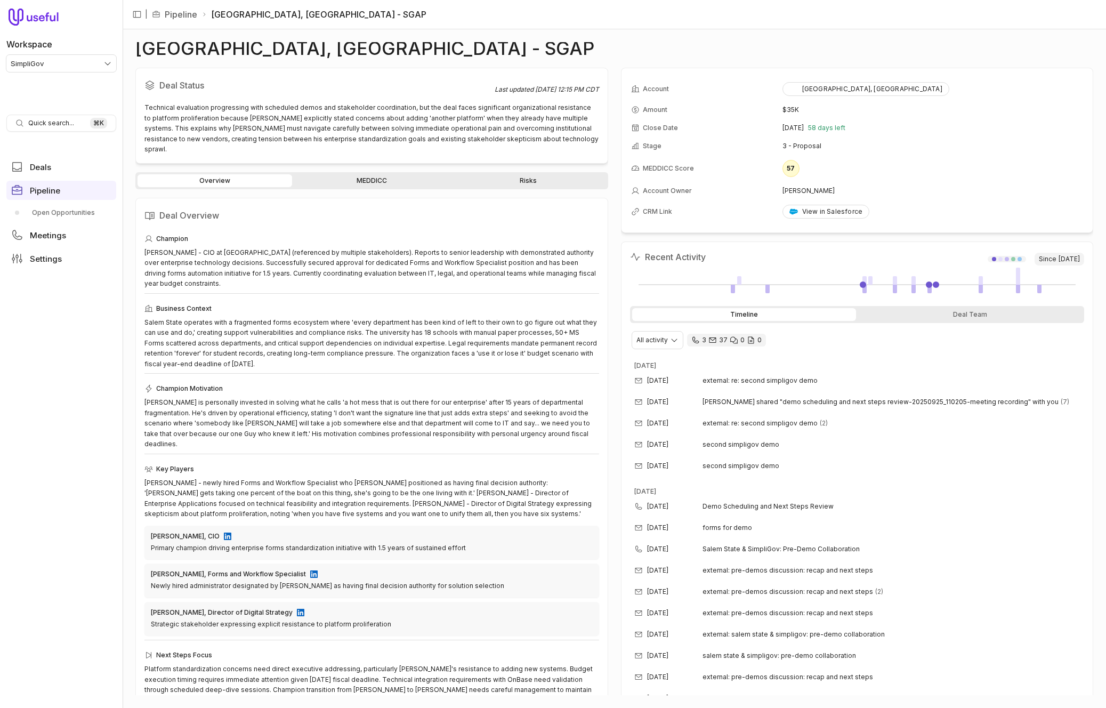
click at [374, 174] on link "MEDDICC" at bounding box center [371, 180] width 155 height 13
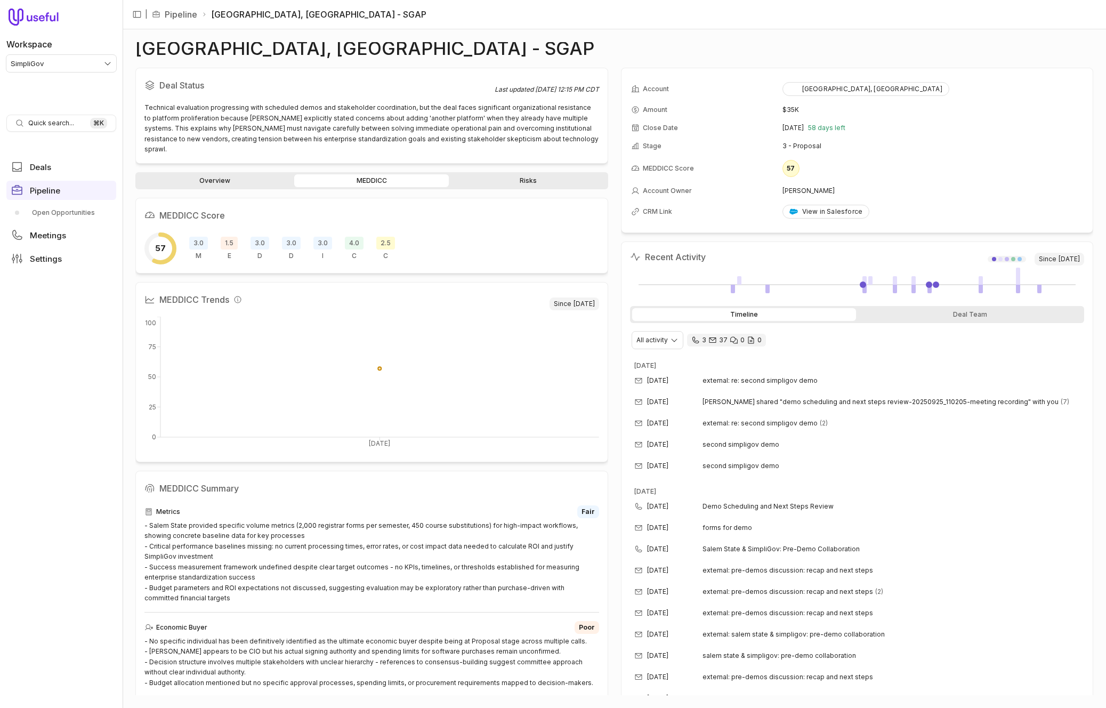
click at [244, 174] on link "Overview" at bounding box center [215, 180] width 155 height 13
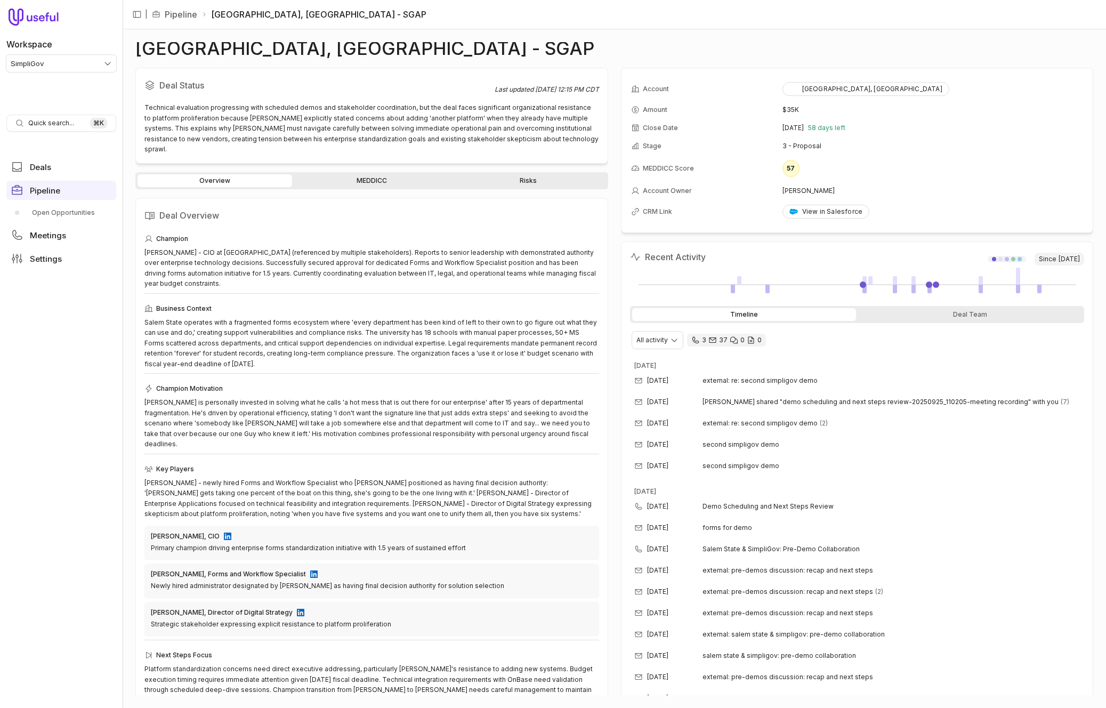
click at [533, 174] on link "Risks" at bounding box center [528, 180] width 155 height 13
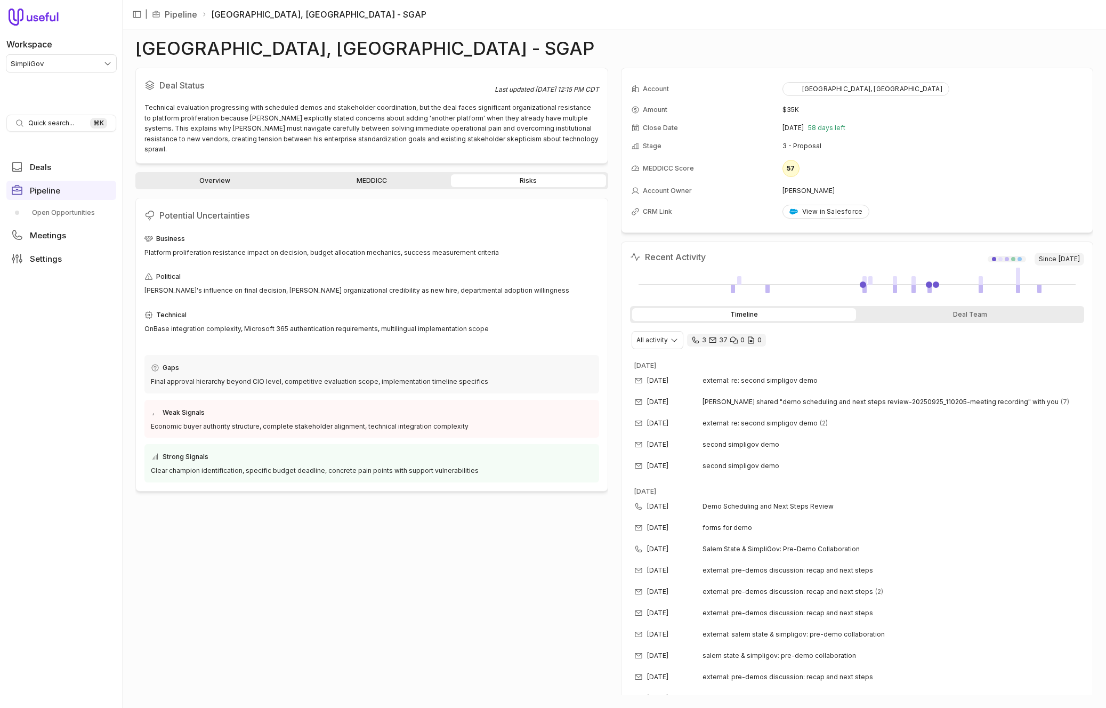
click at [229, 174] on link "Overview" at bounding box center [215, 180] width 155 height 13
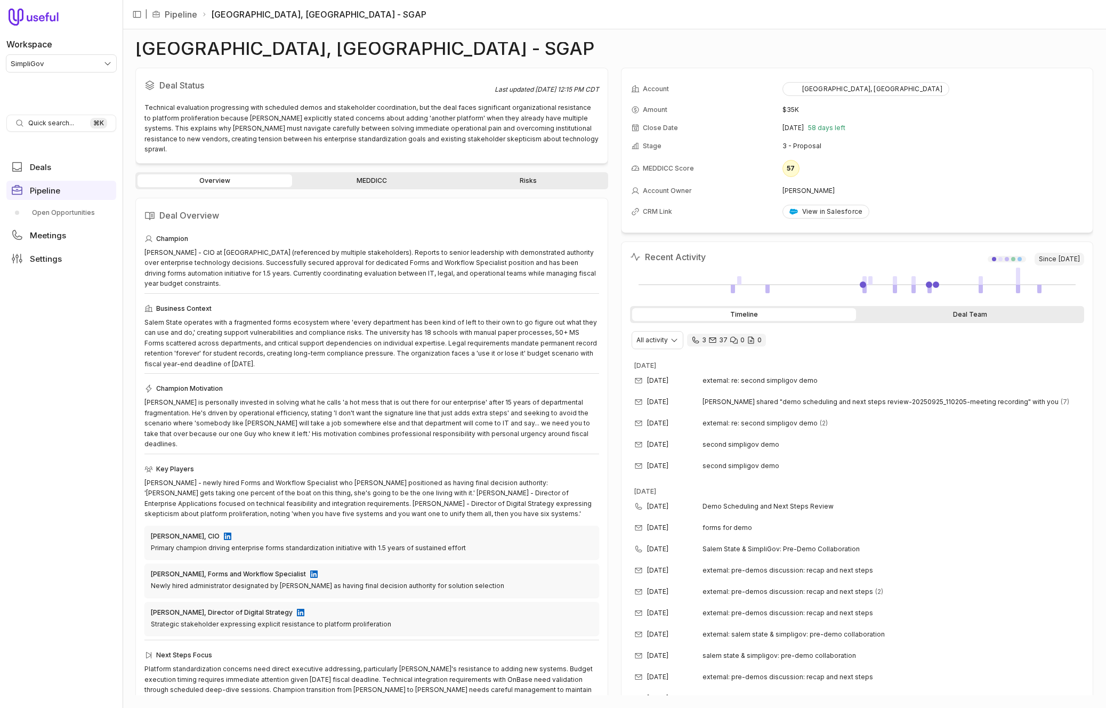
click at [899, 312] on div "Deal Team" at bounding box center [970, 314] width 224 height 13
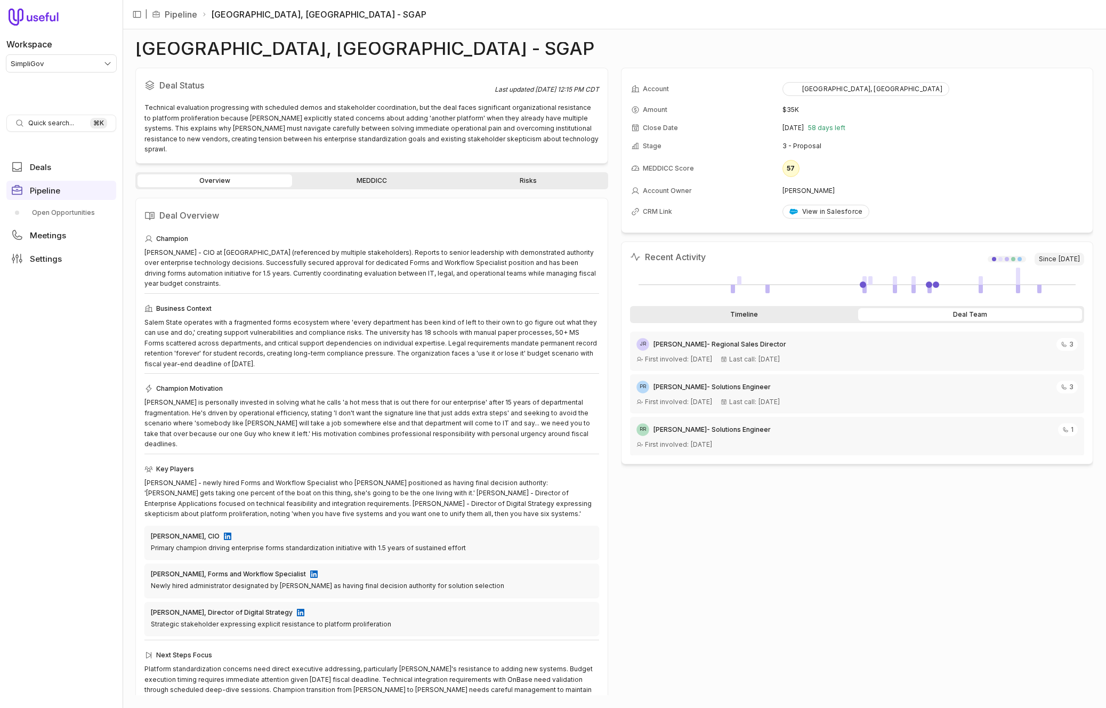
click at [802, 311] on div "Timeline" at bounding box center [744, 314] width 224 height 13
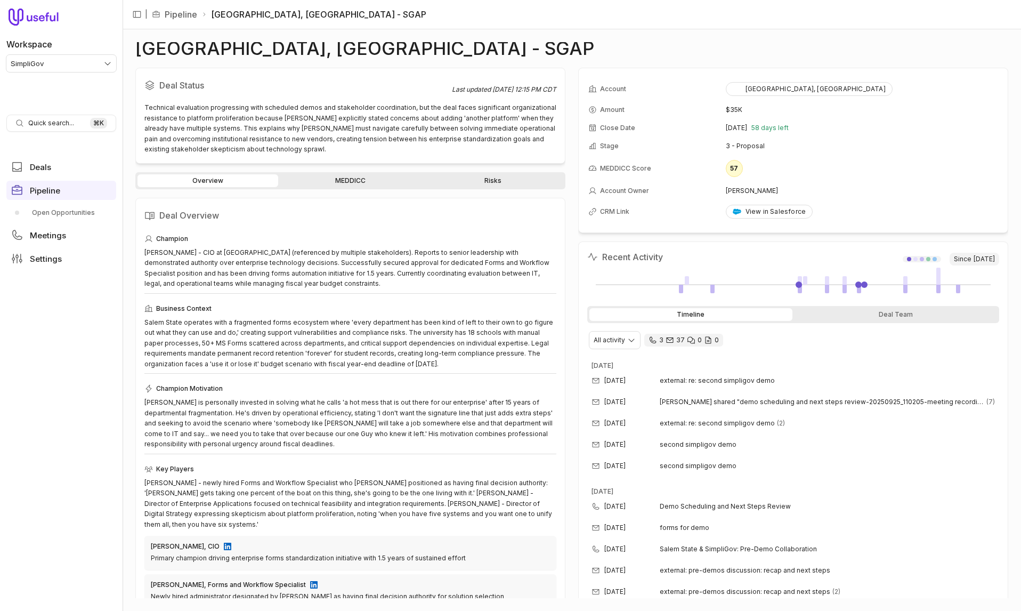
click at [352, 186] on link "MEDDICC" at bounding box center [350, 180] width 141 height 13
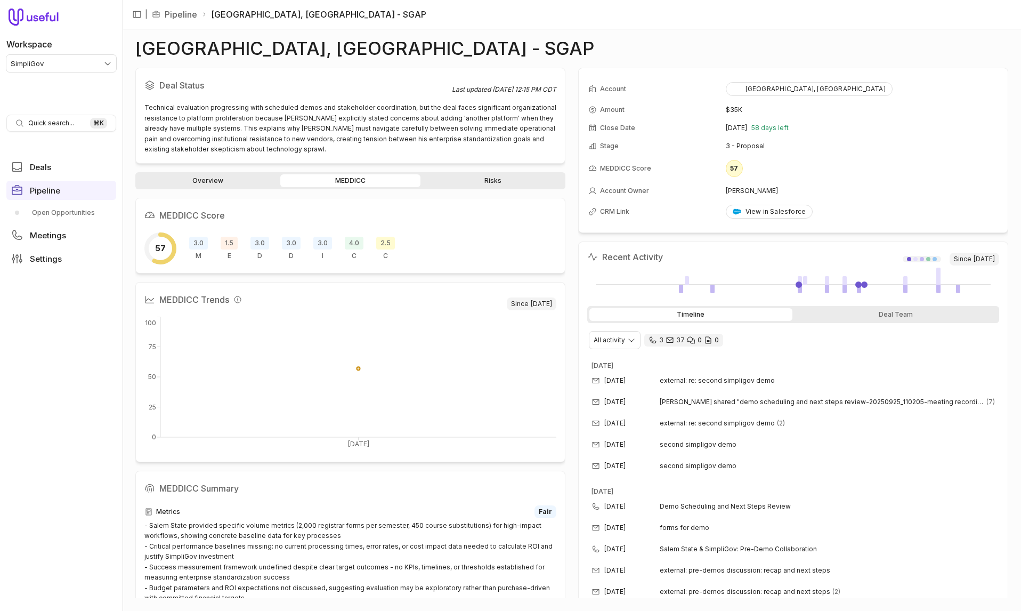
click at [217, 184] on link "Overview" at bounding box center [208, 180] width 141 height 13
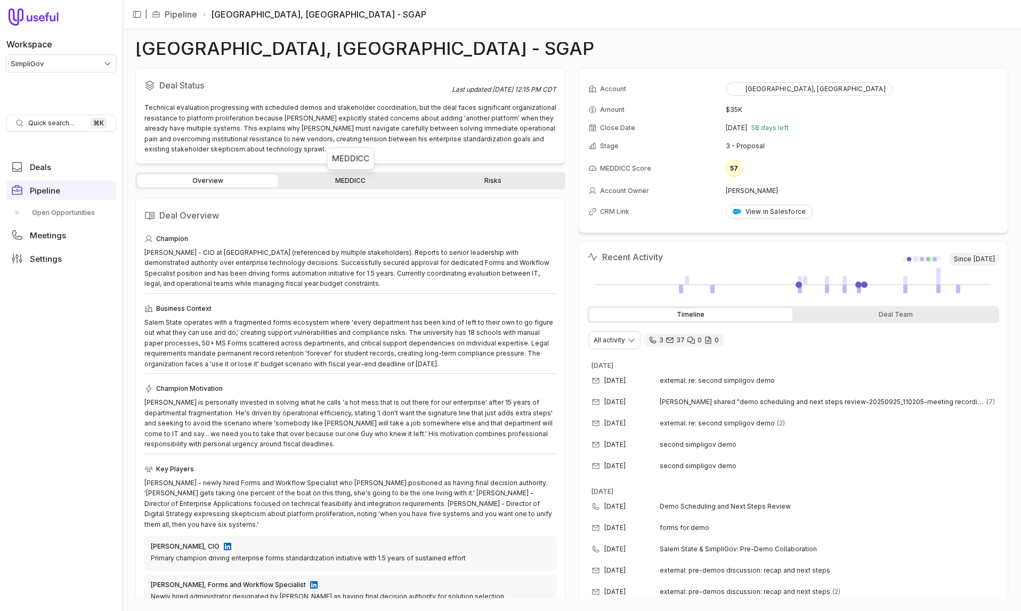
click at [328, 179] on link "MEDDICC" at bounding box center [350, 180] width 141 height 13
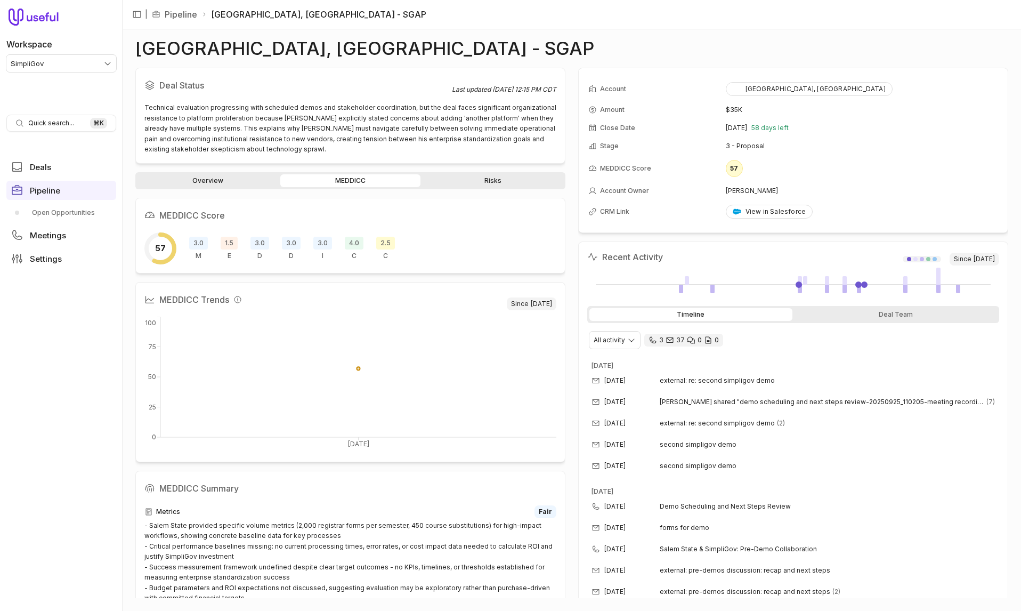
click at [235, 238] on span "1.5" at bounding box center [229, 243] width 17 height 13
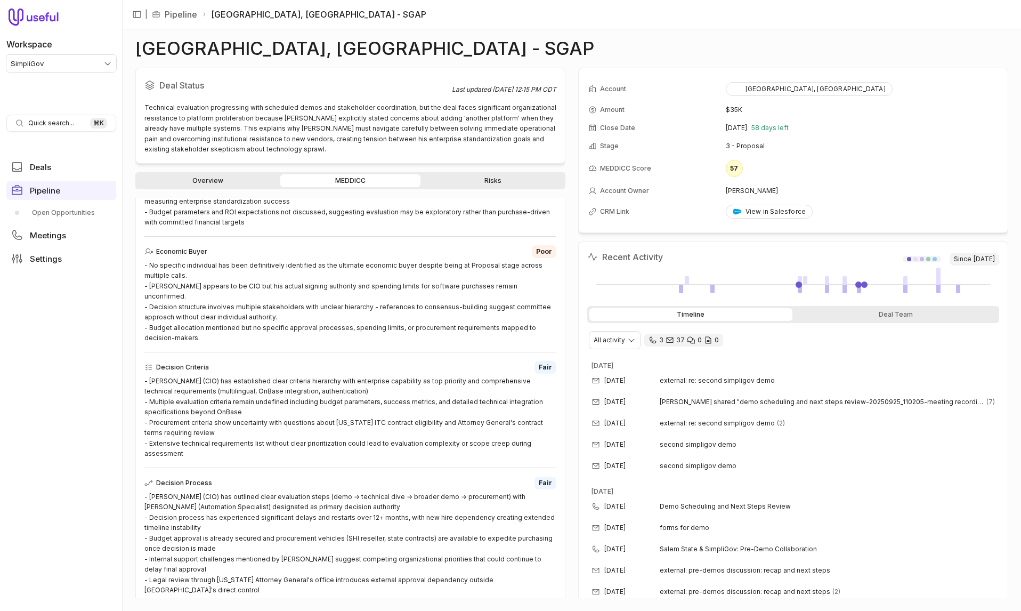
scroll to position [363, 0]
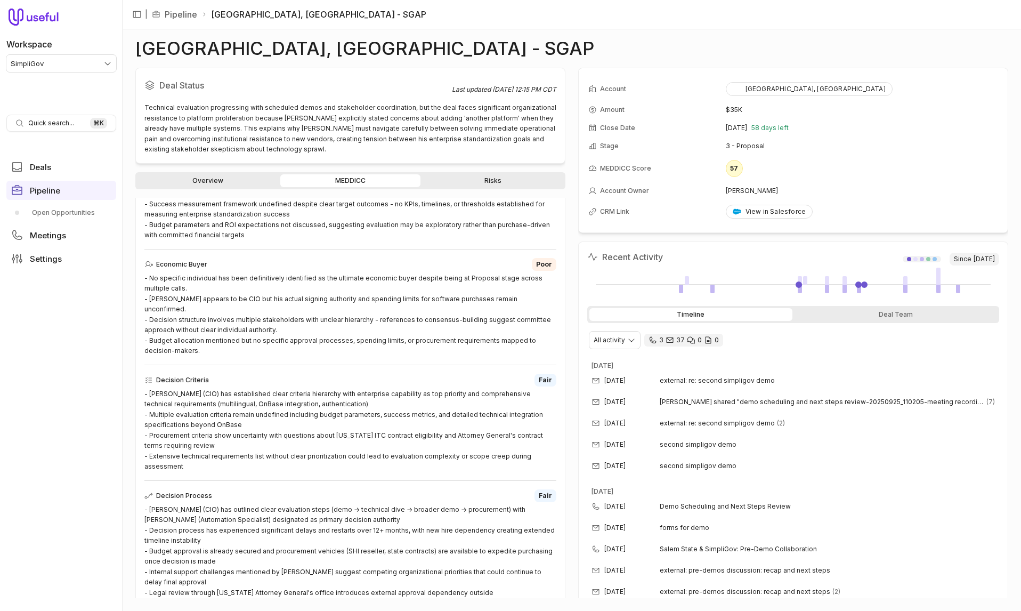
click at [204, 176] on link "Overview" at bounding box center [208, 180] width 141 height 13
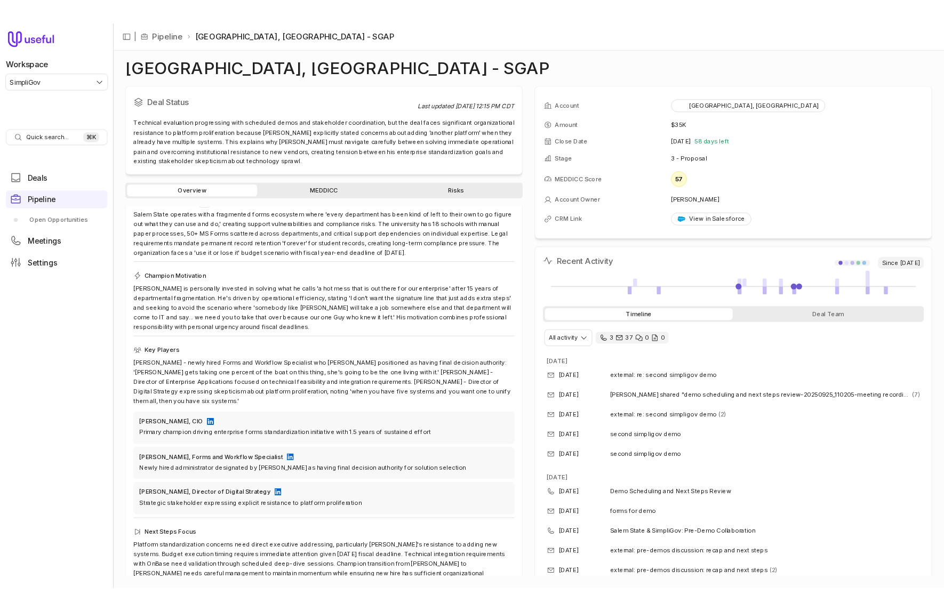
scroll to position [116, 0]
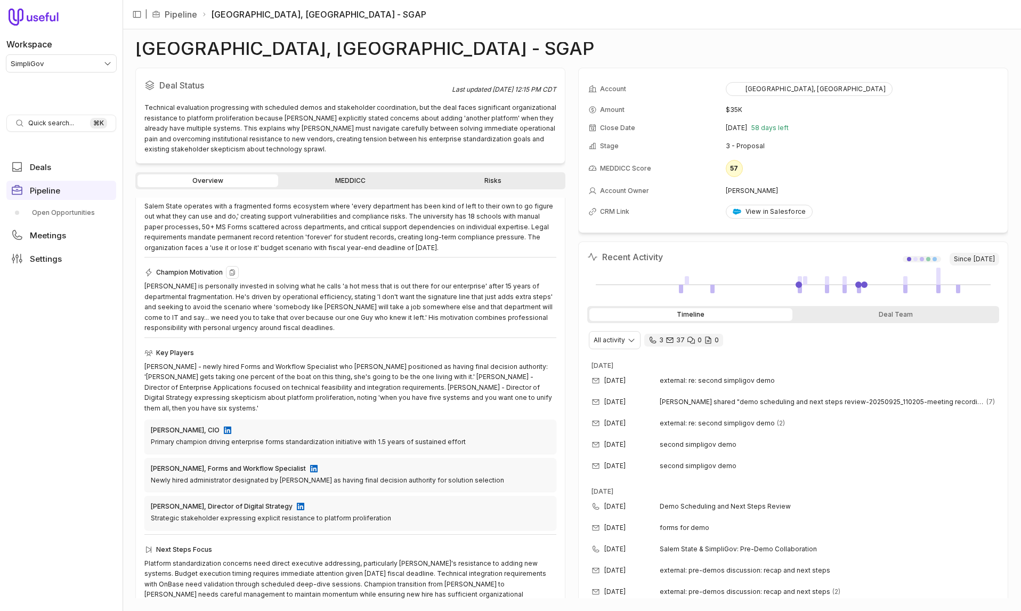
click at [310, 305] on div "Steve is personally invested in solving what he calls 'a hot mess that is out t…" at bounding box center [350, 307] width 412 height 52
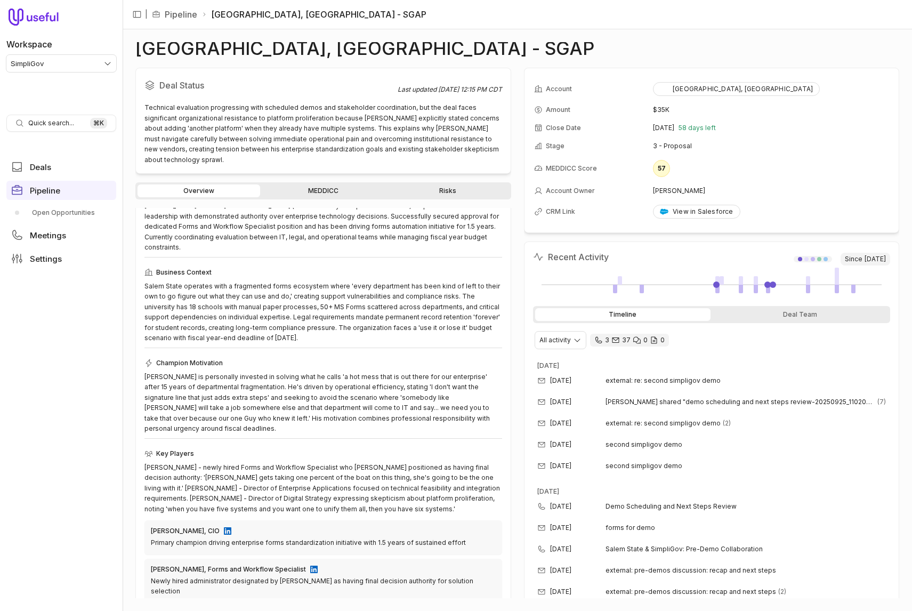
scroll to position [58, 0]
click at [349, 281] on div "Salem State operates with a fragmented forms ecosystem where 'every department …" at bounding box center [323, 311] width 358 height 62
click at [324, 184] on link "MEDDICC" at bounding box center [323, 190] width 123 height 13
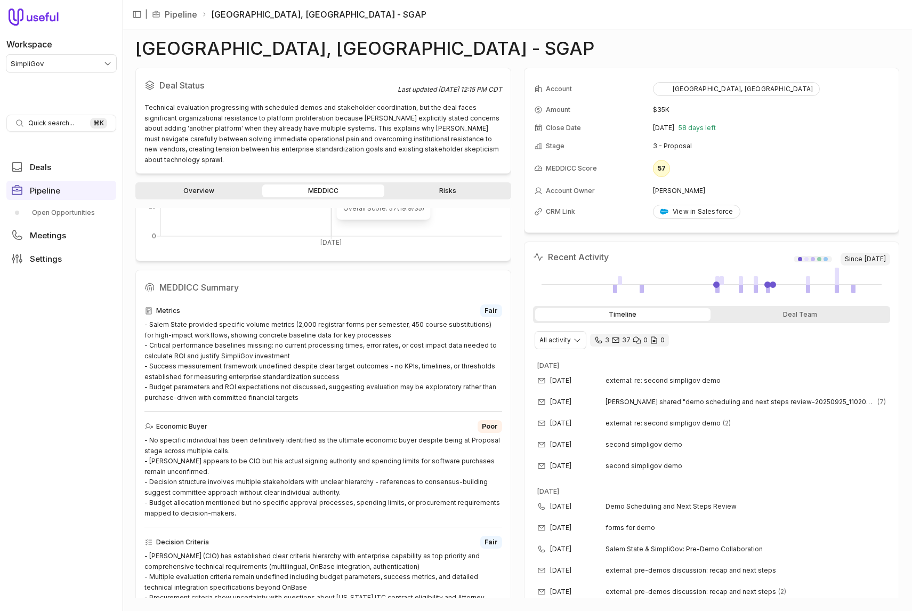
scroll to position [226, 0]
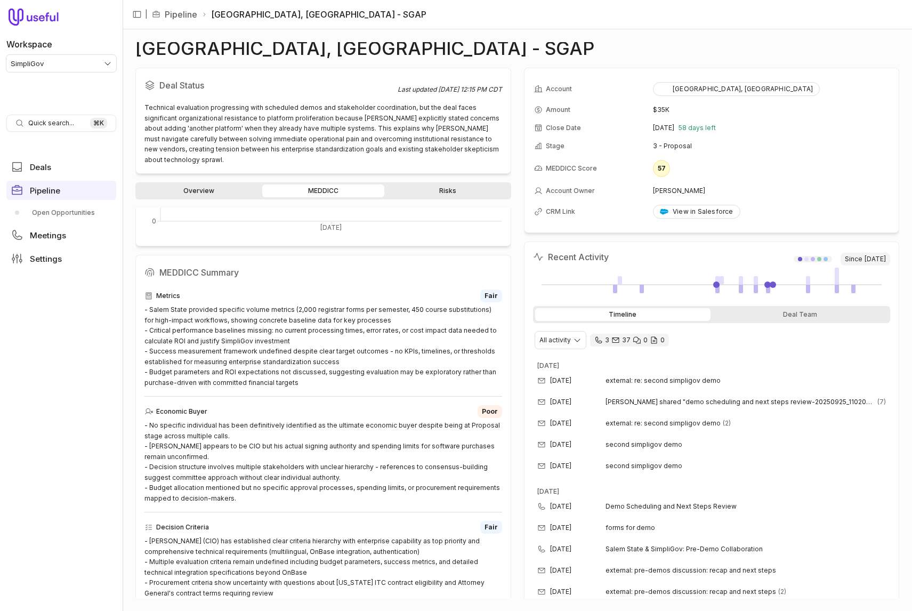
click at [446, 187] on div "Overview MEDDICC Risks" at bounding box center [323, 190] width 376 height 17
click at [446, 184] on link "Risks" at bounding box center [447, 190] width 123 height 13
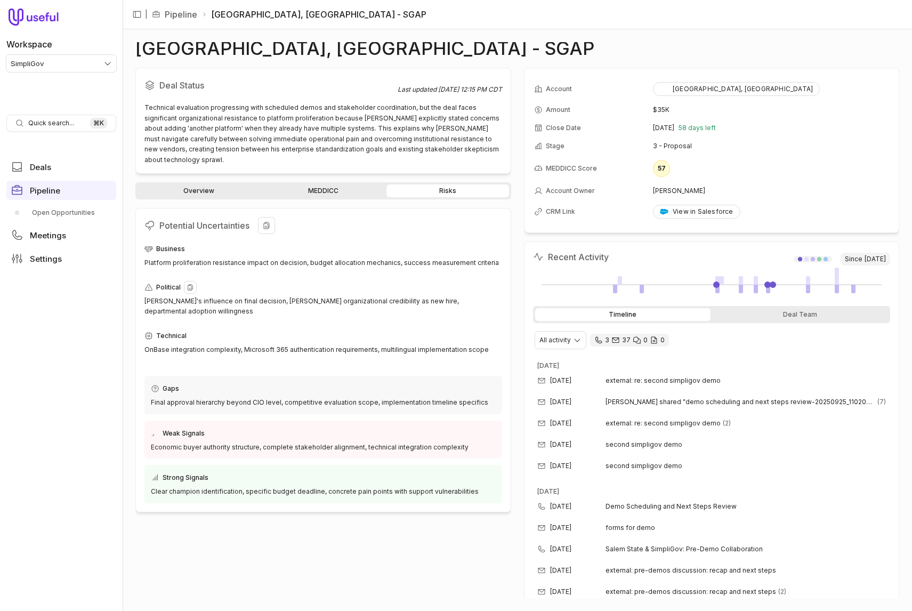
click at [249, 296] on div "Karen's influence on final decision, Meredith's organizational credibility as n…" at bounding box center [323, 306] width 358 height 21
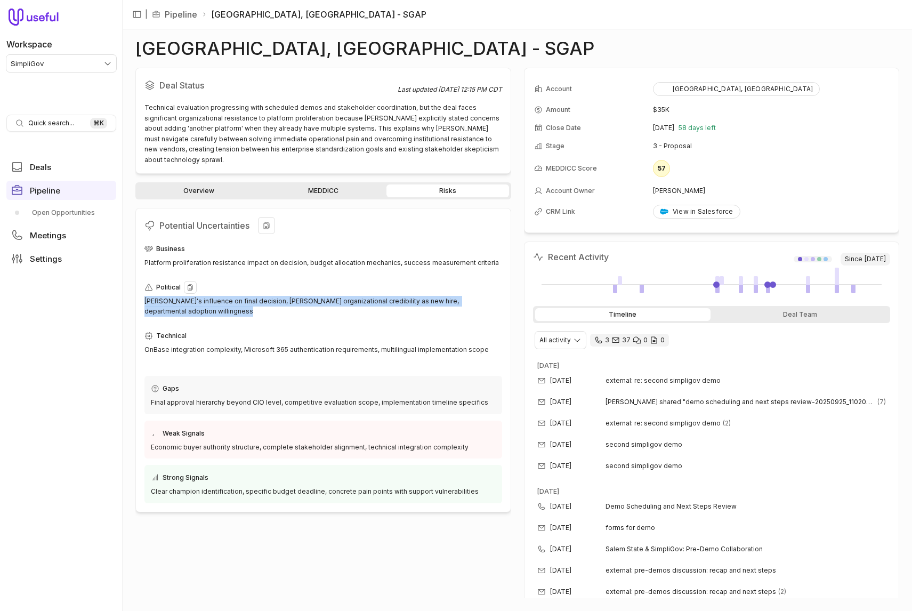
click at [249, 296] on div "Karen's influence on final decision, Meredith's organizational credibility as n…" at bounding box center [323, 306] width 358 height 21
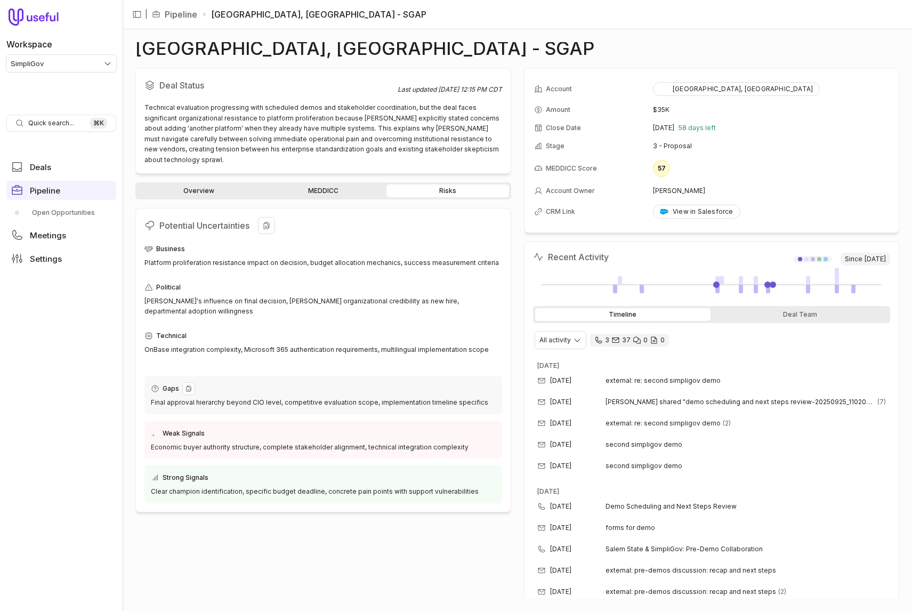
click at [278, 376] on div "Gaps Final approval hierarchy beyond CIO level, competitive evaluation scope, i…" at bounding box center [323, 395] width 358 height 38
click at [213, 184] on link "Overview" at bounding box center [199, 190] width 123 height 13
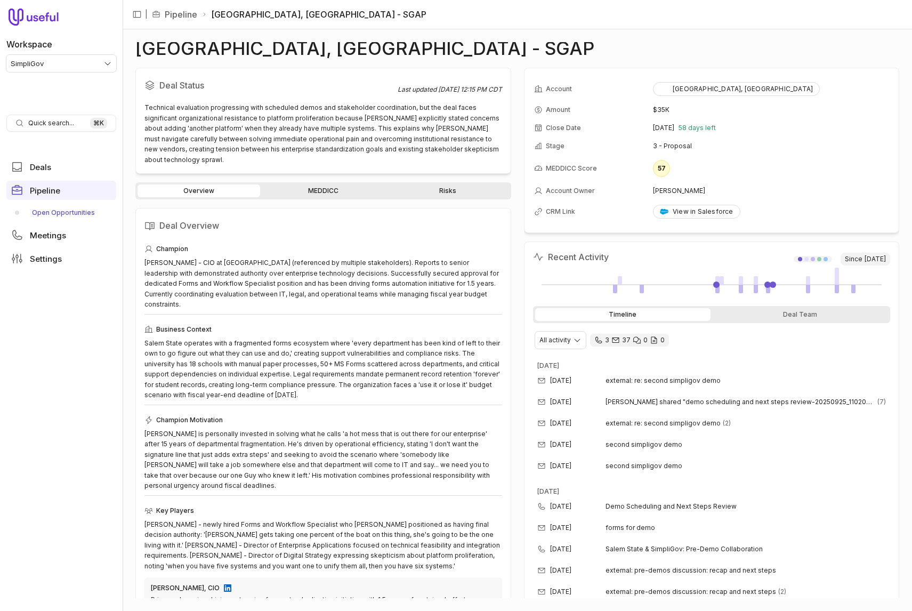
click at [53, 212] on link "Open Opportunities" at bounding box center [61, 212] width 110 height 17
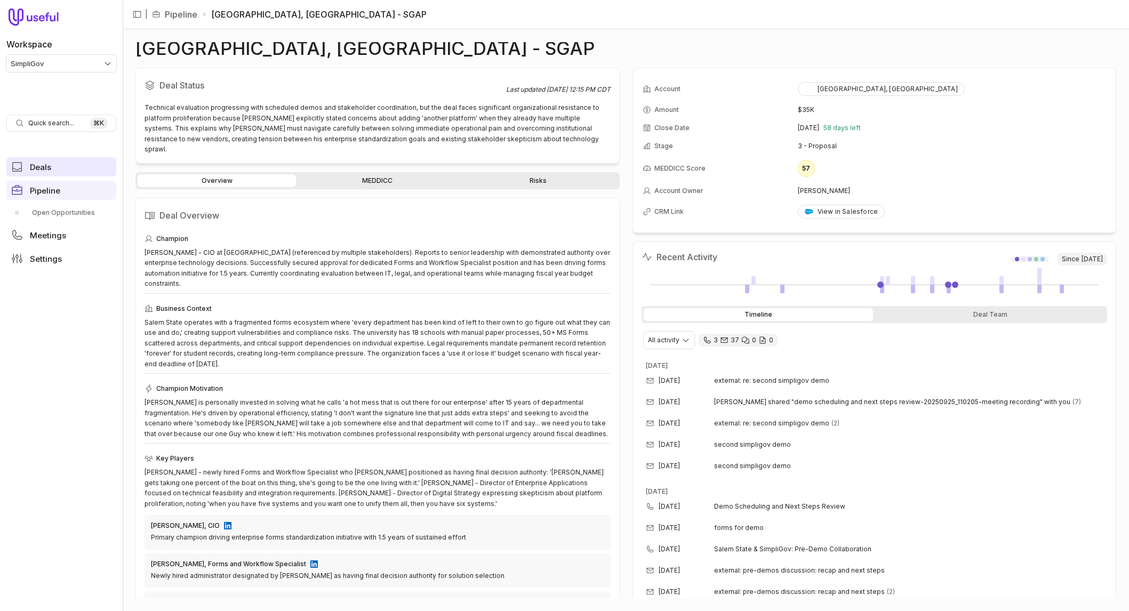
click at [41, 168] on span "Deals" at bounding box center [40, 167] width 21 height 8
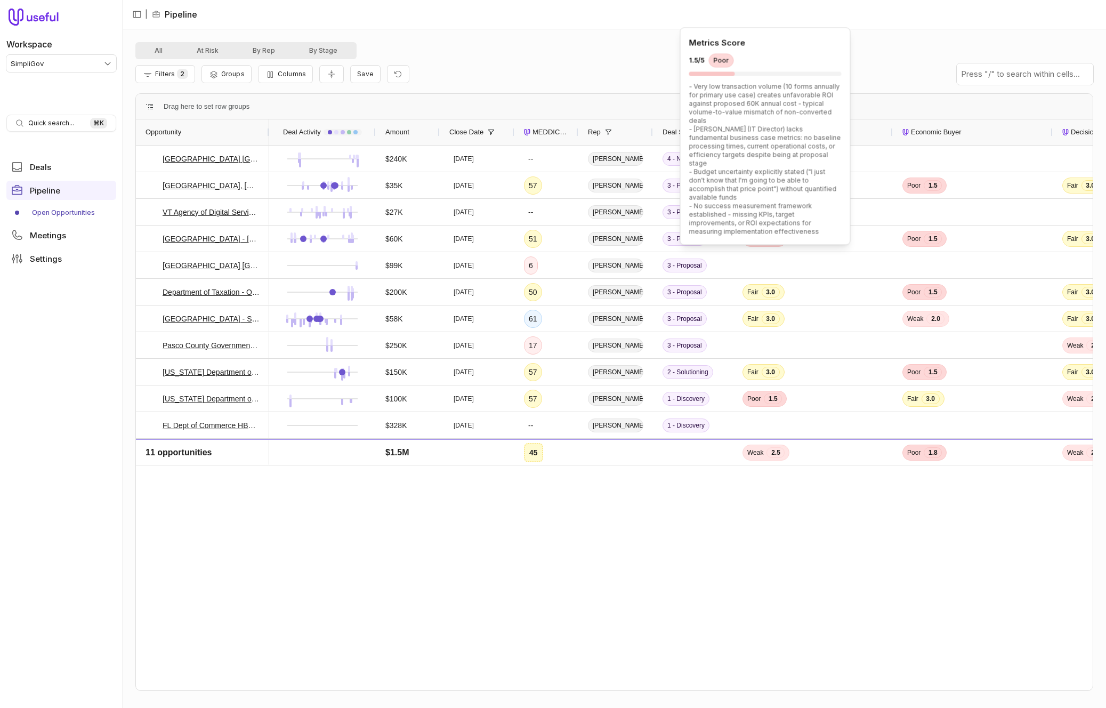
click at [724, 60] on div "Poor" at bounding box center [721, 61] width 25 height 14
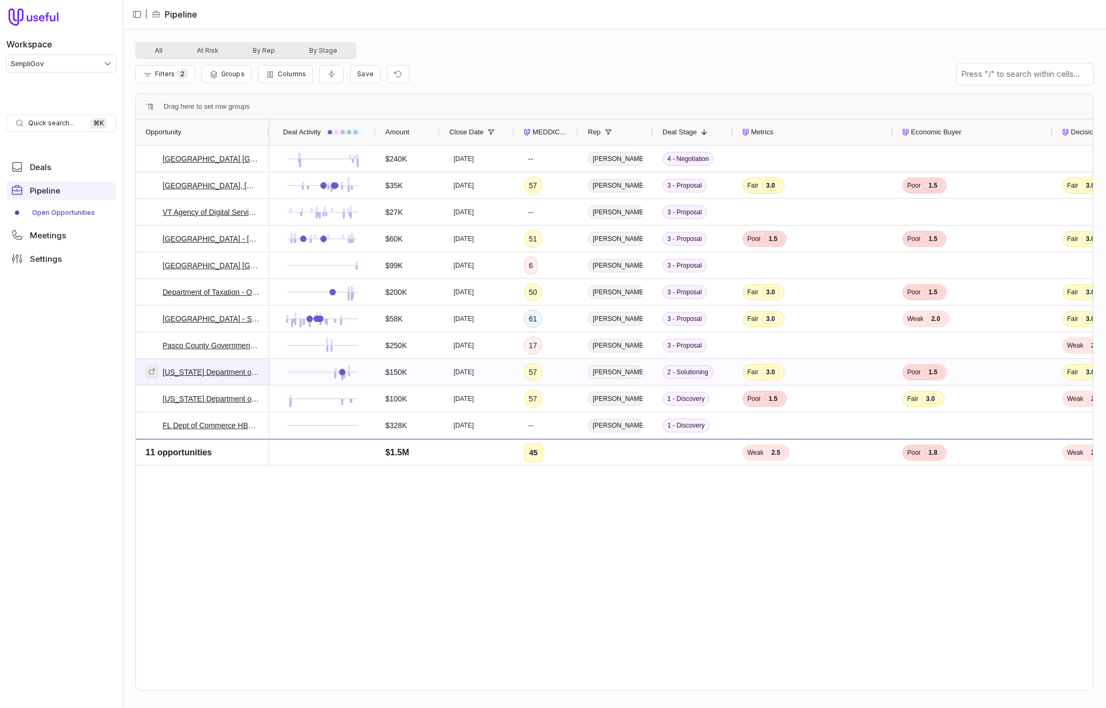
click at [153, 373] on icon at bounding box center [152, 371] width 6 height 6
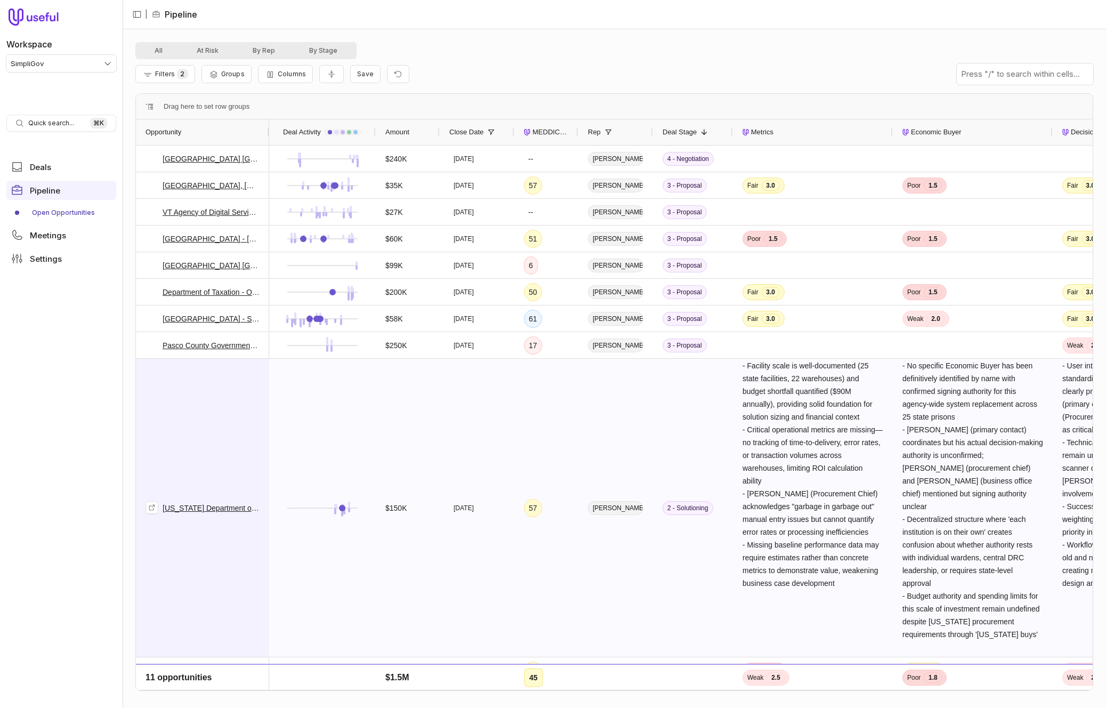
click at [207, 409] on div "[US_STATE] Department of Rehabilitation and Corrections - XL SimpliGov Platform" at bounding box center [203, 507] width 114 height 297
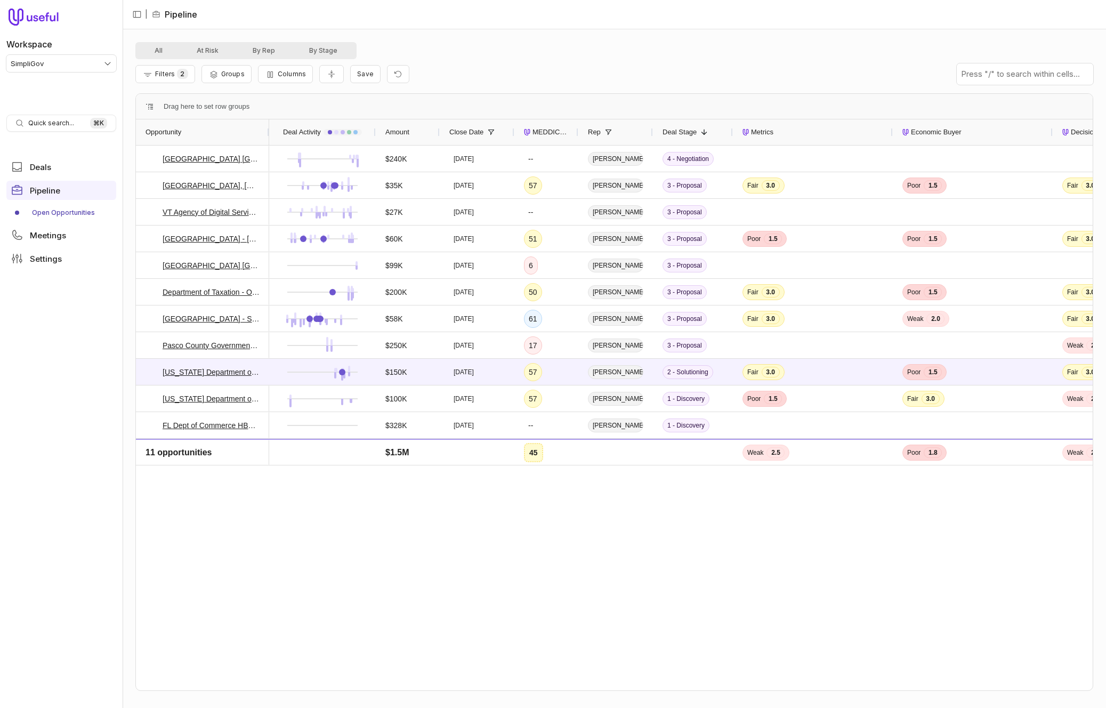
click at [533, 132] on span "MEDDICC Score" at bounding box center [551, 132] width 36 height 13
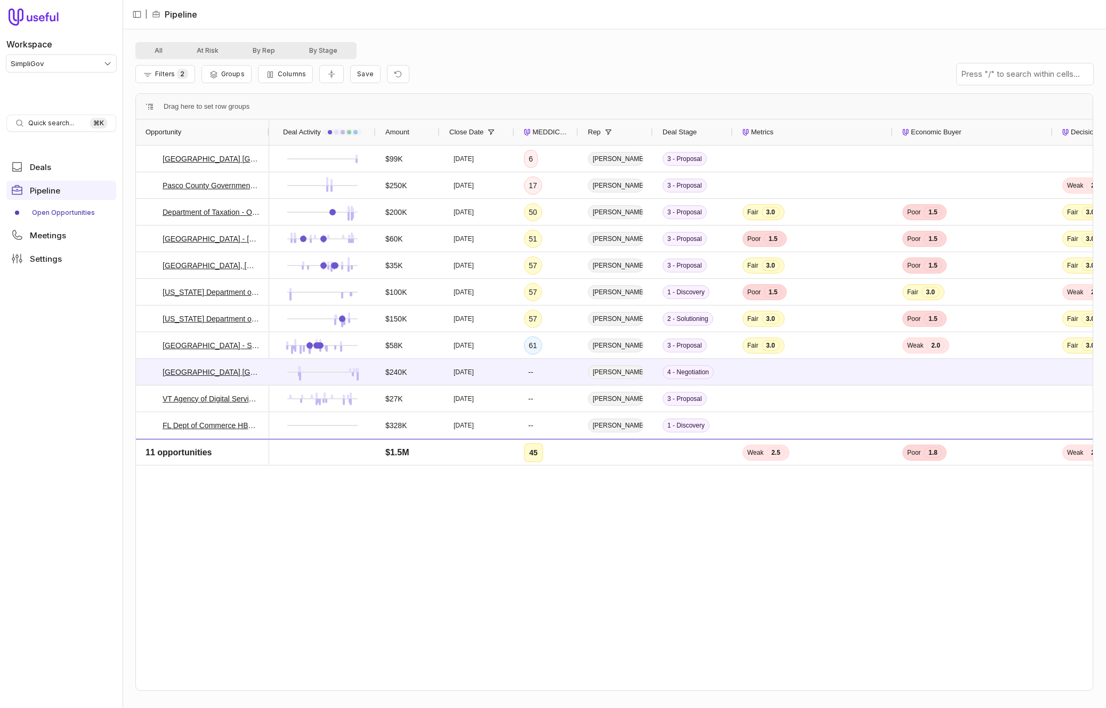
click at [533, 132] on span "MEDDICC Score" at bounding box center [551, 132] width 36 height 13
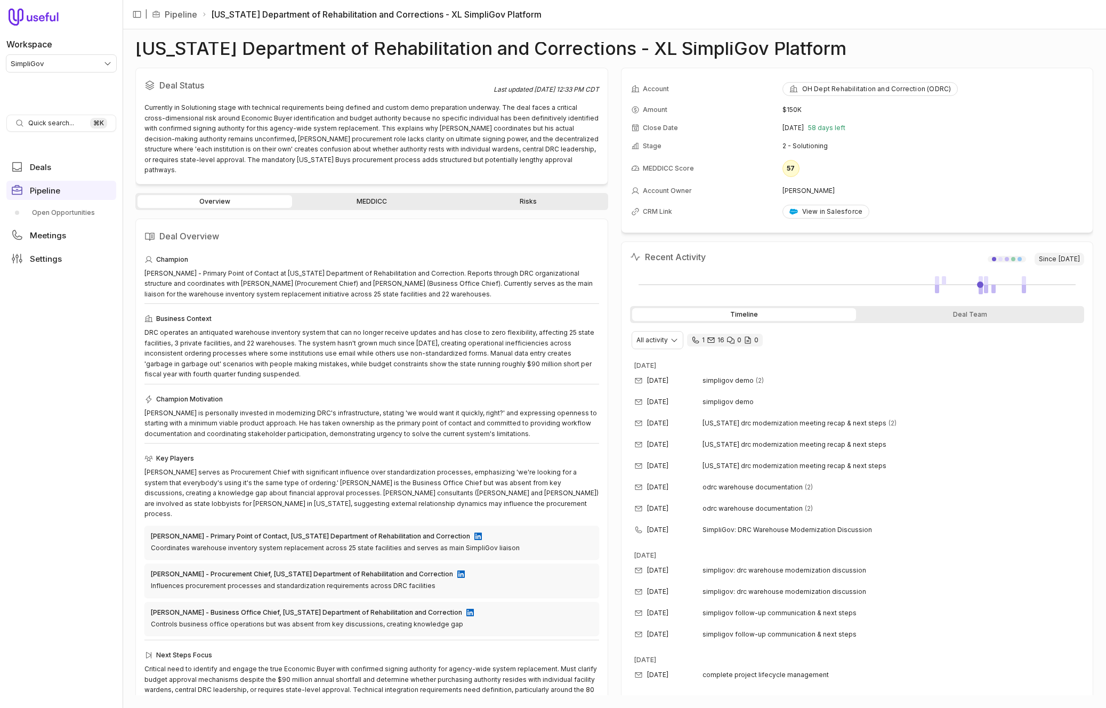
click at [378, 195] on link "MEDDICC" at bounding box center [371, 201] width 155 height 13
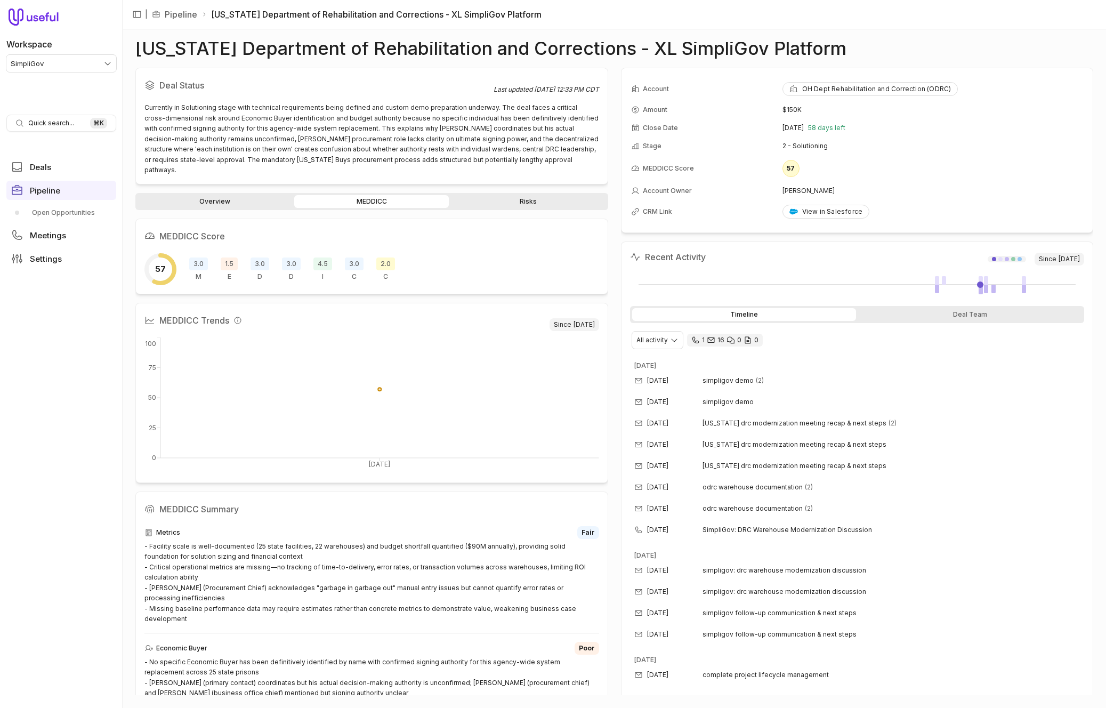
click at [253, 195] on link "Overview" at bounding box center [215, 201] width 155 height 13
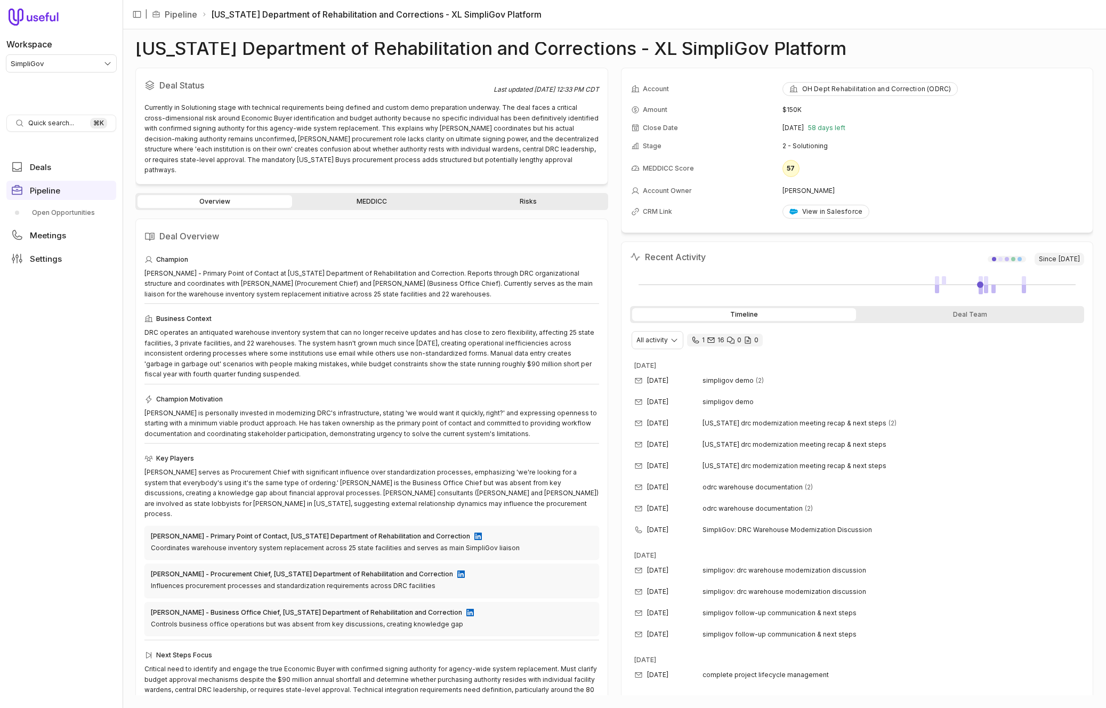
click at [413, 195] on link "MEDDICC" at bounding box center [371, 201] width 155 height 13
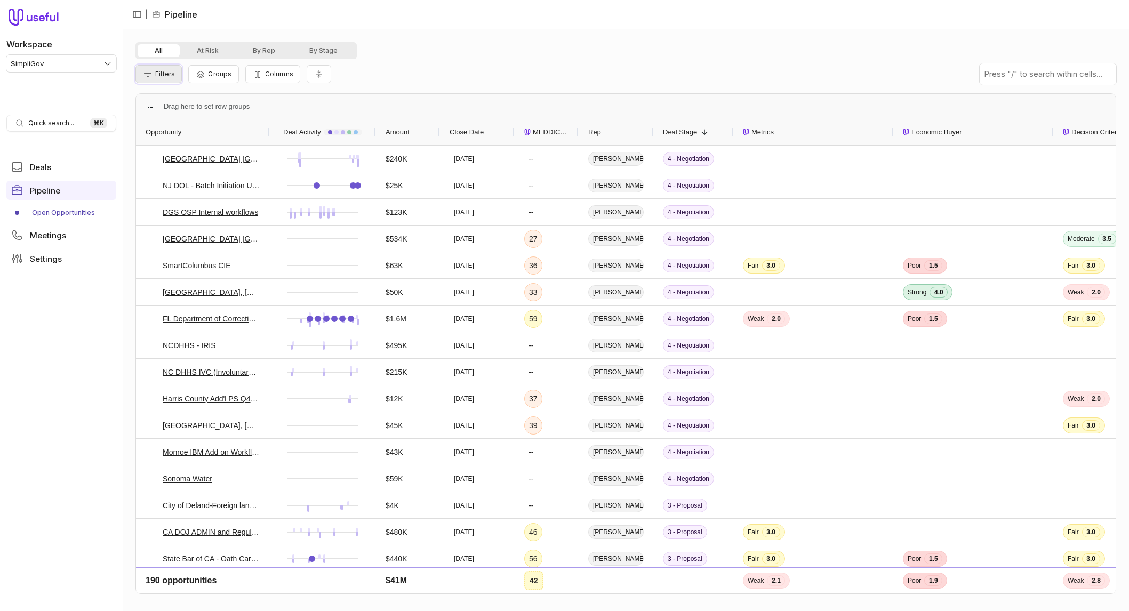
click at [160, 75] on span "Filters" at bounding box center [165, 74] width 20 height 8
click at [179, 132] on button "Add filter" at bounding box center [172, 131] width 57 height 14
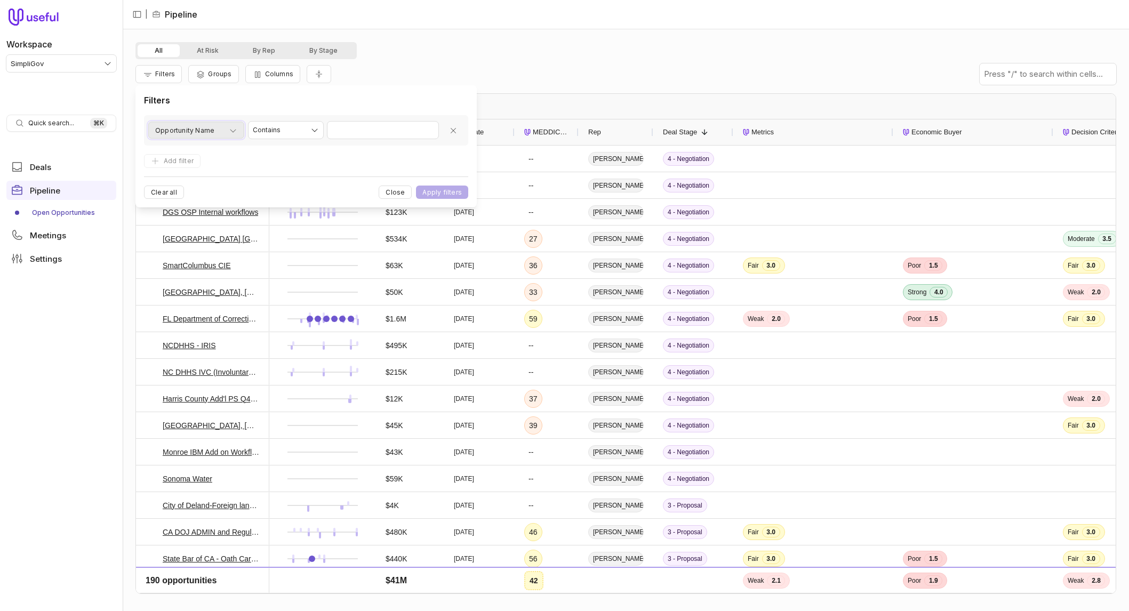
click at [207, 129] on span "Opportunity Name" at bounding box center [184, 130] width 59 height 13
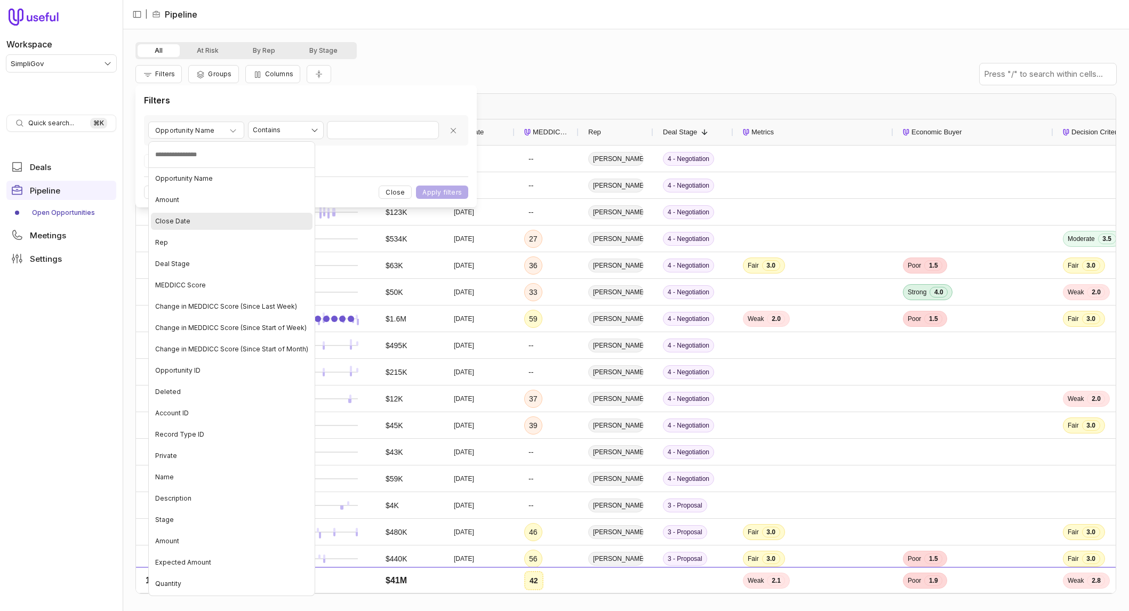
click at [216, 224] on div "Close Date" at bounding box center [232, 221] width 162 height 17
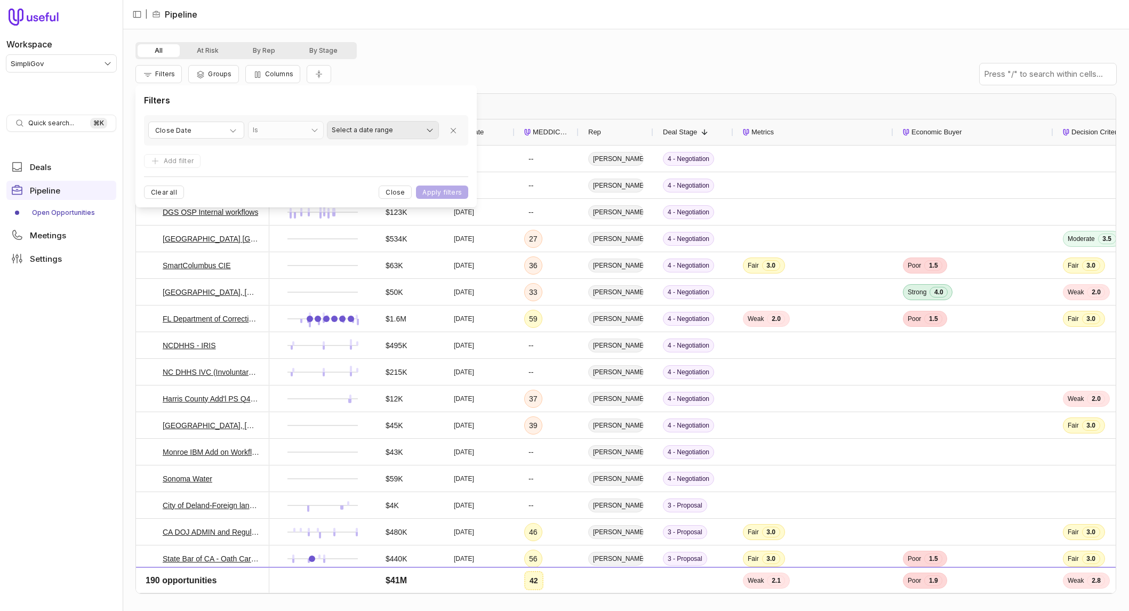
click at [357, 133] on html "Workspace SimpliGov Quick search... ⌘ K Deals Pipeline Open Opportunities Meeti…" at bounding box center [564, 305] width 1129 height 611
select select "**********"
click at [455, 183] on form "**********" at bounding box center [306, 157] width 324 height 84
click at [452, 192] on button "Apply filters" at bounding box center [442, 192] width 52 height 13
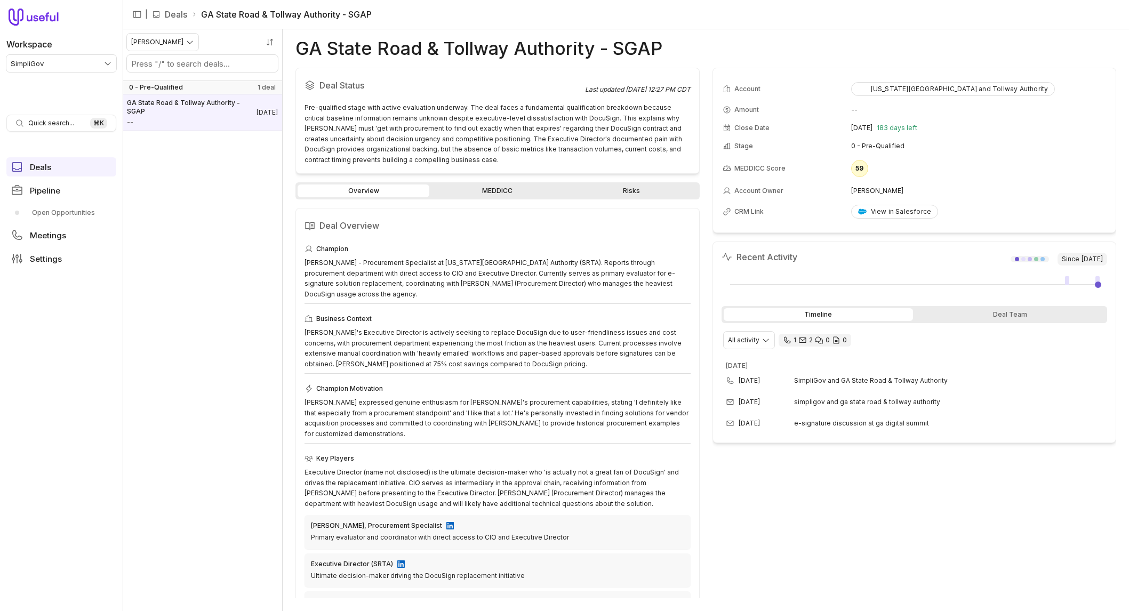
click at [163, 46] on html "Workspace SimpliGov Quick search... ⌘ K Deals Pipeline Open Opportunities Meeti…" at bounding box center [564, 305] width 1129 height 611
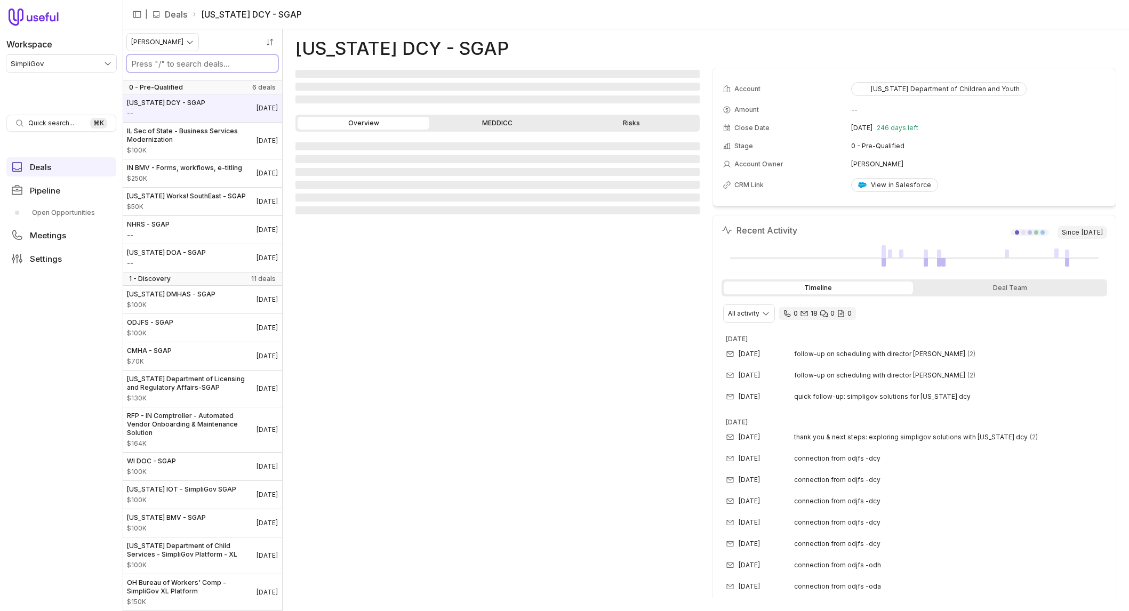
click at [199, 56] on input "Search deals by name" at bounding box center [202, 63] width 151 height 17
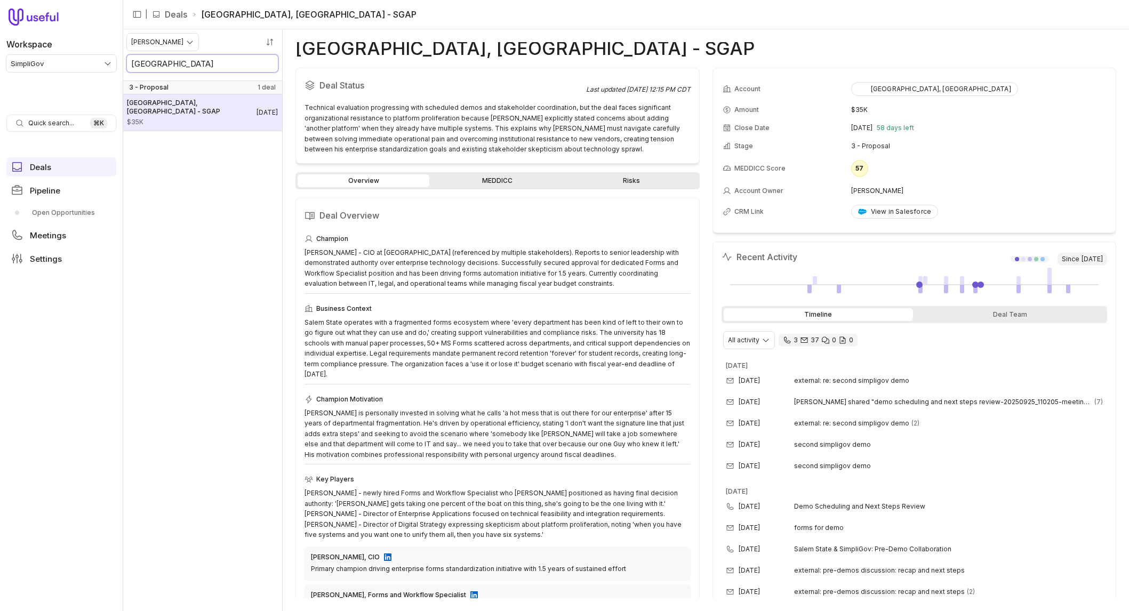
type input "[GEOGRAPHIC_DATA]"
click at [202, 99] on span "[GEOGRAPHIC_DATA], [GEOGRAPHIC_DATA] - SGAP" at bounding box center [192, 107] width 130 height 17
click at [196, 63] on input "[GEOGRAPHIC_DATA]" at bounding box center [202, 63] width 151 height 17
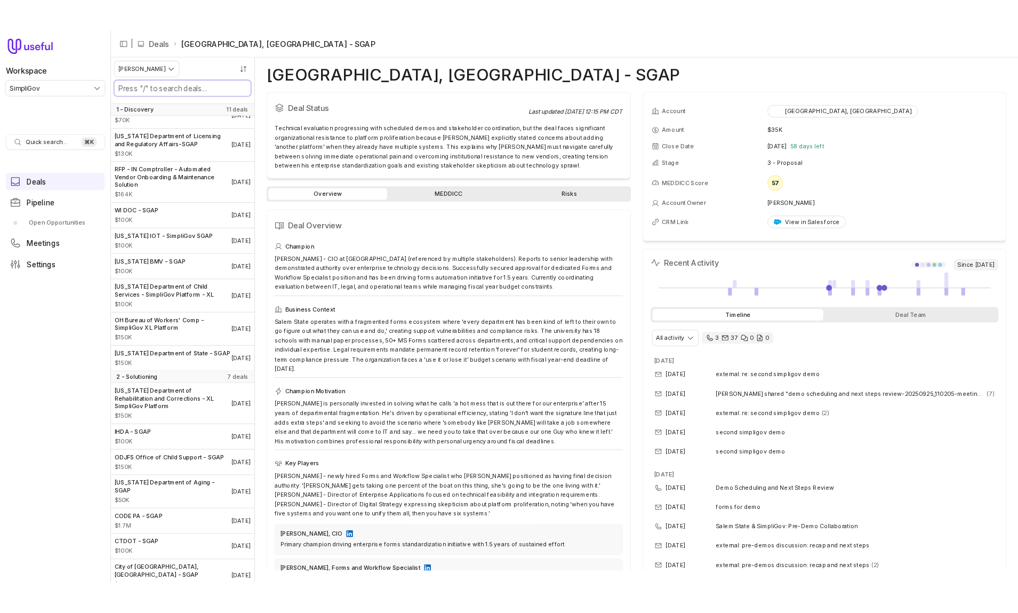
scroll to position [499, 0]
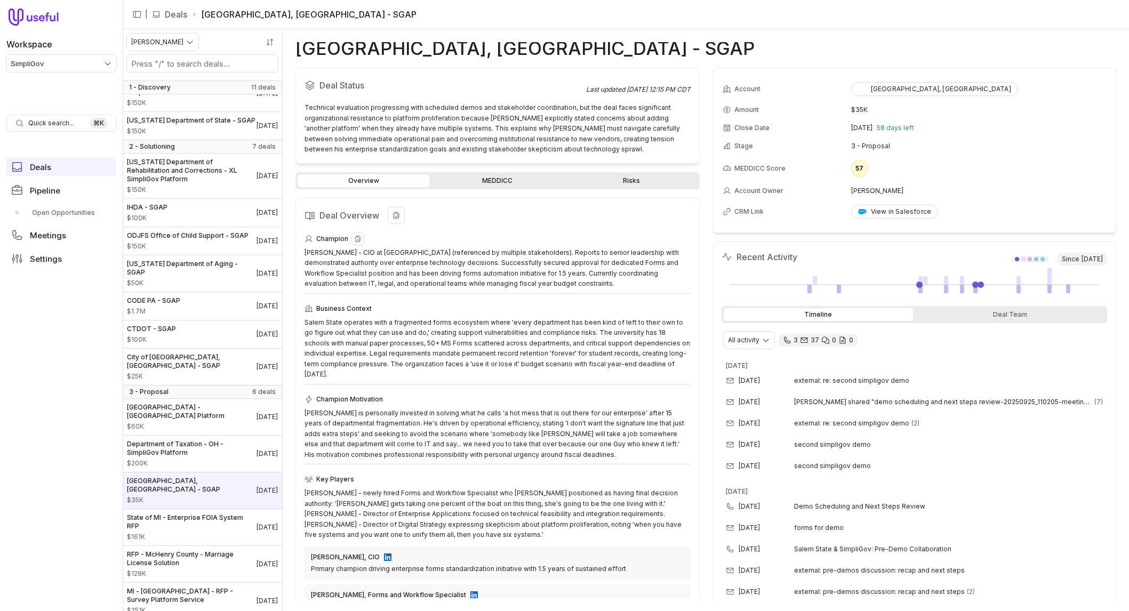
click at [460, 241] on div "Champion" at bounding box center [497, 238] width 386 height 13
click at [472, 183] on link "MEDDICC" at bounding box center [497, 180] width 132 height 13
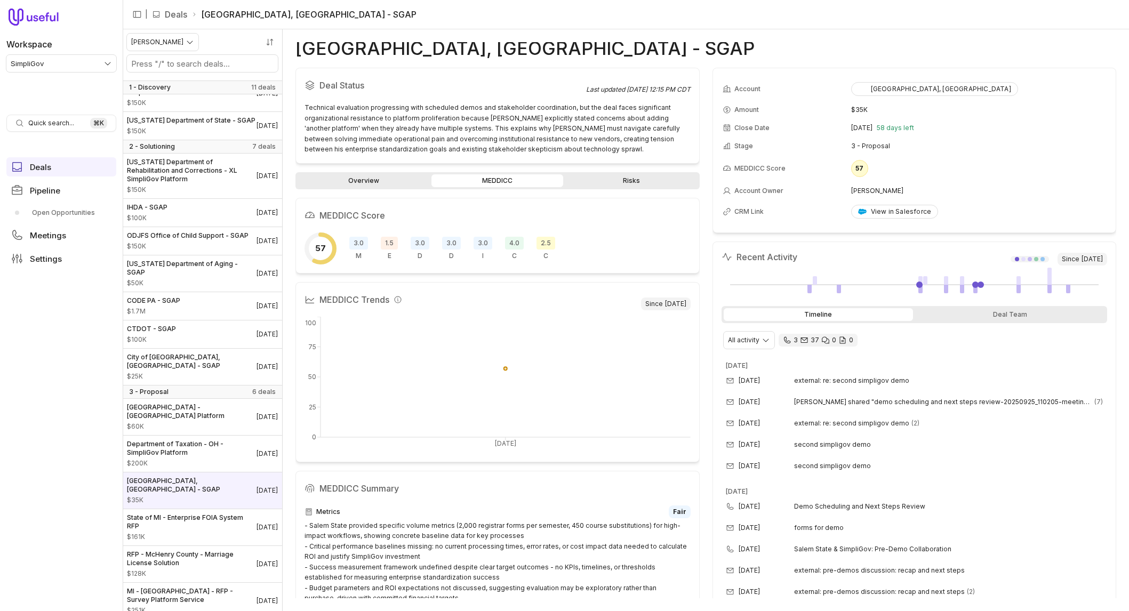
click at [410, 184] on link "Overview" at bounding box center [363, 180] width 132 height 13
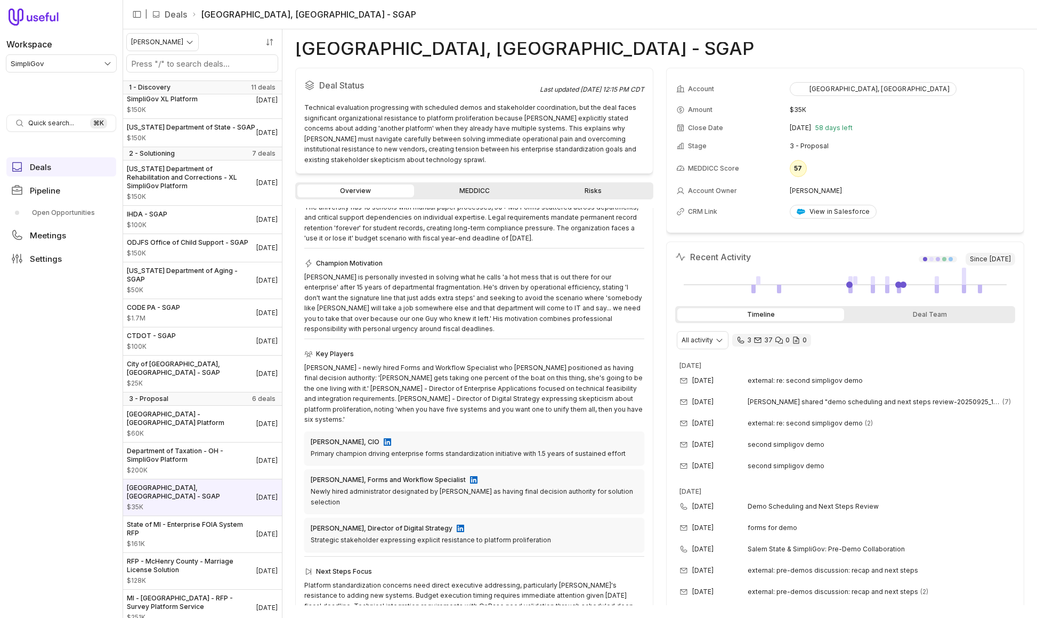
scroll to position [156, 0]
click at [507, 244] on div "Champion [PERSON_NAME] - CIO at [GEOGRAPHIC_DATA] (referenced by multiple stake…" at bounding box center [474, 360] width 340 height 546
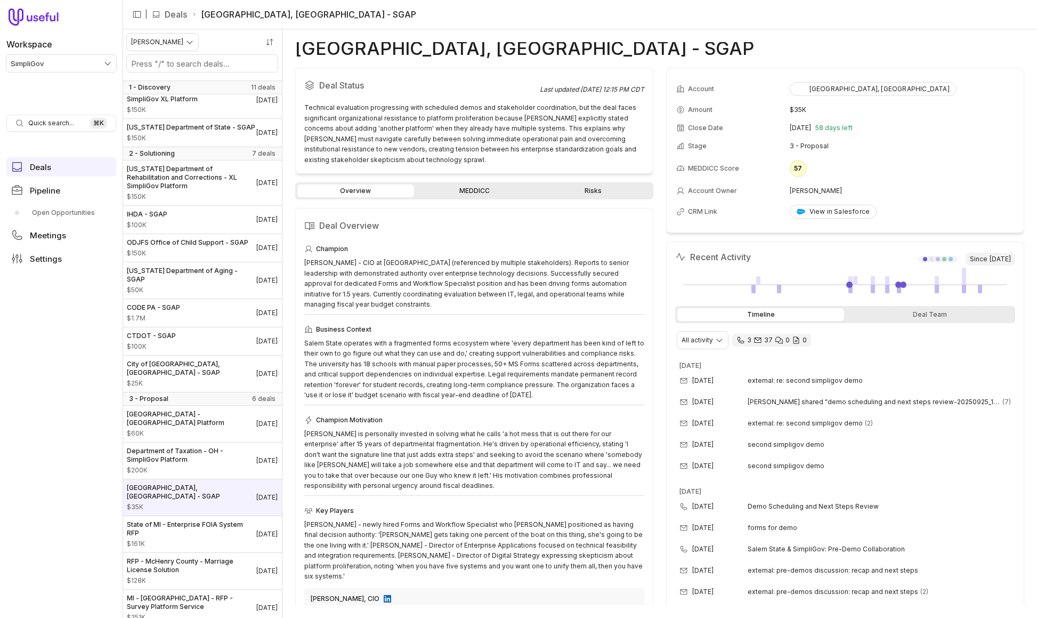
click at [633, 47] on div "[GEOGRAPHIC_DATA], [GEOGRAPHIC_DATA] - SGAP" at bounding box center [659, 48] width 729 height 13
click at [531, 141] on div "Technical evaluation progressing with scheduled demos and stakeholder coordinat…" at bounding box center [474, 133] width 340 height 62
click at [219, 68] on input "Search deals by name" at bounding box center [202, 63] width 151 height 17
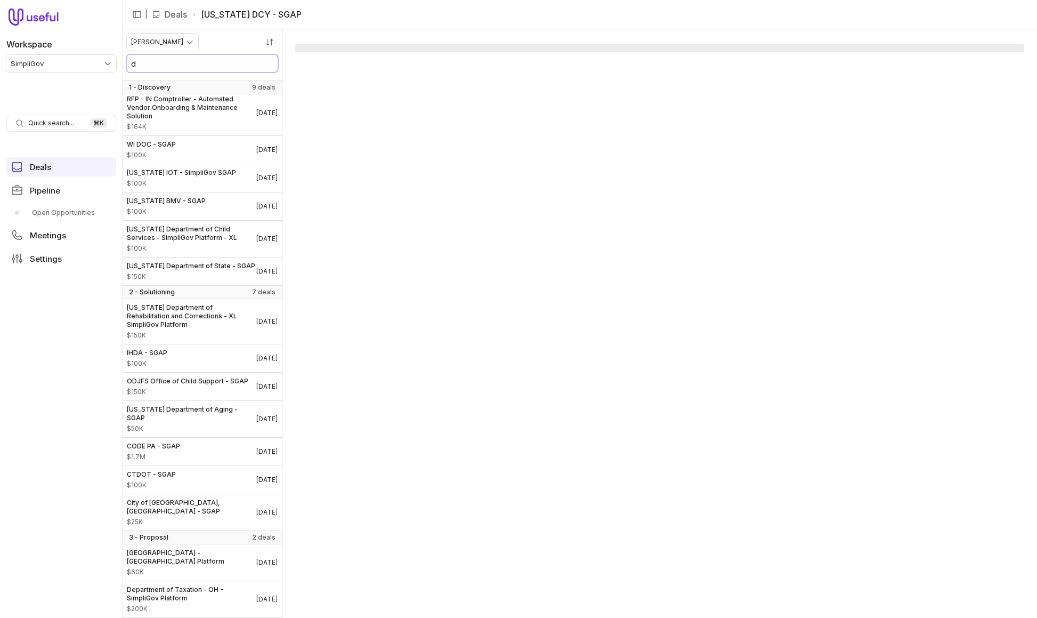
scroll to position [204, 0]
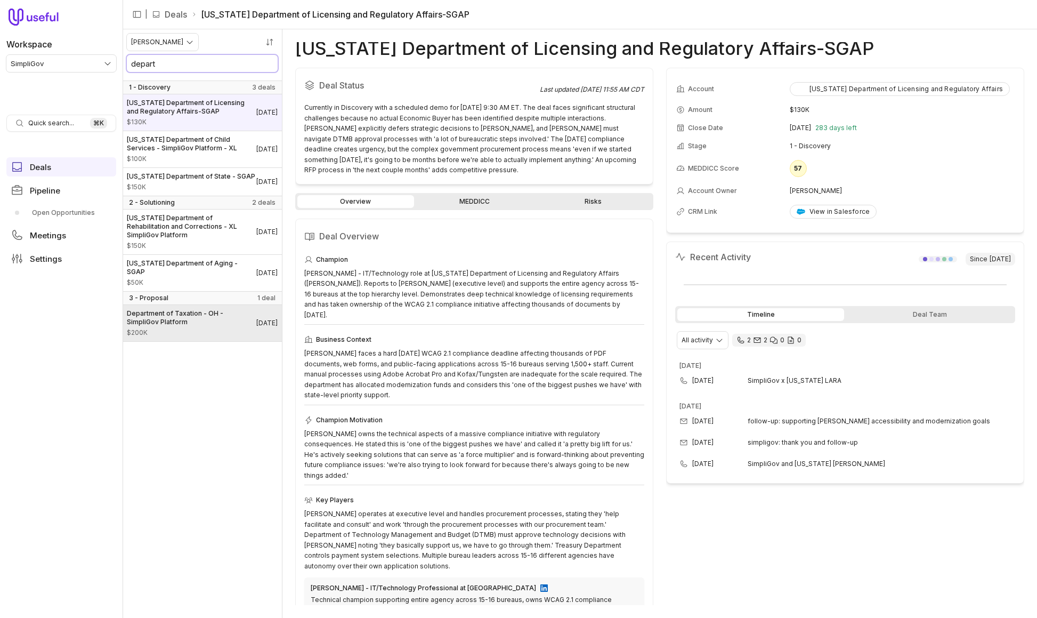
type input "depart"
click at [215, 315] on span "Department of Taxation - OH - SimpliGov Platform" at bounding box center [192, 317] width 130 height 17
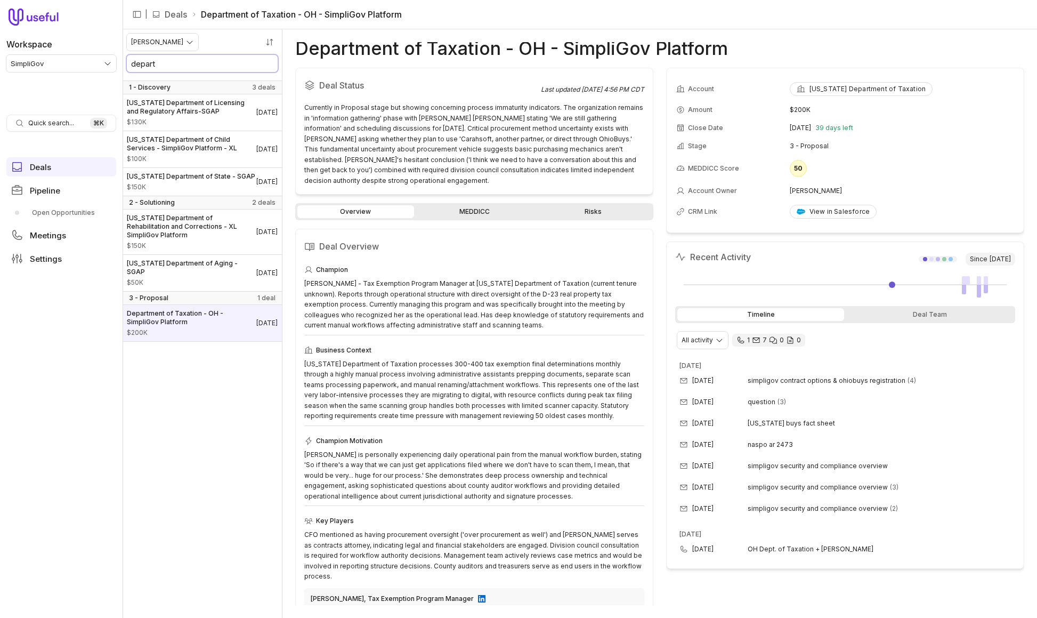
click at [271, 65] on input "depart" at bounding box center [202, 63] width 151 height 17
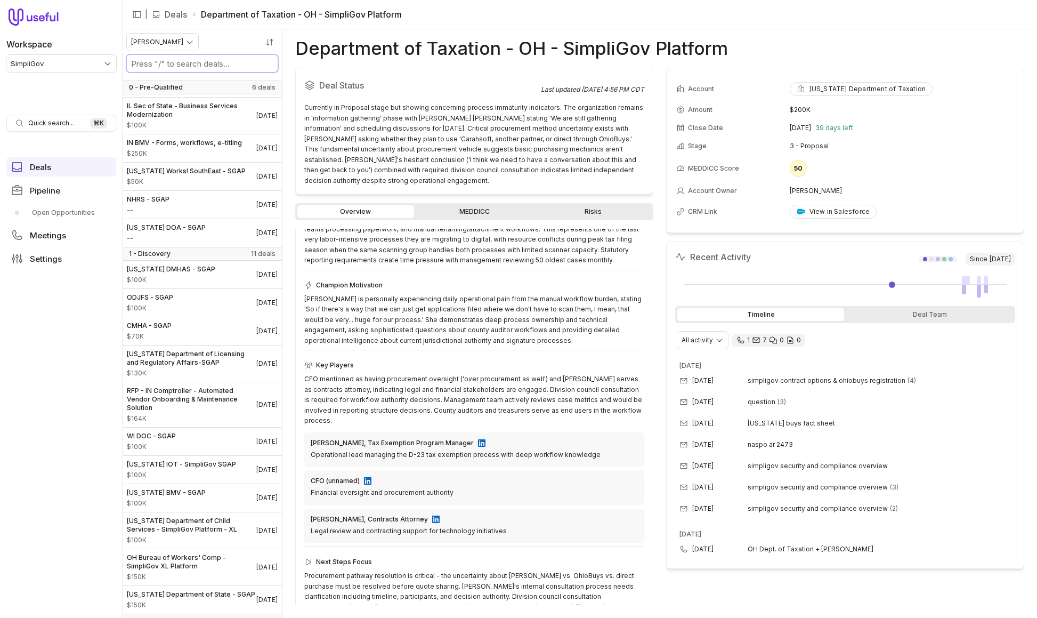
scroll to position [154, 0]
click at [490, 205] on link "MEDDICC" at bounding box center [474, 211] width 117 height 13
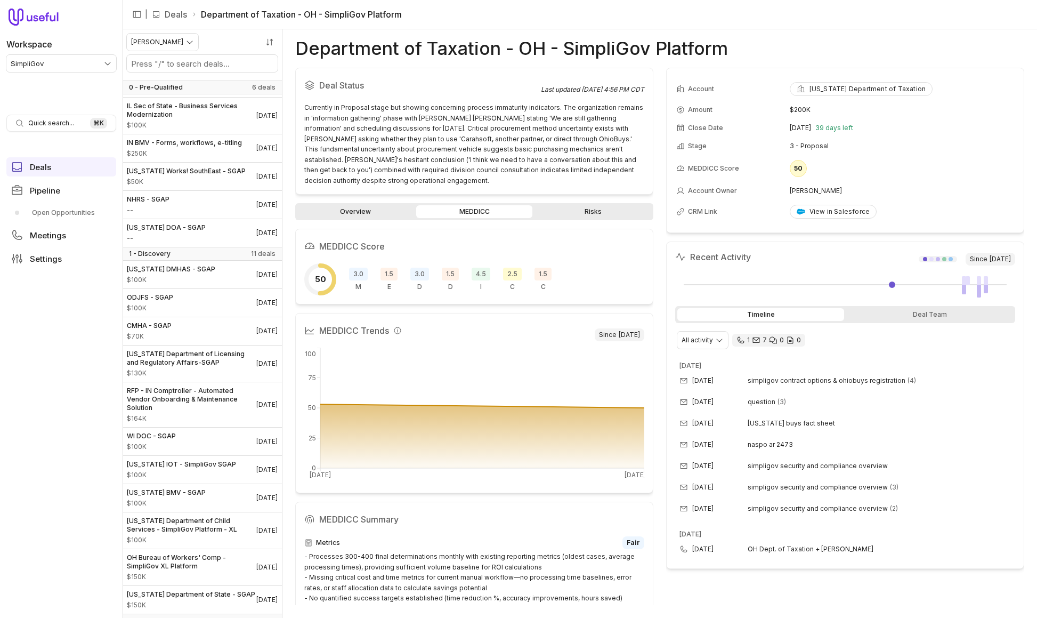
click at [573, 205] on link "Risks" at bounding box center [593, 211] width 117 height 13
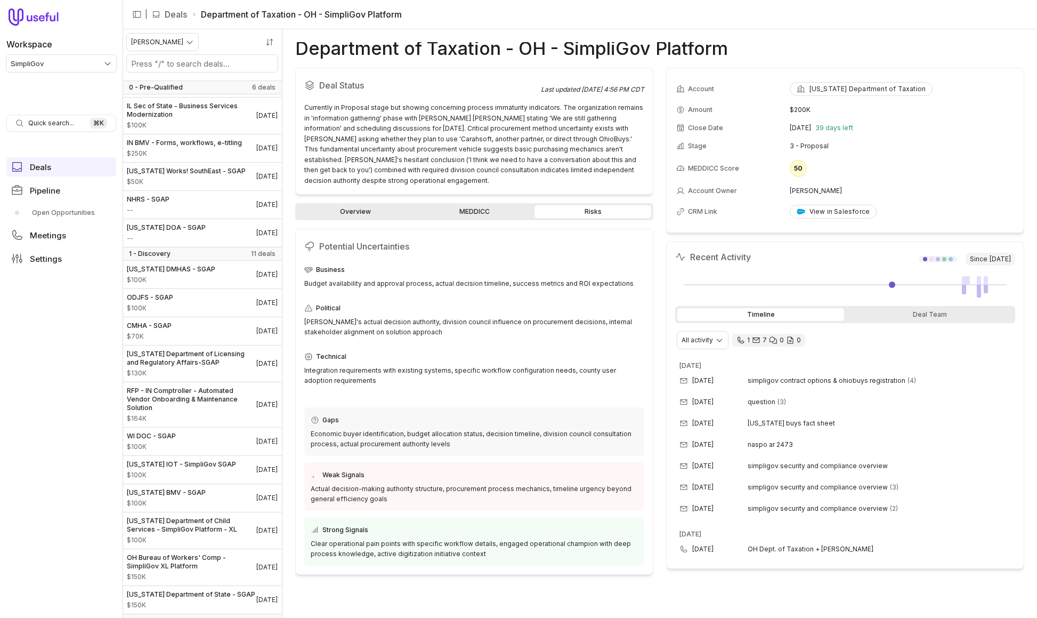
click at [357, 205] on link "Overview" at bounding box center [355, 211] width 117 height 13
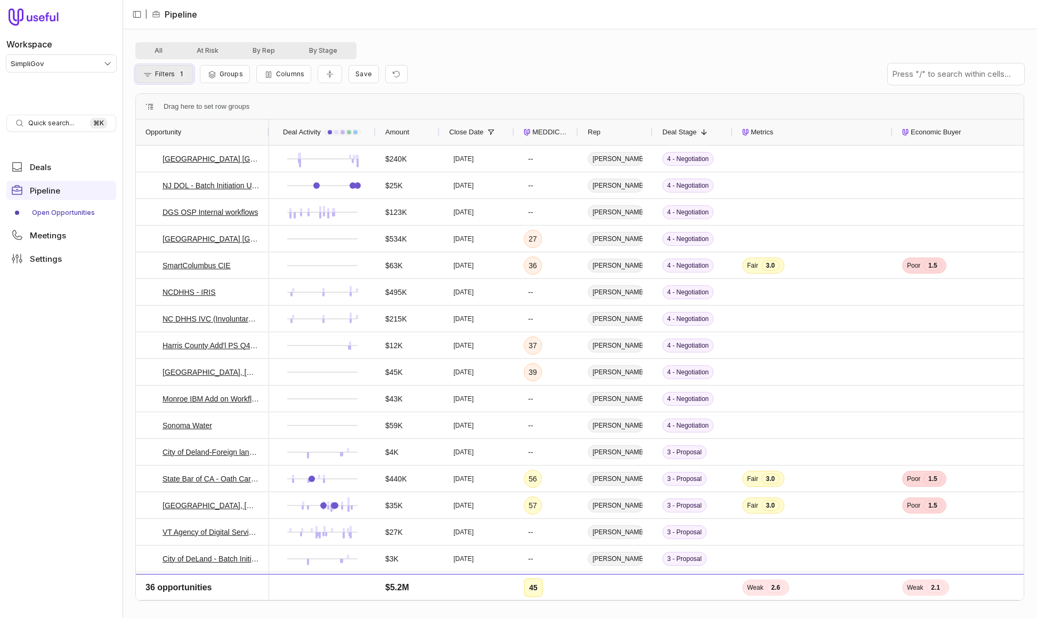
click at [157, 76] on span "Filters" at bounding box center [165, 74] width 20 height 8
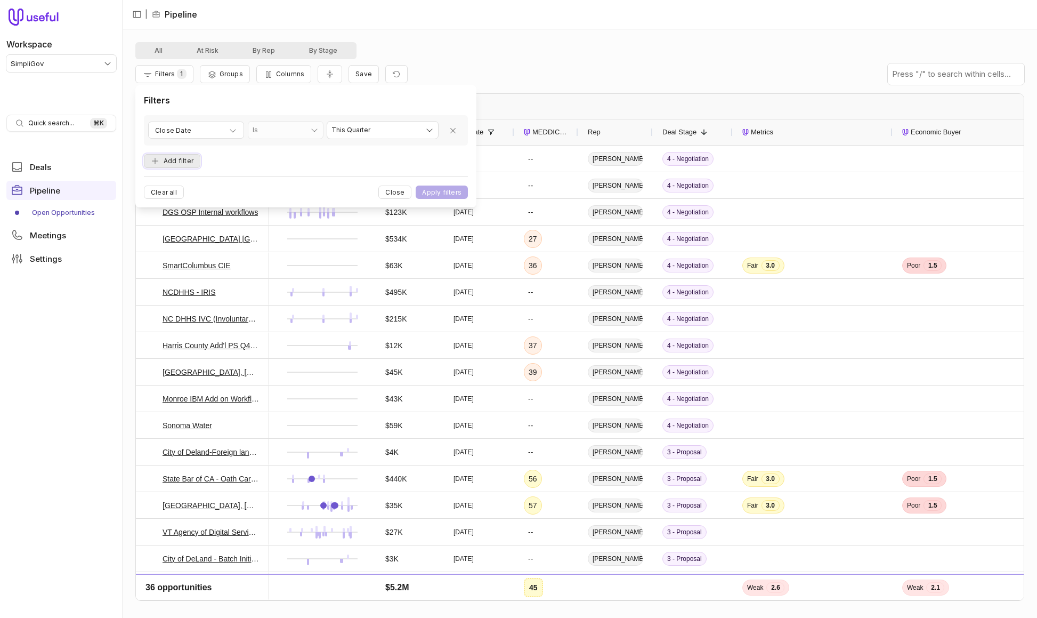
click at [188, 160] on button "Add filter" at bounding box center [172, 161] width 57 height 14
click at [212, 155] on span "Opportunity Name" at bounding box center [184, 152] width 59 height 13
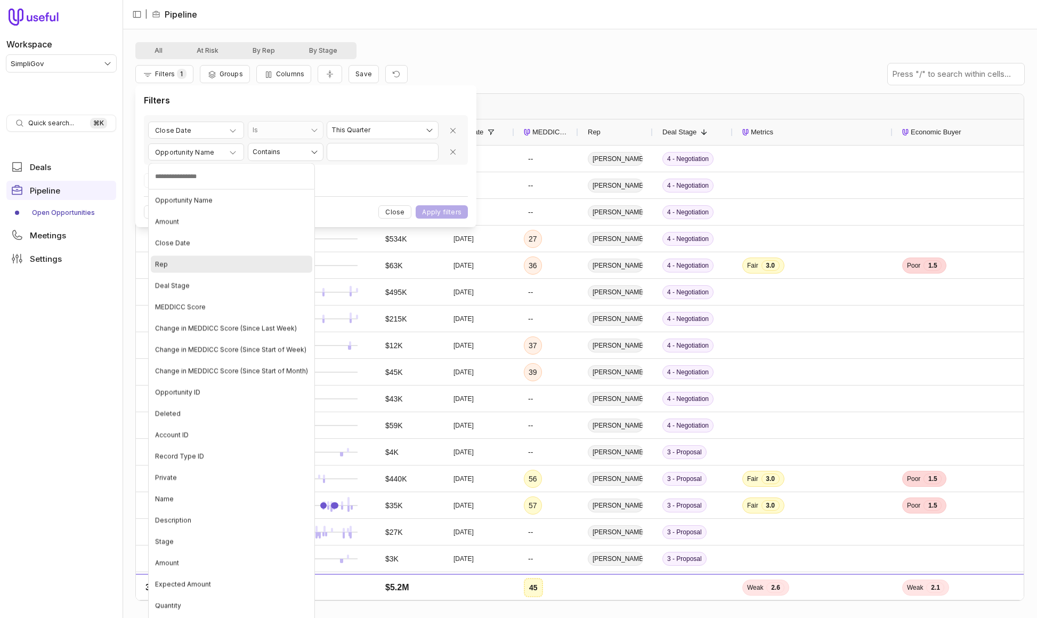
click at [220, 262] on div "Rep" at bounding box center [232, 264] width 162 height 17
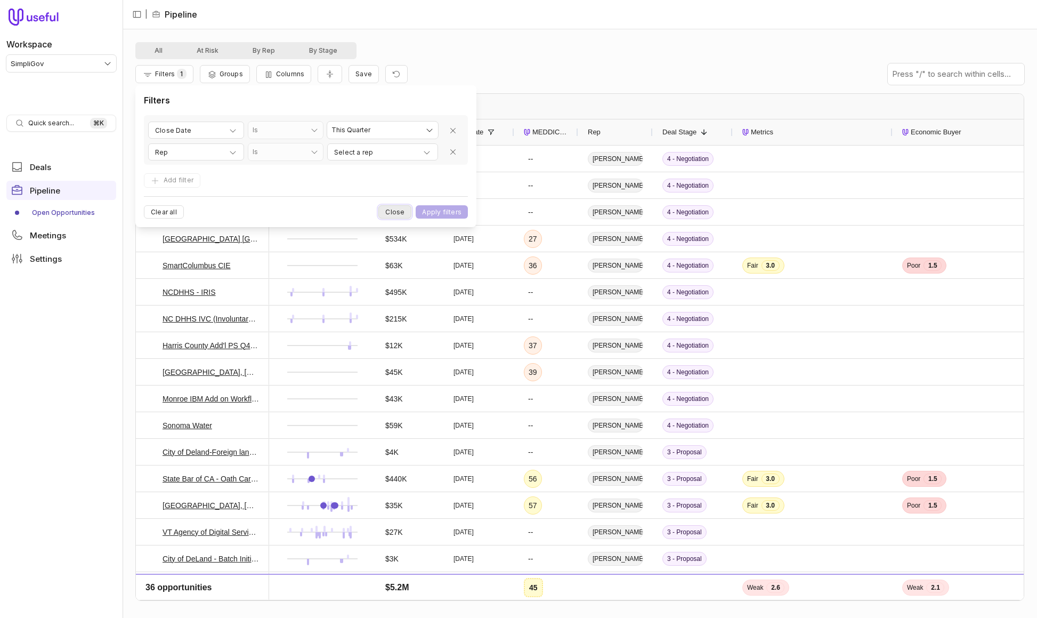
click at [395, 213] on button "Close" at bounding box center [394, 211] width 33 height 13
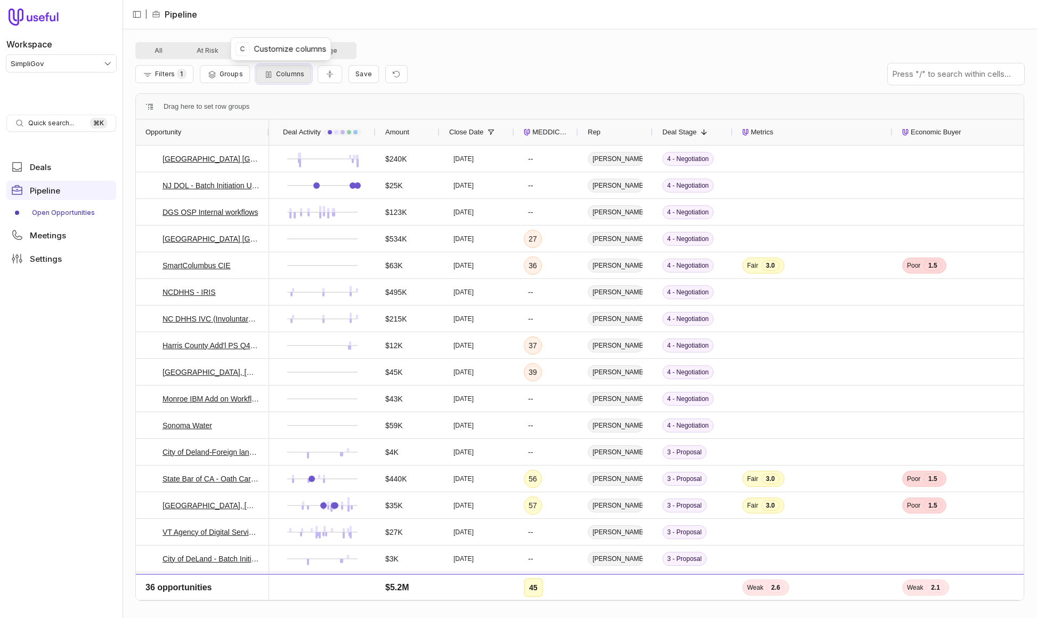
click at [278, 71] on span "Columns" at bounding box center [290, 74] width 28 height 8
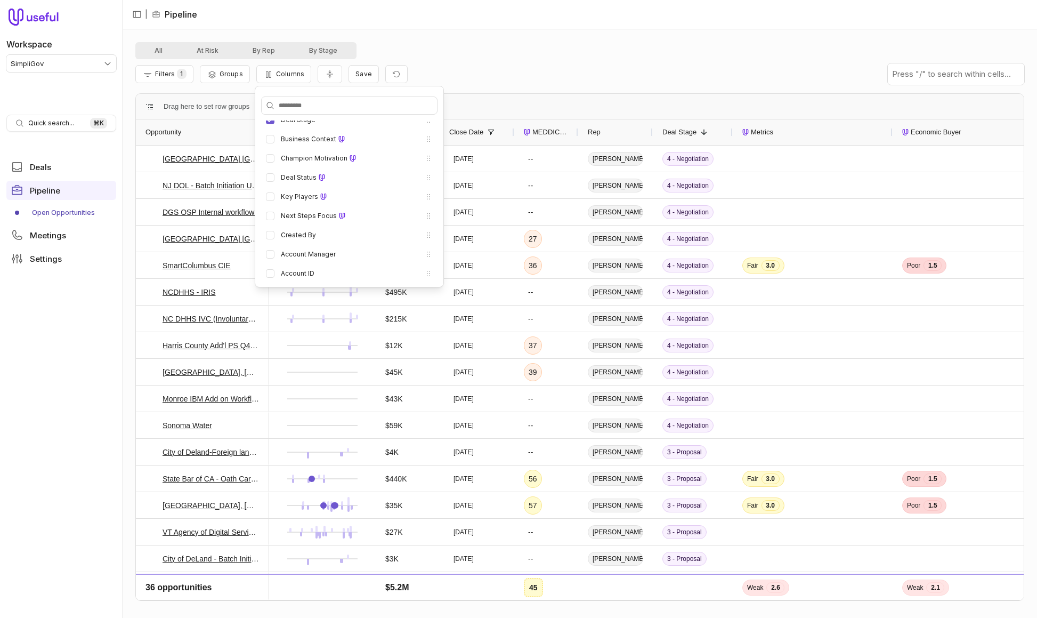
scroll to position [194, 0]
click at [483, 63] on div "Filters 1 Groups Columns Save" at bounding box center [579, 74] width 889 height 30
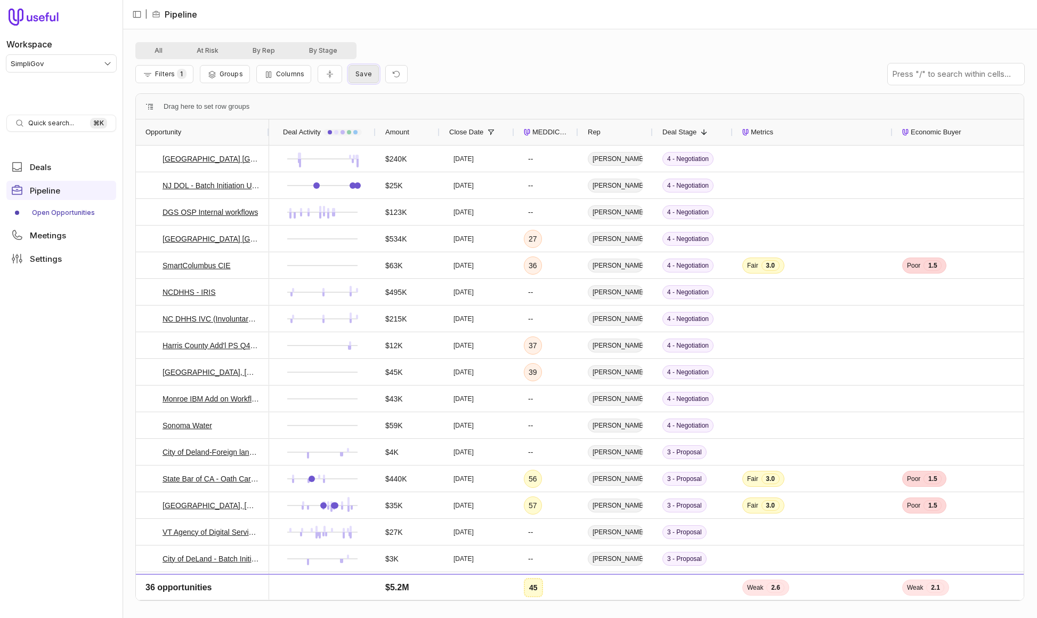
click at [360, 75] on span "Save" at bounding box center [364, 74] width 17 height 8
drag, startPoint x: 438, startPoint y: 143, endPoint x: 245, endPoint y: 77, distance: 204.2
click at [437, 142] on button "Cancel" at bounding box center [441, 142] width 36 height 13
click at [497, 50] on div "All At Risk By Rep By Stage" at bounding box center [579, 50] width 889 height 17
click at [413, 28] on nav "| Pipeline" at bounding box center [580, 14] width 915 height 29
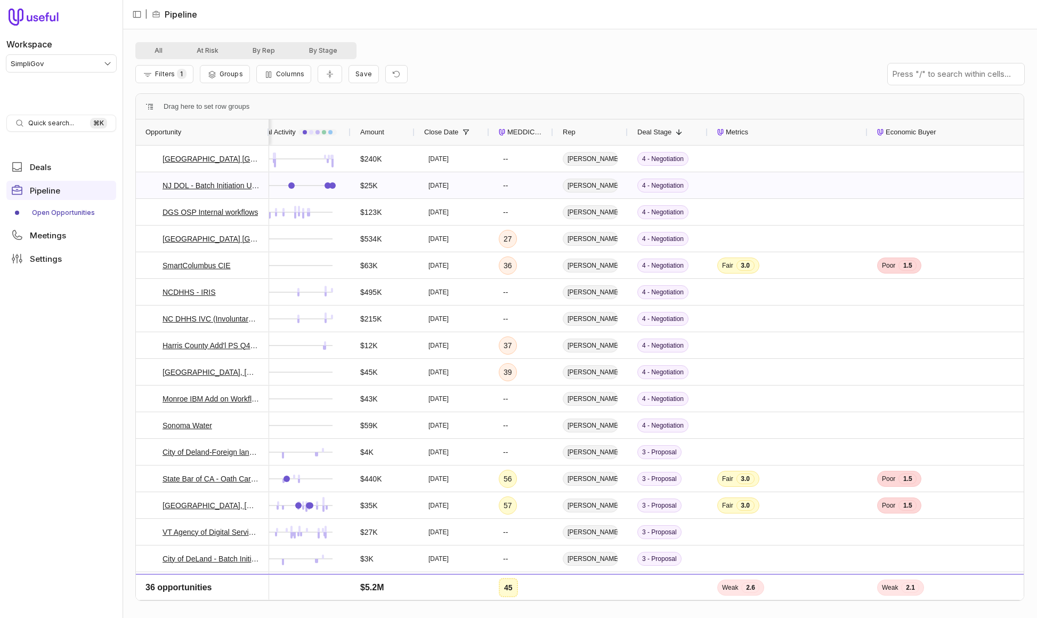
scroll to position [0, 42]
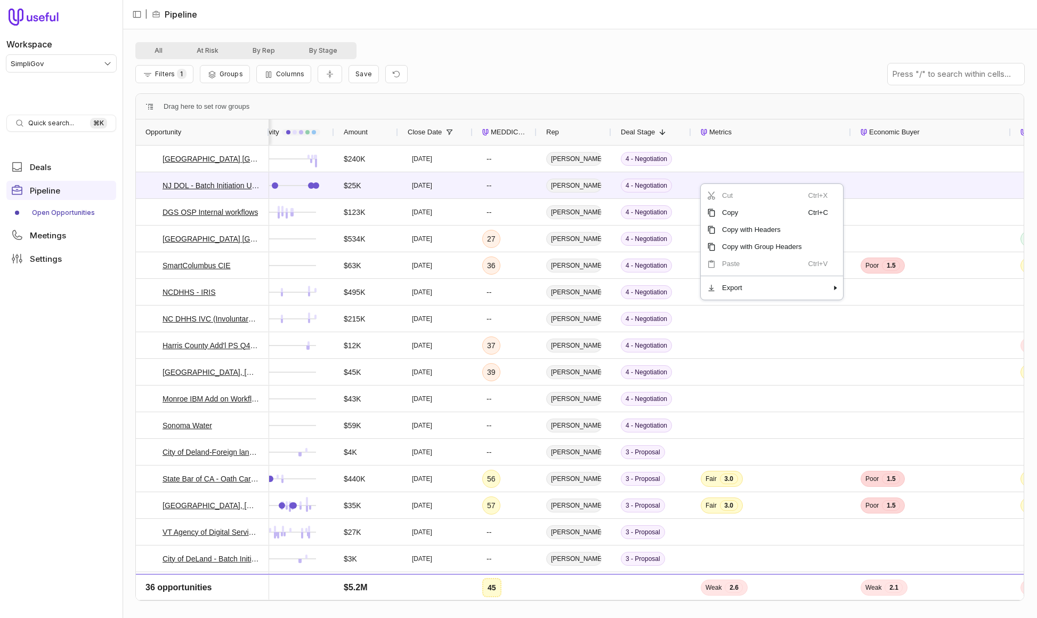
click at [689, 65] on div "Filters 1 Groups Columns Save" at bounding box center [579, 74] width 889 height 30
click at [261, 74] on button "Columns" at bounding box center [283, 74] width 55 height 18
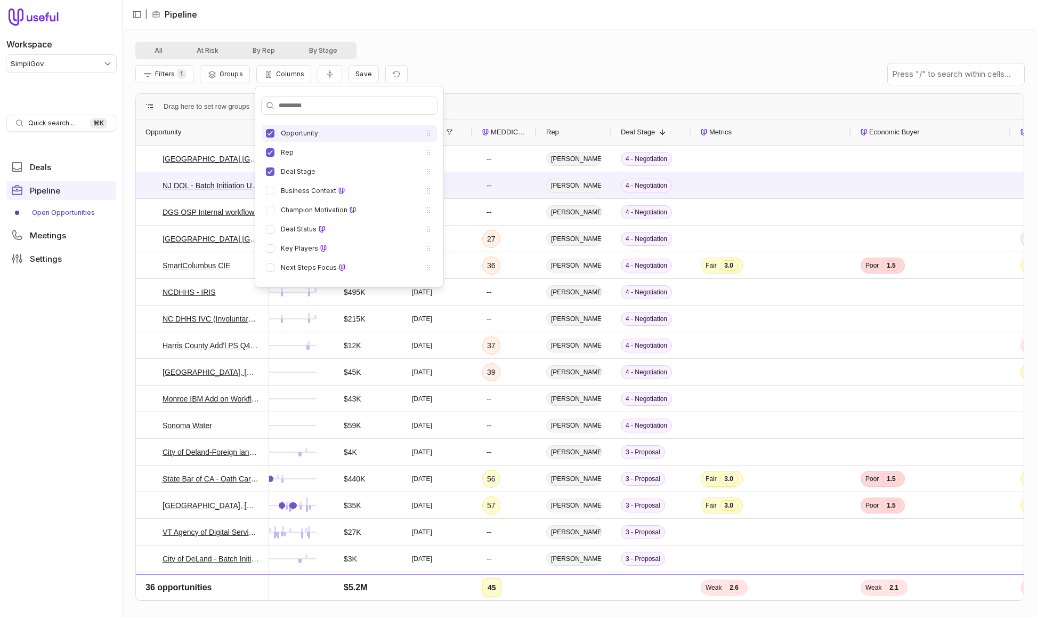
scroll to position [131, 0]
click at [543, 42] on div "All At Risk By Rep By Stage" at bounding box center [579, 50] width 889 height 17
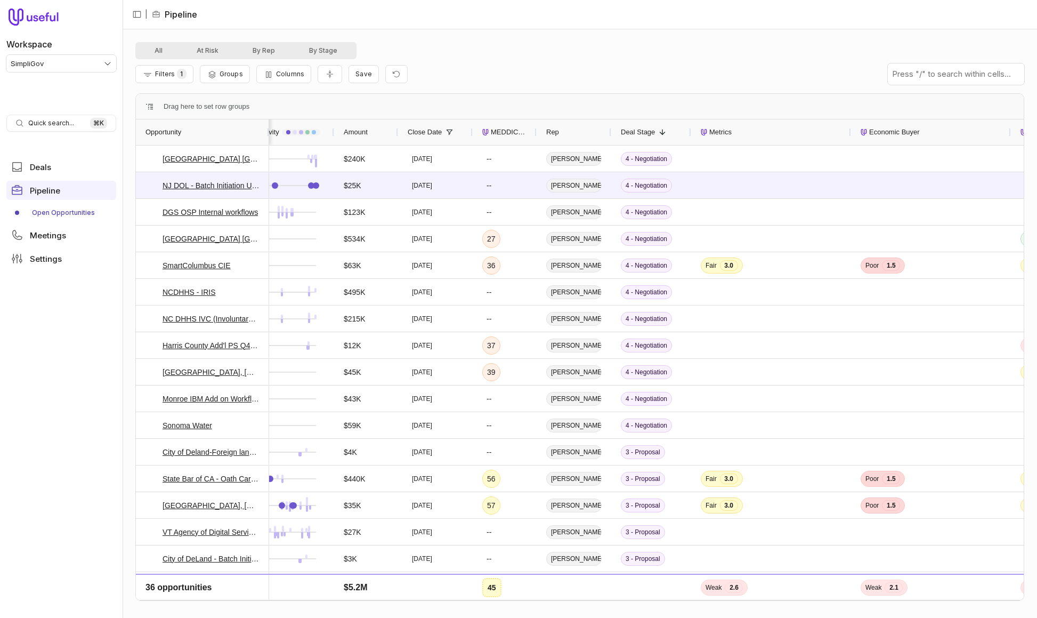
click at [398, 23] on nav "| Pipeline" at bounding box center [580, 14] width 915 height 29
